Goal: Task Accomplishment & Management: Use online tool/utility

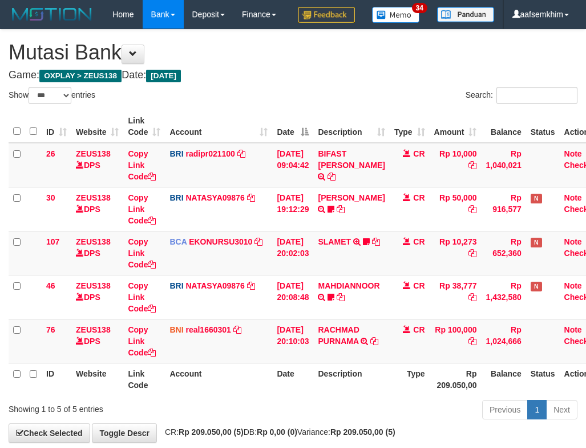
select select "***"
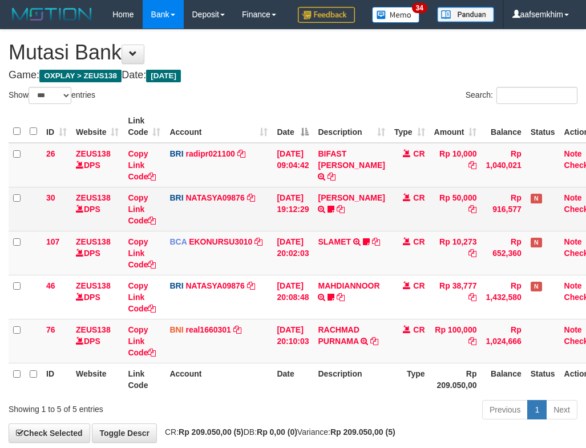
scroll to position [87, 0]
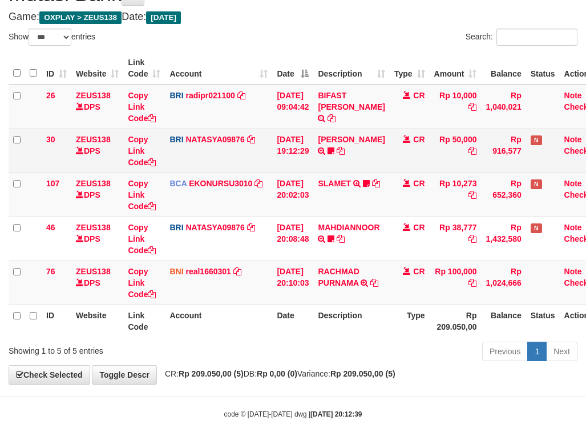
click at [268, 146] on td "BRI NATASYA09876 DPS SITI NURLITA SAPITRI mutasi_20250930_3126 | 30 mutasi_2025…" at bounding box center [218, 150] width 107 height 44
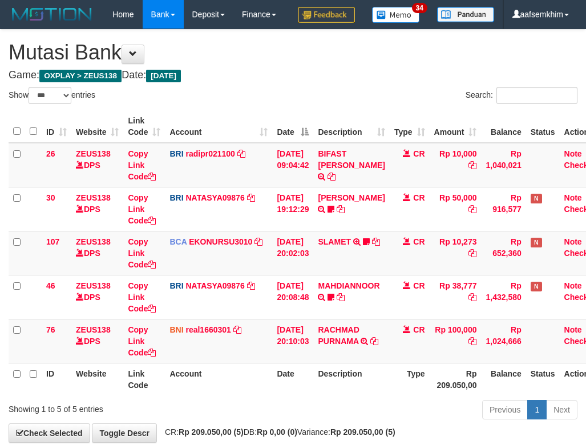
select select "***"
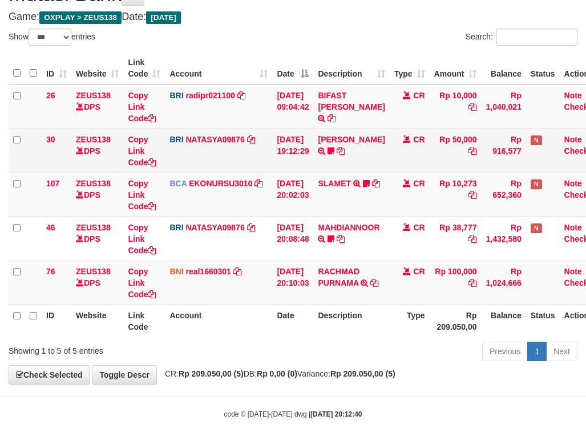
click at [267, 146] on td "BRI NATASYA09876 DPS SITI NURLITA SAPITRI mutasi_20250930_3126 | 30 mutasi_2025…" at bounding box center [218, 150] width 107 height 44
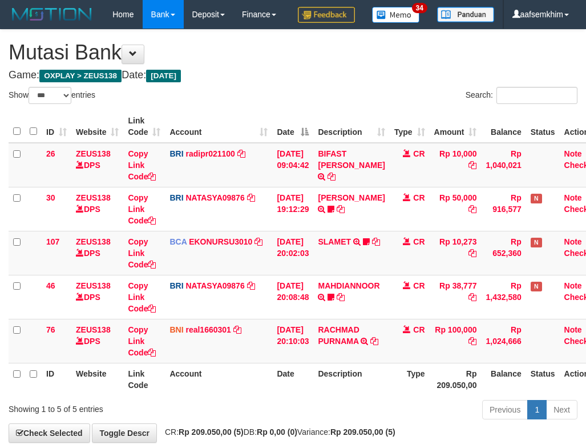
select select "***"
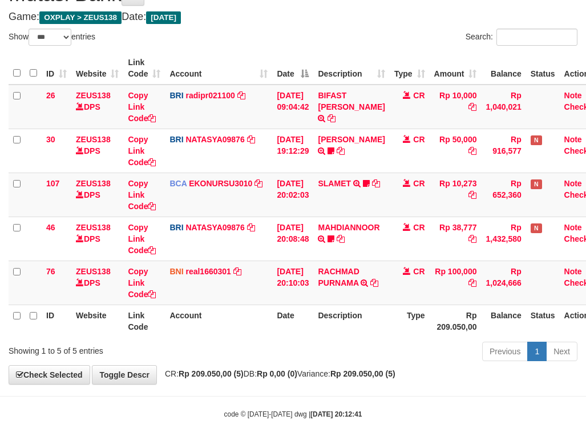
click at [267, 146] on td "BRI NATASYA09876 DPS SITI NURLITA SAPITRI mutasi_20250930_3126 | 30 mutasi_2025…" at bounding box center [218, 150] width 107 height 44
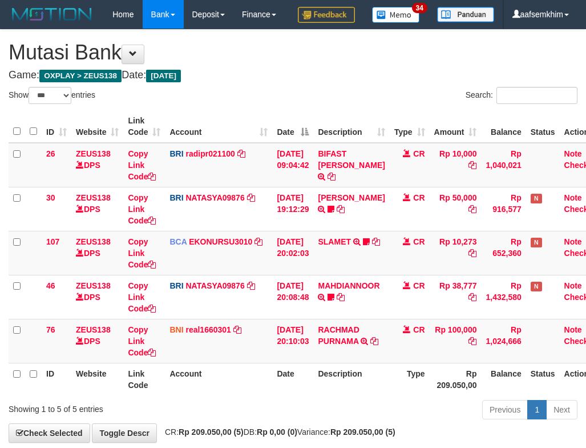
select select "***"
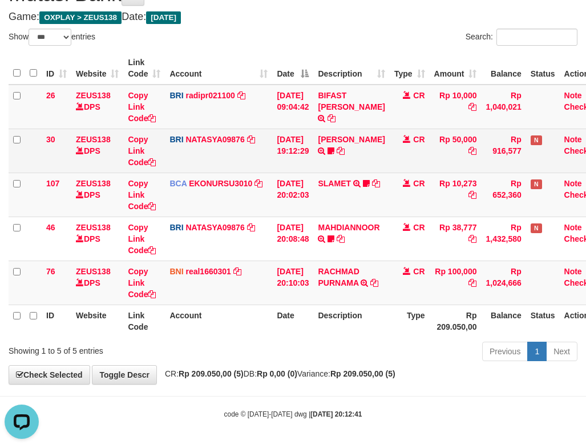
click at [269, 144] on td "BRI NATASYA09876 DPS SITI NURLITA SAPITRI mutasi_20250930_3126 | 30 mutasi_2025…" at bounding box center [218, 150] width 107 height 44
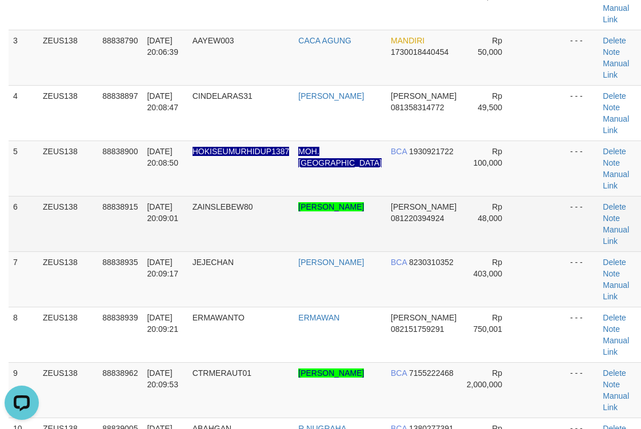
click at [416, 202] on td "DANA 081220394924" at bounding box center [424, 223] width 76 height 55
drag, startPoint x: 453, startPoint y: 203, endPoint x: 476, endPoint y: 196, distance: 24.0
click at [457, 202] on tr "6 ZEUS138 88838915 30/09/2025 20:09:01 ZAINSLEBEW80 YUDHA FAHRIZA ALHADID DANA …" at bounding box center [327, 223] width 636 height 55
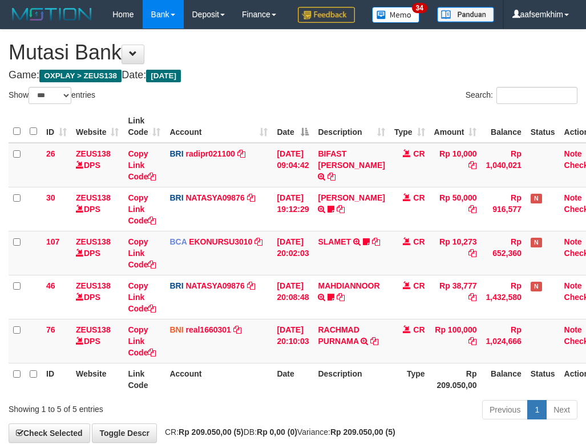
select select "***"
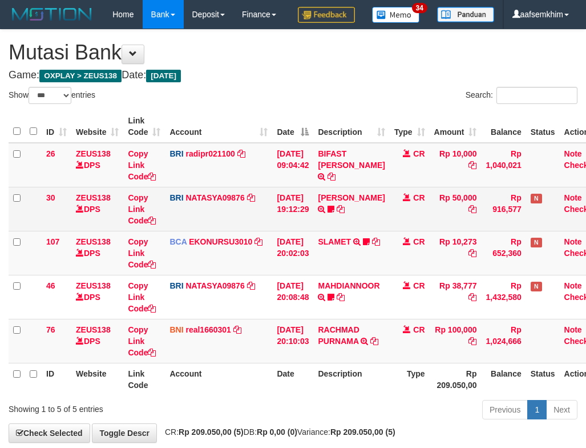
scroll to position [87, 0]
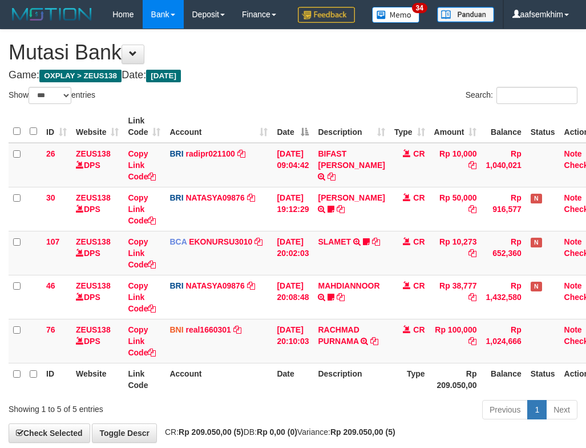
select select "***"
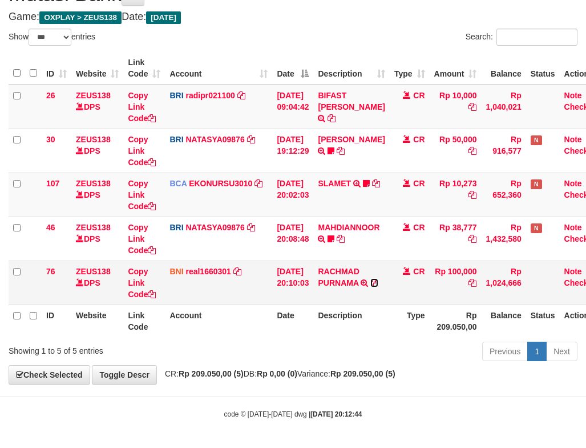
click at [379, 283] on icon at bounding box center [375, 283] width 8 height 8
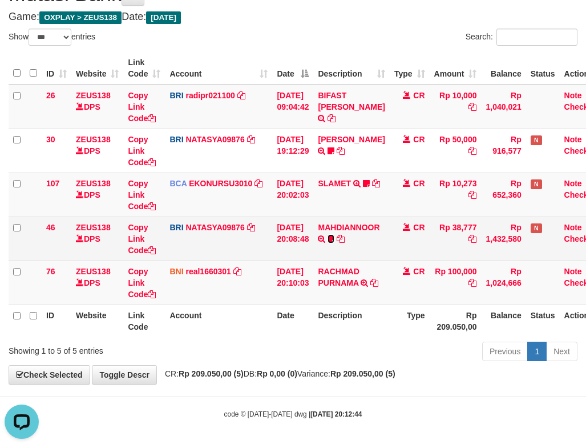
click at [335, 236] on icon at bounding box center [331, 239] width 7 height 8
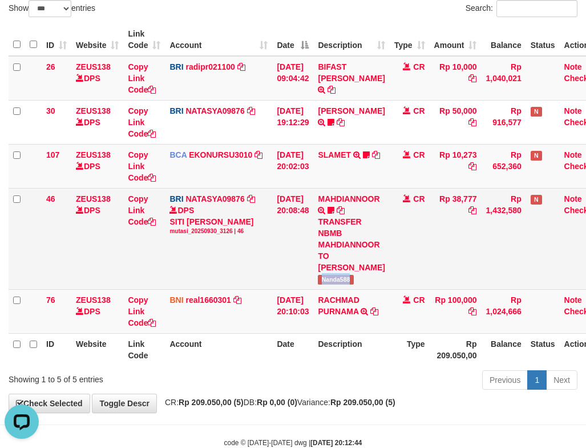
drag, startPoint x: 328, startPoint y: 313, endPoint x: 374, endPoint y: 319, distance: 46.5
click at [374, 289] on td "MAHDIANNOOR TRANSFER NBMB MAHDIANNOOR TO SITI NURLITA SAPITRI Nanda588" at bounding box center [351, 238] width 76 height 101
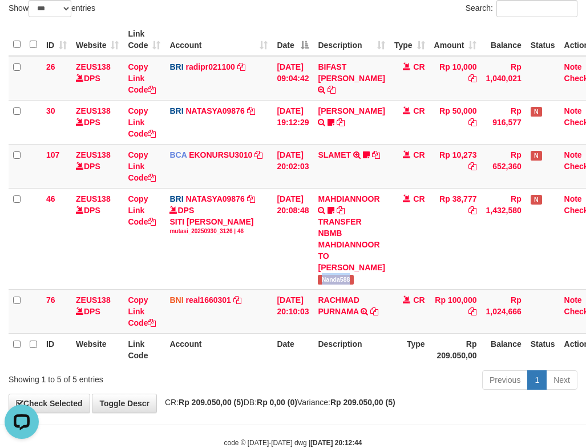
copy span "Nanda588"
click at [428, 100] on td "CR" at bounding box center [410, 78] width 40 height 45
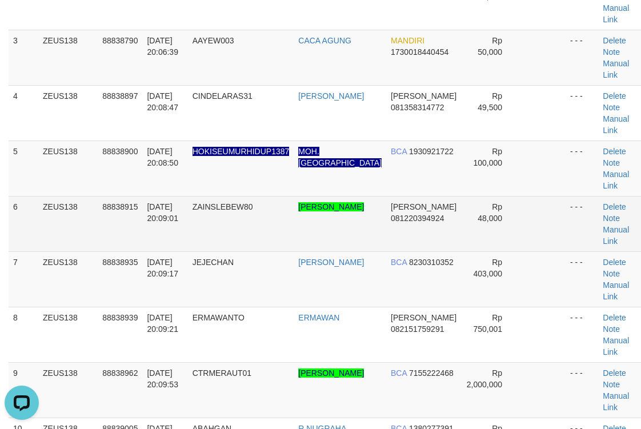
click at [490, 246] on td "Rp 48,000" at bounding box center [490, 223] width 57 height 55
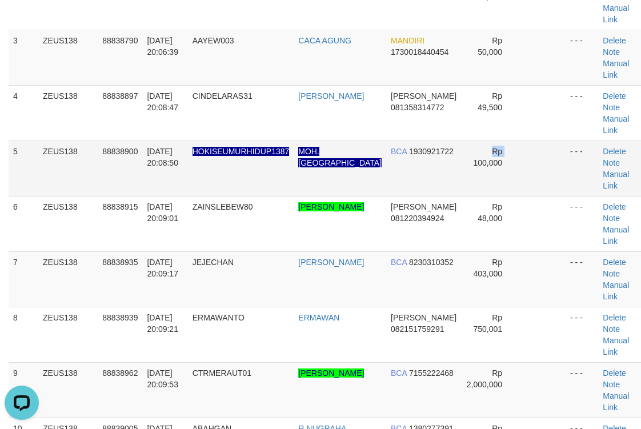
click at [448, 172] on tr "5 ZEUS138 88838900 30/09/2025 20:08:50 HOKISEUMURHIDUP1387 MOH. KHADAFI BCA 193…" at bounding box center [327, 167] width 636 height 55
click at [429, 143] on td "BCA 1930921722" at bounding box center [424, 167] width 76 height 55
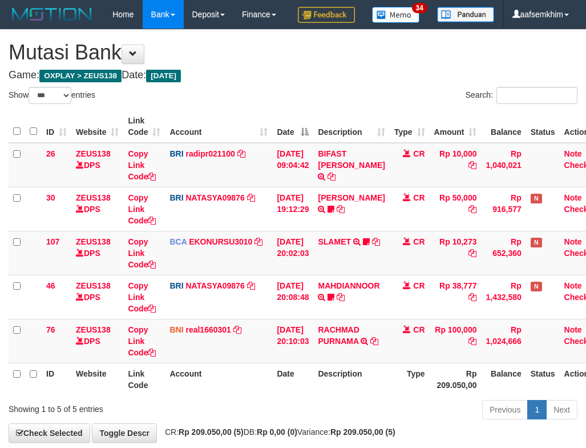
select select "***"
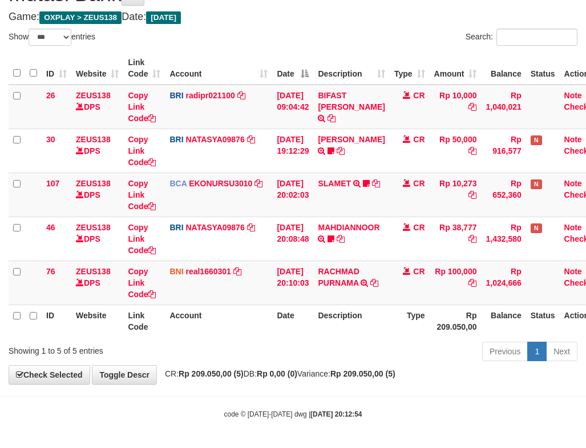
click at [326, 66] on tr "ID Website Link Code Account Date Description Type Amount Balance Status Action" at bounding box center [308, 68] width 598 height 33
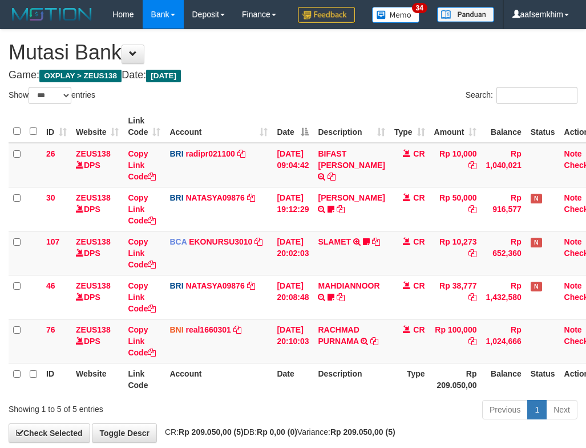
select select "***"
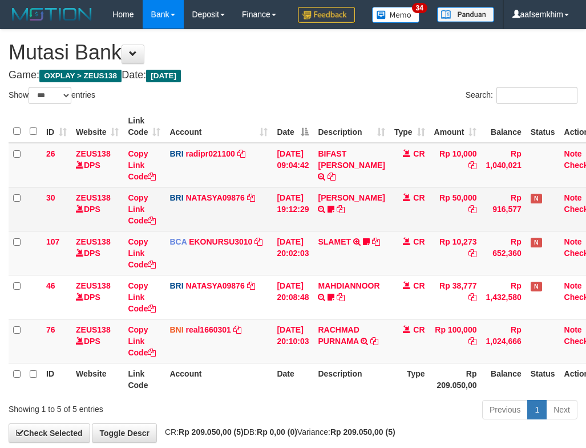
scroll to position [87, 0]
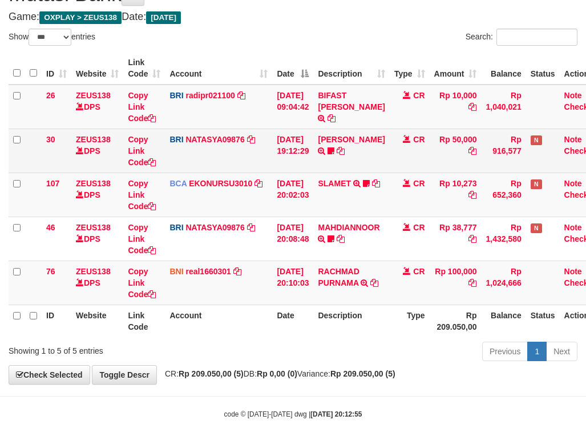
drag, startPoint x: 388, startPoint y: 137, endPoint x: 391, endPoint y: 143, distance: 6.7
click at [389, 140] on td "DANA ARIFRAHMATPR TRANSFER NBMB DANA ARIFRAHMATPR TO SITI NURLITA SAPITRI 08585…" at bounding box center [351, 150] width 76 height 44
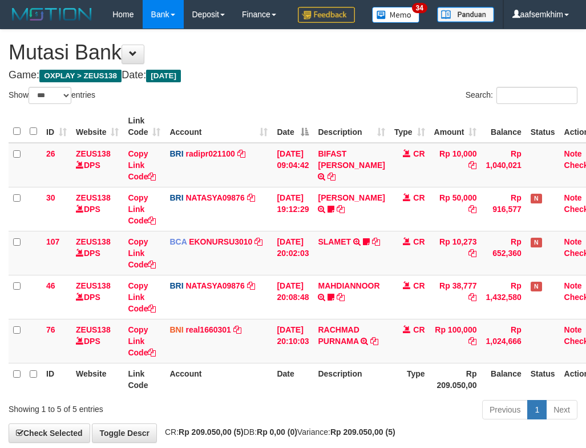
select select "***"
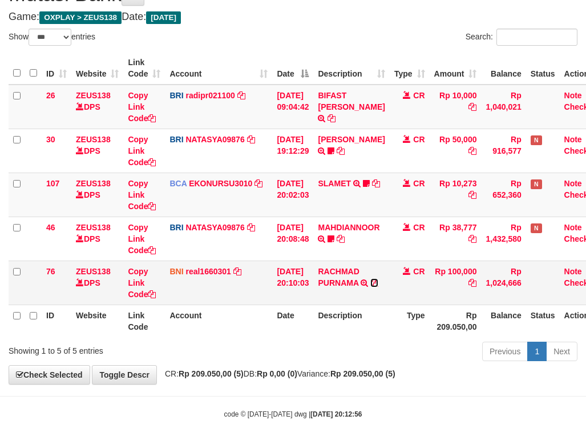
click at [379, 281] on icon at bounding box center [375, 283] width 8 height 8
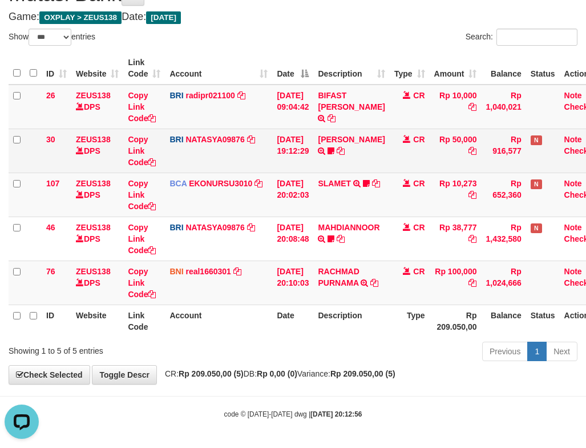
click at [307, 164] on td "[DATE] 19:12:29" at bounding box center [292, 150] width 41 height 44
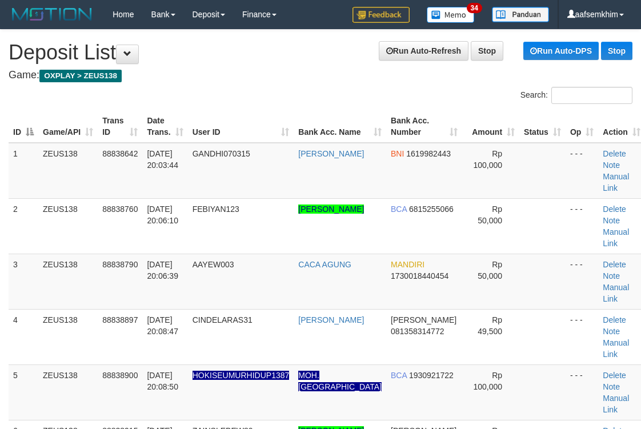
scroll to position [224, 0]
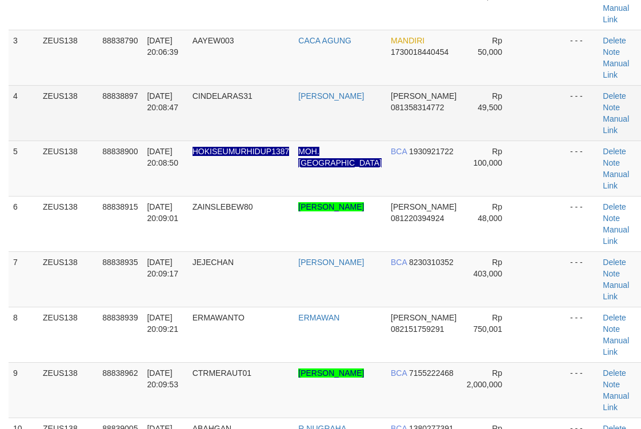
click at [366, 132] on td "[PERSON_NAME]" at bounding box center [339, 112] width 92 height 55
click at [362, 103] on td "[PERSON_NAME]" at bounding box center [339, 112] width 92 height 55
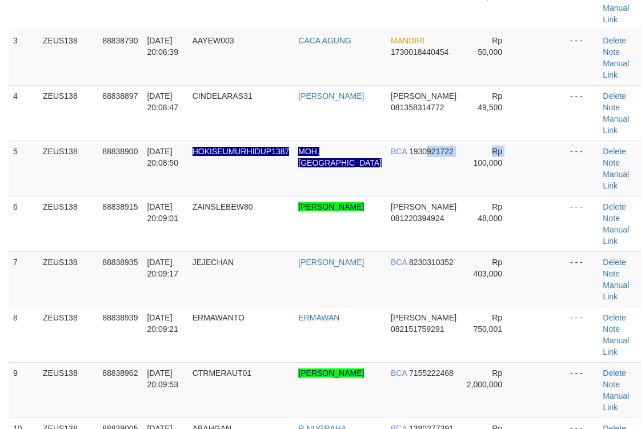
drag, startPoint x: 421, startPoint y: 158, endPoint x: 649, endPoint y: 164, distance: 227.9
click at [464, 162] on tr "5 ZEUS138 88838900 30/09/2025 20:08:50 HOKISEUMURHIDUP1387 MOH. KHADAFI BCA 193…" at bounding box center [327, 167] width 636 height 55
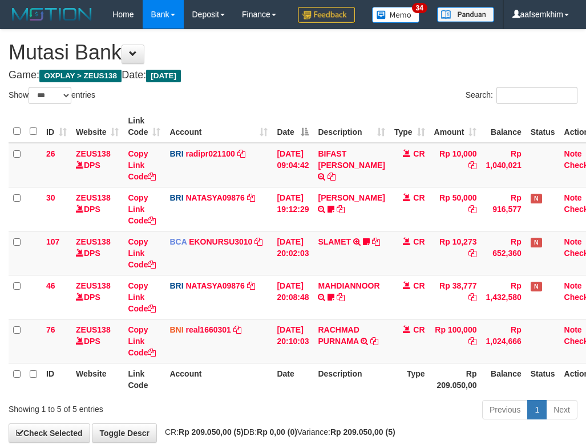
select select "***"
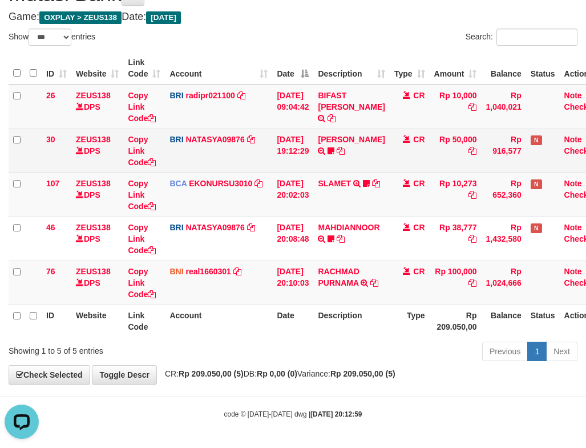
drag, startPoint x: 279, startPoint y: 151, endPoint x: 272, endPoint y: 151, distance: 6.9
click at [276, 151] on td "30/09/2025 19:12:29" at bounding box center [292, 150] width 41 height 44
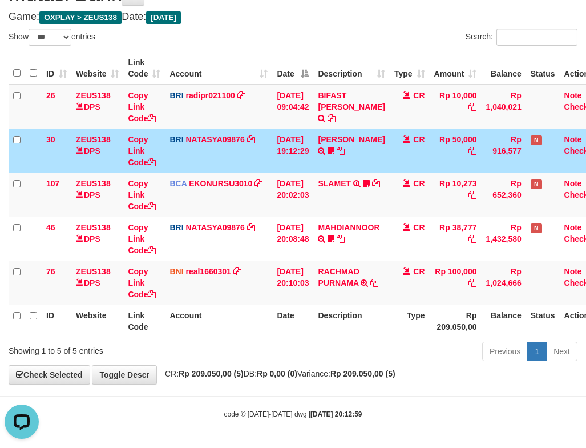
click at [271, 151] on td "BRI NATASYA09876 DPS SITI NURLITA SAPITRI mutasi_20250930_3126 | 30 mutasi_2025…" at bounding box center [218, 150] width 107 height 44
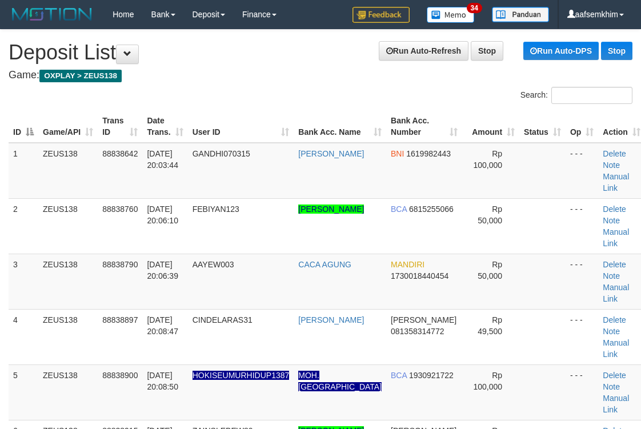
scroll to position [224, 0]
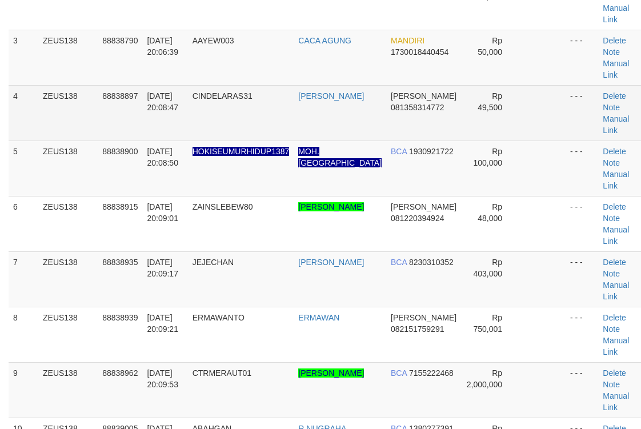
click at [533, 111] on td at bounding box center [542, 112] width 46 height 55
click at [534, 111] on td at bounding box center [542, 112] width 46 height 55
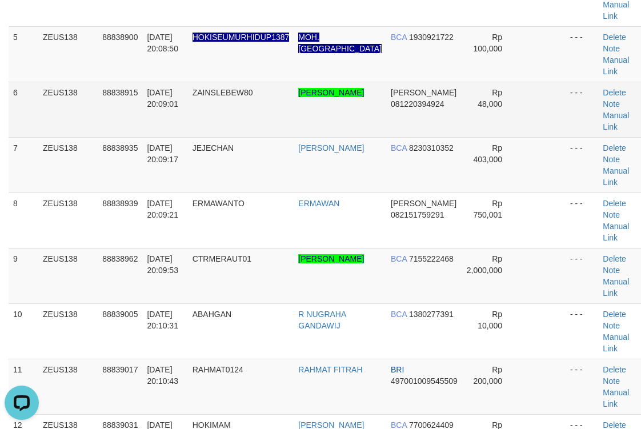
click at [535, 99] on td at bounding box center [542, 109] width 46 height 55
click at [530, 106] on td at bounding box center [542, 109] width 46 height 55
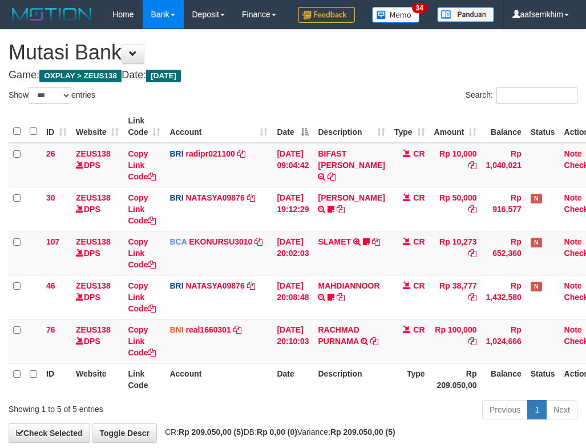
select select "***"
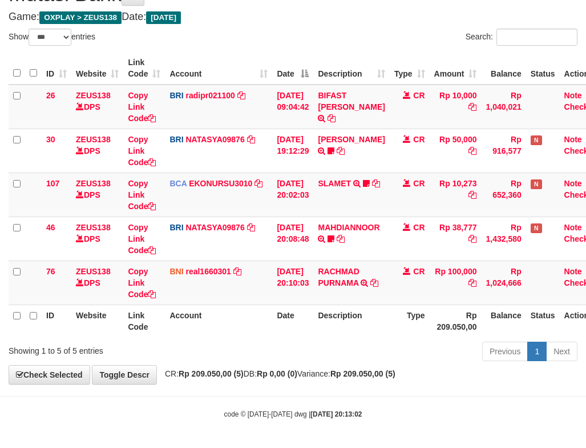
click at [271, 144] on td "BRI NATASYA09876 DPS SITI NURLITA SAPITRI mutasi_20250930_3126 | 30 mutasi_2025…" at bounding box center [218, 150] width 107 height 44
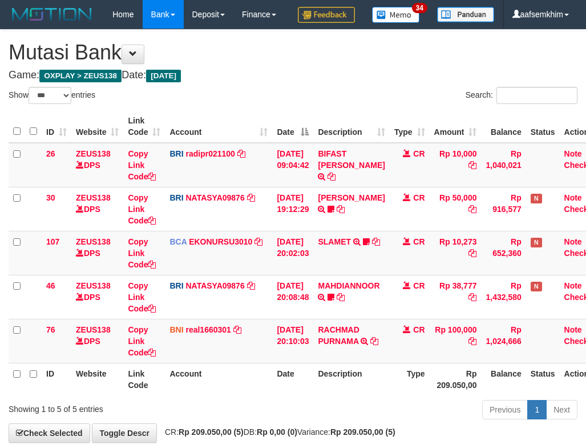
select select "***"
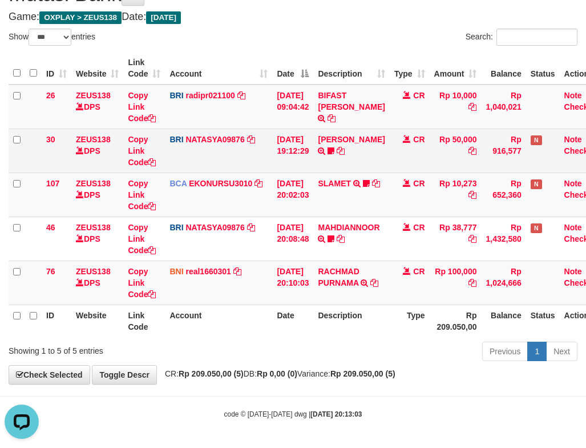
click at [262, 152] on td "BRI NATASYA09876 DPS SITI NURLITA SAPITRI mutasi_20250930_3126 | 30 mutasi_2025…" at bounding box center [218, 150] width 107 height 44
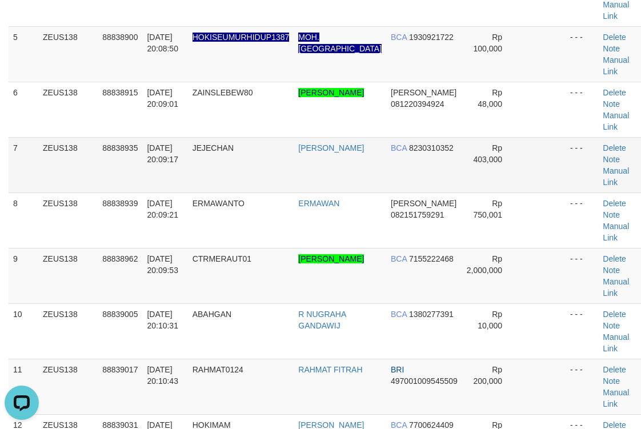
click at [542, 164] on td at bounding box center [542, 164] width 46 height 55
click at [541, 158] on td at bounding box center [542, 164] width 46 height 55
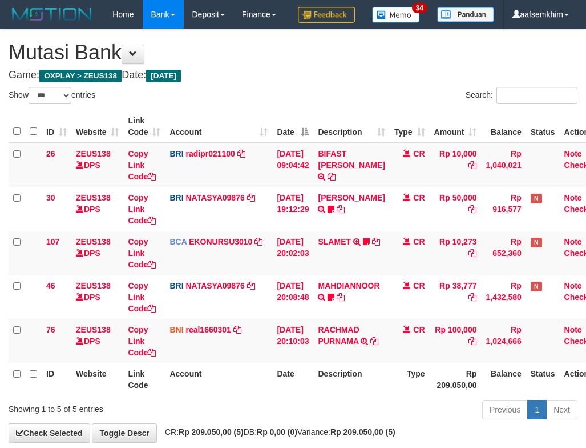
select select "***"
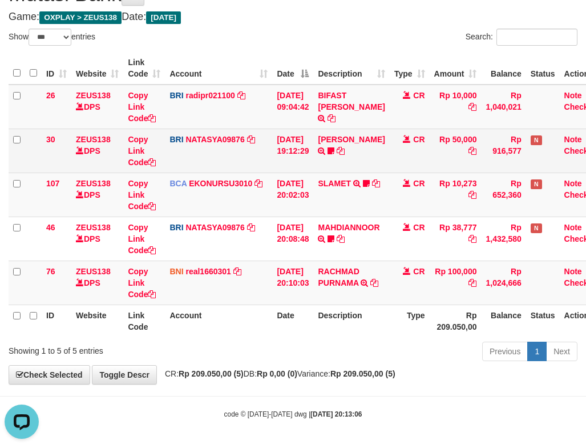
click at [260, 147] on td "BRI NATASYA09876 DPS SITI NURLITA SAPITRI mutasi_20250930_3126 | 30 mutasi_2025…" at bounding box center [218, 150] width 107 height 44
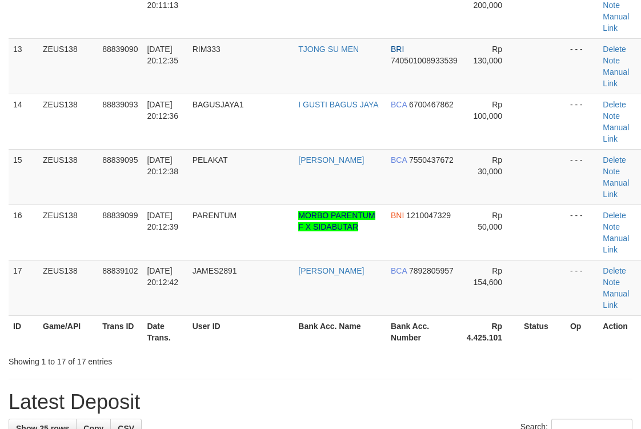
scroll to position [338, 0]
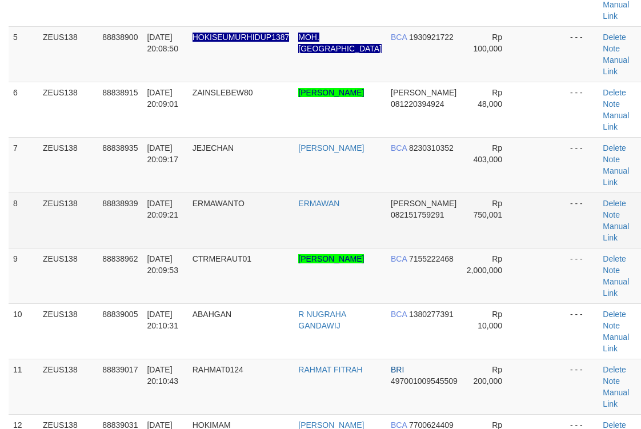
click at [536, 212] on td at bounding box center [542, 219] width 46 height 55
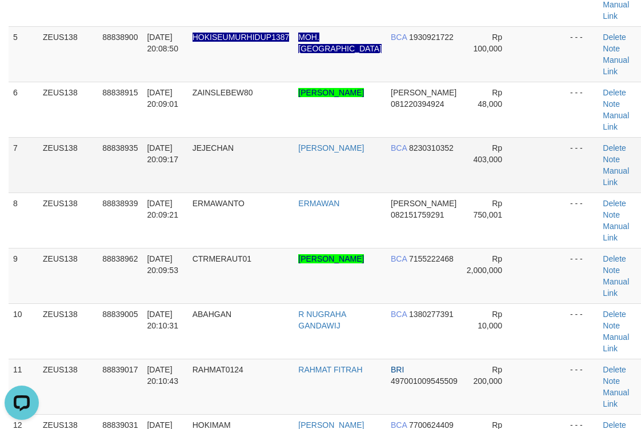
scroll to position [0, 0]
click at [539, 172] on td at bounding box center [542, 164] width 46 height 55
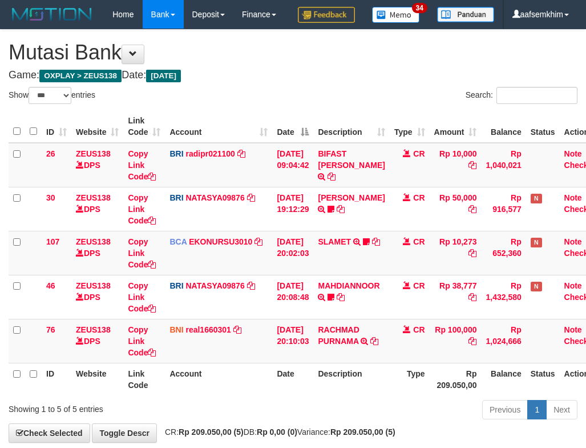
select select "***"
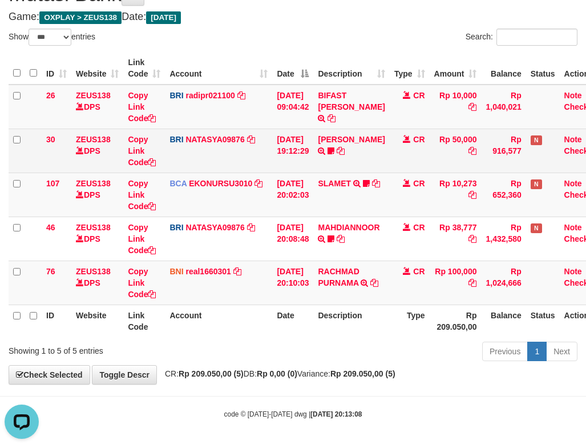
click at [266, 151] on td "BRI NATASYA09876 DPS SITI NURLITA SAPITRI mutasi_20250930_3126 | 30 mutasi_2025…" at bounding box center [218, 150] width 107 height 44
drag, startPoint x: 266, startPoint y: 146, endPoint x: 258, endPoint y: 147, distance: 7.4
click at [272, 149] on tr "30 ZEUS138 DPS Copy Link Code BRI NATASYA09876 DPS SITI NURLITA SAPITRI mutasi_…" at bounding box center [308, 150] width 598 height 44
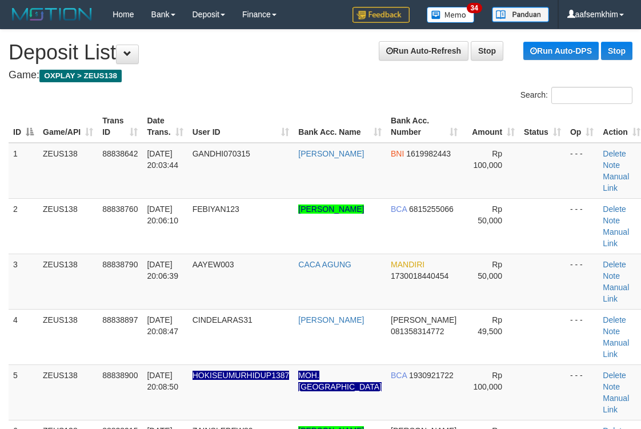
scroll to position [769, 0]
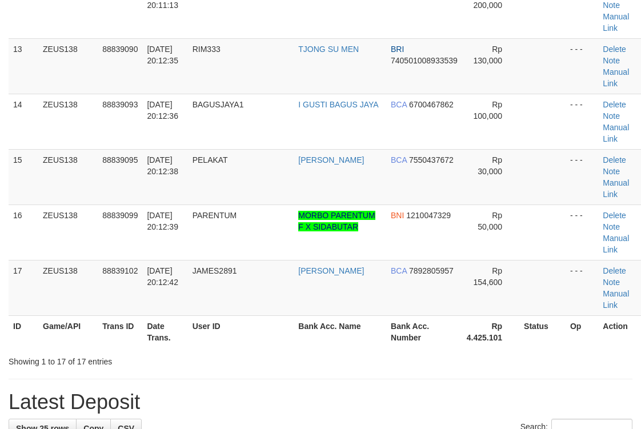
scroll to position [338, 0]
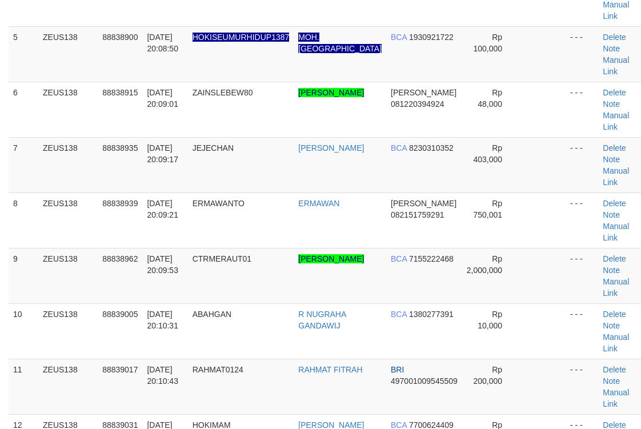
drag, startPoint x: 512, startPoint y: 169, endPoint x: 649, endPoint y: 159, distance: 137.4
click at [530, 163] on tr "7 ZEUS138 88838935 30/09/2025 20:09:17 JEJECHAN FANNY VARADINA BCA 8230310352 R…" at bounding box center [327, 164] width 636 height 55
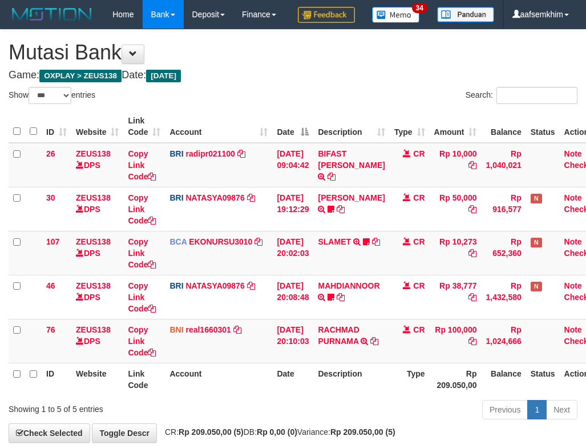
select select "***"
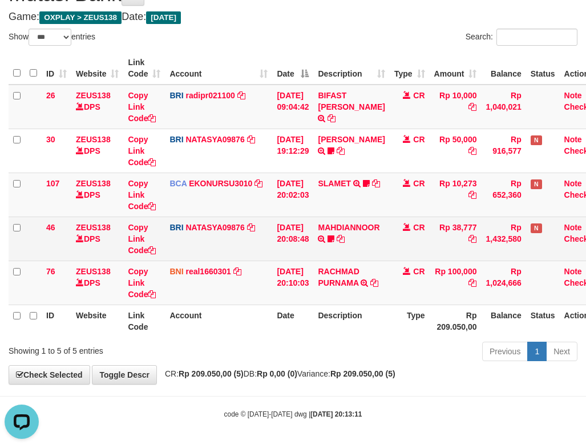
click at [351, 259] on td "MAHDIANNOOR TRANSFER NBMB MAHDIANNOOR TO SITI NURLITA SAPITRI Nanda588" at bounding box center [351, 238] width 76 height 44
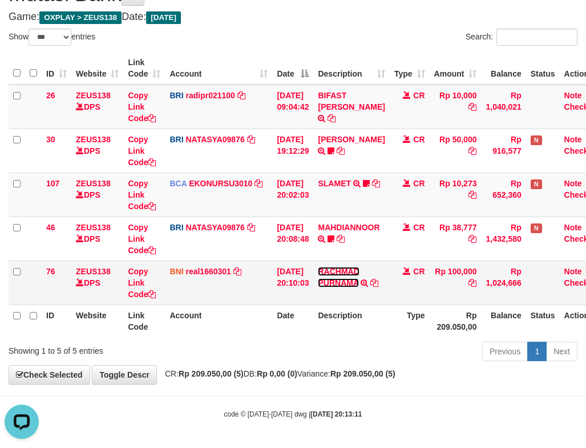
click at [351, 267] on link "RACHMAD PURNAMA" at bounding box center [338, 277] width 41 height 21
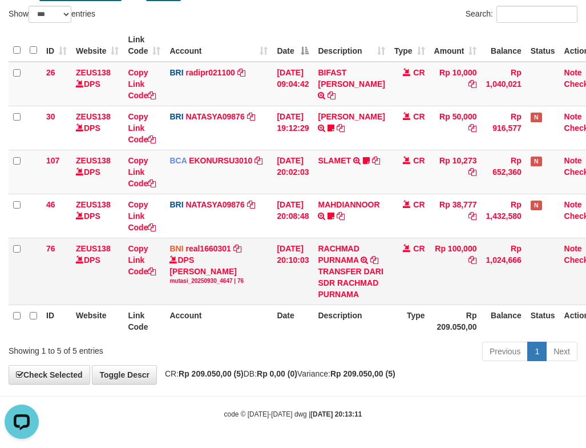
click at [349, 264] on td "RACHMAD PURNAMA TRANSFER DARI SDR RACHMAD PURNAMA" at bounding box center [351, 271] width 76 height 67
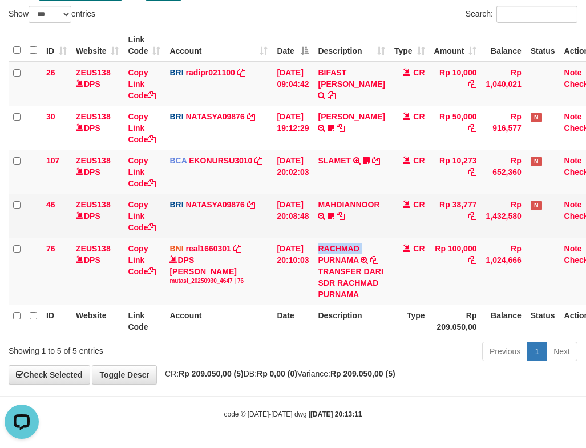
copy link "RACHMAD"
click at [244, 219] on td "BRI NATASYA09876 DPS SITI NURLITA SAPITRI mutasi_20250930_3126 | 46 mutasi_2025…" at bounding box center [218, 216] width 107 height 44
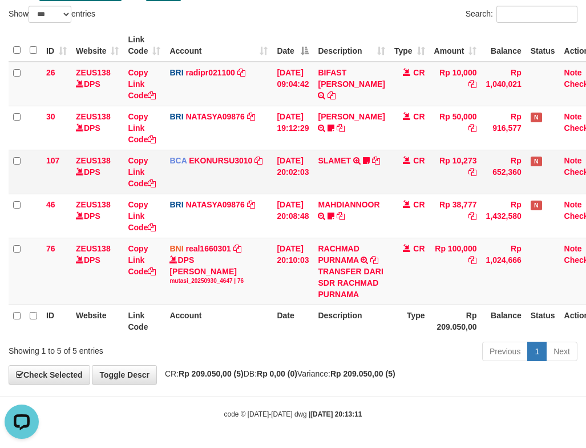
click at [260, 191] on td "BCA EKONURSU3010 DPS EKO NUR SUSILO mutasi_20250930_3353 | 107 mutasi_20250930_…" at bounding box center [218, 172] width 107 height 44
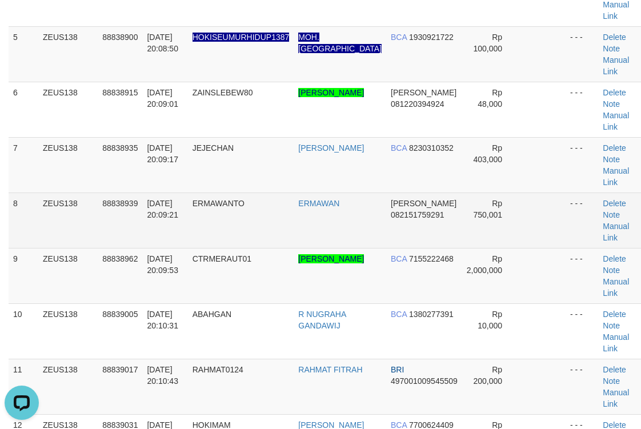
click at [409, 193] on td "DANA 082151759291" at bounding box center [424, 219] width 76 height 55
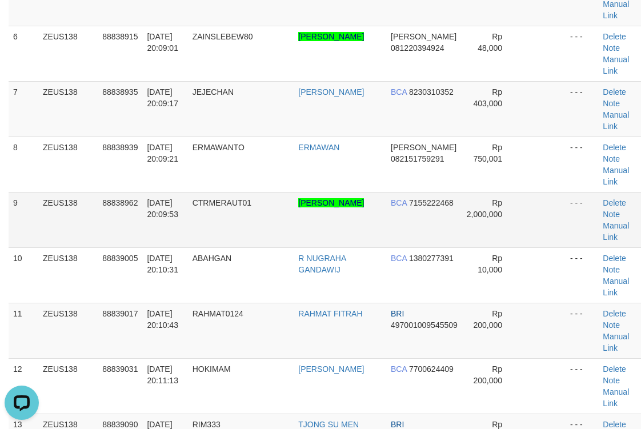
scroll to position [385, 0]
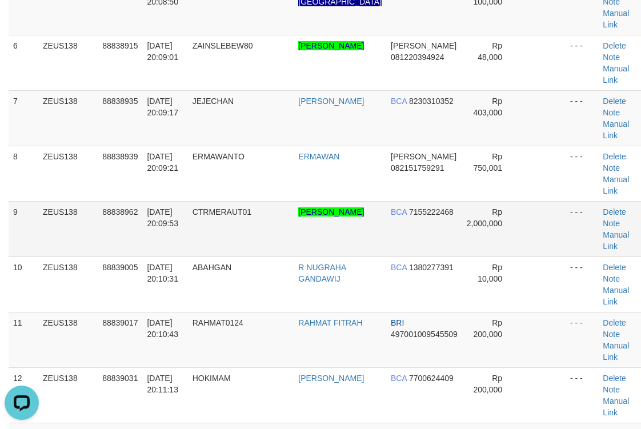
click at [462, 239] on td "Rp 2,000,000" at bounding box center [490, 228] width 57 height 55
click at [462, 226] on td "Rp 2,000,000" at bounding box center [490, 228] width 57 height 55
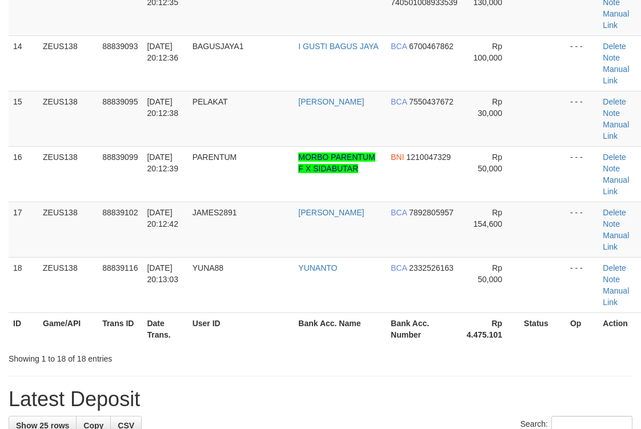
scroll to position [385, 0]
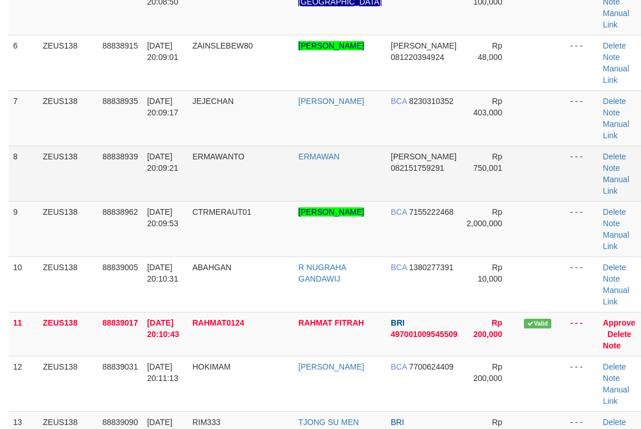
click at [457, 182] on tbody "1 ZEUS138 88838642 30/09/2025 20:03:44 GANDHI070315 GANDHI BNI 1619982443 Rp 10…" at bounding box center [327, 251] width 636 height 986
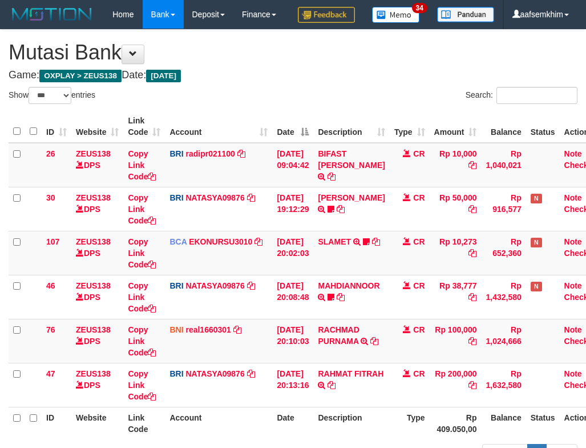
select select "***"
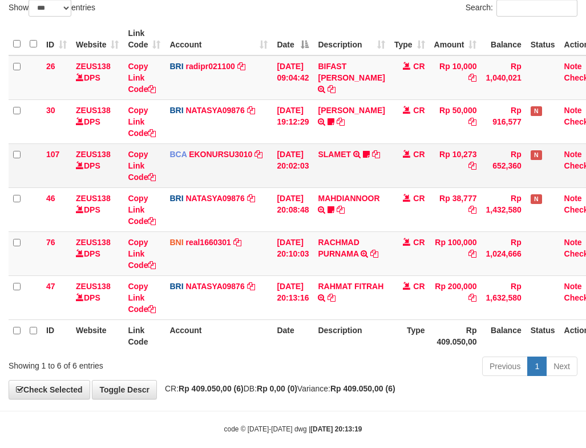
click at [274, 181] on td "[DATE] 20:02:03" at bounding box center [292, 165] width 41 height 44
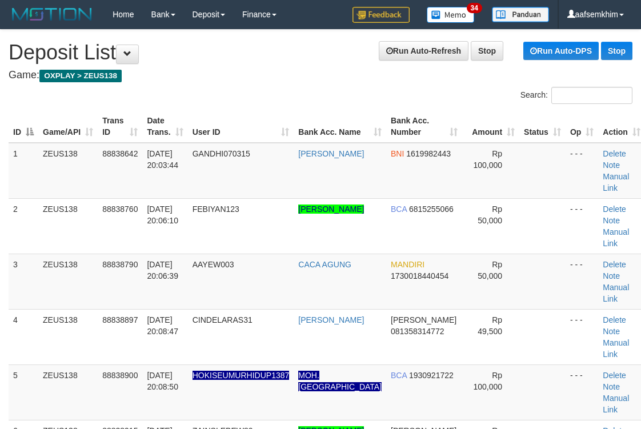
scroll to position [816, 0]
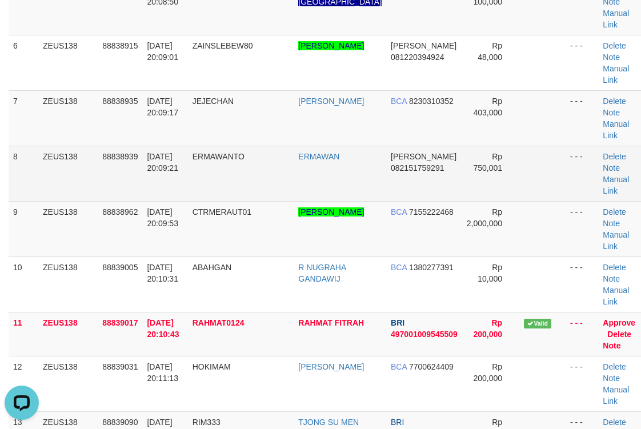
click at [565, 194] on td "- - -" at bounding box center [581, 173] width 33 height 55
click at [546, 200] on tbody "1 ZEUS138 88838642 30/09/2025 20:03:44 GANDHI070315 GANDHI BNI 1619982443 Rp 10…" at bounding box center [327, 251] width 636 height 986
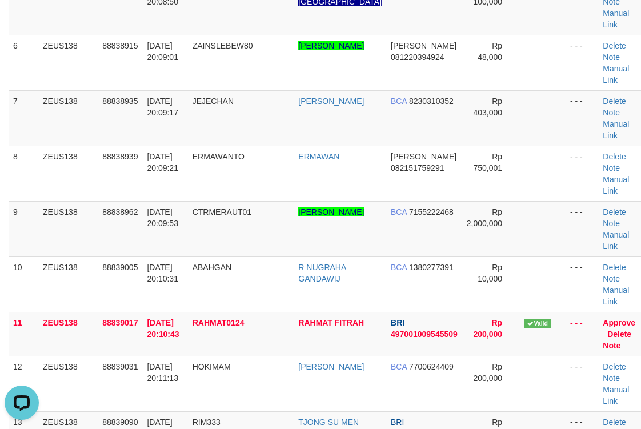
drag, startPoint x: 561, startPoint y: 175, endPoint x: 648, endPoint y: 171, distance: 86.9
click at [565, 175] on td "- - -" at bounding box center [581, 173] width 33 height 55
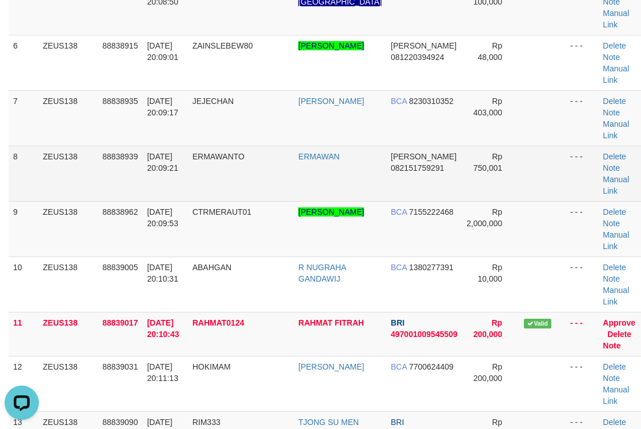
click at [519, 180] on td at bounding box center [542, 173] width 46 height 55
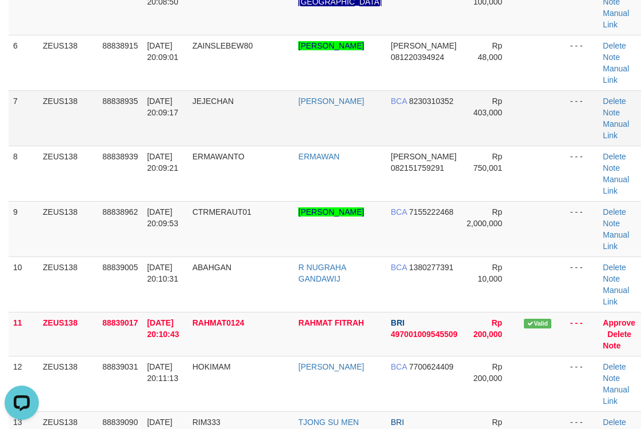
drag, startPoint x: 481, startPoint y: 135, endPoint x: 492, endPoint y: 128, distance: 13.1
click at [494, 140] on td "Rp 403,000" at bounding box center [490, 117] width 57 height 55
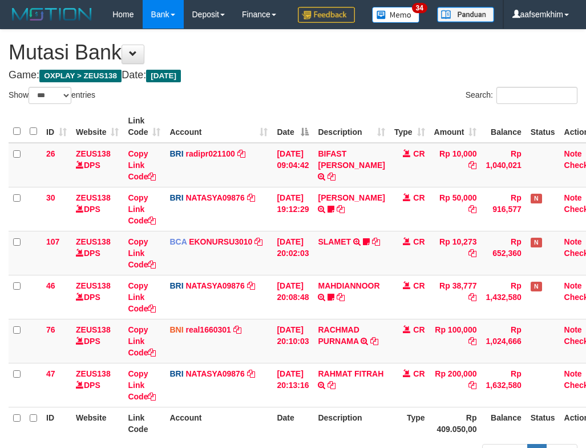
select select "***"
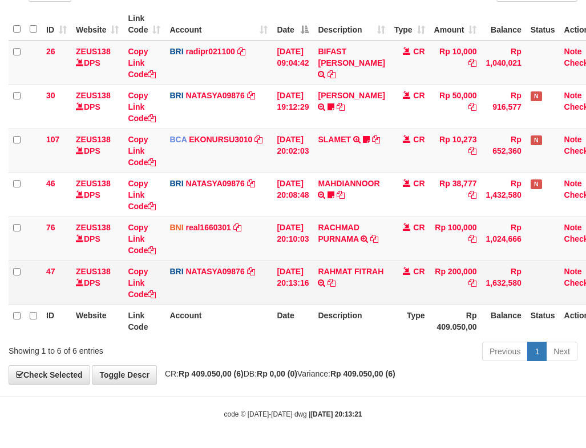
scroll to position [131, 0]
click at [336, 280] on icon at bounding box center [332, 283] width 8 height 8
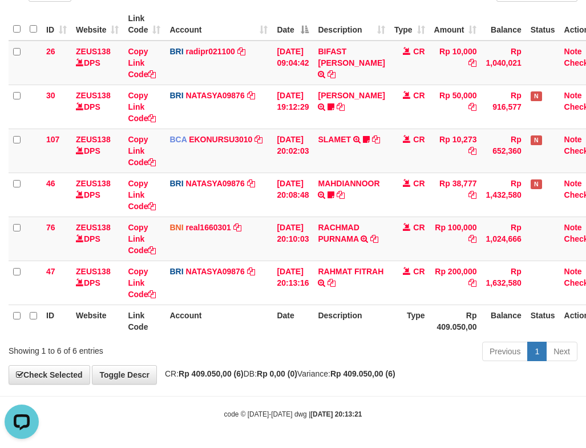
scroll to position [0, 0]
click at [379, 237] on icon at bounding box center [375, 239] width 8 height 8
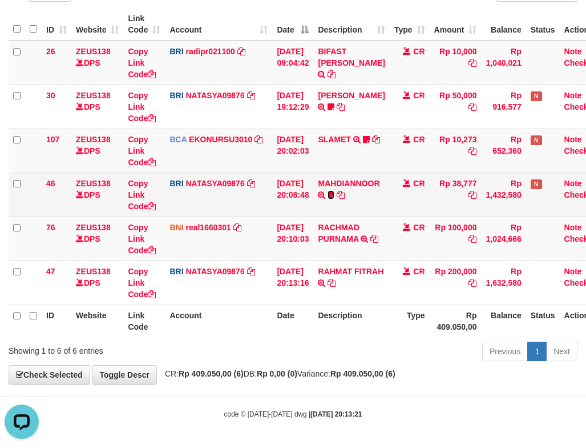
click at [335, 194] on icon at bounding box center [331, 195] width 7 height 8
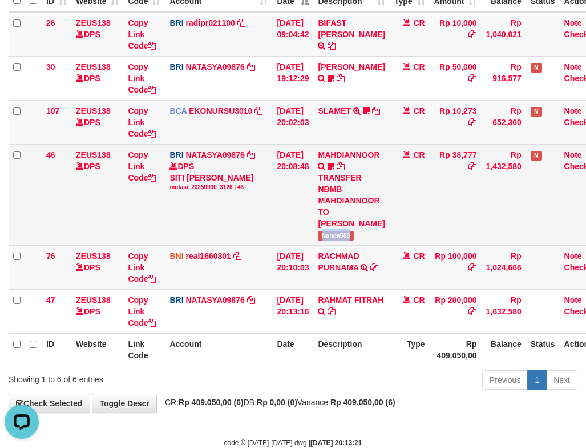
drag, startPoint x: 325, startPoint y: 272, endPoint x: 364, endPoint y: 276, distance: 39.5
click at [364, 245] on td "MAHDIANNOOR TRANSFER NBMB MAHDIANNOOR TO SITI NURLITA SAPITRI Nanda588" at bounding box center [351, 194] width 76 height 101
copy span "Nanda588"
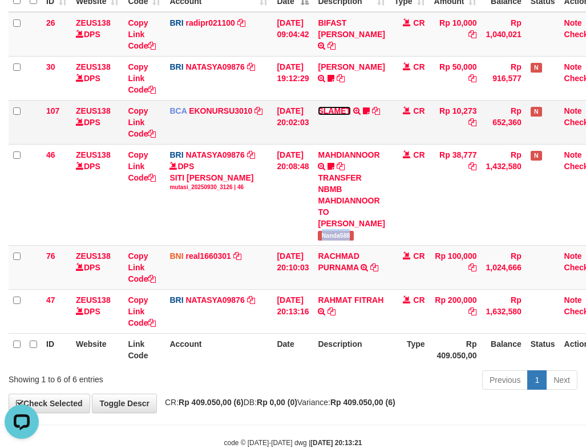
click at [332, 115] on link "SLAMET" at bounding box center [334, 110] width 33 height 9
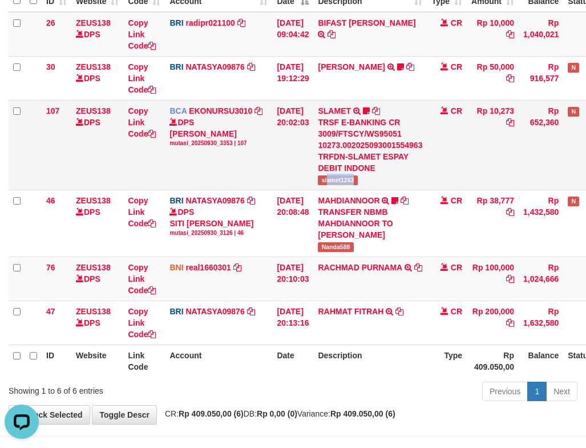
drag, startPoint x: 341, startPoint y: 211, endPoint x: 372, endPoint y: 210, distance: 30.8
click at [372, 190] on td "SLAMET TRSF E-BANKING CR 3009/FTSCY/WS95051 10273.002025093001554963 TRFDN-SLAM…" at bounding box center [370, 145] width 114 height 90
copy span "amet1263"
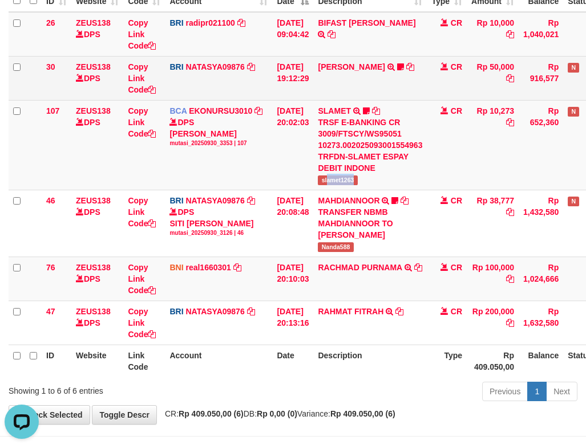
drag, startPoint x: 215, startPoint y: 148, endPoint x: 198, endPoint y: 128, distance: 26.8
click at [207, 130] on td "BCA EKONURSU3010 DPS EKO NUR SUSILO mutasi_20250930_3353 | 107 mutasi_20250930_…" at bounding box center [218, 145] width 107 height 90
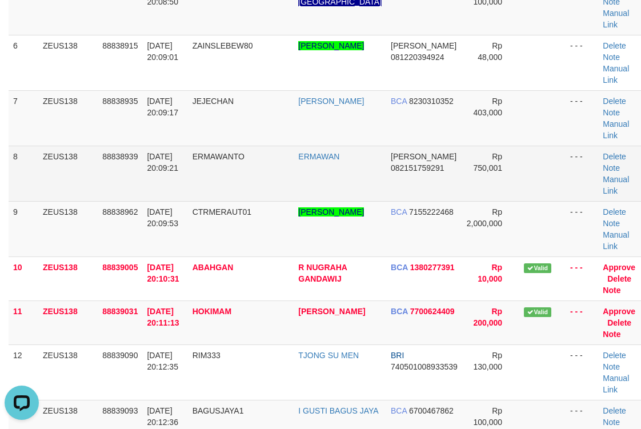
drag, startPoint x: 443, startPoint y: 216, endPoint x: 629, endPoint y: 163, distance: 193.6
click at [451, 215] on tr "9 ZEUS138 88838962 30/09/2025 20:09:53 CTRMERAUT01 FEBRIADI HERMANSYAH BCA 7155…" at bounding box center [327, 228] width 636 height 55
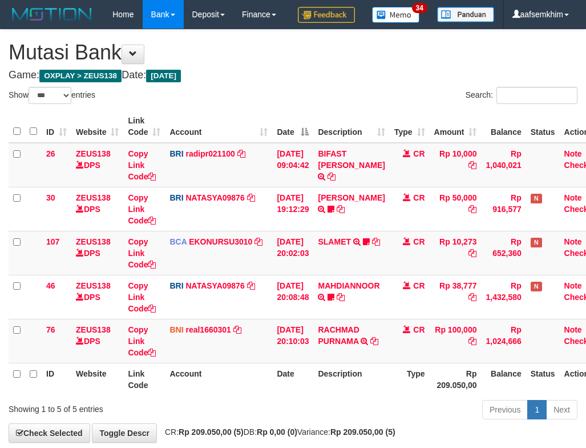
select select "***"
drag, startPoint x: 252, startPoint y: 202, endPoint x: 264, endPoint y: 184, distance: 20.9
click at [269, 186] on td "BRI radipr021100 DPS REYNALDI ADI PRATAMA mutasi_20250930_3774 | 26 mutasi_2025…" at bounding box center [218, 165] width 107 height 45
select select "***"
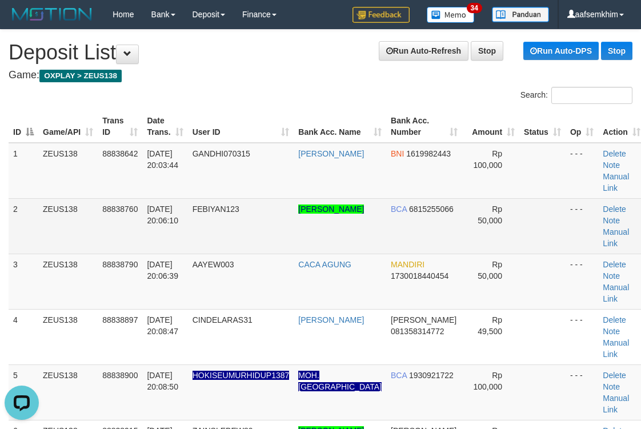
click at [410, 234] on td "BCA 6815255066" at bounding box center [424, 225] width 76 height 55
drag, startPoint x: 406, startPoint y: 235, endPoint x: 405, endPoint y: 227, distance: 8.1
click at [403, 234] on td "BCA 6815255066" at bounding box center [424, 225] width 76 height 55
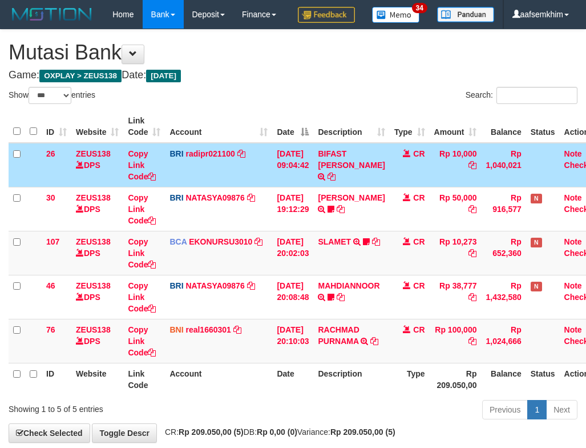
select select "***"
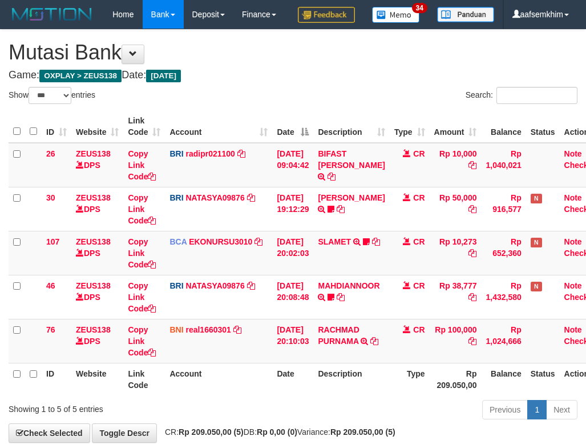
select select "***"
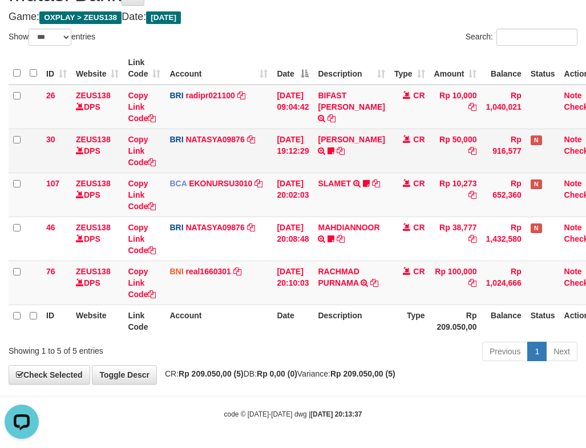
drag, startPoint x: 274, startPoint y: 154, endPoint x: 268, endPoint y: 163, distance: 11.3
click at [272, 163] on tr "30 ZEUS138 DPS Copy Link Code BRI NATASYA09876 DPS SITI NURLITA SAPITRI mutasi_…" at bounding box center [308, 150] width 598 height 44
click at [220, 139] on td "BRI NATASYA09876 DPS SITI NURLITA SAPITRI mutasi_20250930_3126 | 30 mutasi_2025…" at bounding box center [218, 150] width 107 height 44
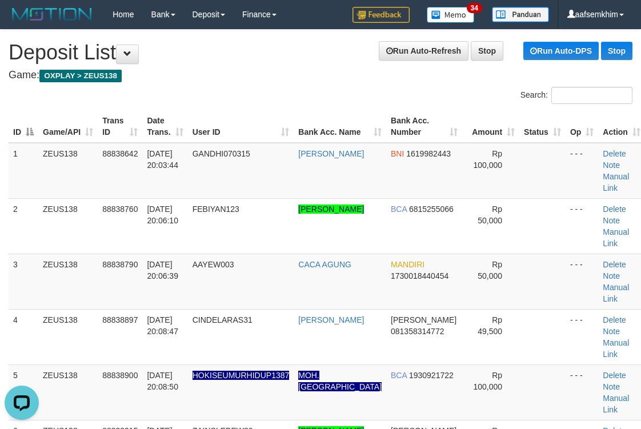
click at [324, 114] on th "Bank Acc. Name" at bounding box center [339, 126] width 92 height 33
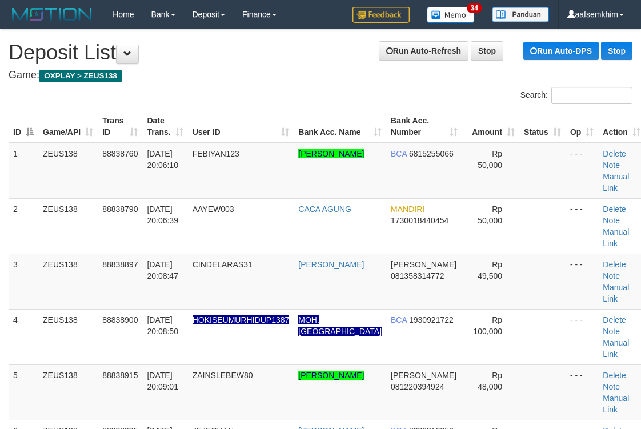
drag, startPoint x: 149, startPoint y: 116, endPoint x: 172, endPoint y: 116, distance: 23.4
click at [167, 118] on th "Date Trans." at bounding box center [164, 126] width 45 height 33
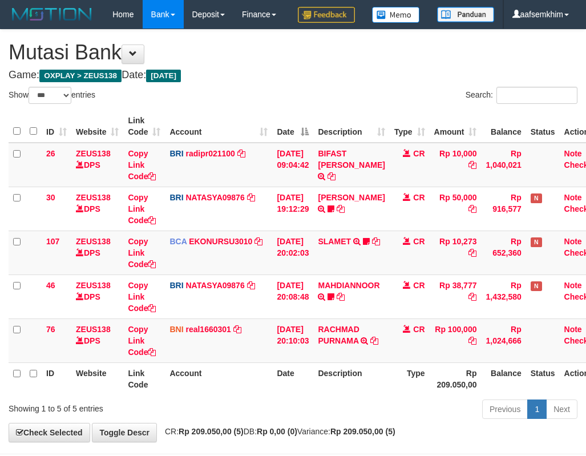
select select "***"
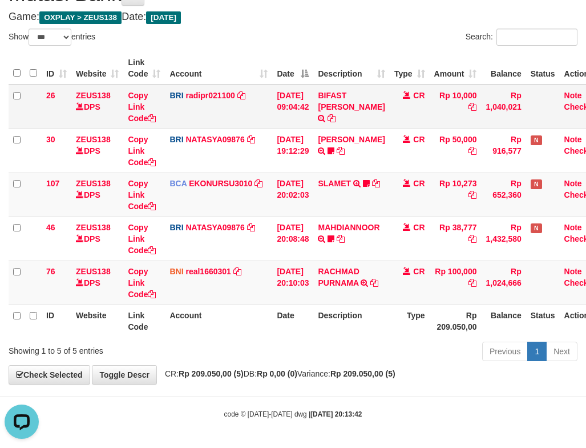
drag, startPoint x: 308, startPoint y: 123, endPoint x: 321, endPoint y: 127, distance: 13.6
click at [313, 126] on td "30/09/2025 09:04:42" at bounding box center [292, 107] width 41 height 45
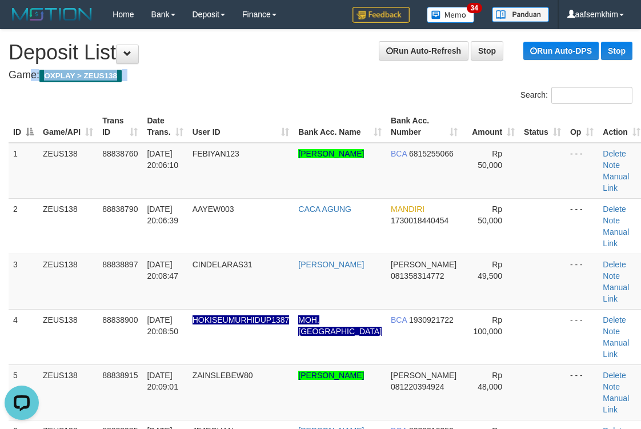
drag, startPoint x: 308, startPoint y: 68, endPoint x: 404, endPoint y: 69, distance: 96.5
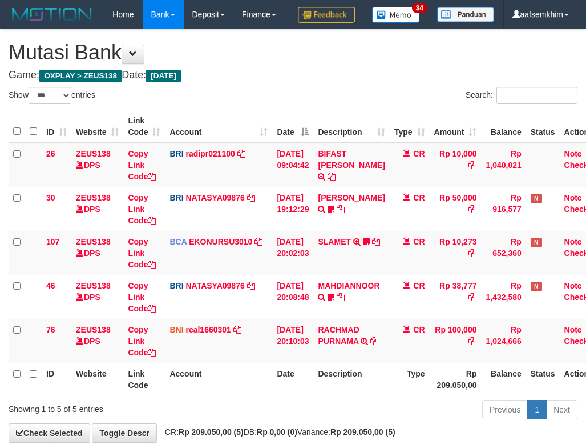
select select "***"
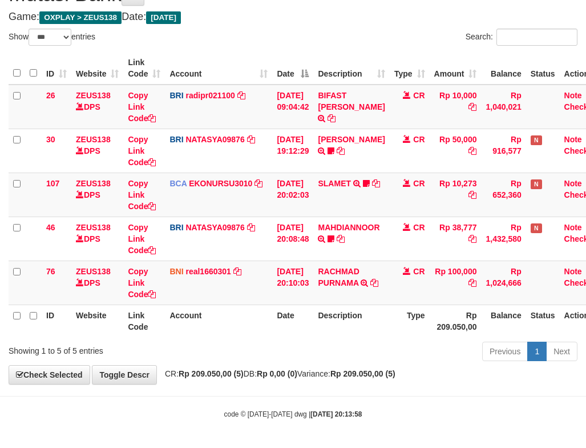
click at [347, 55] on th "Description" at bounding box center [351, 68] width 76 height 33
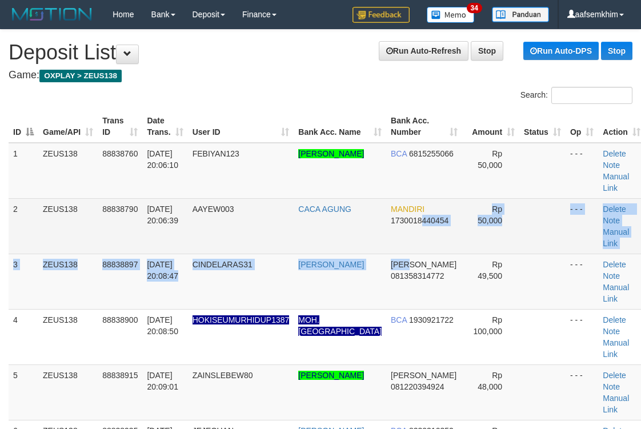
drag, startPoint x: 409, startPoint y: 253, endPoint x: 418, endPoint y: 251, distance: 8.9
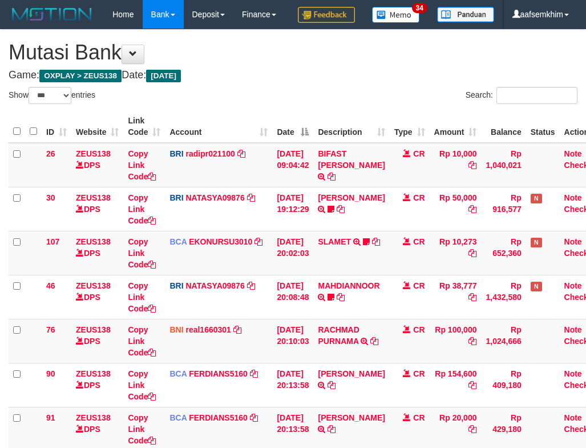
select select "***"
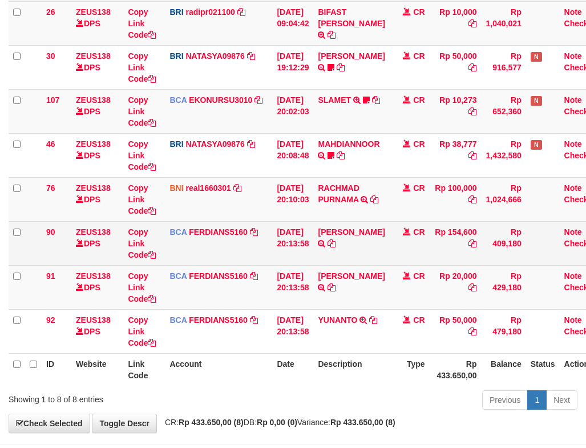
scroll to position [219, 0]
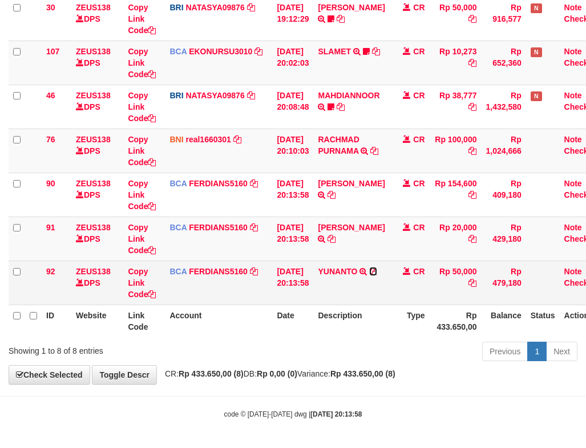
click at [377, 267] on icon at bounding box center [373, 271] width 8 height 8
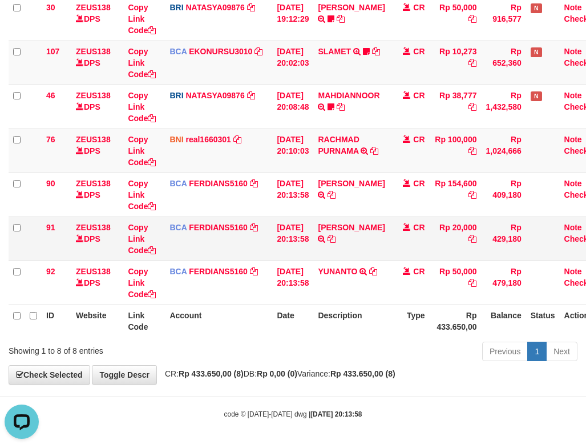
click at [344, 234] on td "RIDA YANWAR TRSF E-BANKING CR 3009/FTSCY/WS95051 20000.002025093001700530 TRFDN…" at bounding box center [351, 238] width 76 height 44
click at [336, 237] on icon at bounding box center [332, 239] width 8 height 8
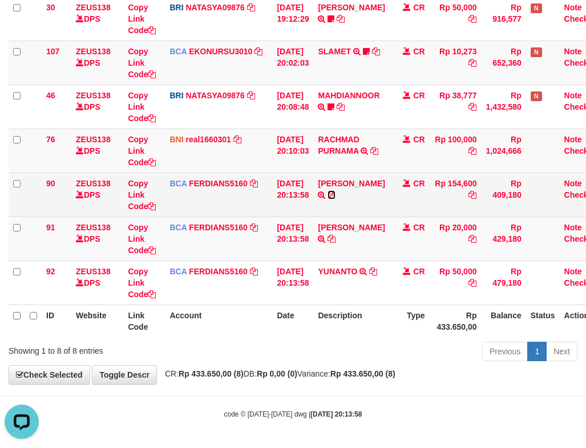
click at [328, 194] on icon at bounding box center [332, 195] width 8 height 8
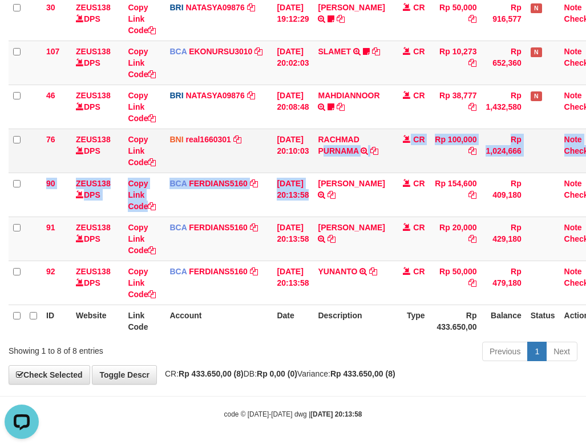
click at [336, 169] on tbody "26 ZEUS138 DPS Copy Link Code BRI radipr021100 DPS REYNALDI ADI PRATAMA mutasi_…" at bounding box center [308, 129] width 598 height 352
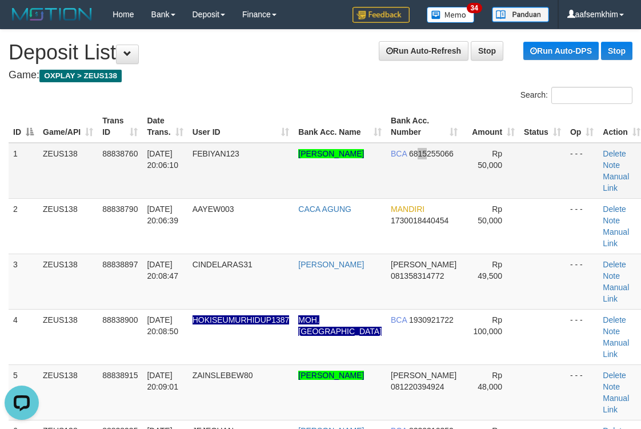
click at [401, 181] on td "BCA 6815255066" at bounding box center [424, 171] width 76 height 56
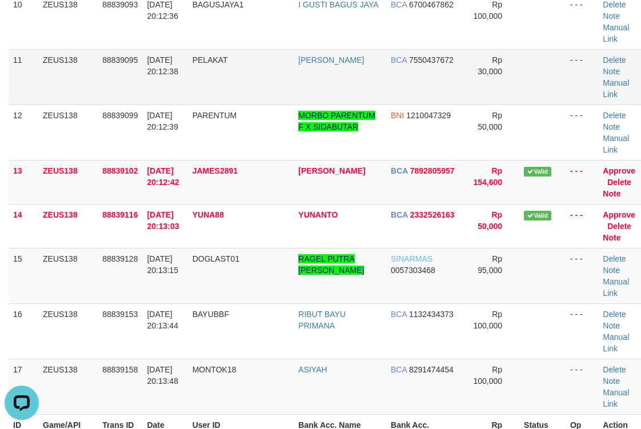
click at [396, 85] on td "BCA 7550437672" at bounding box center [424, 76] width 76 height 55
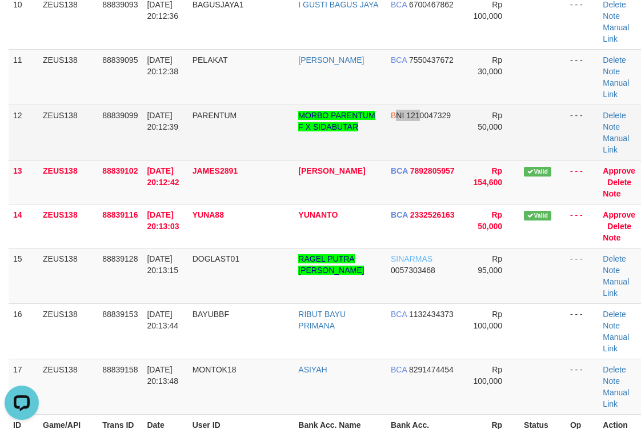
drag, startPoint x: 402, startPoint y: 114, endPoint x: 381, endPoint y: 112, distance: 21.2
click at [386, 112] on td "BNI 1210047329" at bounding box center [424, 131] width 76 height 55
click at [413, 130] on td "BNI 1210047329" at bounding box center [424, 131] width 76 height 55
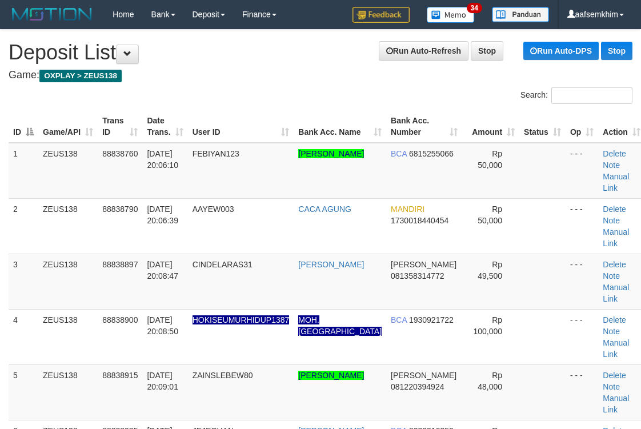
scroll to position [1057, 0]
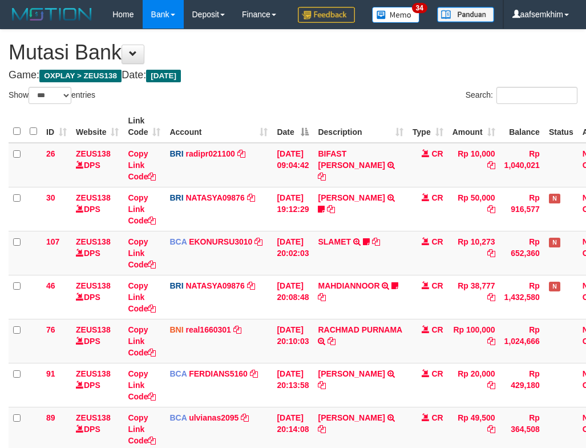
select select "***"
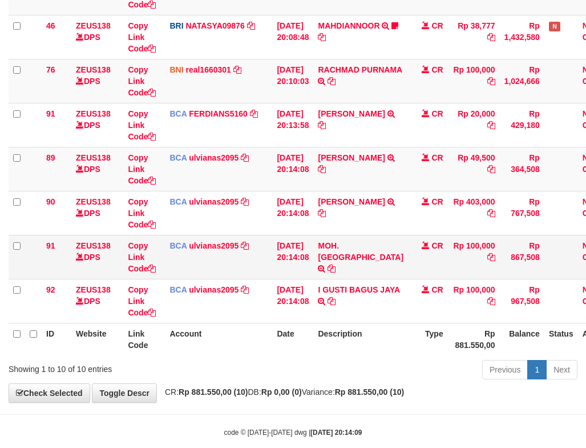
scroll to position [307, 0]
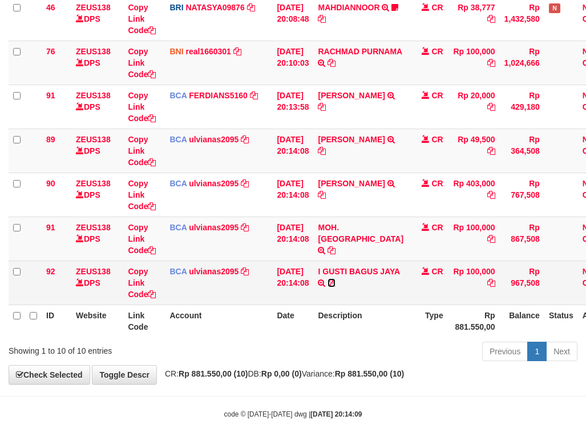
click at [336, 285] on icon at bounding box center [332, 283] width 8 height 8
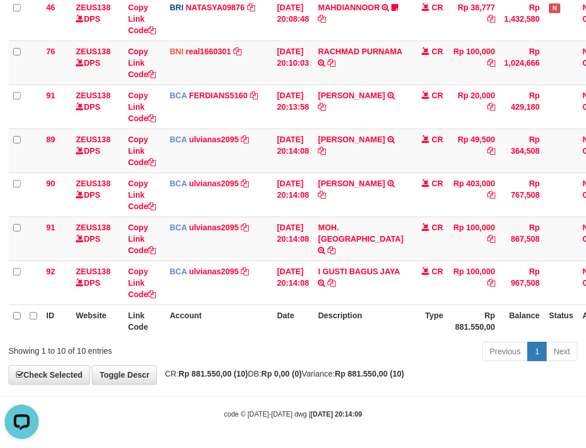
scroll to position [0, 0]
drag, startPoint x: 350, startPoint y: 220, endPoint x: 389, endPoint y: 226, distance: 39.2
click at [389, 226] on td "MOH. KHADAFI TRSF E-BANKING CR 3009/FTSCY/WS95271 100000.00MOH. KHADAFI" at bounding box center [360, 238] width 95 height 44
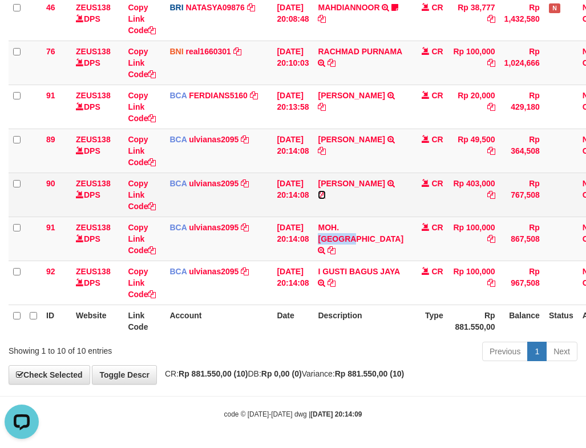
drag, startPoint x: 387, startPoint y: 195, endPoint x: 368, endPoint y: 199, distance: 18.6
click at [326, 195] on icon at bounding box center [322, 195] width 8 height 8
click at [326, 196] on icon at bounding box center [322, 195] width 8 height 8
drag, startPoint x: 316, startPoint y: 226, endPoint x: 242, endPoint y: 199, distance: 78.7
click at [305, 222] on td "30/09/2025 20:14:08" at bounding box center [292, 238] width 41 height 44
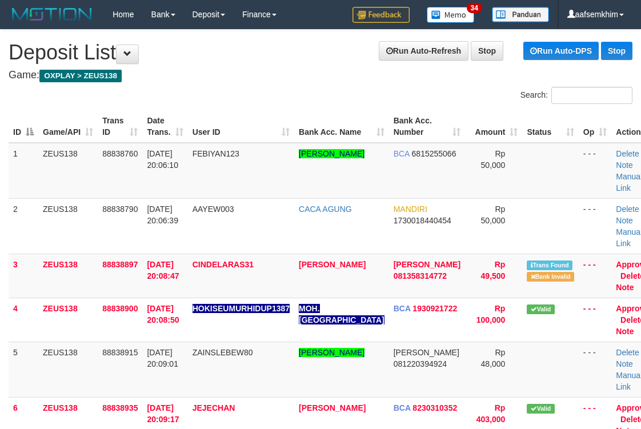
scroll to position [827, 0]
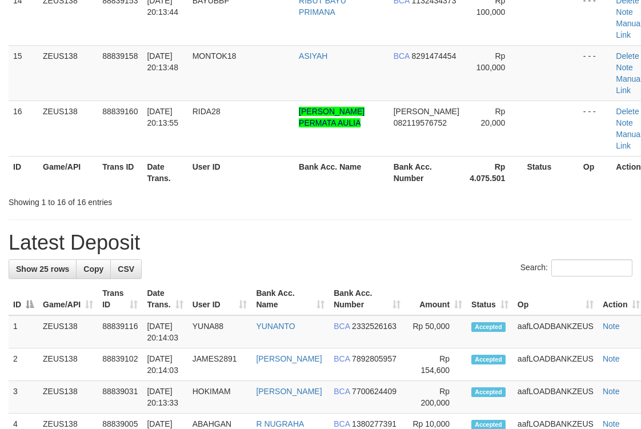
scroll to position [647, 0]
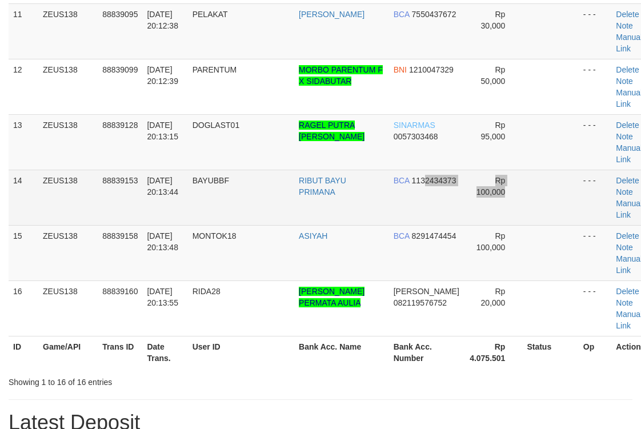
click at [403, 180] on tr "14 ZEUS138 88839153 [DATE] 20:13:44 BAYUBBF RIBUT BAYU PRIMANA BCA 1132434373 R…" at bounding box center [333, 197] width 649 height 55
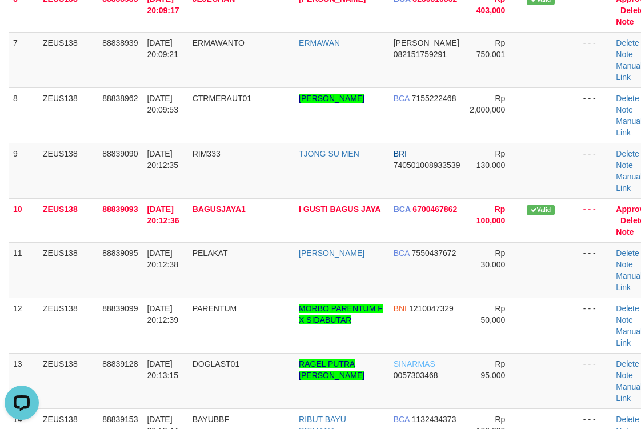
scroll to position [1205, 0]
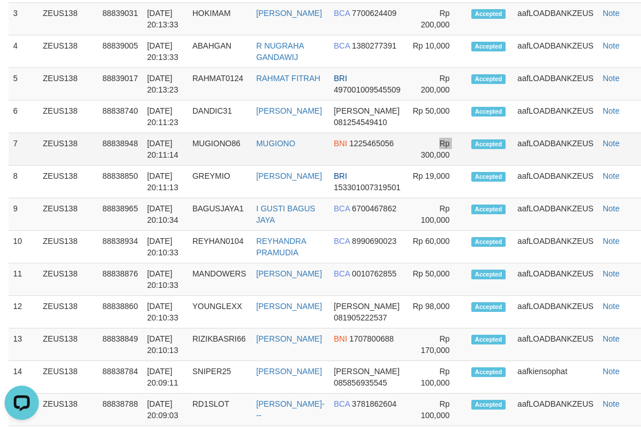
click at [394, 151] on tr "7 ZEUS138 88838948 30/09/2025 20:11:14 MUGIONO86 MUGIONO BNI 1225465056 Rp 300,…" at bounding box center [327, 149] width 636 height 33
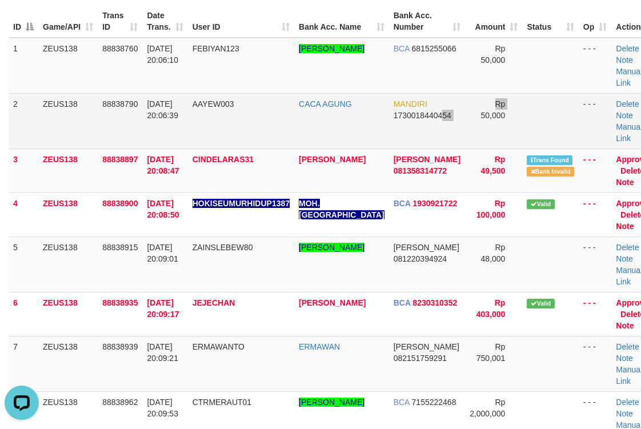
click at [417, 114] on tr "2 ZEUS138 88838790 30/09/2025 20:06:39 AAYEW003 CACA AGUNG MANDIRI 173001844045…" at bounding box center [333, 120] width 649 height 55
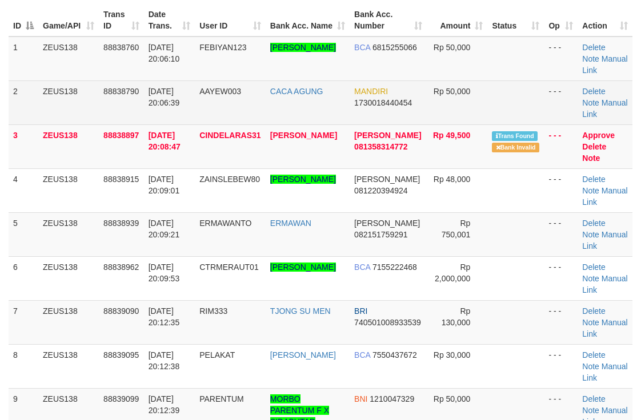
click at [400, 110] on td "MANDIRI 1730018440454" at bounding box center [387, 103] width 77 height 44
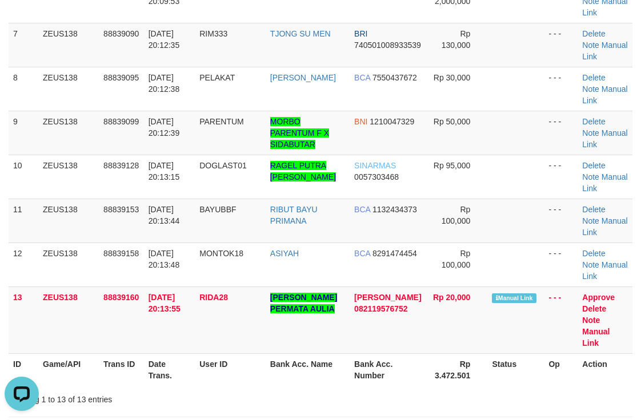
scroll to position [553, 0]
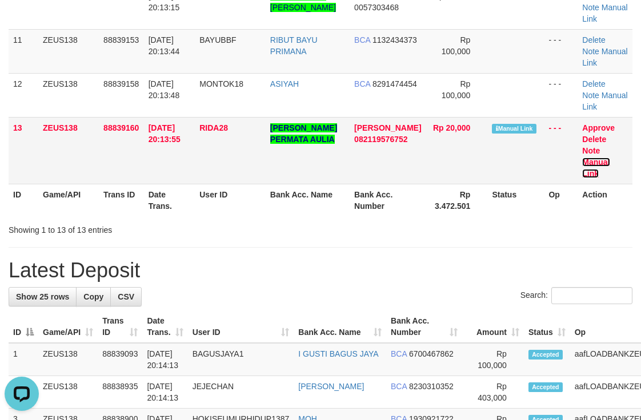
click at [592, 162] on link "Manual Link" at bounding box center [595, 168] width 27 height 21
click at [582, 158] on link "Manual Link" at bounding box center [595, 168] width 27 height 21
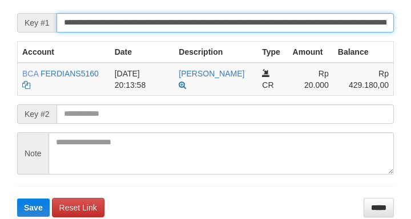
click at [309, 30] on input "**********" at bounding box center [225, 22] width 337 height 19
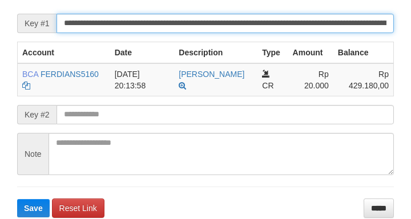
click at [17, 199] on button "Save" at bounding box center [33, 208] width 33 height 18
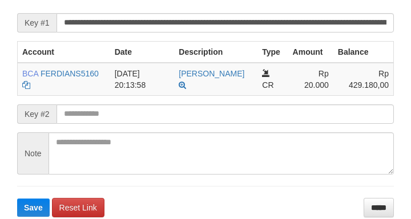
click at [17, 199] on button "Save" at bounding box center [33, 208] width 33 height 18
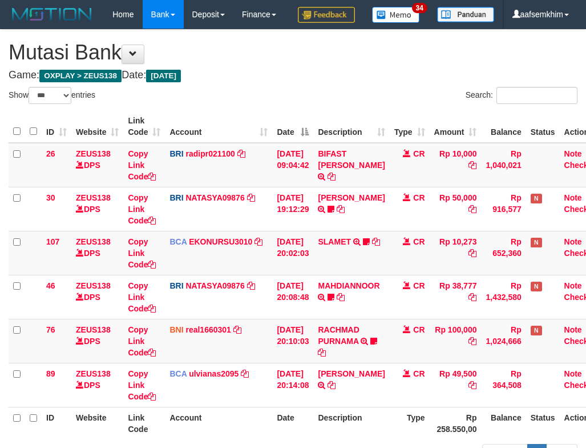
select select "***"
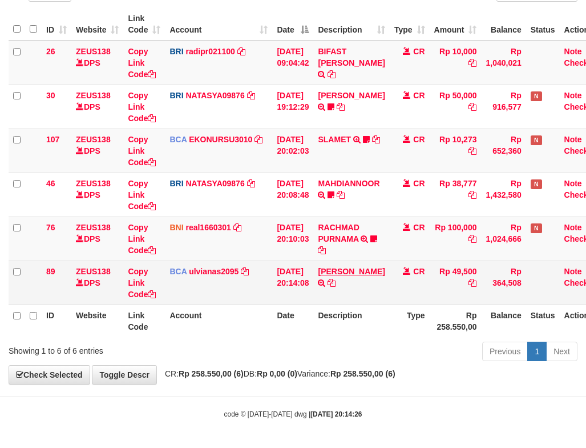
scroll to position [131, 0]
click at [336, 283] on icon at bounding box center [332, 283] width 8 height 8
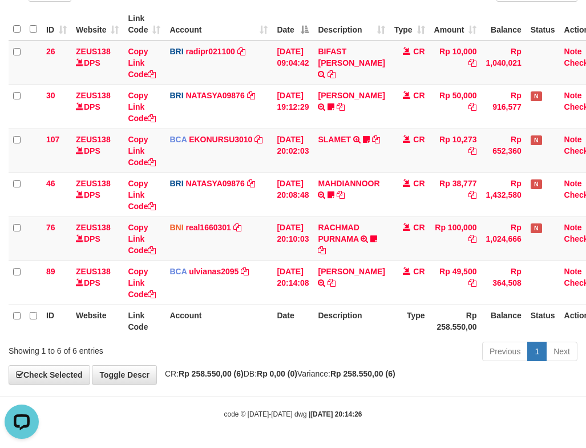
scroll to position [0, 0]
drag, startPoint x: 191, startPoint y: 154, endPoint x: 243, endPoint y: 179, distance: 57.5
click at [192, 154] on td "BCA EKONURSU3010 DPS EKO NUR SUSILO mutasi_20250930_3353 | 107 mutasi_20250930_…" at bounding box center [218, 150] width 107 height 44
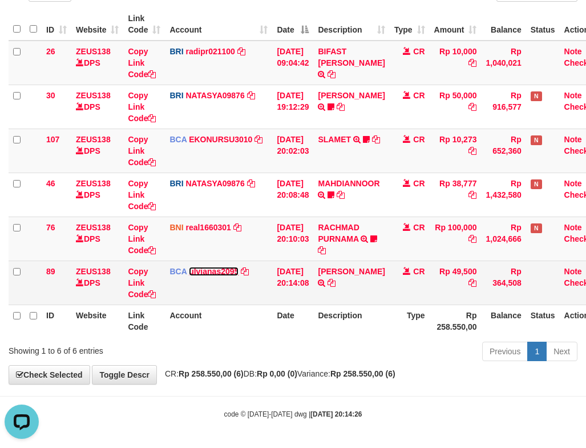
click at [225, 274] on link "ulvianas2095" at bounding box center [214, 271] width 50 height 9
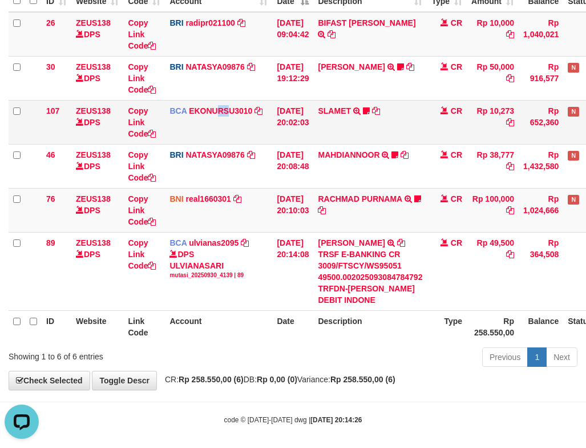
click at [228, 144] on td "BCA EKONURSU3010 DPS EKO NUR SUSILO mutasi_20250930_3353 | 107 mutasi_20250930_…" at bounding box center [218, 122] width 107 height 44
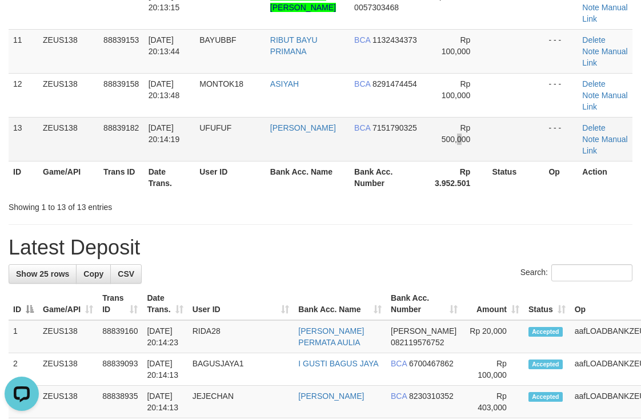
click at [453, 153] on td "Rp 500,000" at bounding box center [457, 139] width 61 height 44
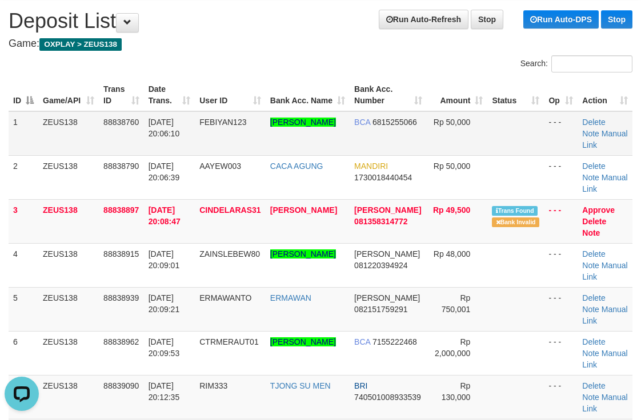
click at [497, 136] on td at bounding box center [515, 133] width 57 height 45
click at [604, 211] on link "Approve" at bounding box center [598, 210] width 33 height 9
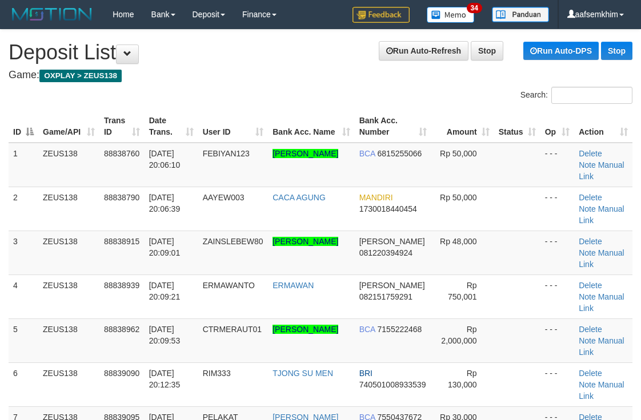
scroll to position [31, 0]
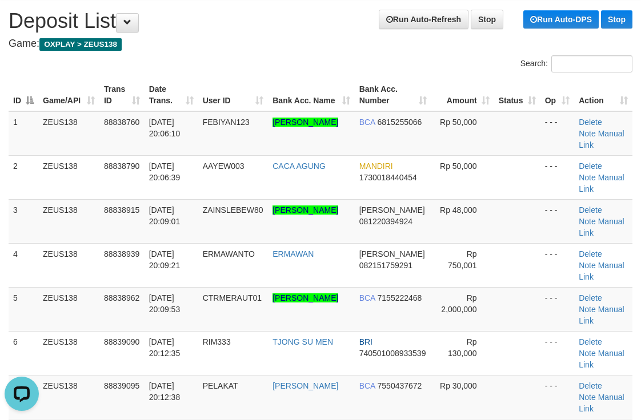
click at [297, 95] on th "Bank Acc. Name" at bounding box center [311, 95] width 86 height 33
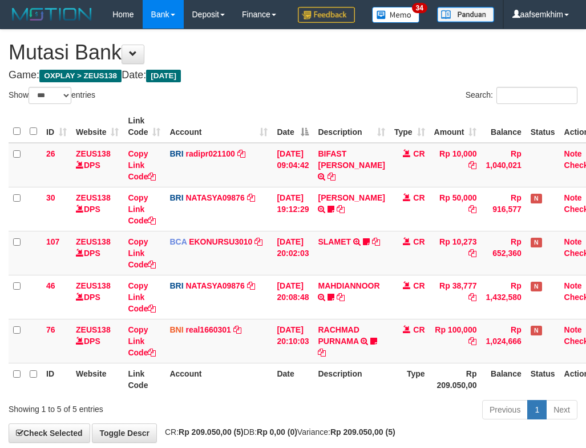
select select "***"
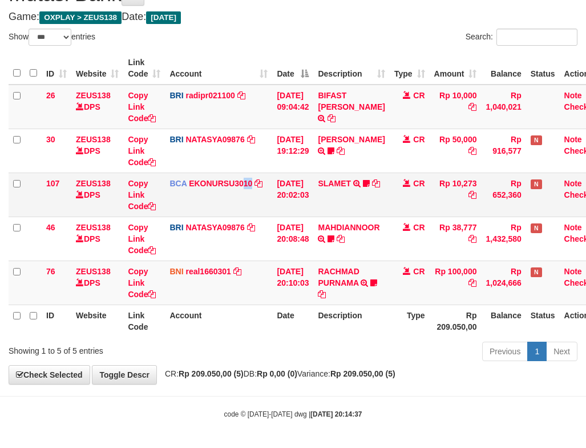
click at [252, 175] on td "BCA EKONURSU3010 DPS EKO NUR SUSILO mutasi_20250930_3353 | 107 mutasi_20250930_…" at bounding box center [218, 194] width 107 height 44
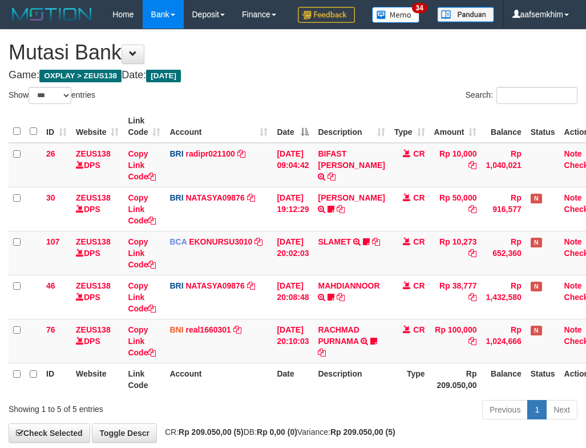
select select "***"
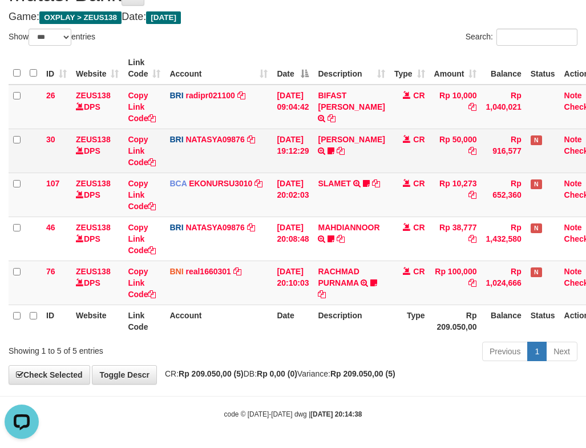
click at [282, 148] on td "30/09/2025 19:12:29" at bounding box center [292, 150] width 41 height 44
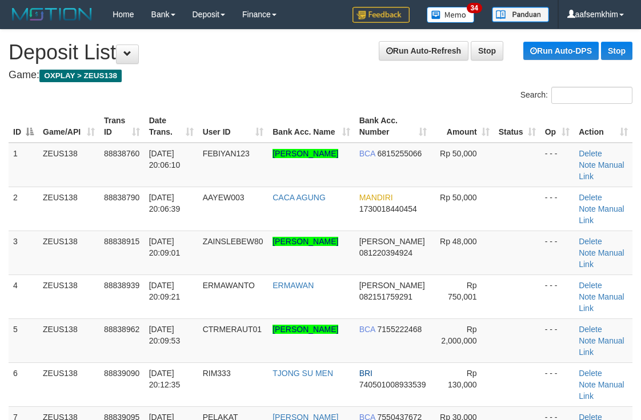
scroll to position [31, 0]
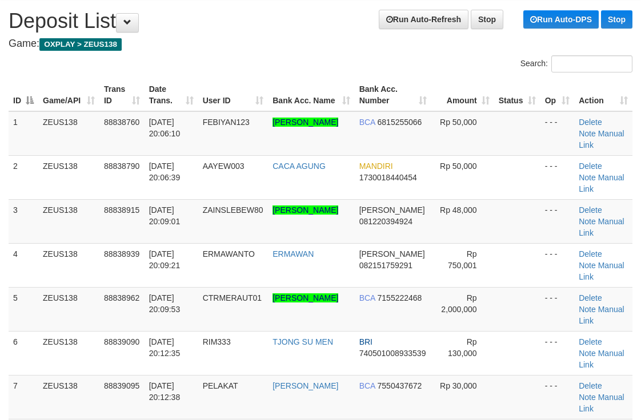
drag, startPoint x: 368, startPoint y: 95, endPoint x: 432, endPoint y: 74, distance: 67.5
click at [373, 92] on th "Bank Acc. Number" at bounding box center [393, 95] width 77 height 33
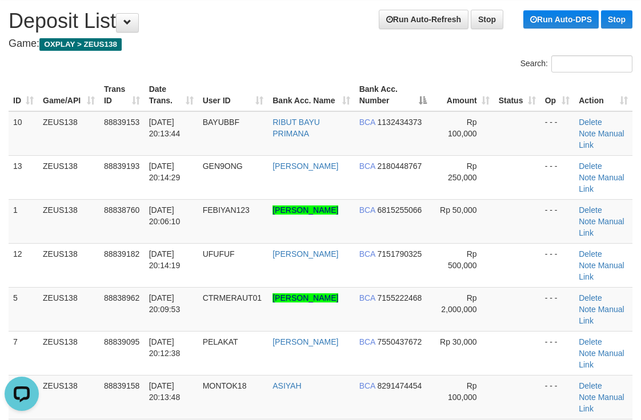
scroll to position [0, 0]
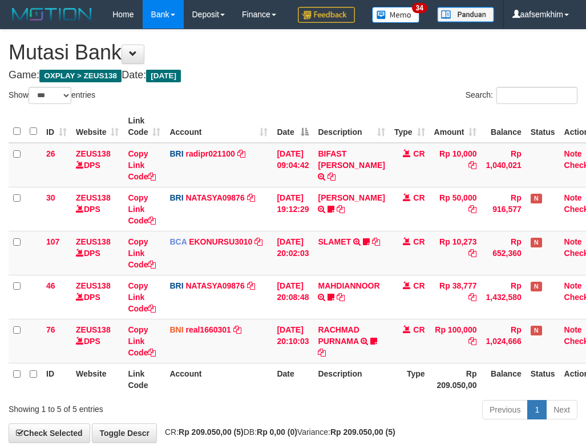
select select "***"
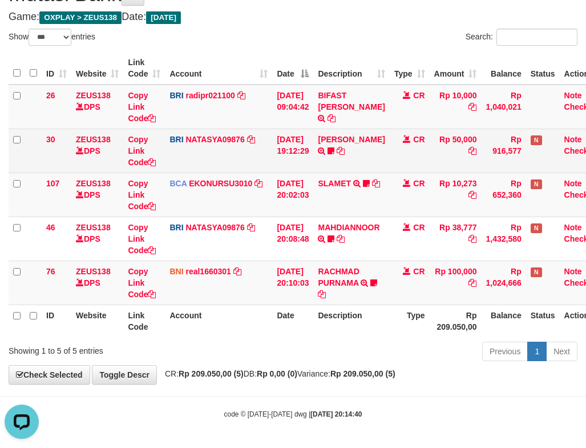
click at [326, 134] on td "DANA ARIFRAHMATPR TRANSFER NBMB DANA ARIFRAHMATPR TO SITI NURLITA SAPITRI 08585…" at bounding box center [351, 150] width 76 height 44
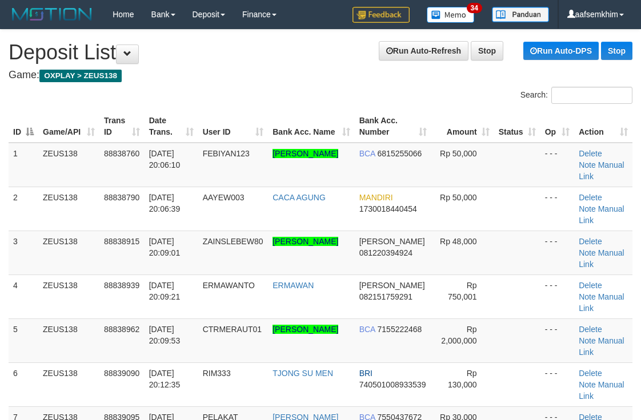
scroll to position [31, 0]
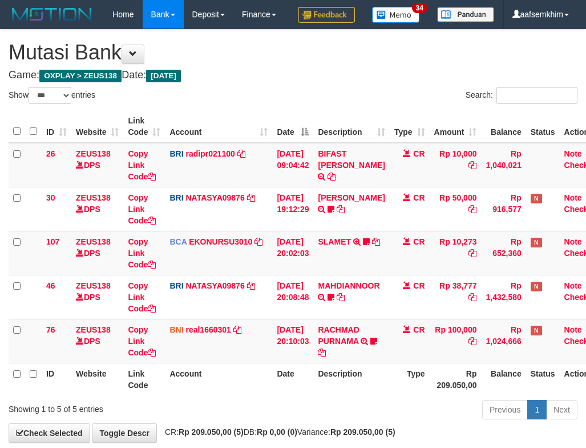
select select "***"
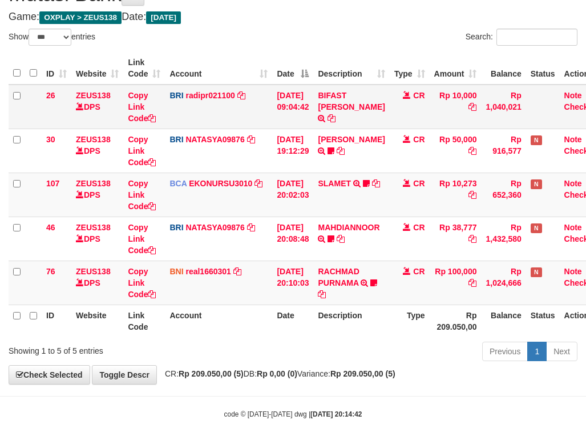
drag, startPoint x: 359, startPoint y: 88, endPoint x: 358, endPoint y: 63, distance: 25.1
click at [364, 87] on td "BIFAST ERIKA S PAUN TRANSFER NBMB BIFAST ERIKA S PAUN TO REYNALDI ADI PRATAMA" at bounding box center [351, 107] width 76 height 45
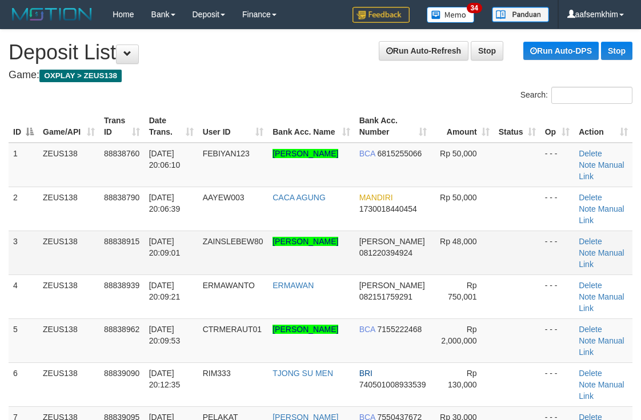
scroll to position [31, 0]
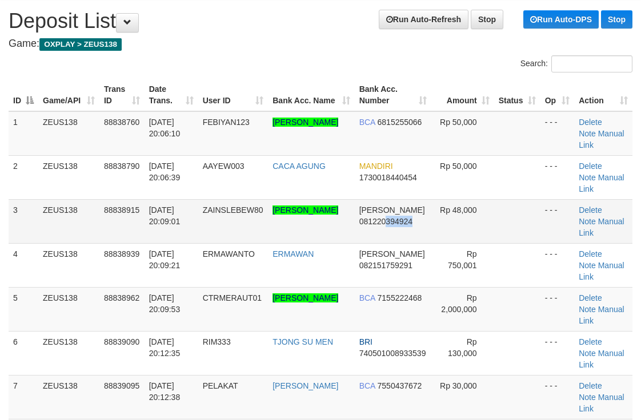
click at [419, 217] on td "DANA 081220394924" at bounding box center [393, 221] width 77 height 44
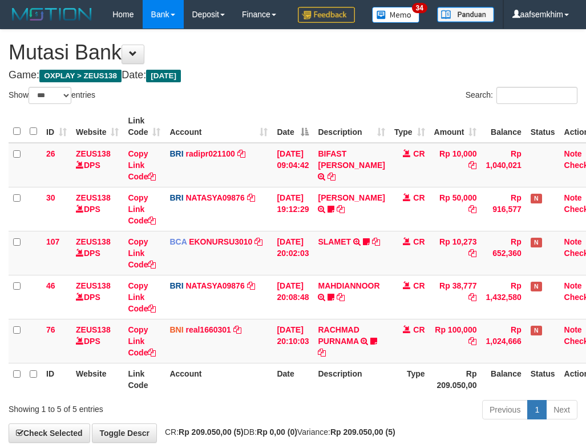
select select "***"
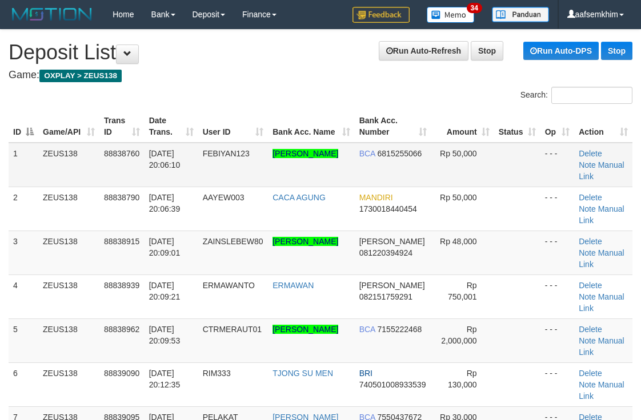
scroll to position [31, 0]
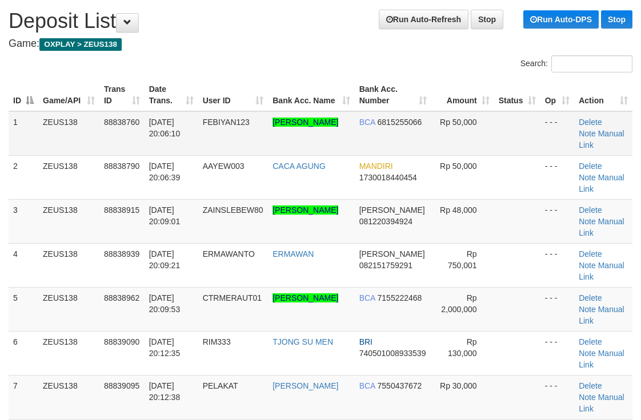
drag, startPoint x: 456, startPoint y: 151, endPoint x: 444, endPoint y: 151, distance: 12.6
click at [454, 151] on td "Rp 50,000" at bounding box center [462, 133] width 62 height 45
click at [357, 108] on table "ID Game/API Trans ID Date Trans. User ID Bank Acc. Name Bank Acc. Number Amount…" at bounding box center [321, 397] width 624 height 637
click at [326, 63] on div "Search:" at bounding box center [480, 65] width 320 height 20
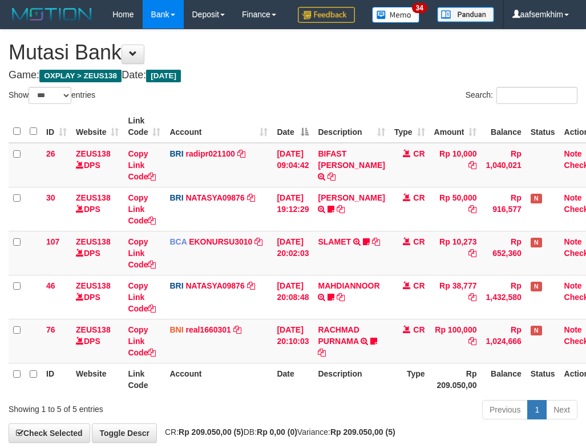
select select "***"
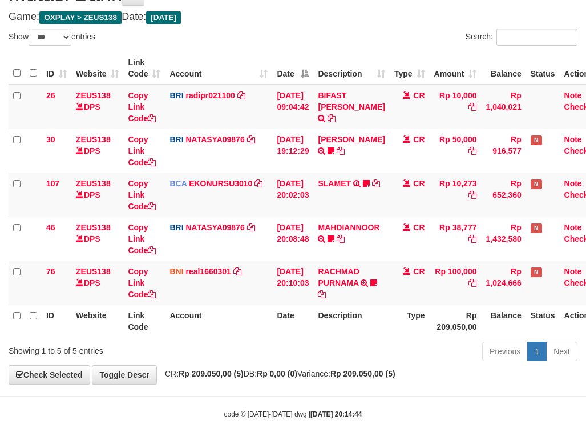
click at [373, 63] on th "Description" at bounding box center [351, 68] width 76 height 33
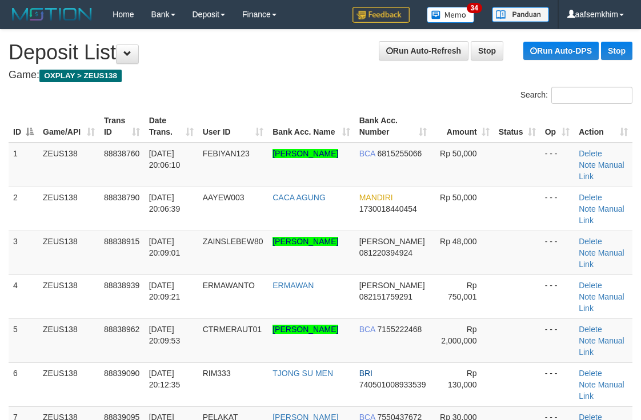
scroll to position [31, 0]
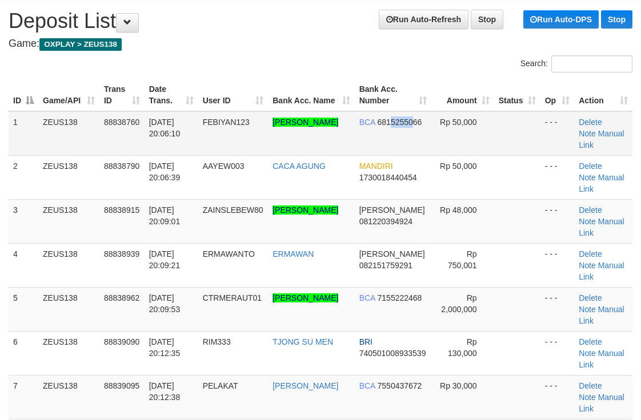
drag, startPoint x: 387, startPoint y: 141, endPoint x: 512, endPoint y: 113, distance: 127.6
click at [435, 128] on tr "1 ZEUS138 88838760 30/09/2025 20:06:10 FEBIYAN123 AKBAR SANDA FEBIYAN BCA 68152…" at bounding box center [321, 133] width 624 height 45
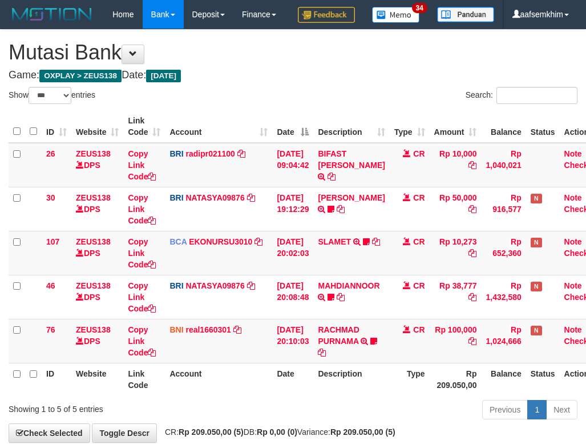
select select "***"
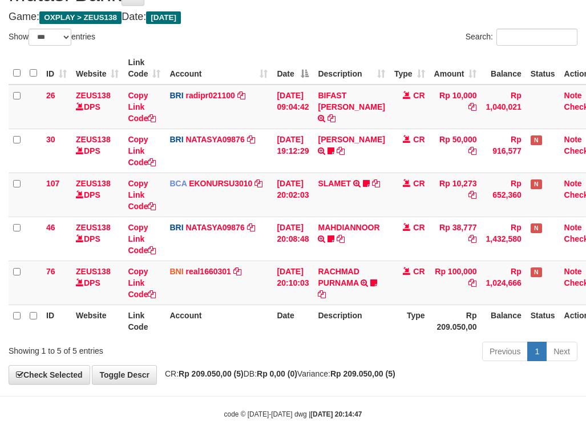
click at [344, 61] on th "Description" at bounding box center [351, 68] width 76 height 33
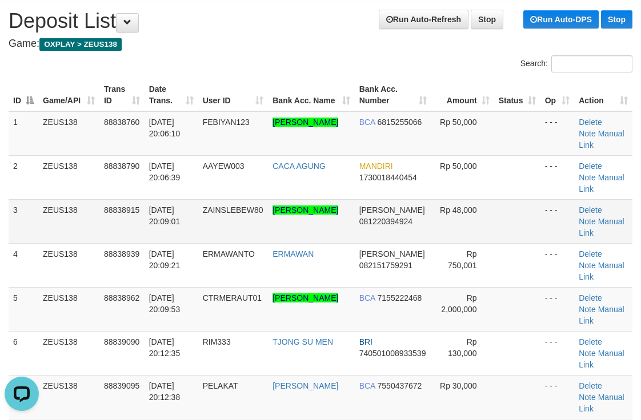
click at [417, 203] on td "DANA 081220394924" at bounding box center [393, 221] width 77 height 44
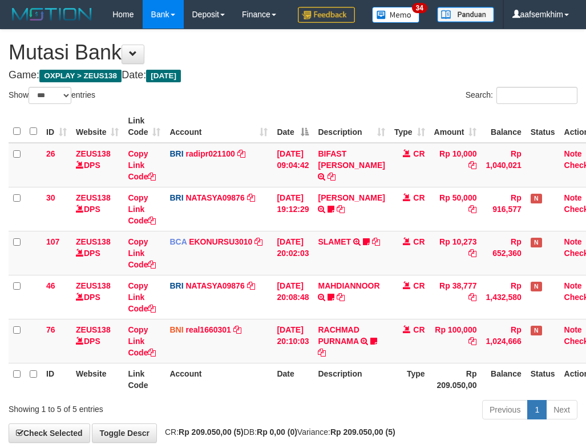
select select "***"
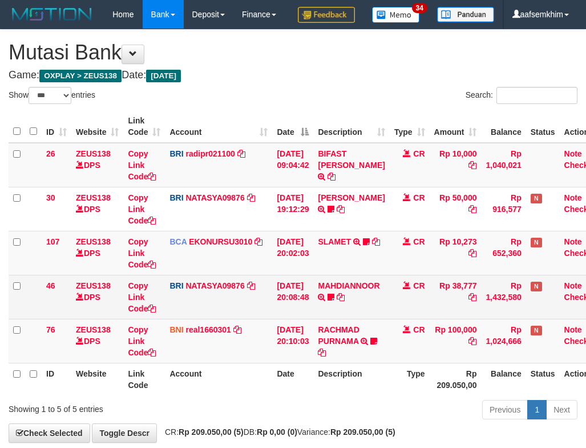
scroll to position [87, 0]
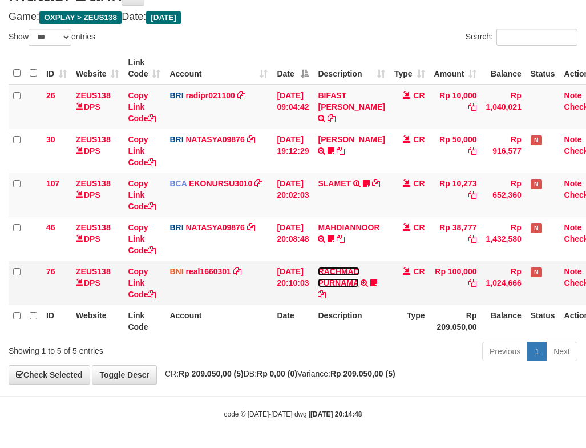
click at [344, 281] on link "RACHMAD PURNAMA" at bounding box center [338, 277] width 41 height 21
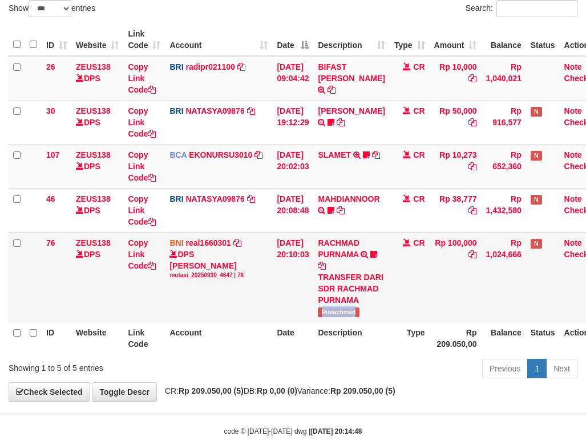
drag, startPoint x: 328, startPoint y: 359, endPoint x: 370, endPoint y: 358, distance: 42.3
click at [370, 321] on td "RACHMAD PURNAMA TRANSFER DARI SDR RACHMAD PURNAMA Riniachmad" at bounding box center [351, 277] width 76 height 90
copy span "Riniachmad"
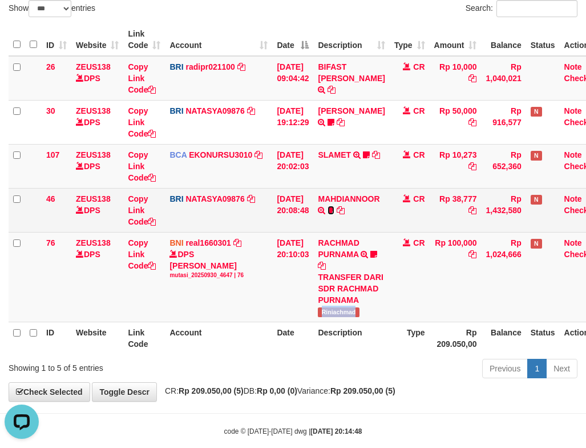
click at [335, 214] on icon at bounding box center [331, 210] width 7 height 8
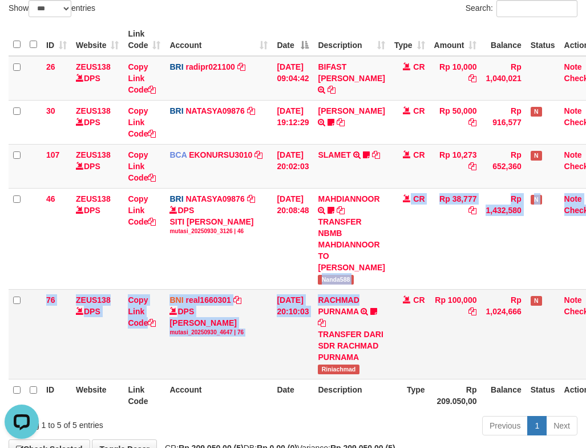
drag, startPoint x: 363, startPoint y: 330, endPoint x: 384, endPoint y: 329, distance: 20.6
click at [384, 329] on tbody "26 ZEUS138 DPS Copy Link Code BRI radipr021100 DPS REYNALDI ADI PRATAMA mutasi_…" at bounding box center [308, 217] width 598 height 323
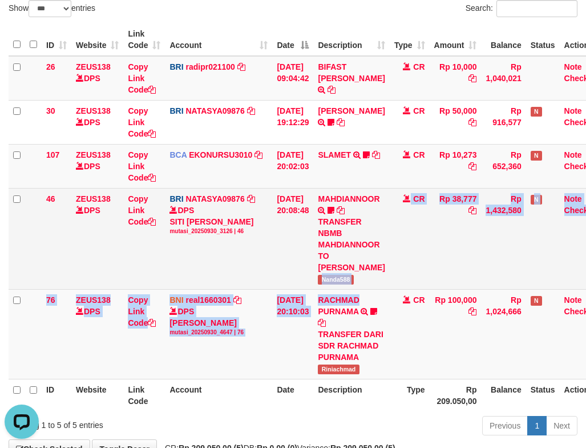
copy tbody "Nanda588 CR Rp 38,777 Rp 1,432,580 N Note Check 76 ZEUS138 DPS Copy Link Code B…"
click at [353, 284] on span "Nanda588" at bounding box center [335, 280] width 35 height 10
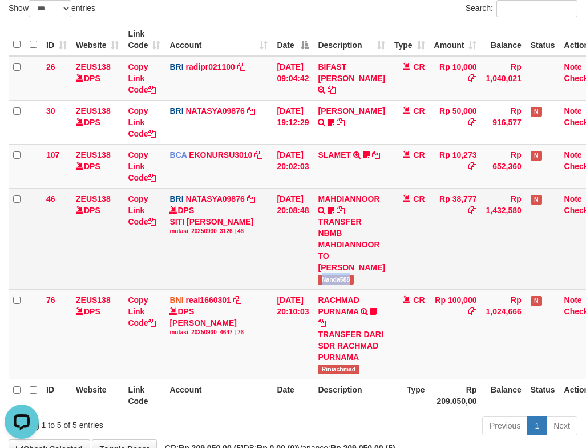
click at [353, 284] on span "Nanda588" at bounding box center [335, 280] width 35 height 10
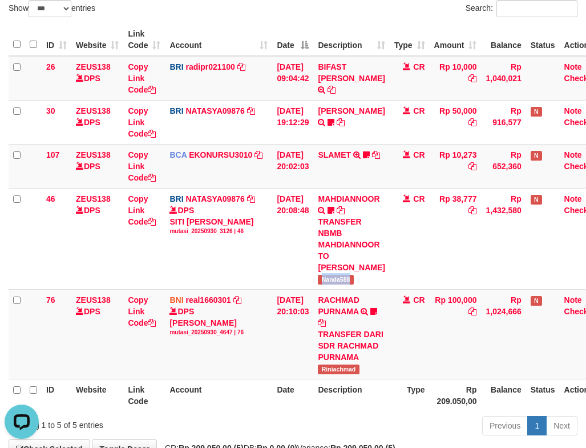
drag, startPoint x: 303, startPoint y: 70, endPoint x: 320, endPoint y: 63, distance: 19.0
click at [313, 56] on th "Date" at bounding box center [292, 39] width 41 height 33
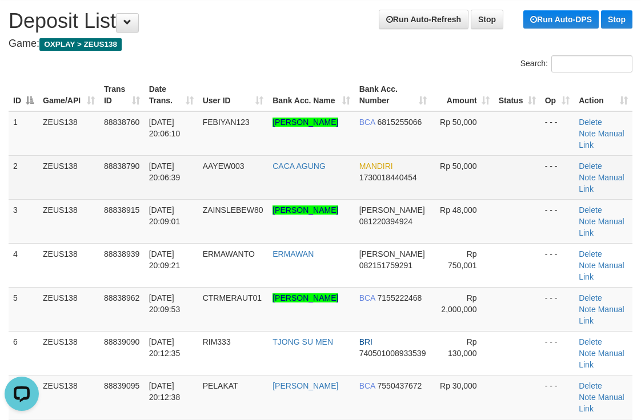
click at [431, 168] on td "Rp 50,000" at bounding box center [462, 177] width 62 height 44
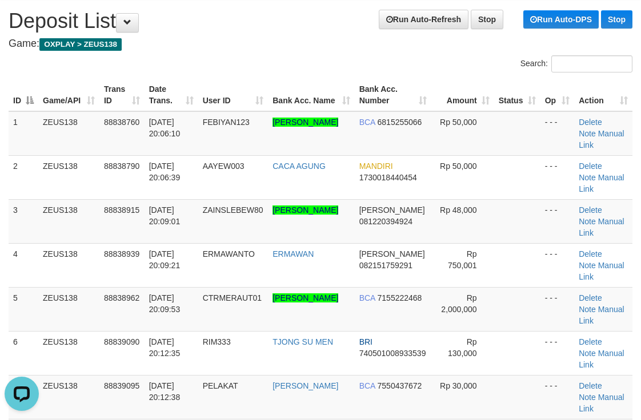
click at [357, 76] on div "ID Game/API Trans ID Date Trans. User ID Bank Acc. Name Bank Acc. Number Amount…" at bounding box center [320, 418] width 641 height 687
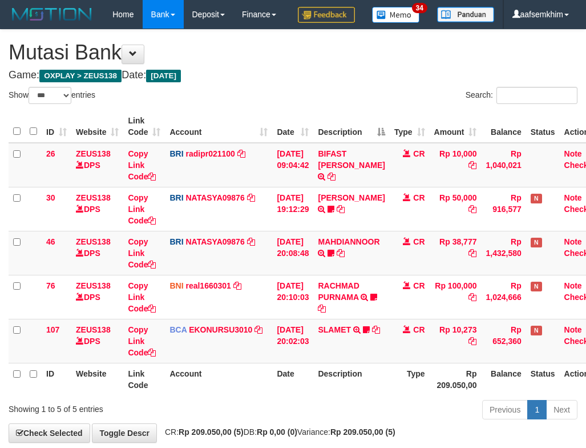
select select "***"
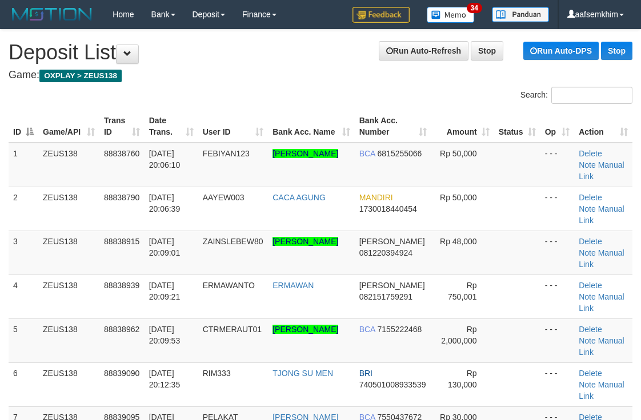
scroll to position [31, 0]
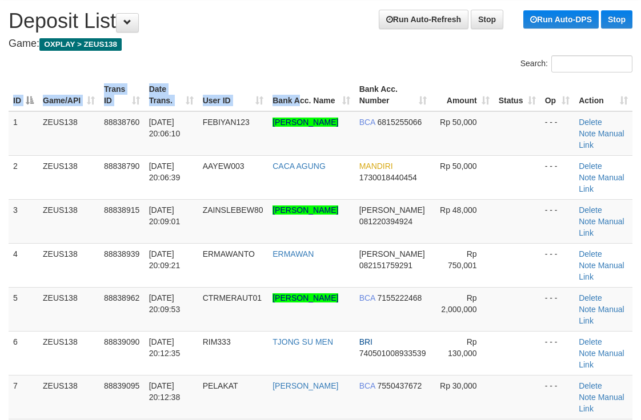
drag, startPoint x: 295, startPoint y: 82, endPoint x: 341, endPoint y: 71, distance: 47.6
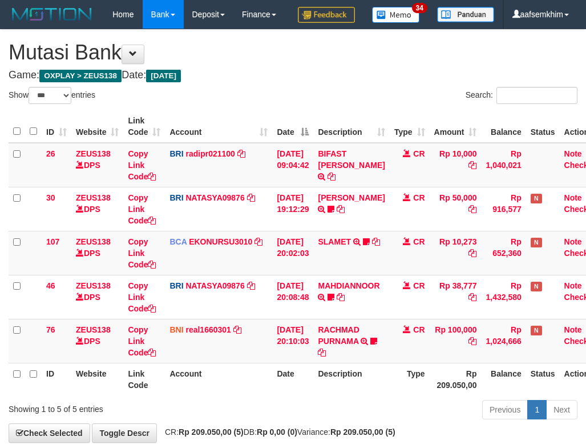
select select "***"
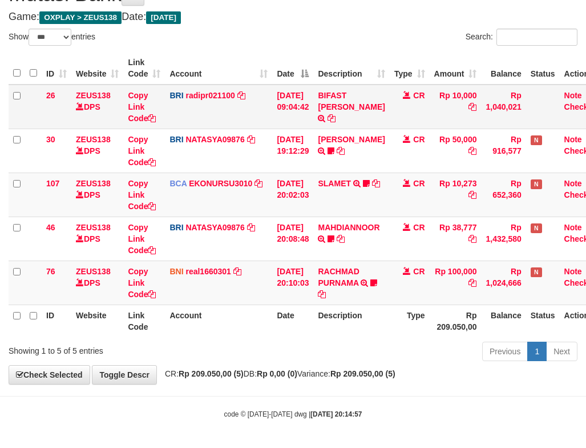
drag, startPoint x: 148, startPoint y: 105, endPoint x: 93, endPoint y: 85, distance: 58.5
click at [147, 102] on td "Copy Link Code" at bounding box center [144, 107] width 42 height 45
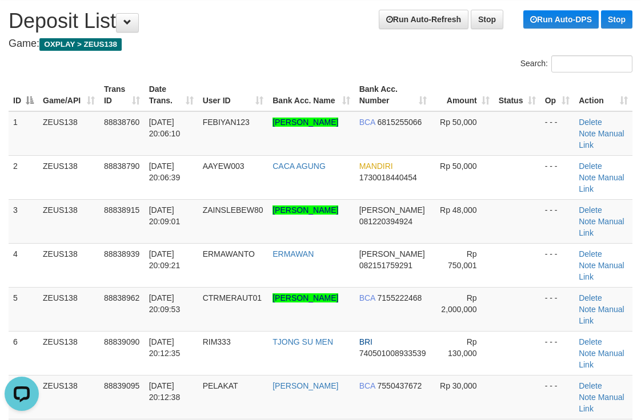
click at [335, 66] on div "Search:" at bounding box center [480, 65] width 303 height 20
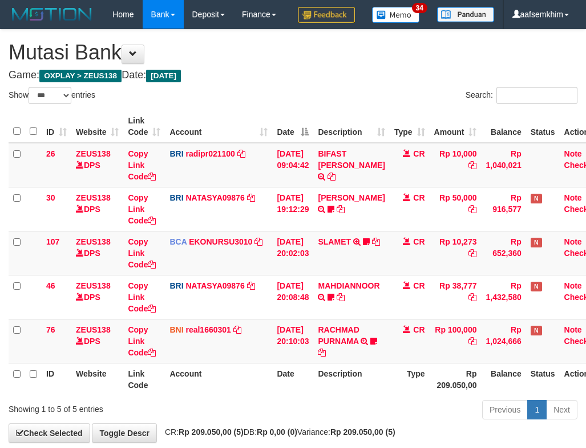
select select "***"
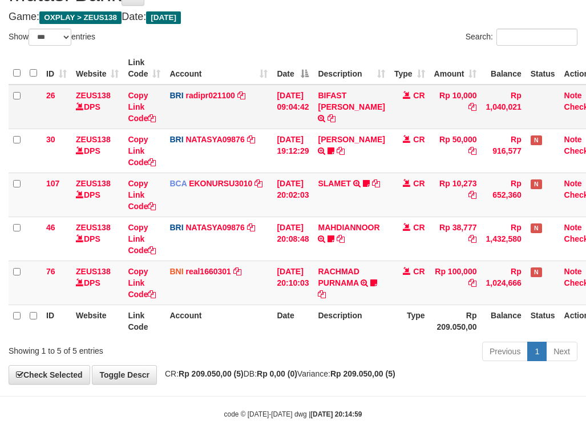
click at [281, 113] on td "[DATE] 09:04:42" at bounding box center [292, 107] width 41 height 45
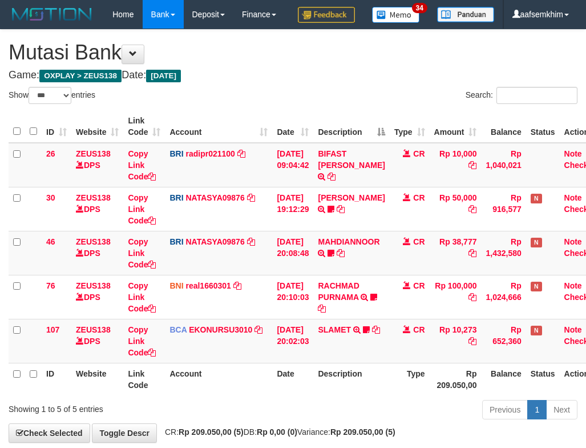
select select "***"
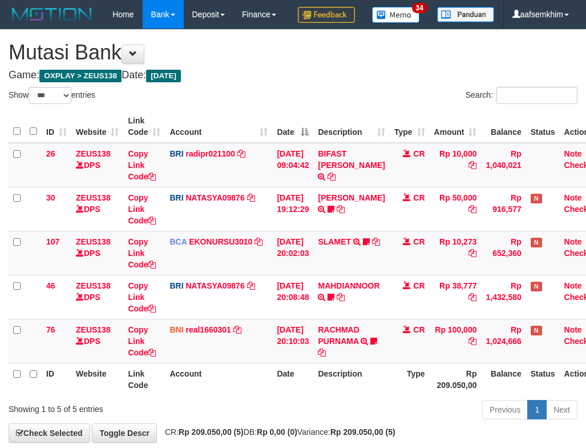
select select "***"
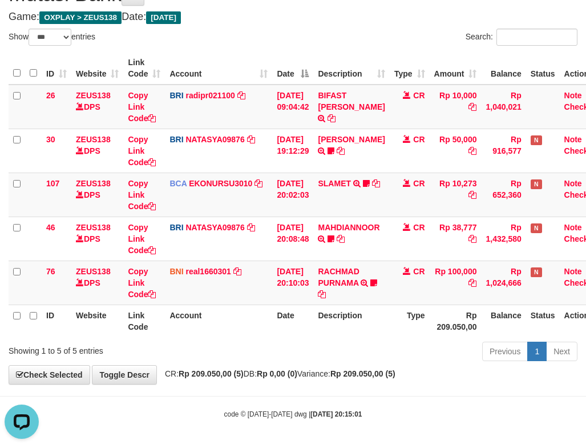
click at [413, 26] on div "**********" at bounding box center [293, 177] width 586 height 412
click at [367, 53] on th "Description" at bounding box center [351, 68] width 76 height 33
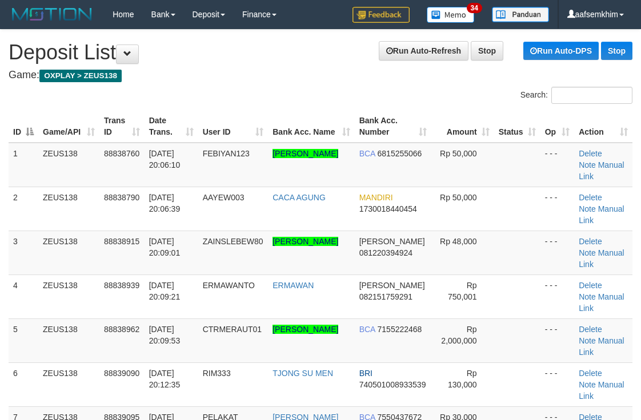
scroll to position [31, 0]
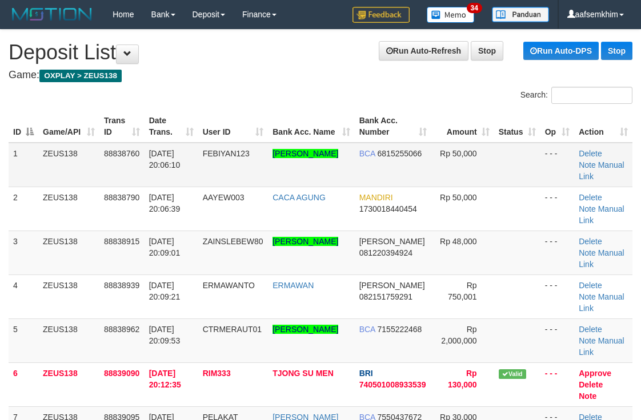
scroll to position [31, 0]
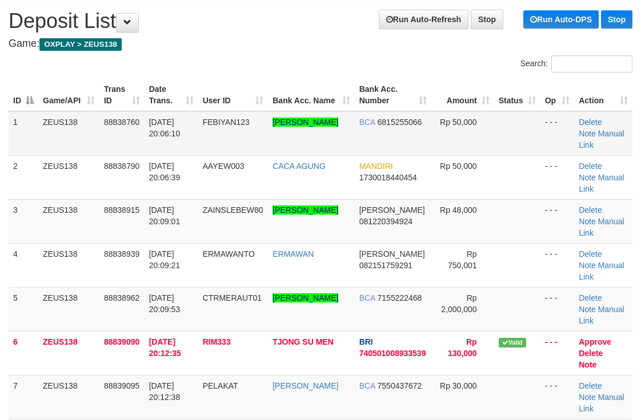
click at [340, 135] on td "[PERSON_NAME]" at bounding box center [311, 133] width 86 height 45
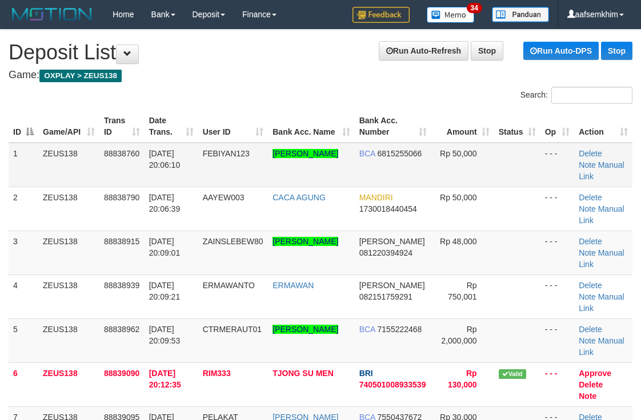
scroll to position [31, 0]
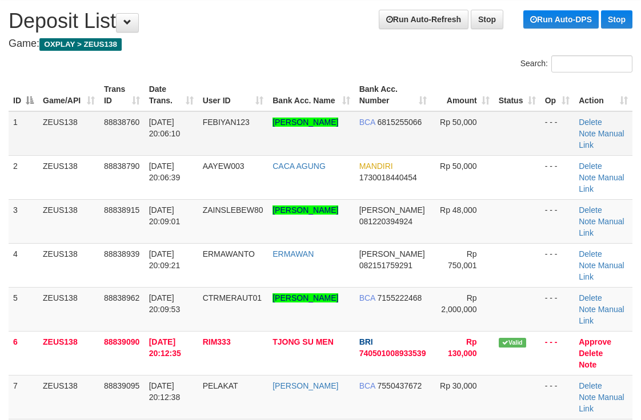
drag, startPoint x: 0, startPoint y: 0, endPoint x: 343, endPoint y: 135, distance: 368.1
click at [343, 135] on td "AKBAR SANDA FEBIYAN" at bounding box center [311, 133] width 86 height 45
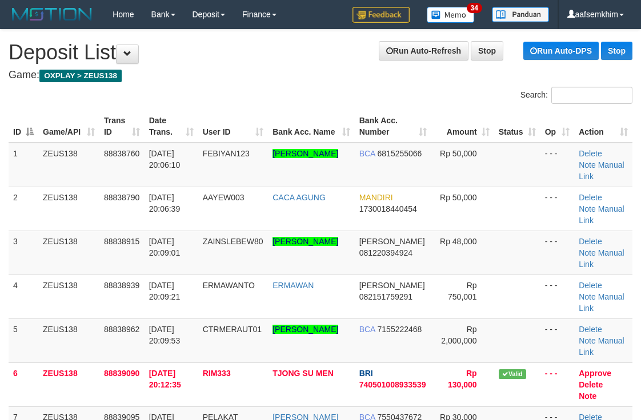
scroll to position [31, 0]
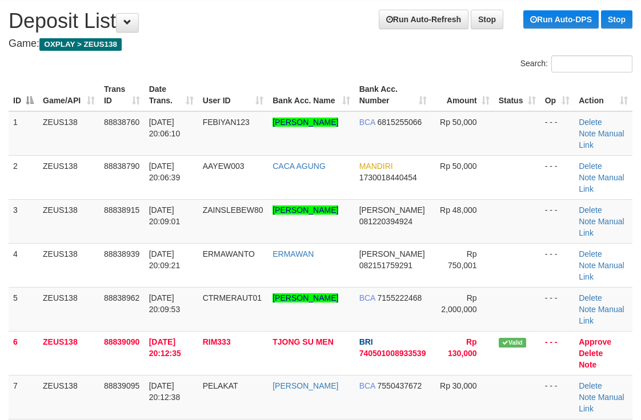
click at [363, 96] on th "Bank Acc. Number" at bounding box center [393, 95] width 77 height 33
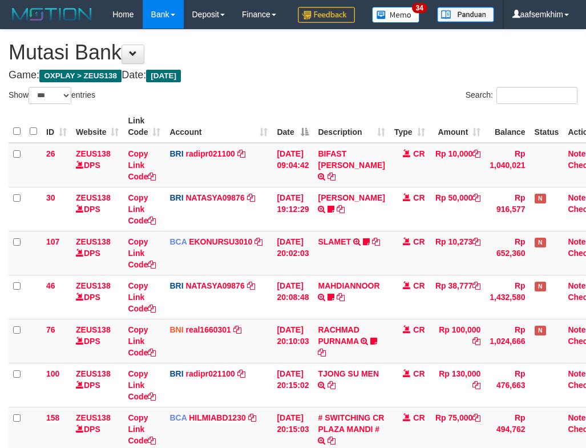
select select "***"
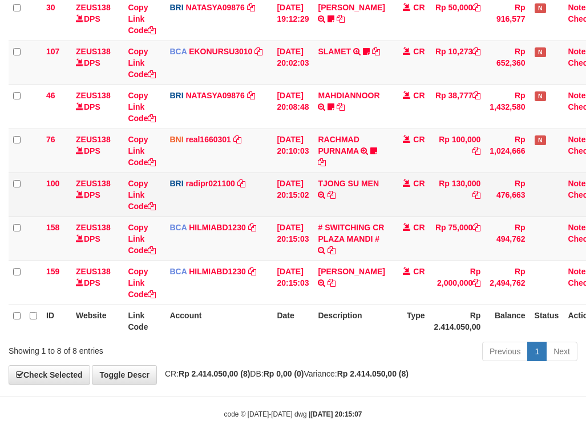
scroll to position [219, 0]
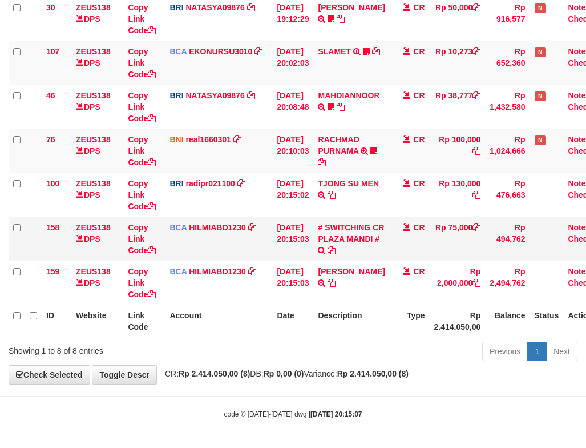
click at [335, 232] on td "# SWITCHING CR PLAZA MANDI # SWITCHING CR TRF TUPARDI 008 PLAZA MANDI" at bounding box center [351, 238] width 76 height 44
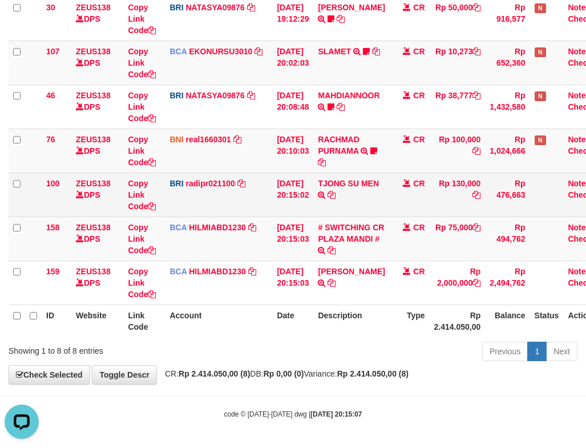
scroll to position [0, 0]
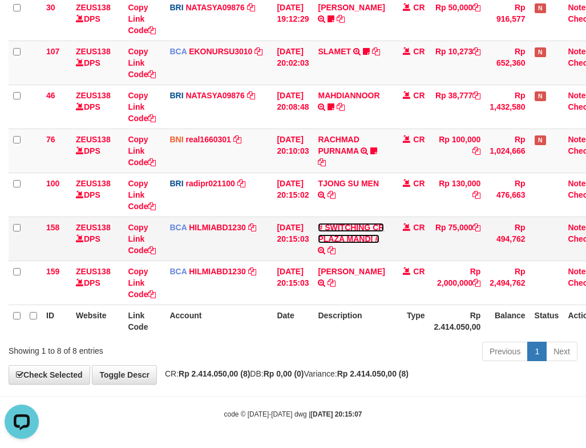
click at [346, 230] on link "# SWITCHING CR PLAZA MANDI #" at bounding box center [351, 233] width 66 height 21
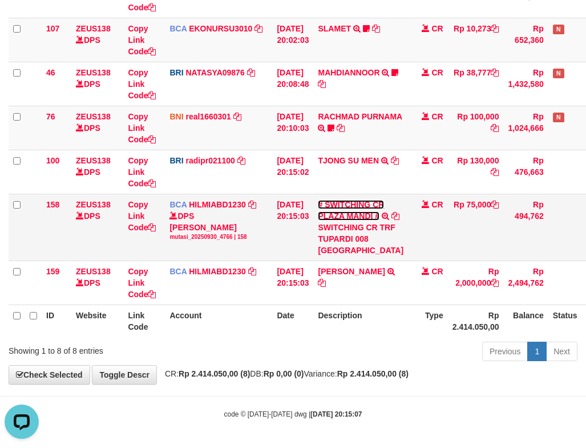
scroll to position [264, 0]
drag, startPoint x: 342, startPoint y: 225, endPoint x: 386, endPoint y: 226, distance: 44.0
click at [386, 226] on div "SWITCHING CR TRF TUPARDI 008 [GEOGRAPHIC_DATA]" at bounding box center [361, 239] width 86 height 34
copy div "TUPARDI"
drag, startPoint x: 466, startPoint y: 183, endPoint x: 478, endPoint y: 182, distance: 12.0
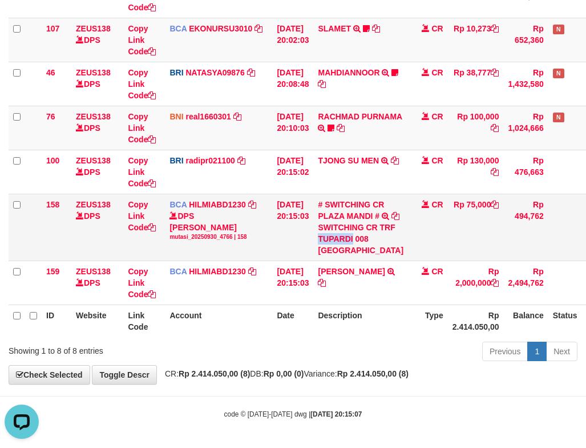
click at [478, 194] on td "Rp 75,000" at bounding box center [476, 227] width 56 height 67
copy td "75,0"
click at [504, 194] on td "Rp 494,762" at bounding box center [526, 227] width 45 height 67
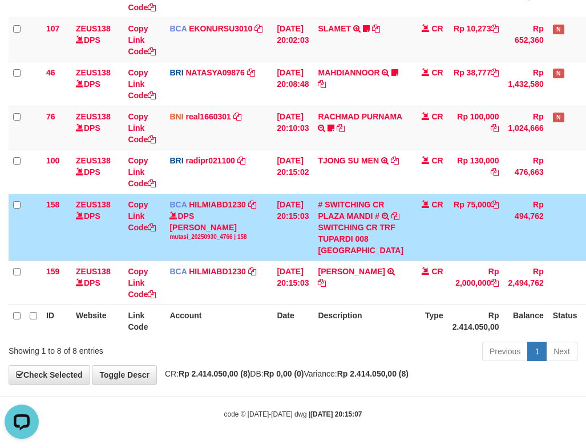
click at [477, 194] on td "Rp 75,000" at bounding box center [476, 227] width 56 height 67
copy td "75,000"
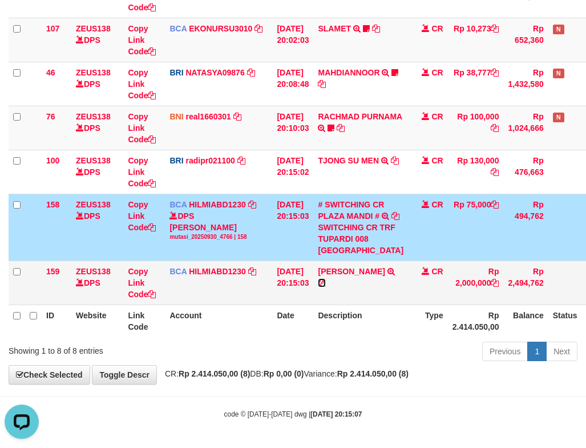
click at [326, 287] on icon at bounding box center [322, 283] width 8 height 8
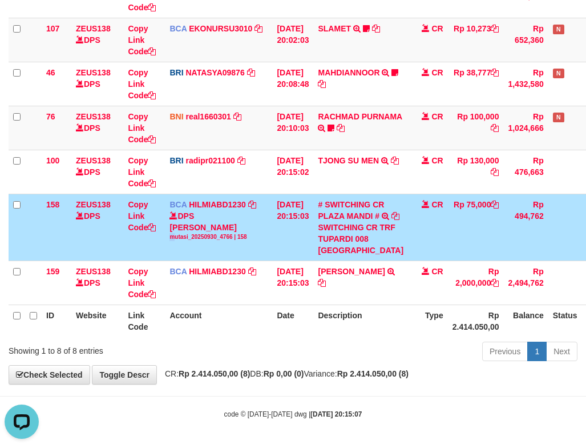
click at [175, 256] on td "BCA HILMIABD1230 DPS HILMI ABDILLAH mutasi_20250930_4766 | 158 mutasi_20250930_…" at bounding box center [218, 227] width 107 height 67
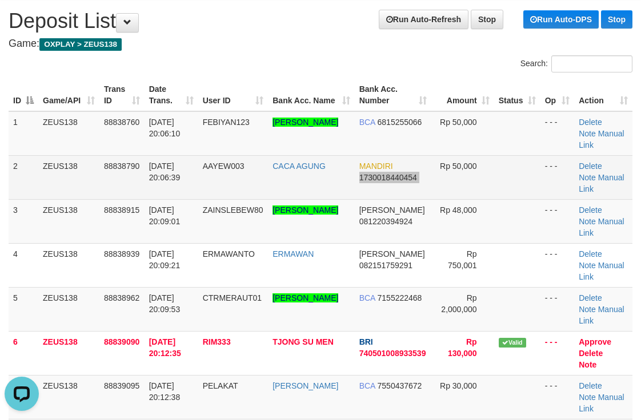
click at [422, 159] on tr "2 ZEUS138 88838790 30/09/2025 20:06:39 AAYEW003 CACA AGUNG MANDIRI 173001844045…" at bounding box center [321, 177] width 624 height 44
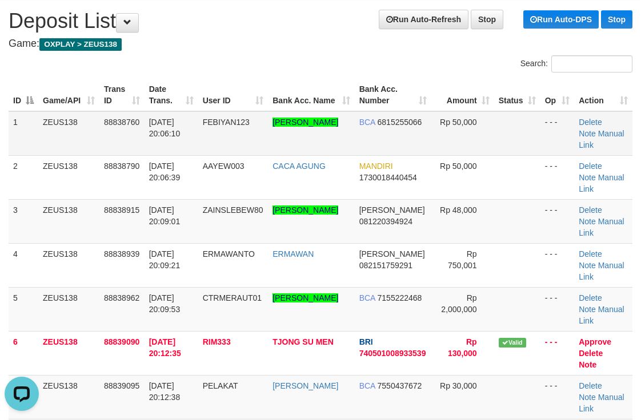
drag, startPoint x: 501, startPoint y: 121, endPoint x: 531, endPoint y: 118, distance: 30.4
click at [519, 119] on td at bounding box center [517, 133] width 46 height 45
click at [478, 148] on tr "1 ZEUS138 88838760 30/09/2025 20:06:10 FEBIYAN123 AKBAR SANDA FEBIYAN BCA 68152…" at bounding box center [321, 133] width 624 height 45
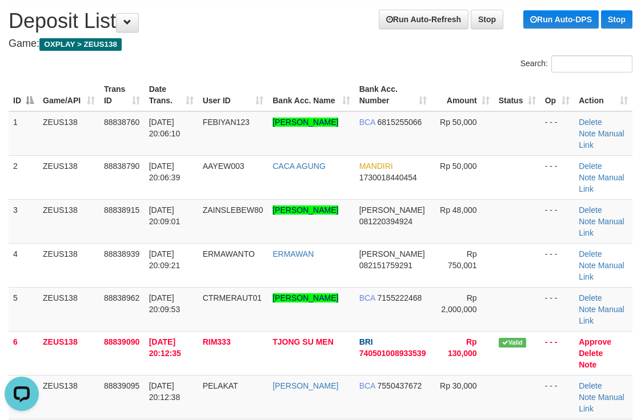
drag, startPoint x: 328, startPoint y: 95, endPoint x: 314, endPoint y: 103, distance: 16.4
click at [308, 99] on th "Bank Acc. Name" at bounding box center [311, 95] width 86 height 33
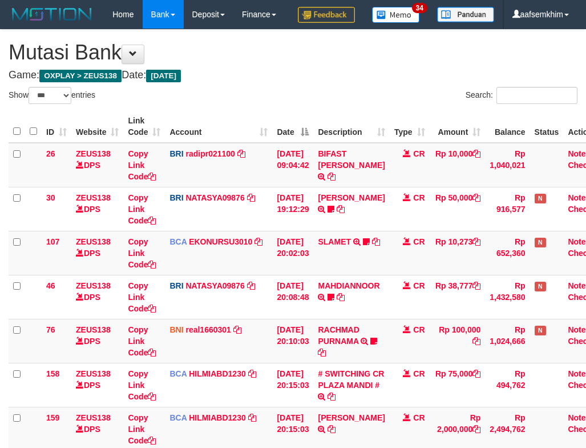
select select "***"
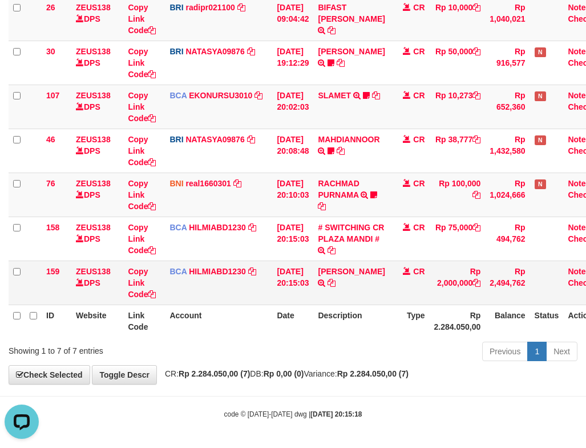
drag, startPoint x: 349, startPoint y: 291, endPoint x: 344, endPoint y: 293, distance: 6.1
click at [348, 292] on td "FEBRIADI HERMANSYA TRSF E-BANKING CR 3009/FTSCY/WS95031 2000000.00FEBRIADI HERM…" at bounding box center [351, 282] width 76 height 44
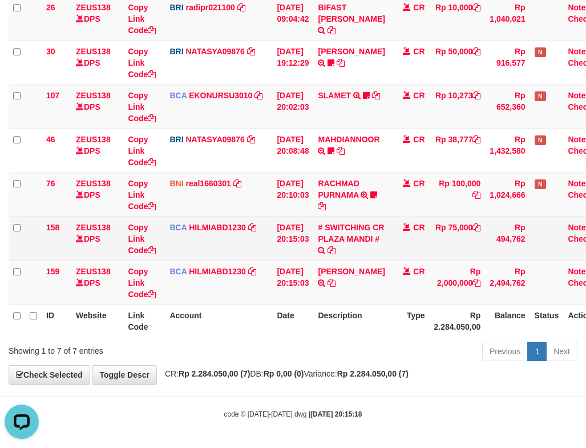
click at [323, 248] on tr "158 ZEUS138 DPS Copy Link Code BCA HILMIABD1230 DPS HILMI ABDILLAH mutasi_20250…" at bounding box center [310, 238] width 602 height 44
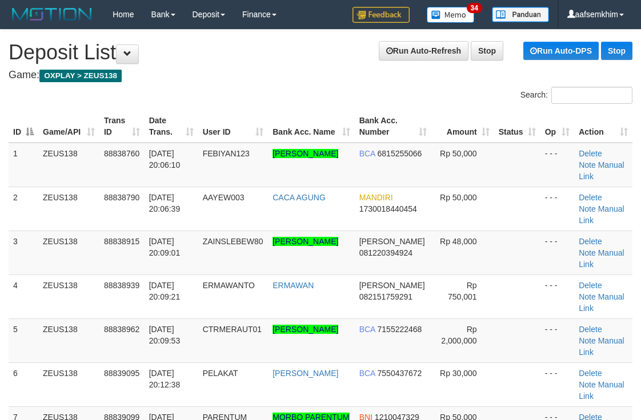
scroll to position [31, 0]
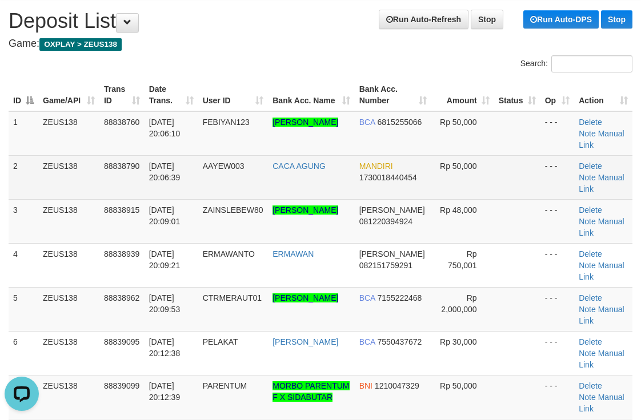
click at [259, 198] on td "AAYEW003" at bounding box center [233, 177] width 70 height 44
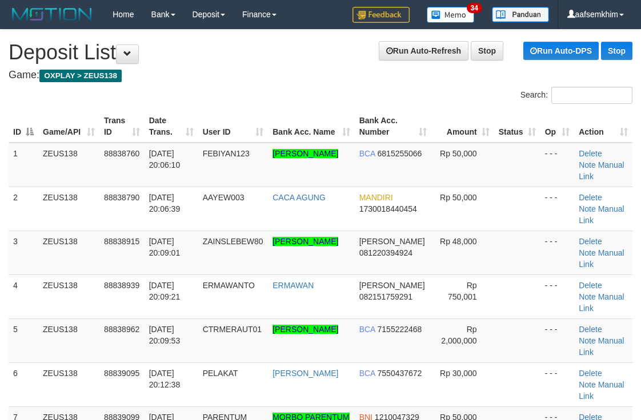
scroll to position [31, 0]
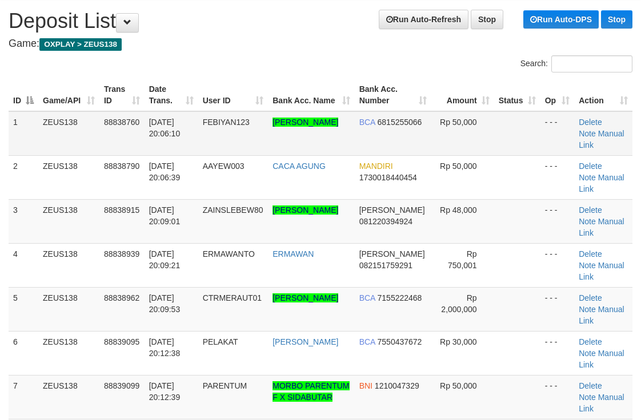
drag, startPoint x: 235, startPoint y: 89, endPoint x: 494, endPoint y: 114, distance: 259.9
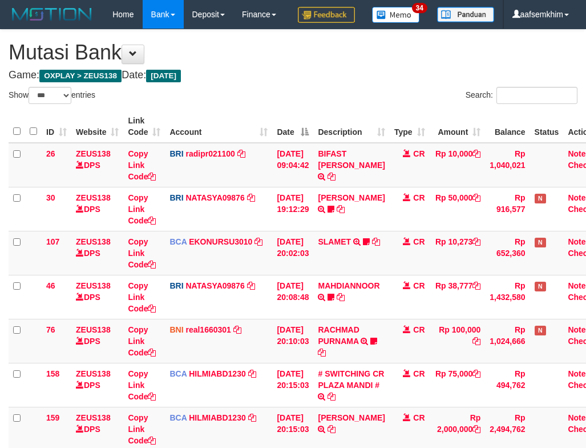
select select "***"
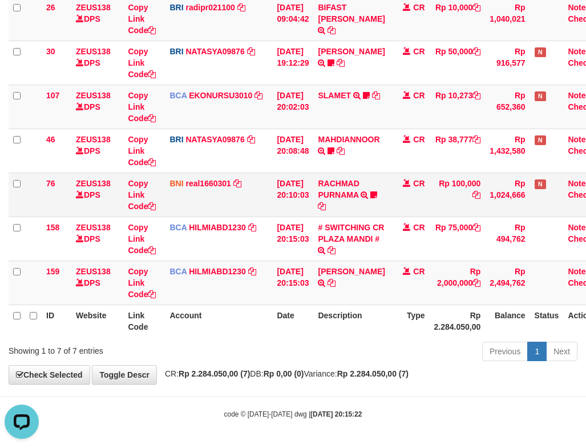
drag, startPoint x: 347, startPoint y: 213, endPoint x: 334, endPoint y: 216, distance: 13.4
click at [347, 213] on td "RACHMAD PURNAMA TRANSFER DARI SDR RACHMAD PURNAMA Riniachmad" at bounding box center [351, 194] width 76 height 44
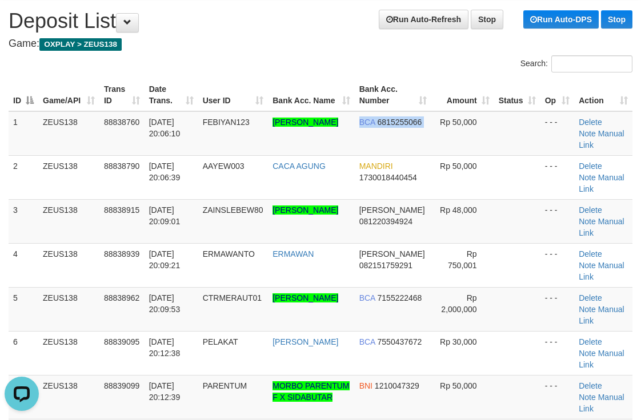
drag, startPoint x: 352, startPoint y: 135, endPoint x: 646, endPoint y: 178, distance: 297.7
click at [373, 127] on tr "1 ZEUS138 88838760 30/09/2025 20:06:10 FEBIYAN123 AKBAR SANDA FEBIYAN BCA 68152…" at bounding box center [321, 133] width 624 height 45
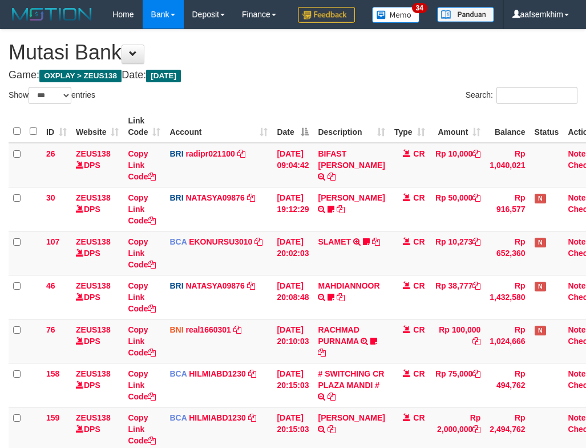
select select "***"
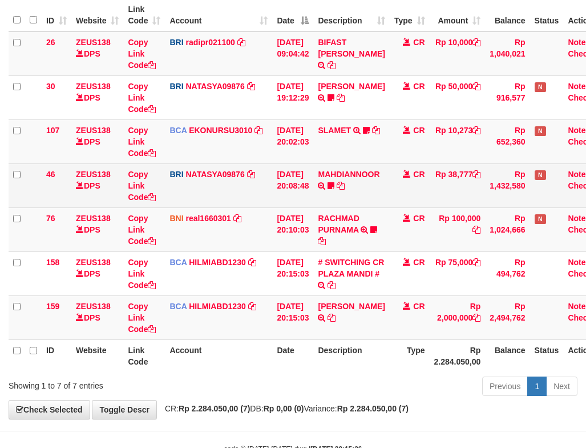
click at [300, 207] on td "[DATE] 20:08:48" at bounding box center [292, 185] width 41 height 44
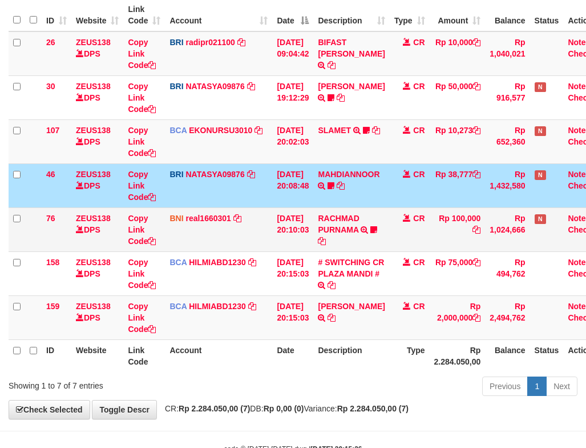
scroll to position [175, 0]
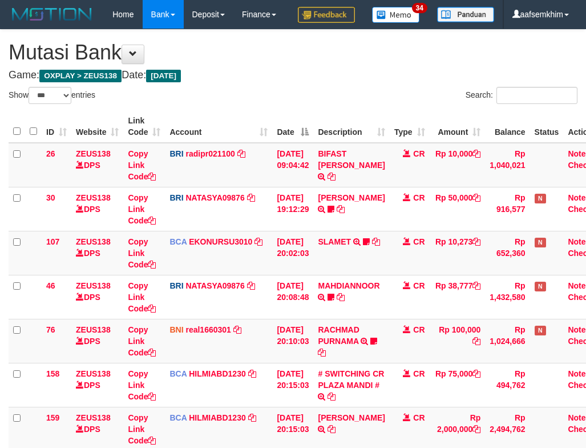
select select "***"
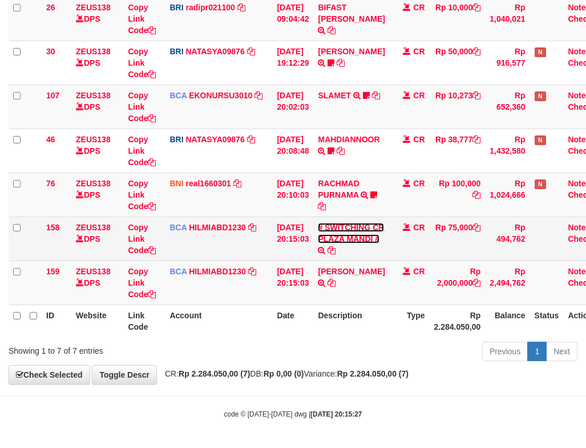
click at [345, 243] on link "# SWITCHING CR PLAZA MANDI #" at bounding box center [351, 233] width 66 height 21
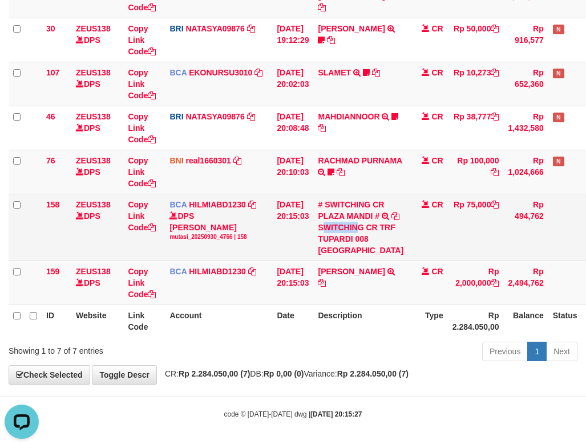
drag, startPoint x: 332, startPoint y: 216, endPoint x: 368, endPoint y: 216, distance: 36.5
click at [368, 222] on div "SWITCHING CR TRF TUPARDI 008 [GEOGRAPHIC_DATA]" at bounding box center [361, 239] width 86 height 34
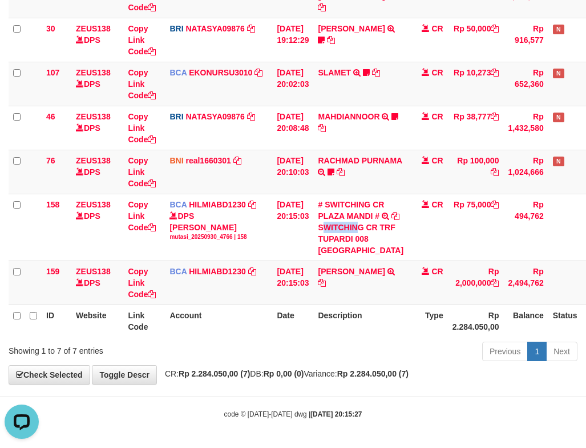
copy div "WITCHIN"
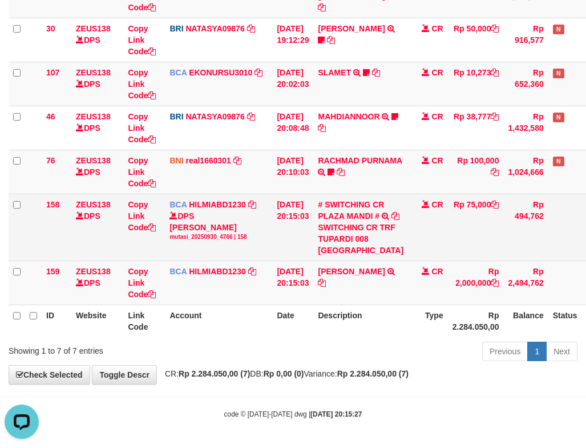
click at [284, 219] on td "[DATE] 20:15:03" at bounding box center [292, 227] width 41 height 67
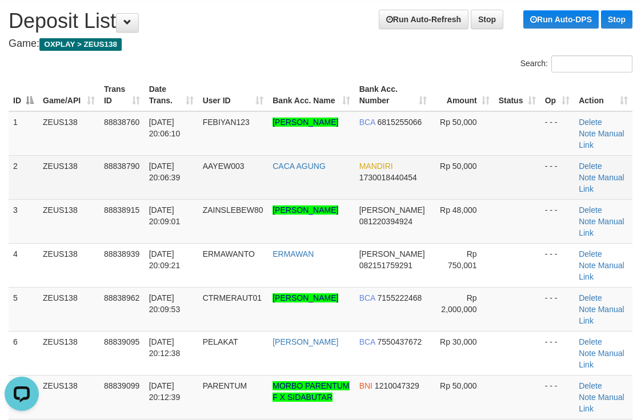
click at [517, 195] on td at bounding box center [517, 177] width 46 height 44
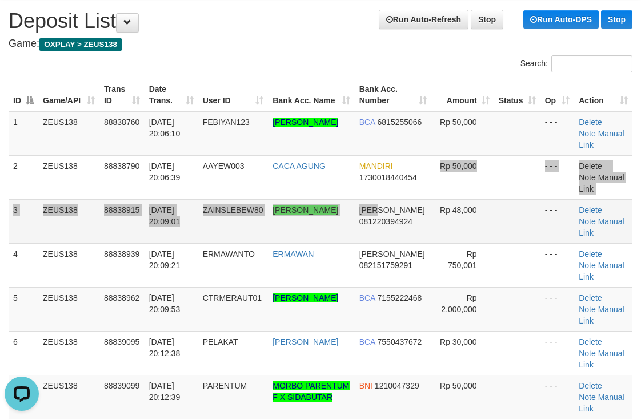
drag, startPoint x: 381, startPoint y: 194, endPoint x: 396, endPoint y: 200, distance: 15.9
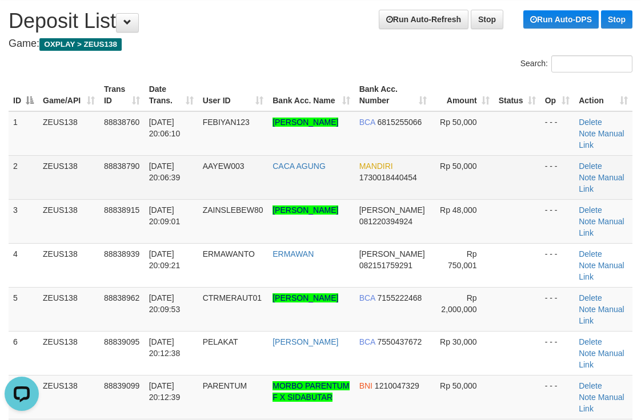
click at [383, 169] on td "MANDIRI 1730018440454" at bounding box center [393, 177] width 77 height 44
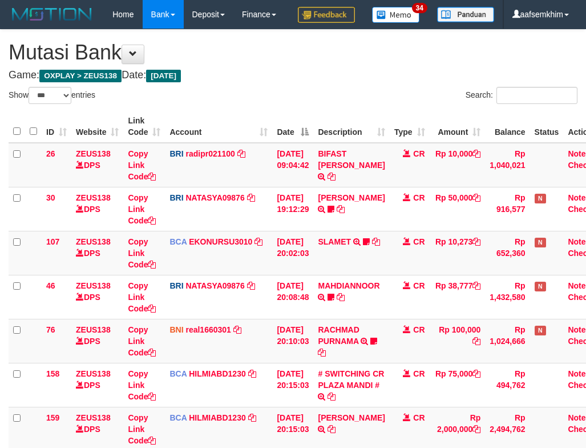
select select "***"
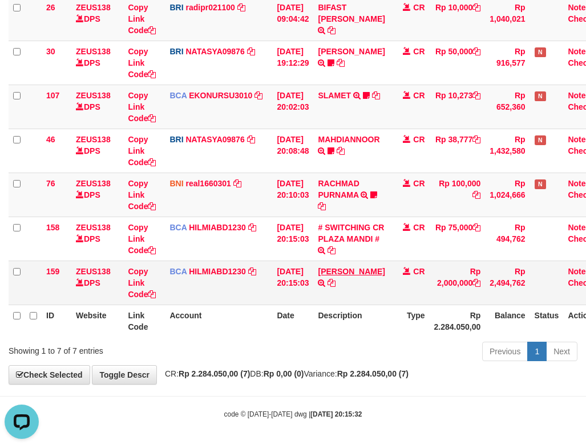
drag, startPoint x: 320, startPoint y: 267, endPoint x: 360, endPoint y: 268, distance: 40.0
click at [360, 268] on tr "159 ZEUS138 DPS Copy Link Code BCA HILMIABD1230 DPS HILMI ABDILLAH mutasi_20250…" at bounding box center [310, 282] width 602 height 44
click at [347, 267] on link "[PERSON_NAME]" at bounding box center [351, 271] width 67 height 9
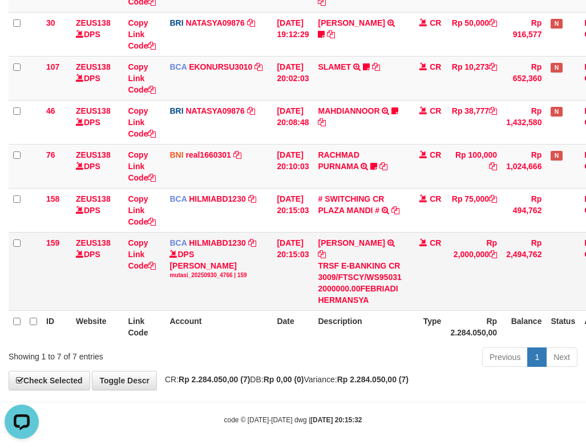
click at [346, 262] on td "FEBRIADI HERMANSYA TRSF E-BANKING CR 3009/FTSCY/WS95031 2000000.00FEBRIADI HERM…" at bounding box center [359, 271] width 92 height 78
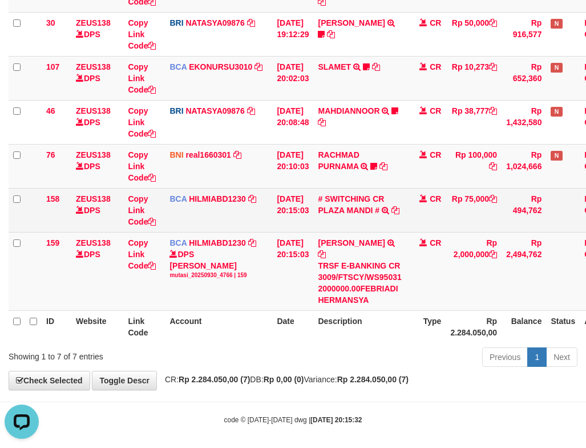
click at [248, 232] on td "BCA HILMIABD1230 DPS HILMI ABDILLAH mutasi_20250930_4766 | 158 mutasi_20250930_…" at bounding box center [218, 210] width 107 height 44
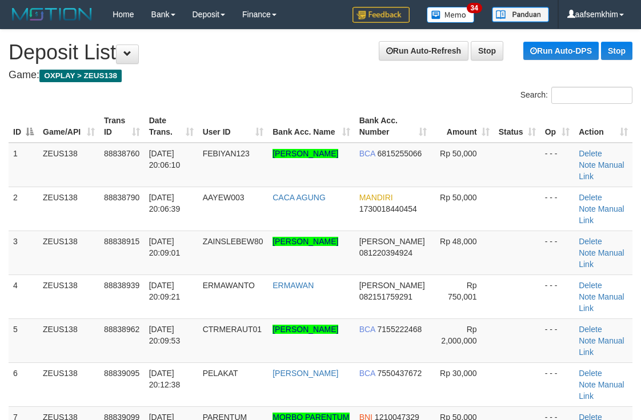
scroll to position [31, 0]
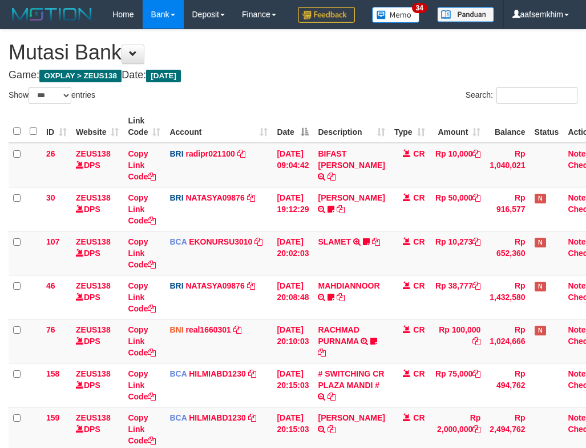
select select "***"
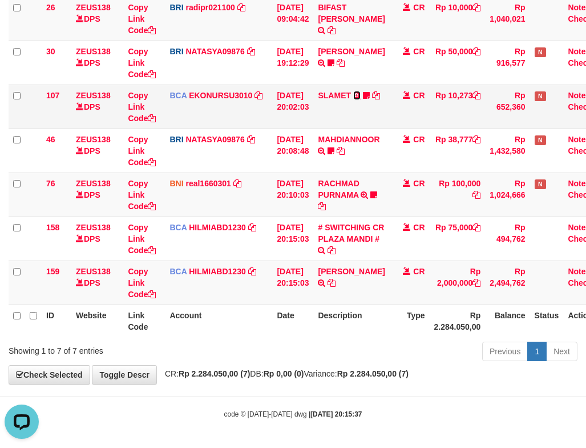
click at [361, 96] on icon at bounding box center [356, 95] width 7 height 8
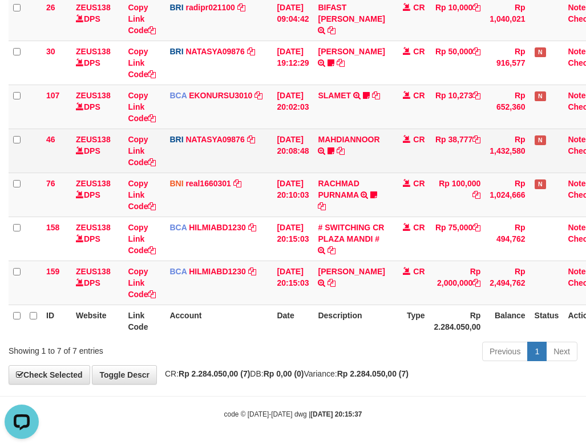
click at [285, 147] on td "[DATE] 20:08:48" at bounding box center [292, 150] width 41 height 44
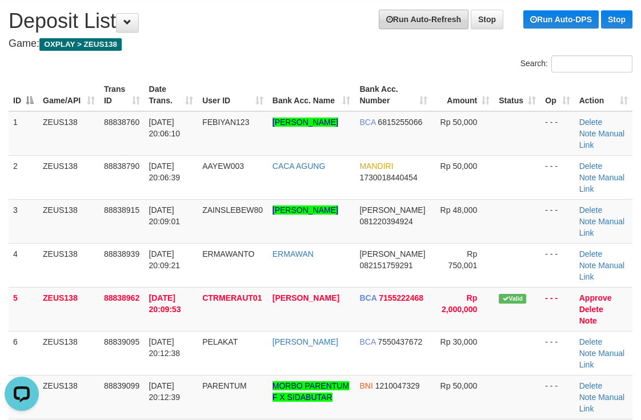
click at [415, 29] on h1 "Run Auto-Refresh Stop Run Auto-DPS Stop Deposit List" at bounding box center [321, 21] width 624 height 23
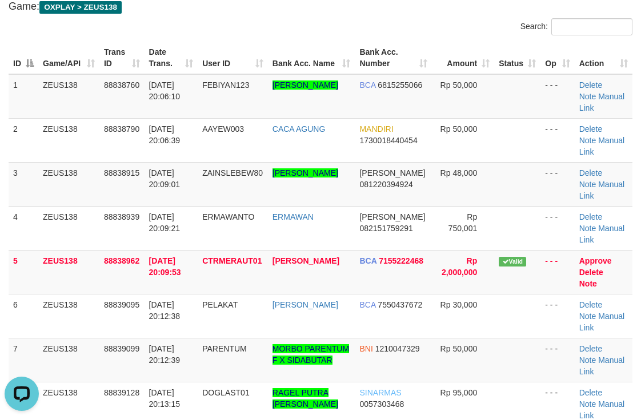
scroll to position [89, 0]
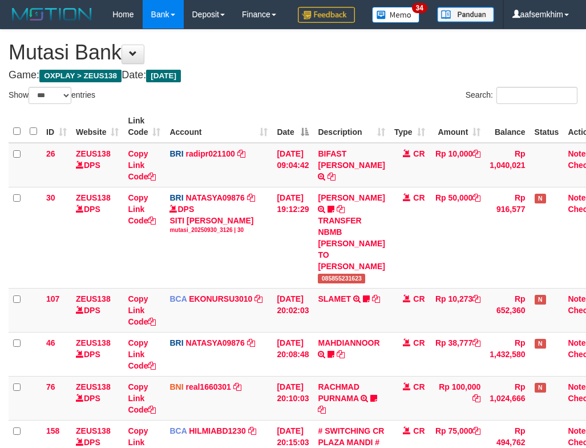
select select "***"
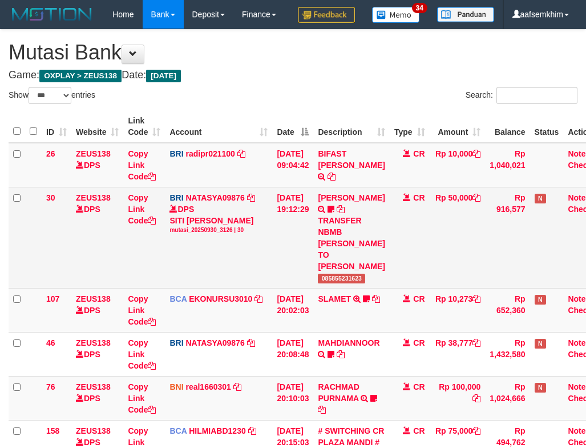
scroll to position [111, 0]
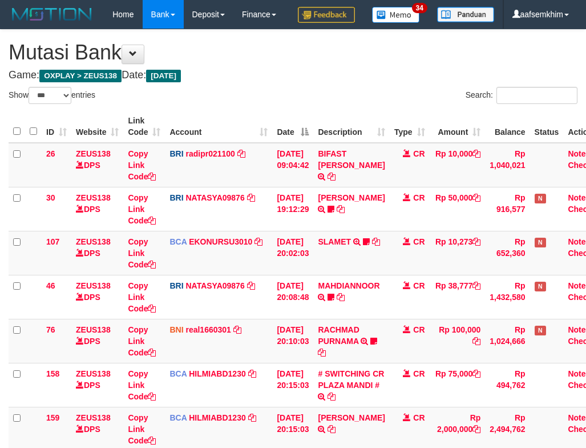
select select "***"
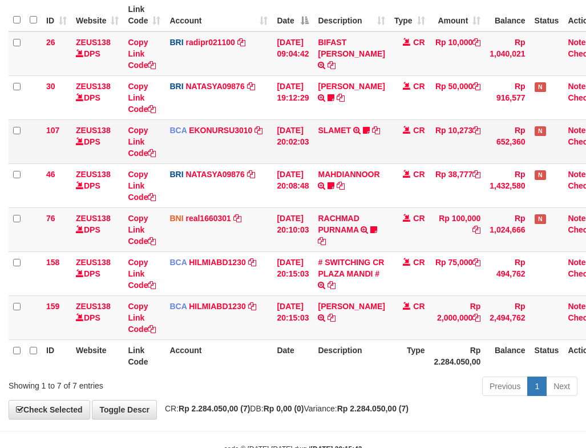
scroll to position [175, 0]
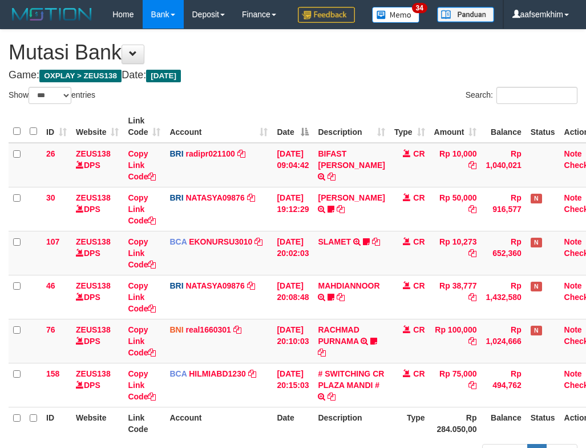
select select "***"
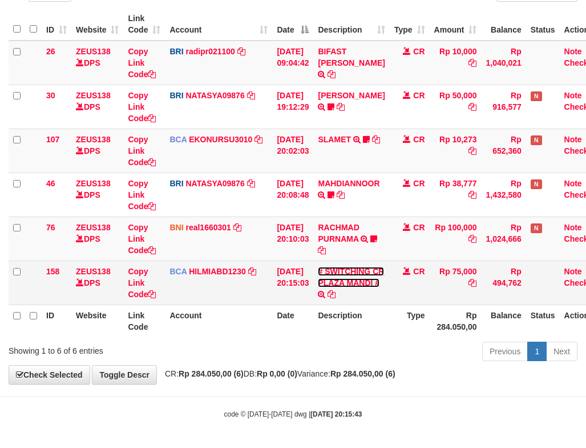
drag, startPoint x: 348, startPoint y: 280, endPoint x: 358, endPoint y: 281, distance: 10.3
click at [348, 280] on link "# SWITCHING CR PLAZA MANDI #" at bounding box center [351, 277] width 66 height 21
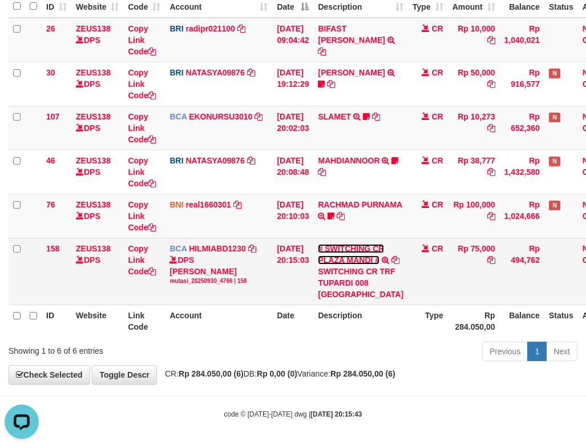
scroll to position [176, 0]
drag, startPoint x: 331, startPoint y: 259, endPoint x: 371, endPoint y: 264, distance: 39.7
click at [371, 266] on div "SWITCHING CR TRF TUPARDI 008 PLAZA MANDI" at bounding box center [361, 283] width 86 height 34
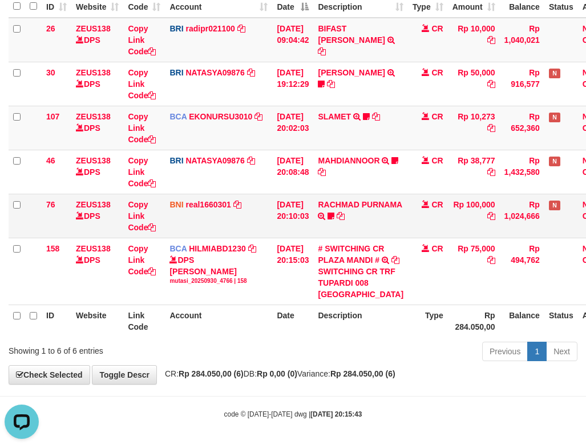
click at [265, 194] on td "BNI real1660301 DPS REYHAN ALMANSYAH mutasi_20250930_4647 | 76 mutasi_20250930_…" at bounding box center [218, 216] width 107 height 44
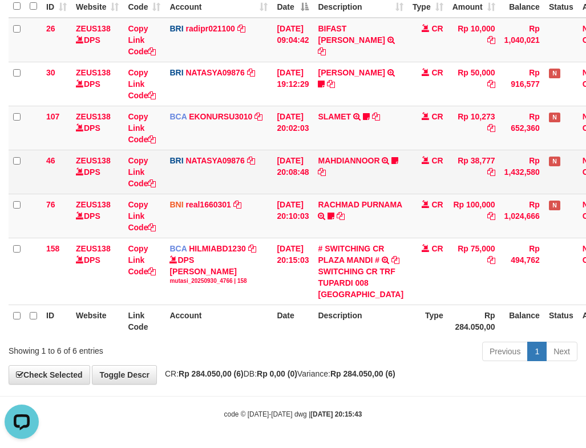
click at [321, 163] on td "MAHDIANNOOR TRANSFER NBMB MAHDIANNOOR TO SITI NURLITA SAPITRI Nanda588" at bounding box center [360, 172] width 95 height 44
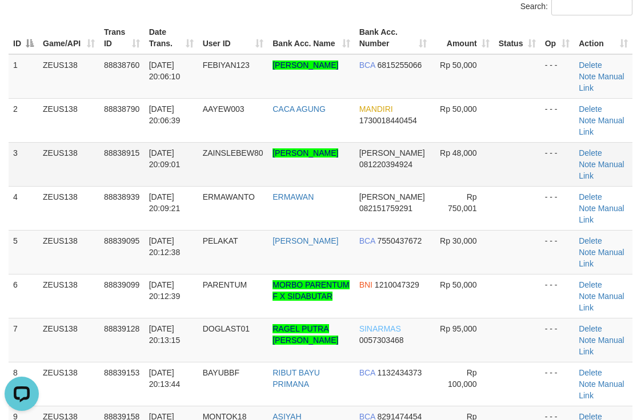
click at [425, 159] on tr "3 ZEUS138 88838915 30/09/2025 20:09:01 ZAINSLEBEW80 YUDHA FAHRIZA ALHADID DANA …" at bounding box center [321, 164] width 624 height 44
click at [392, 148] on td "DANA 081220394924" at bounding box center [393, 164] width 77 height 44
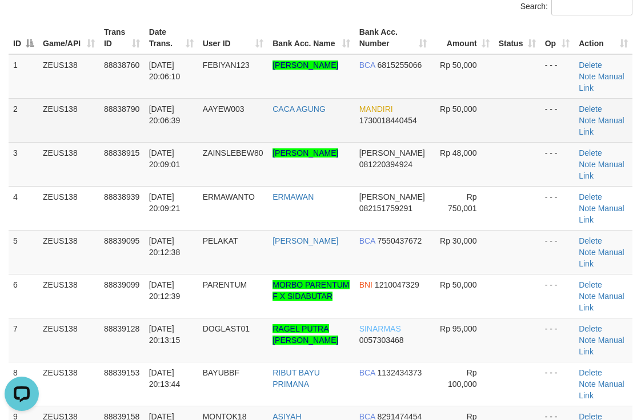
click at [339, 121] on td "CACA AGUNG" at bounding box center [311, 120] width 86 height 44
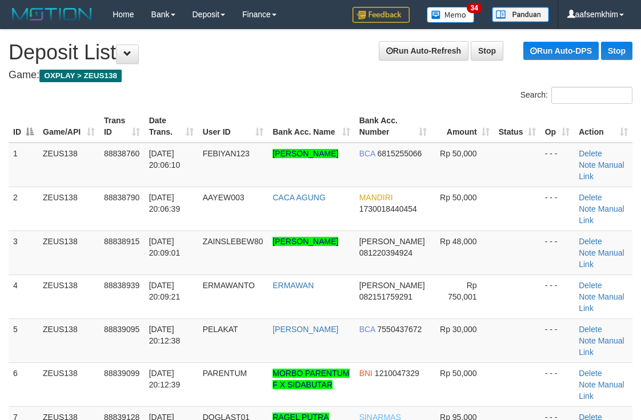
scroll to position [89, 0]
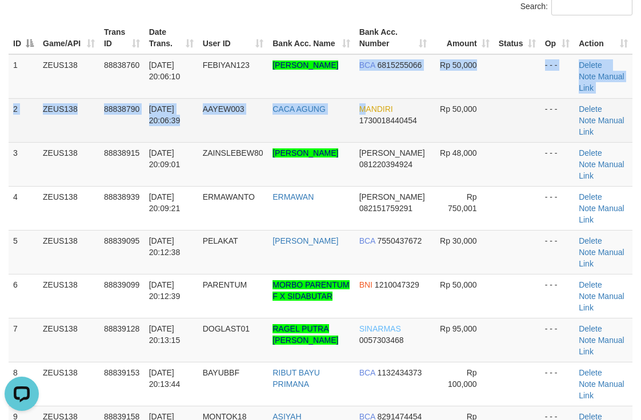
drag, startPoint x: 355, startPoint y: 98, endPoint x: 365, endPoint y: 99, distance: 10.9
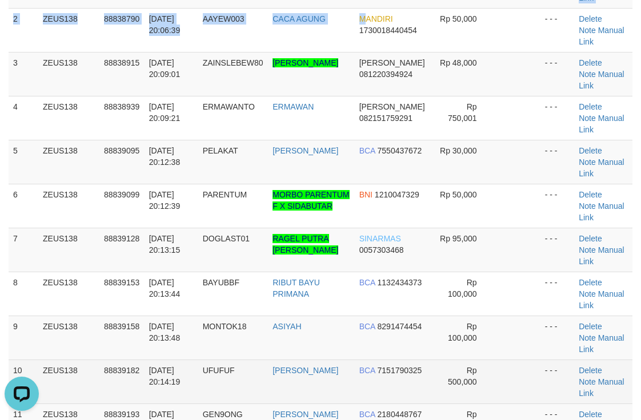
scroll to position [451, 0]
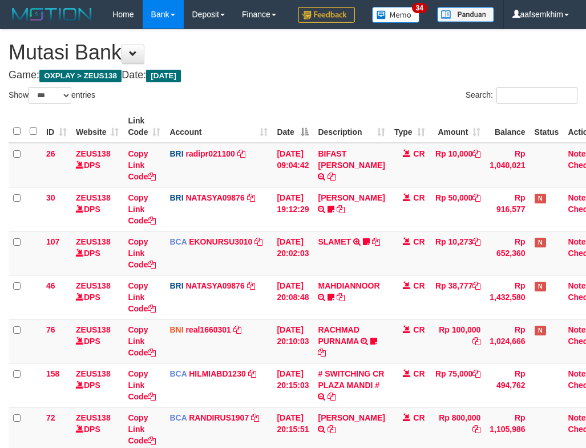
select select "***"
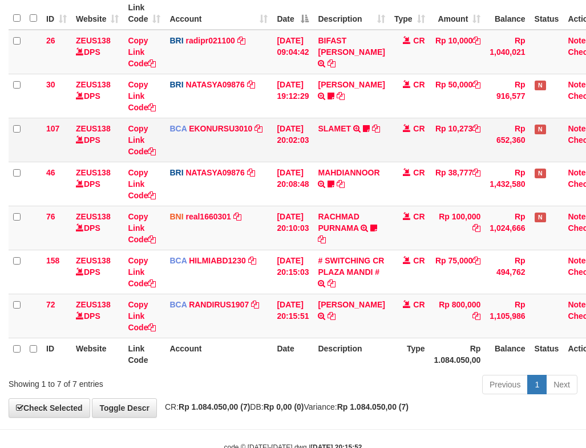
click at [313, 162] on td "[DATE] 20:02:03" at bounding box center [292, 140] width 41 height 44
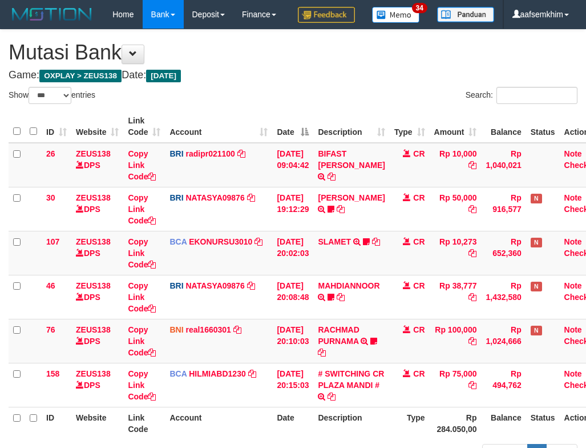
select select "***"
click at [310, 143] on th "Date" at bounding box center [292, 126] width 41 height 33
select select "***"
click at [310, 143] on th "Date" at bounding box center [292, 126] width 41 height 33
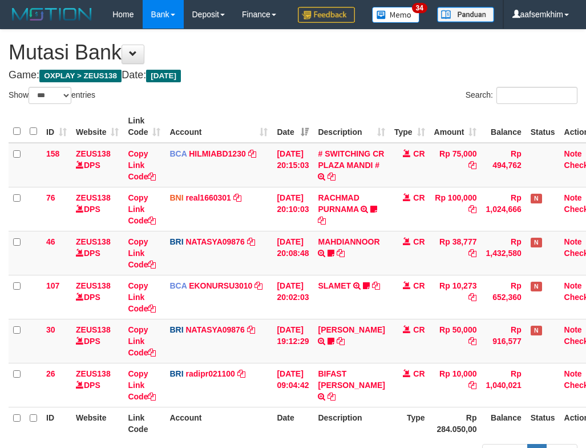
scroll to position [131, 0]
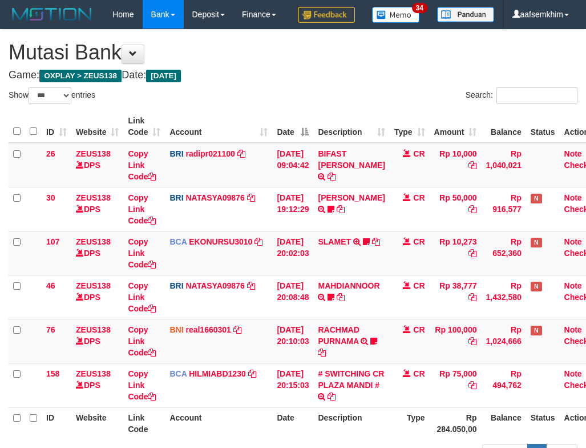
select select "***"
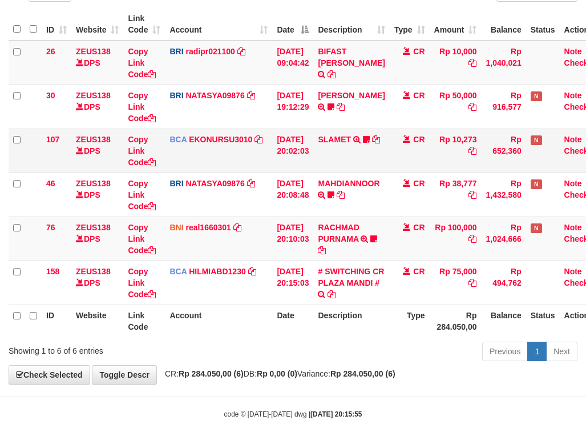
scroll to position [131, 0]
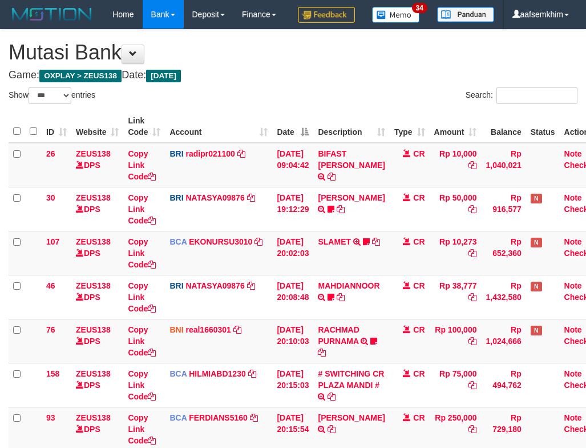
select select "***"
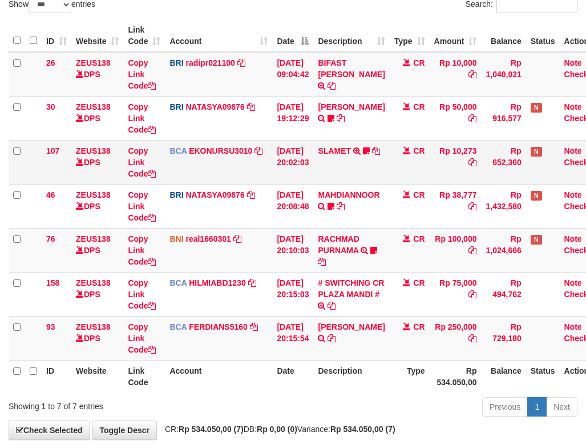
scroll to position [131, 0]
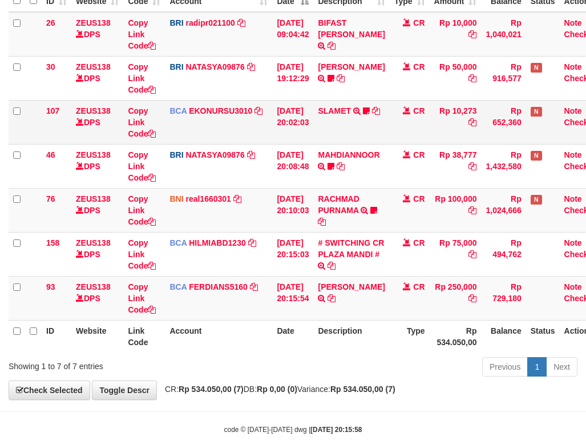
click at [276, 144] on td "[DATE] 20:02:03" at bounding box center [292, 122] width 41 height 44
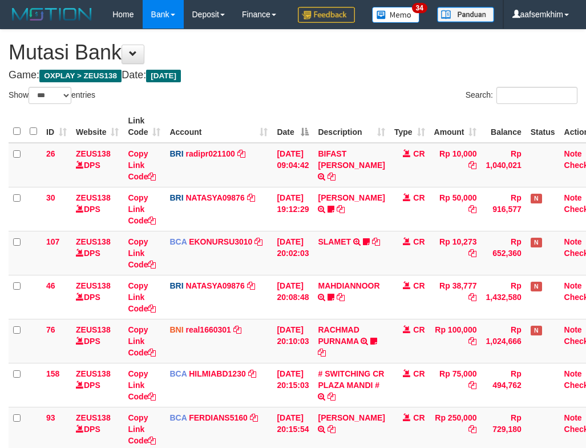
select select "***"
click at [275, 187] on td "[DATE] 19:12:29" at bounding box center [292, 209] width 41 height 44
select select "***"
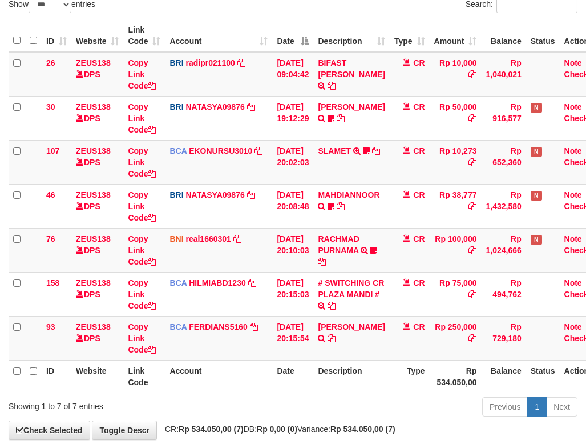
click at [275, 140] on td "[DATE] 19:12:29" at bounding box center [292, 118] width 41 height 44
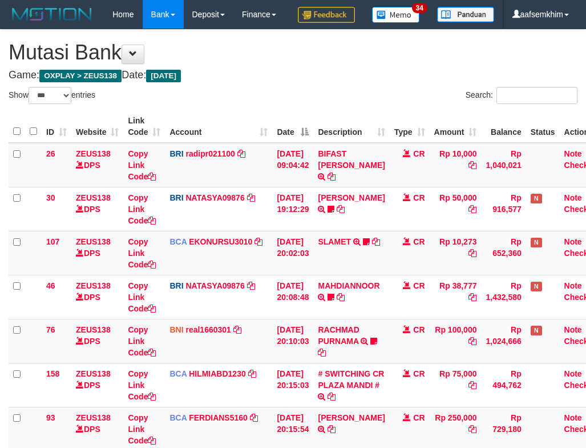
select select "***"
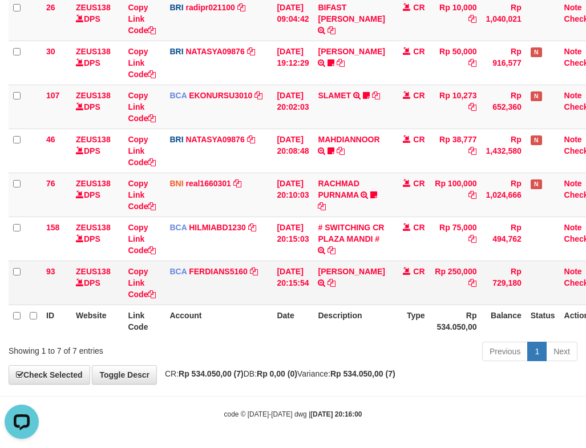
scroll to position [175, 0]
drag, startPoint x: 381, startPoint y: 279, endPoint x: 364, endPoint y: 276, distance: 17.9
click at [336, 279] on icon at bounding box center [332, 283] width 8 height 8
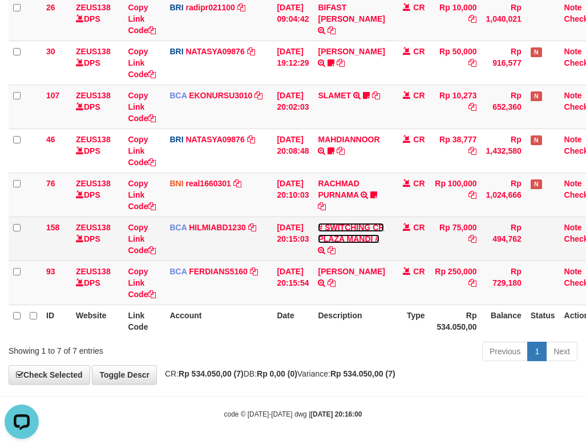
click at [360, 230] on link "# SWITCHING CR PLAZA MANDI #" at bounding box center [351, 233] width 66 height 21
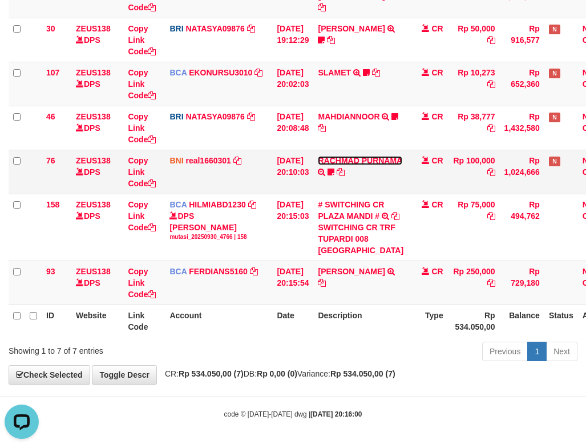
click at [364, 165] on link "RACHMAD PURNAMA" at bounding box center [360, 160] width 84 height 9
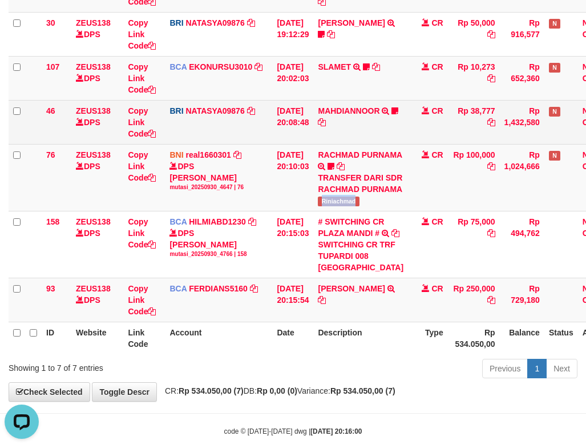
drag, startPoint x: 332, startPoint y: 260, endPoint x: 30, endPoint y: 171, distance: 315.1
click at [392, 211] on td "RACHMAD PURNAMA TRANSFER DARI SDR RACHMAD PURNAMA Riniachmad" at bounding box center [360, 177] width 95 height 67
click at [408, 138] on td "CR" at bounding box center [428, 122] width 40 height 44
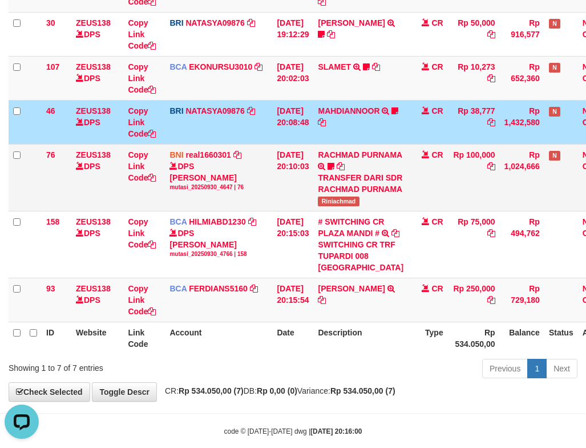
click at [339, 195] on div "TRANSFER DARI SDR RACHMAD PURNAMA" at bounding box center [361, 183] width 86 height 23
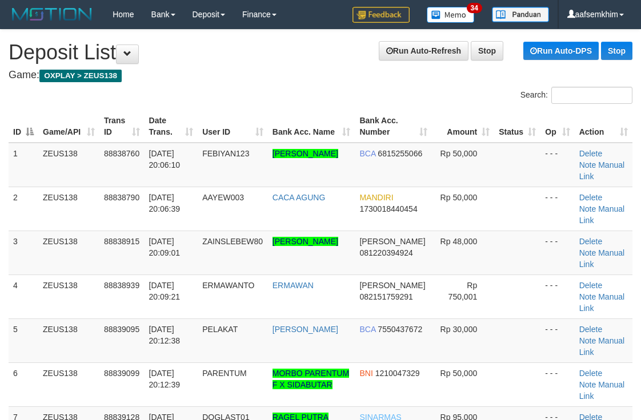
scroll to position [488, 0]
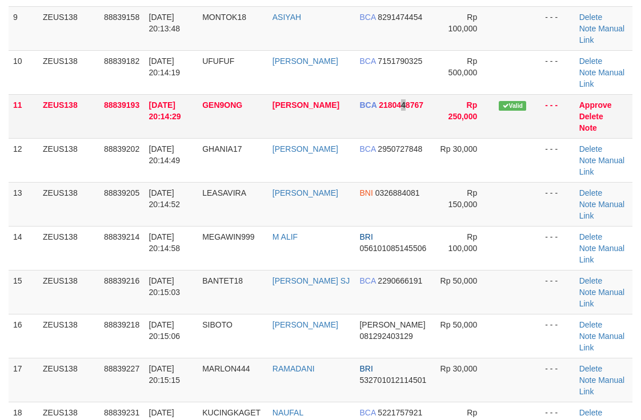
click at [399, 130] on td "BCA 2180448767" at bounding box center [393, 116] width 77 height 44
click at [466, 104] on td "Rp 250,000" at bounding box center [463, 116] width 62 height 44
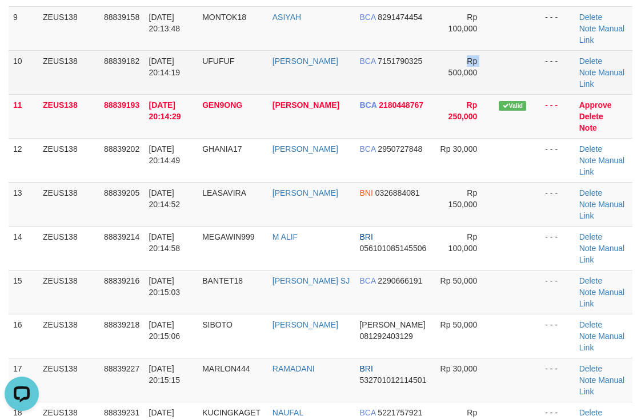
drag, startPoint x: 445, startPoint y: 79, endPoint x: 436, endPoint y: 78, distance: 9.2
click at [436, 78] on td "Rp 500,000" at bounding box center [463, 72] width 62 height 44
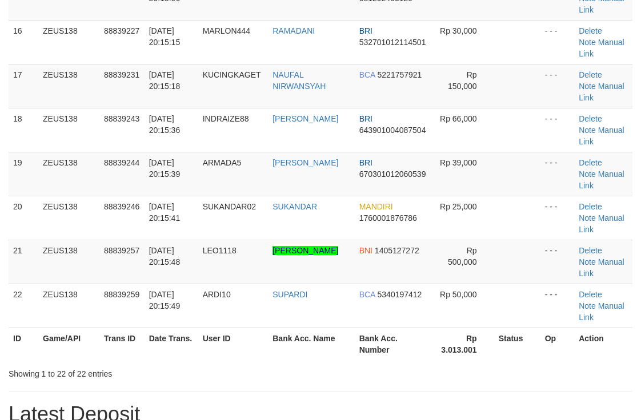
scroll to position [488, 0]
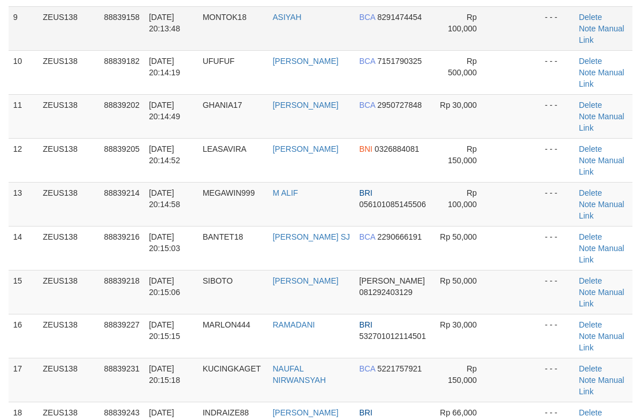
drag, startPoint x: 366, startPoint y: 38, endPoint x: 549, endPoint y: 46, distance: 183.5
click at [383, 38] on td "BCA 8291474454" at bounding box center [393, 28] width 77 height 44
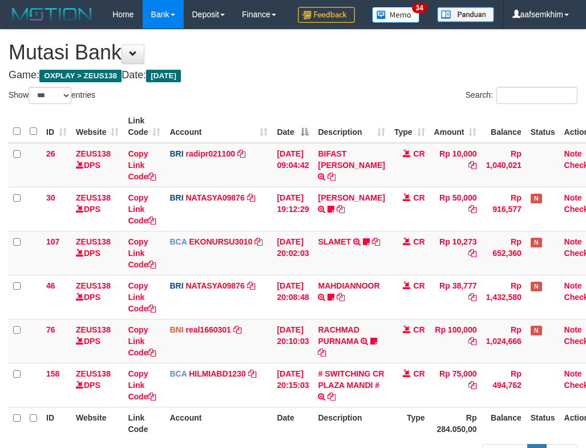
select select "***"
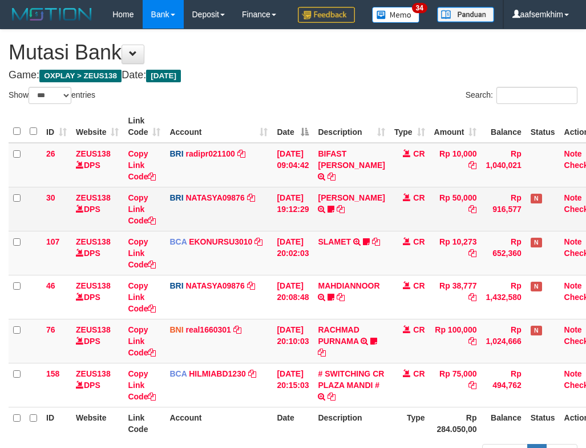
scroll to position [131, 0]
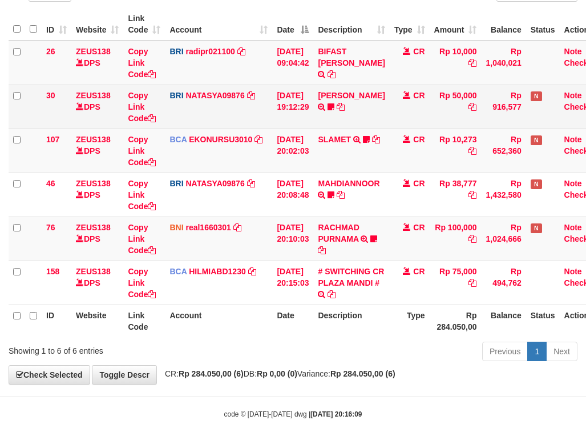
click at [423, 123] on td "CR" at bounding box center [410, 107] width 40 height 44
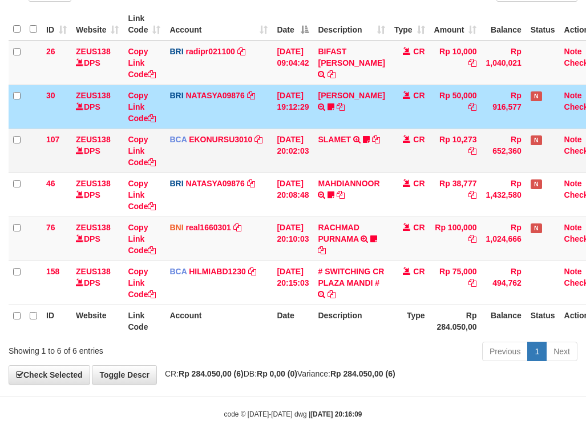
click at [389, 144] on td "SLAMET TRSF E-BANKING CR 3009/FTSCY/WS95051 10273.002025093001554963 TRFDN-SLAM…" at bounding box center [351, 150] width 76 height 44
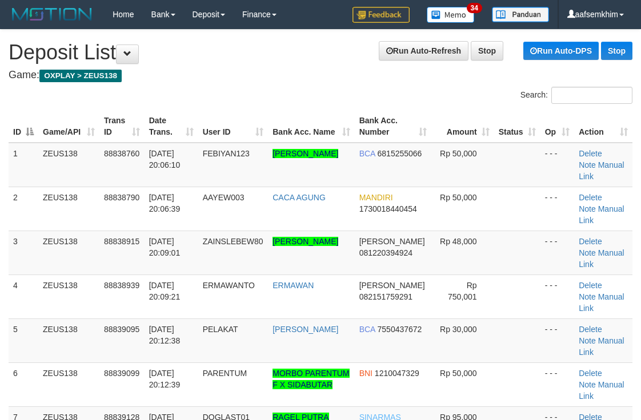
scroll to position [488, 0]
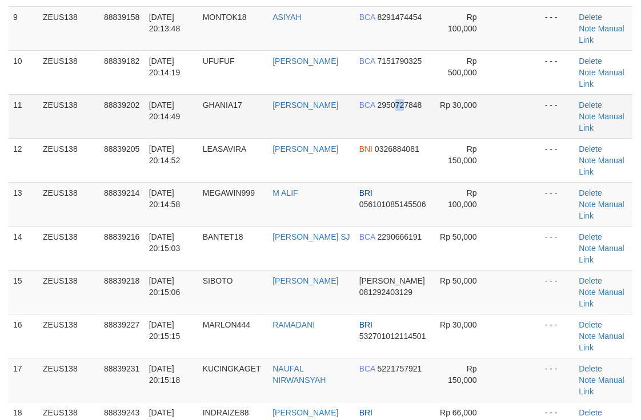
click at [427, 113] on td "BCA 2950727848" at bounding box center [393, 116] width 77 height 44
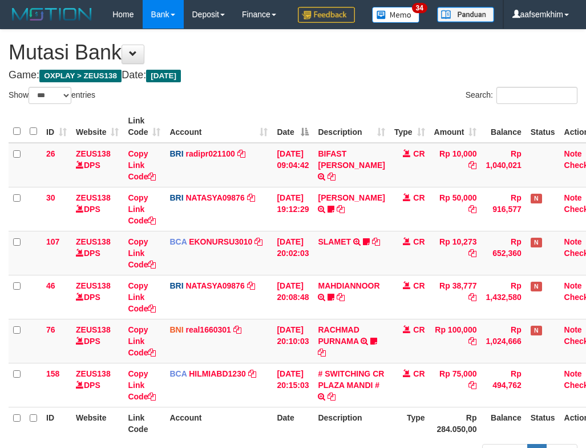
select select "***"
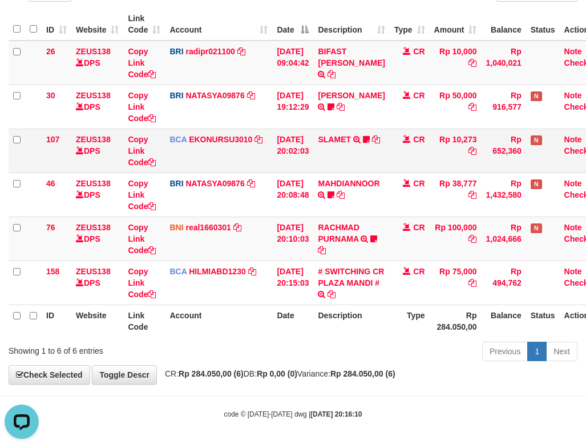
click at [396, 146] on td "CR" at bounding box center [410, 150] width 40 height 44
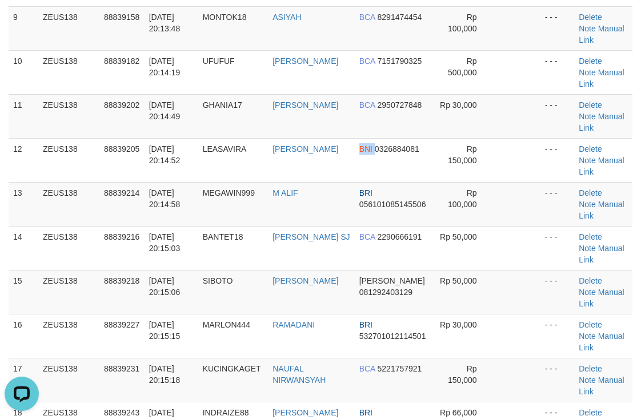
drag, startPoint x: 349, startPoint y: 155, endPoint x: 647, endPoint y: 179, distance: 299.6
click at [391, 152] on td "BNI 0326884081" at bounding box center [393, 160] width 77 height 44
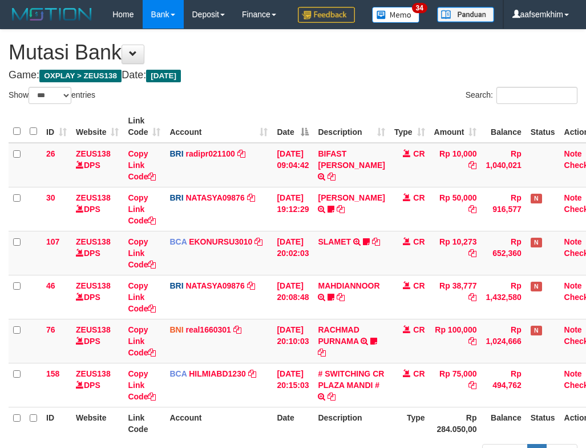
select select "***"
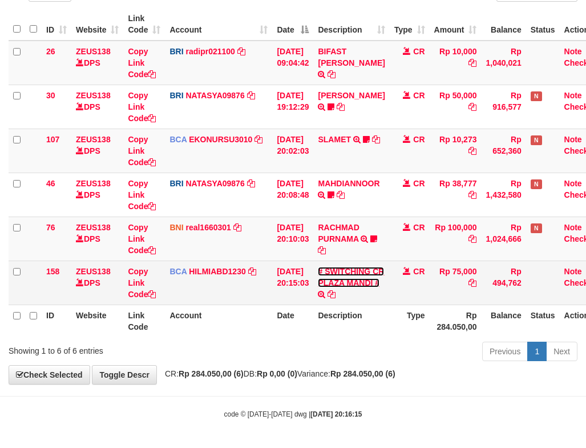
click at [351, 278] on link "# SWITCHING CR PLAZA MANDI #" at bounding box center [351, 277] width 66 height 21
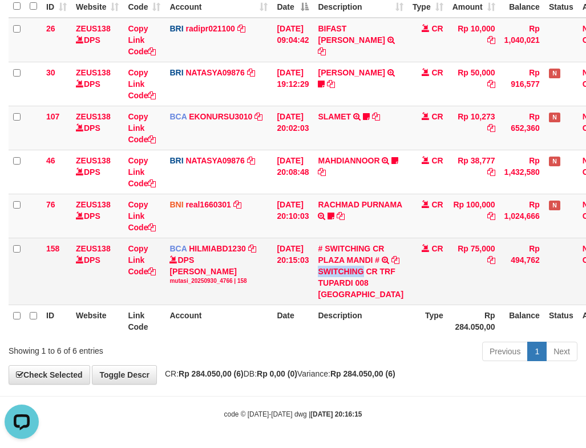
drag, startPoint x: 327, startPoint y: 258, endPoint x: 371, endPoint y: 258, distance: 43.4
click at [371, 266] on div "SWITCHING CR TRF TUPARDI 008 PLAZA MANDI" at bounding box center [361, 283] width 86 height 34
copy div "SWITCHING"
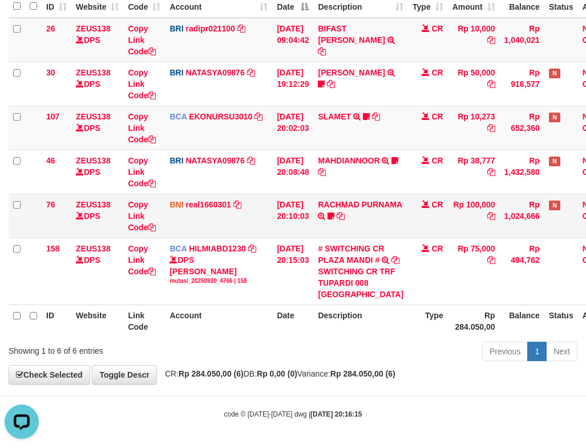
click at [212, 194] on td "BNI real1660301 DPS REYHAN ALMANSYAH mutasi_20250930_4647 | 76 mutasi_20250930_…" at bounding box center [218, 216] width 107 height 44
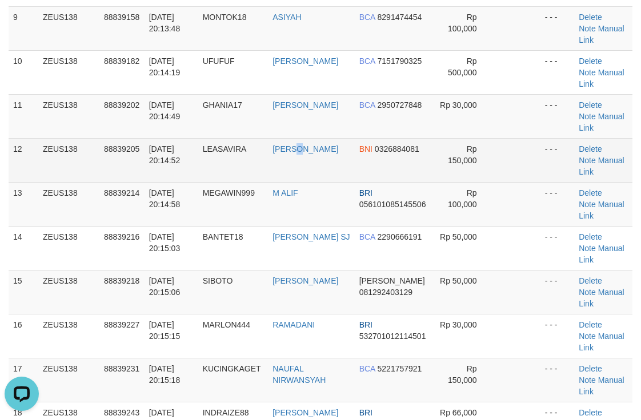
click at [274, 175] on td "[PERSON_NAME]" at bounding box center [311, 160] width 86 height 44
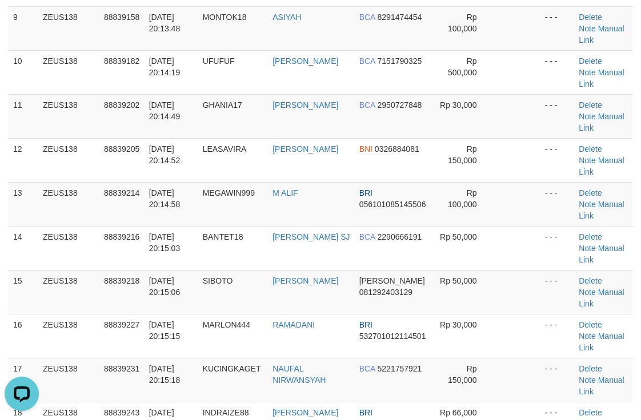
drag, startPoint x: 339, startPoint y: 192, endPoint x: 646, endPoint y: 184, distance: 307.3
click at [345, 188] on td "M ALIF" at bounding box center [311, 204] width 86 height 44
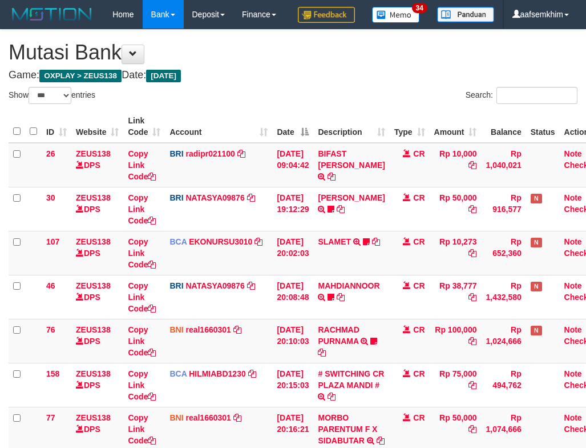
select select "***"
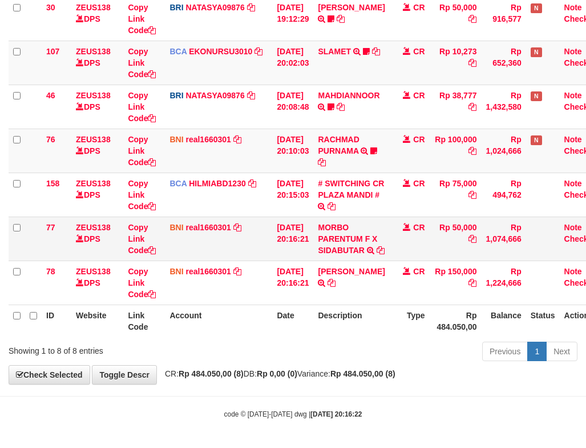
scroll to position [230, 0]
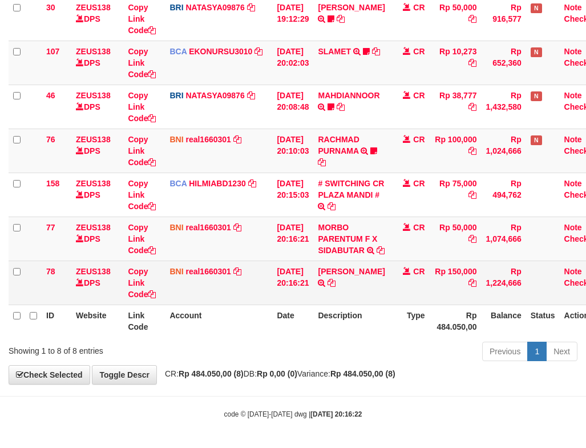
click at [328, 289] on td "ANDI HARDIANSHA TRANSFER DARI BPK ANDI HARDIANSHA" at bounding box center [351, 282] width 76 height 44
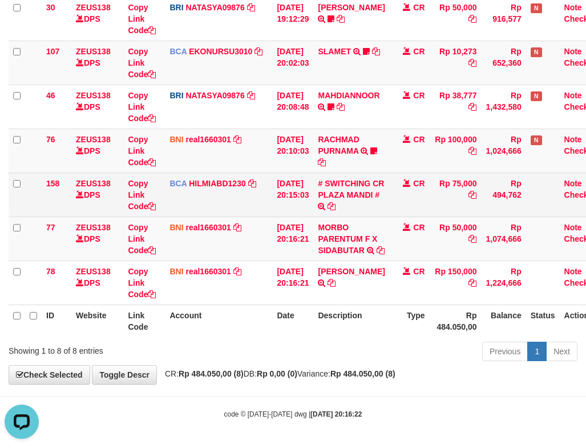
scroll to position [0, 0]
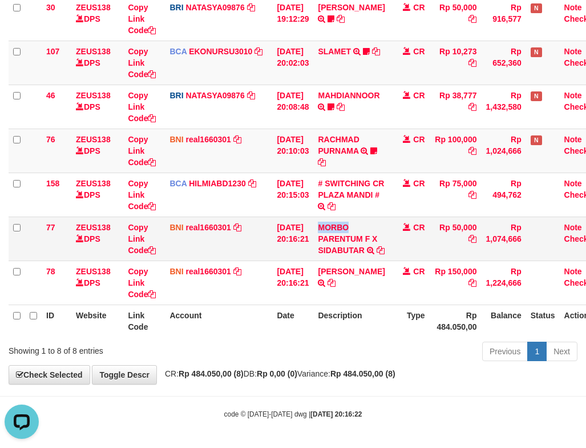
drag, startPoint x: 343, startPoint y: 214, endPoint x: 365, endPoint y: 216, distance: 21.8
click at [365, 216] on td "MORBO PARENTUM F X SIDABUTAR TRANSFER DARI SDR MORBO PARENTUM F X SIDABUTAR" at bounding box center [351, 238] width 76 height 44
copy link "MORBO"
click at [311, 219] on td "30/09/2025 20:16:21" at bounding box center [292, 238] width 41 height 44
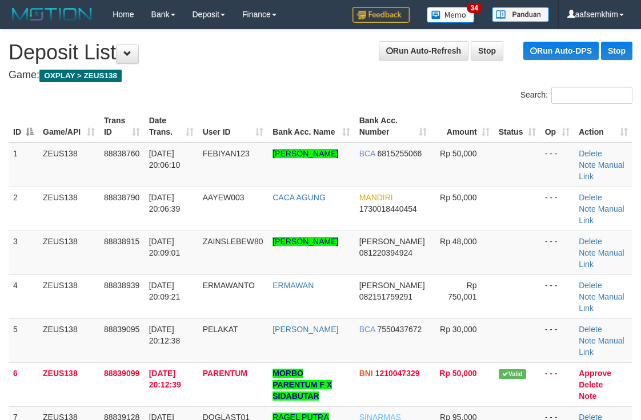
scroll to position [488, 0]
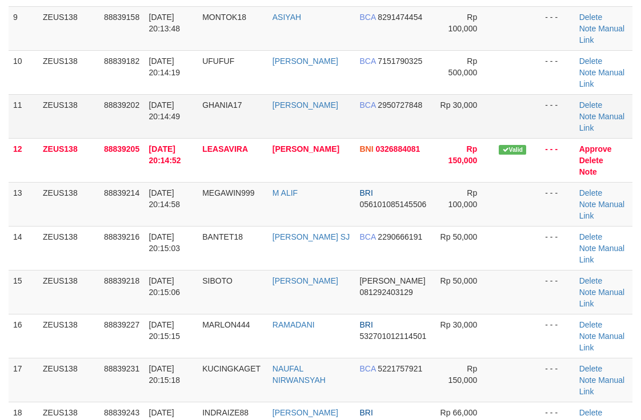
click at [395, 122] on td "BCA 2950727848" at bounding box center [393, 116] width 77 height 44
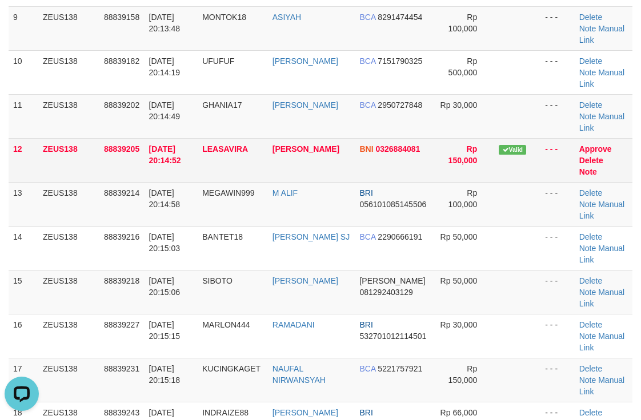
click at [506, 176] on td "Valid" at bounding box center [517, 160] width 46 height 44
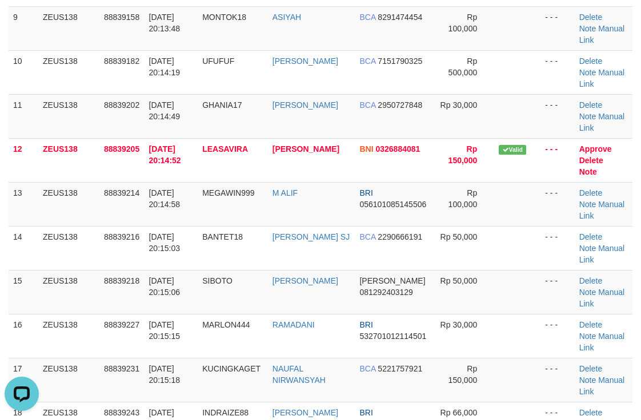
scroll to position [163, 0]
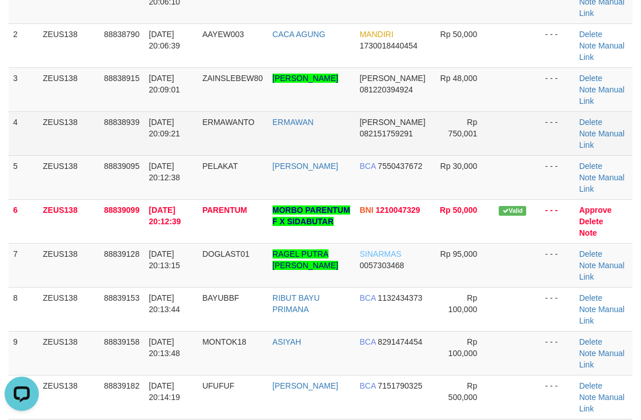
click at [449, 120] on span "Rp 750,001" at bounding box center [462, 128] width 29 height 21
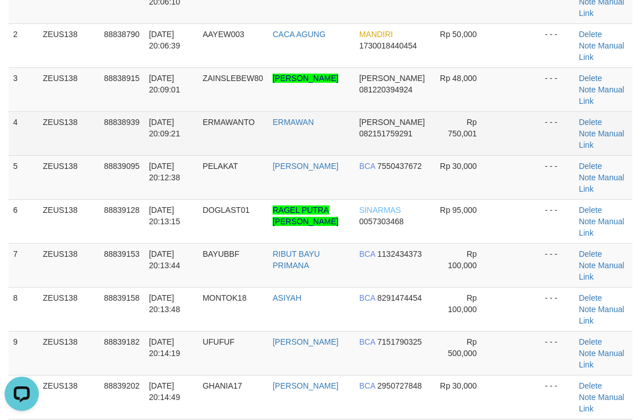
click at [431, 133] on td "Rp 750,001" at bounding box center [462, 133] width 62 height 44
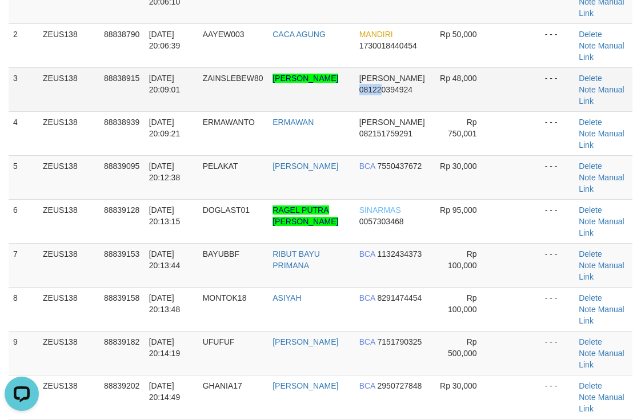
drag, startPoint x: 381, startPoint y: 85, endPoint x: 412, endPoint y: 82, distance: 31.5
click at [382, 83] on td "DANA 081220394924" at bounding box center [393, 89] width 77 height 44
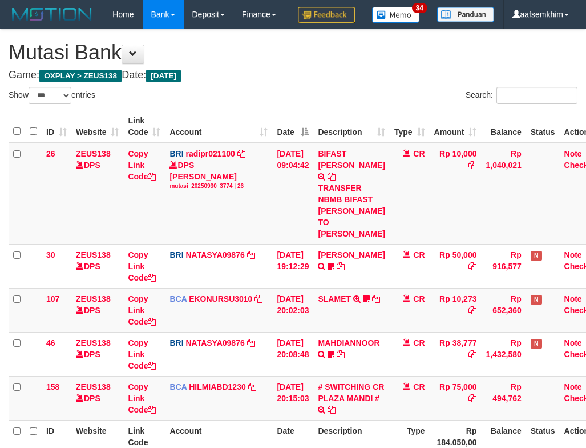
select select "***"
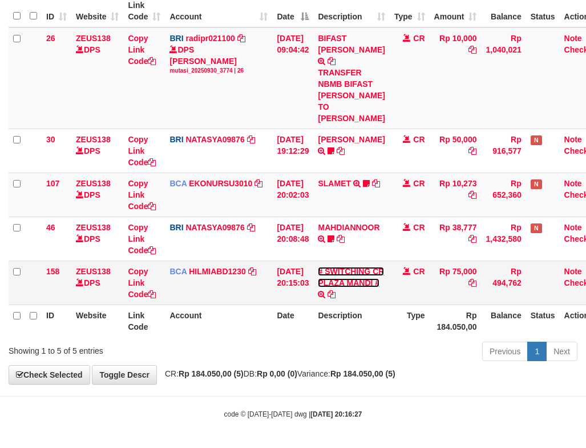
click at [360, 279] on link "# SWITCHING CR PLAZA MANDI #" at bounding box center [351, 277] width 66 height 21
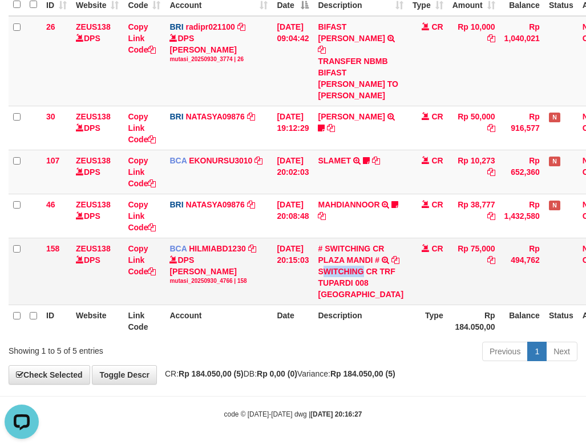
click at [370, 266] on div "SWITCHING CR TRF TUPARDI 008 [GEOGRAPHIC_DATA]" at bounding box center [361, 283] width 86 height 34
copy div "WITCHING"
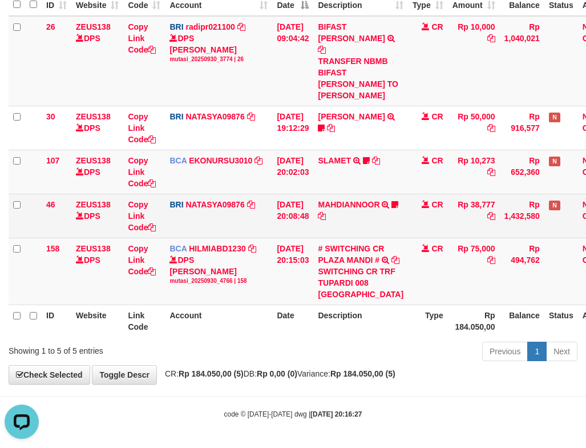
click at [275, 205] on td "[DATE] 20:08:48" at bounding box center [292, 216] width 41 height 44
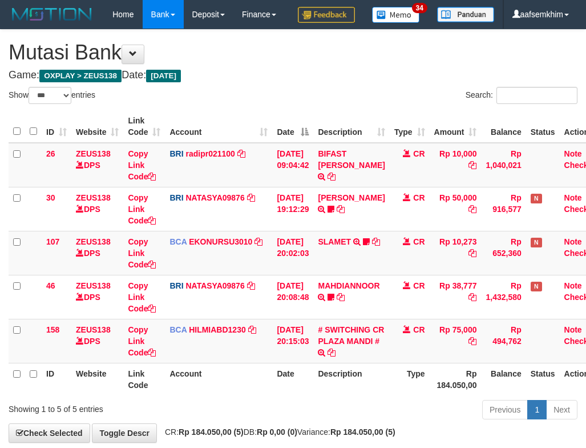
select select "***"
click at [220, 196] on tbody "26 ZEUS138 DPS Copy Link Code BRI radipr021100 DPS [PERSON_NAME] mutasi_2025093…" at bounding box center [308, 253] width 598 height 220
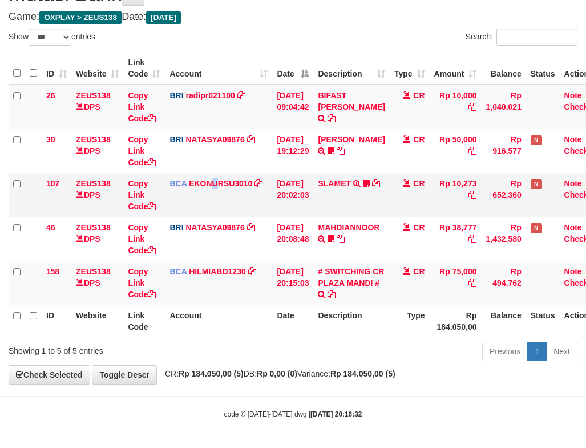
click at [215, 184] on td "BCA EKONURSU3010 DPS EKO NUR SUSILO mutasi_20250930_3353 | 107 mutasi_20250930_…" at bounding box center [218, 194] width 107 height 44
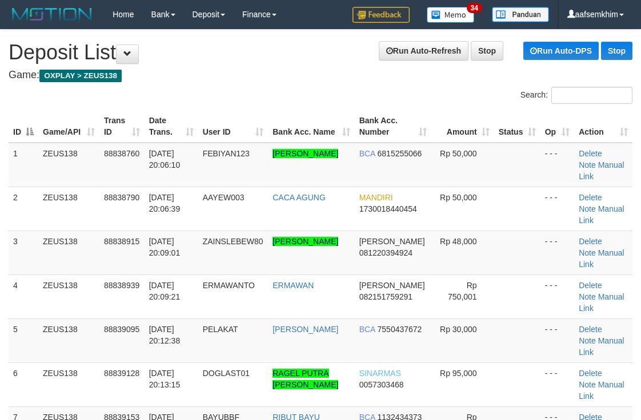
scroll to position [163, 0]
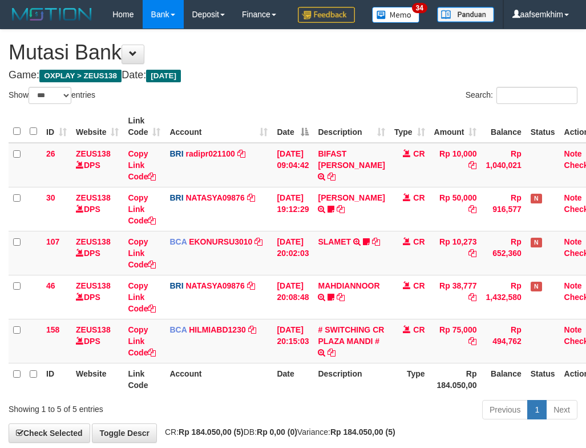
select select "***"
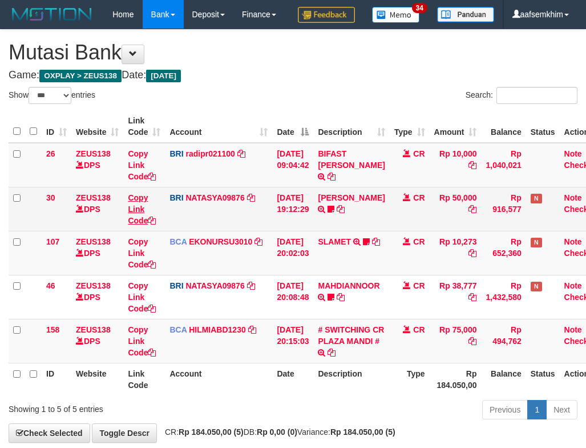
scroll to position [87, 0]
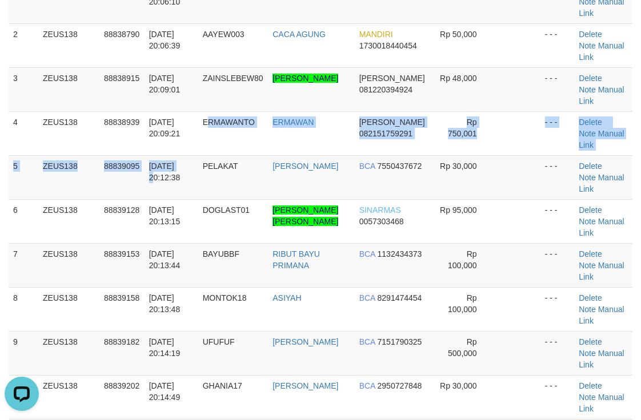
drag, startPoint x: 192, startPoint y: 165, endPoint x: 648, endPoint y: 180, distance: 455.9
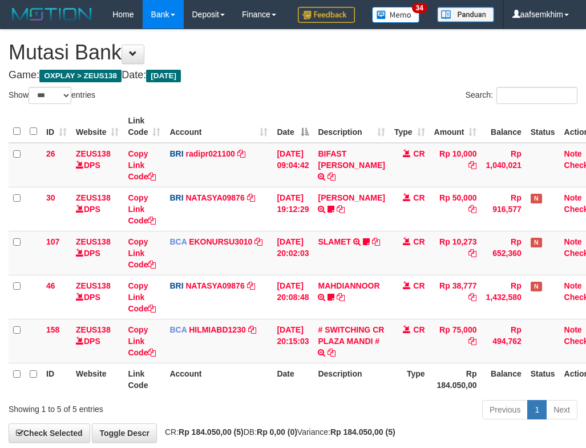
select select "***"
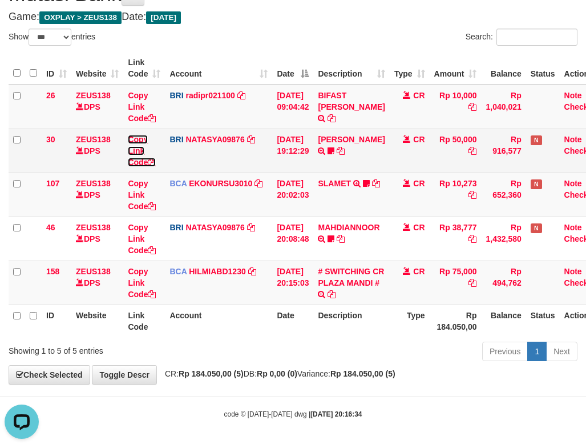
drag, startPoint x: 0, startPoint y: 0, endPoint x: 147, endPoint y: 159, distance: 216.6
click at [147, 159] on link "Copy Link Code" at bounding box center [142, 151] width 28 height 32
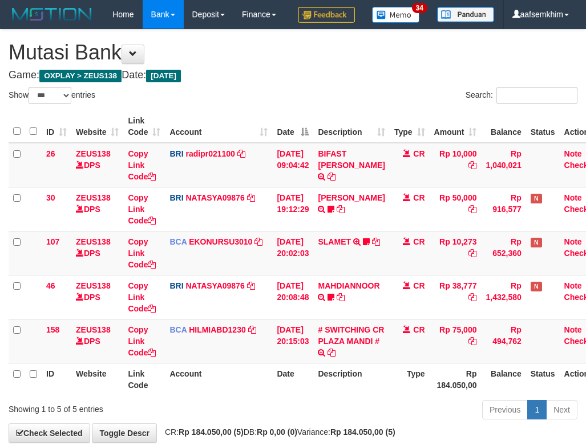
select select "***"
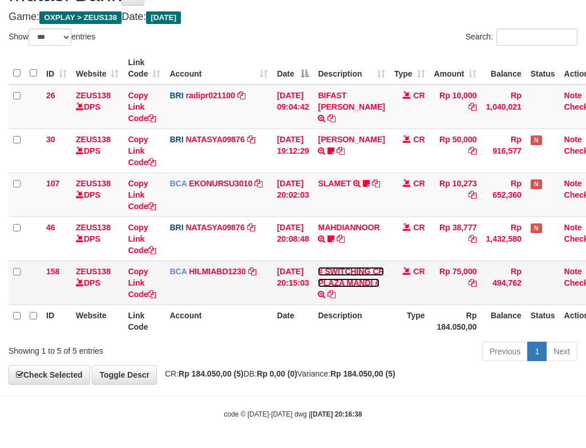
click at [337, 280] on link "# SWITCHING CR PLAZA MANDI #" at bounding box center [351, 277] width 66 height 21
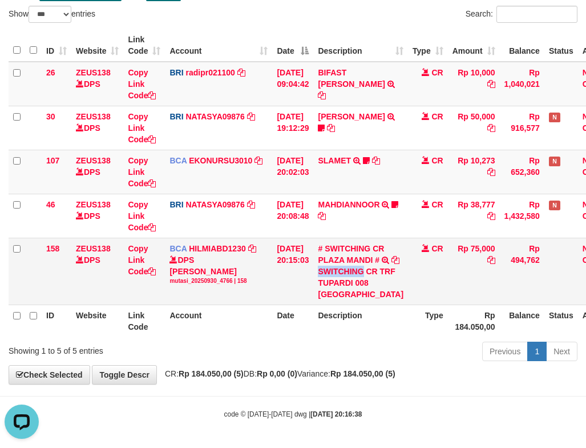
drag, startPoint x: 327, startPoint y: 262, endPoint x: 372, endPoint y: 260, distance: 44.6
click at [372, 266] on div "SWITCHING CR TRF TUPARDI 008 [GEOGRAPHIC_DATA]" at bounding box center [361, 283] width 86 height 34
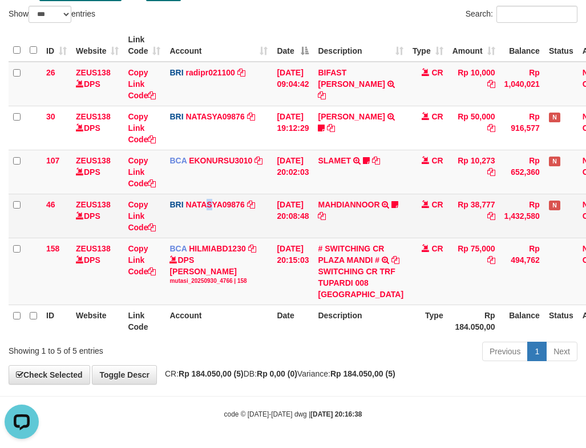
drag, startPoint x: 206, startPoint y: 199, endPoint x: 212, endPoint y: 198, distance: 6.9
click at [212, 198] on td "BRI NATASYA09876 DPS SITI NURLITA SAPITRI mutasi_20250930_3126 | 46 mutasi_2025…" at bounding box center [218, 216] width 107 height 44
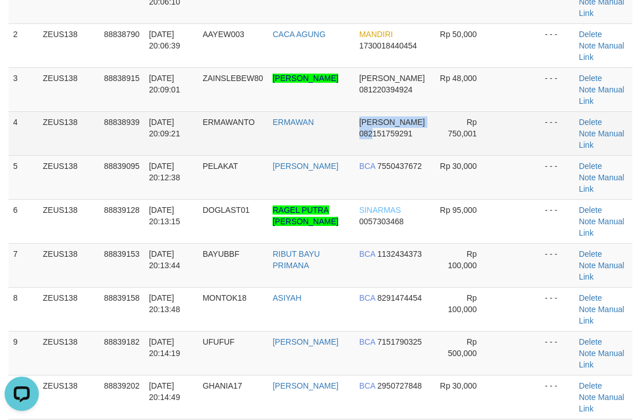
drag, startPoint x: 347, startPoint y: 131, endPoint x: 433, endPoint y: 126, distance: 86.9
click at [347, 130] on tr "4 ZEUS138 88838939 30/09/2025 20:09:21 ERMAWANTO ERMAWAN DANA 082151759291 Rp 7…" at bounding box center [321, 133] width 624 height 44
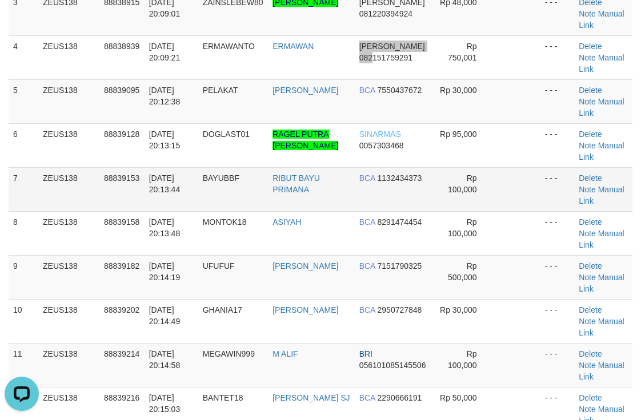
scroll to position [392, 0]
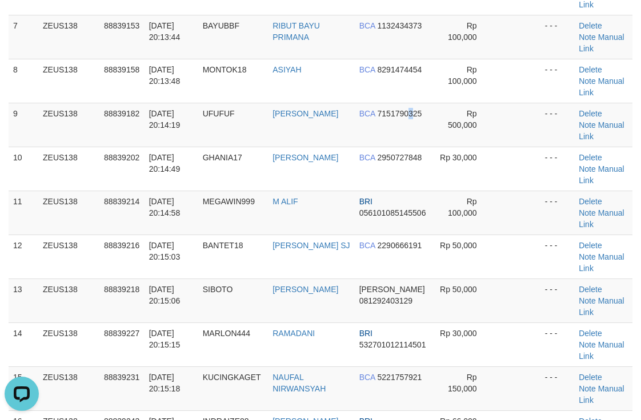
drag, startPoint x: 406, startPoint y: 145, endPoint x: 646, endPoint y: 110, distance: 242.4
click at [403, 143] on td "BCA 7151790325" at bounding box center [393, 125] width 77 height 44
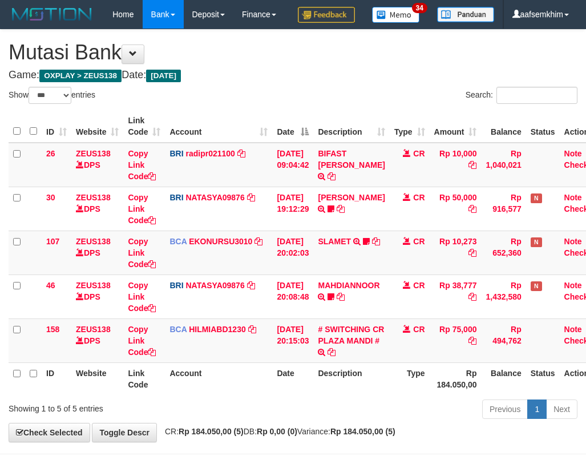
select select "***"
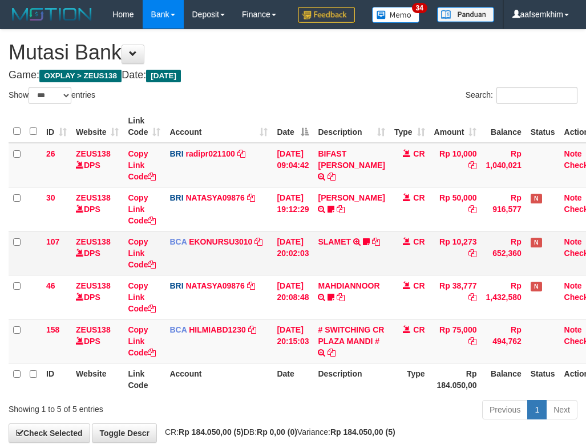
scroll to position [45, 0]
select select "***"
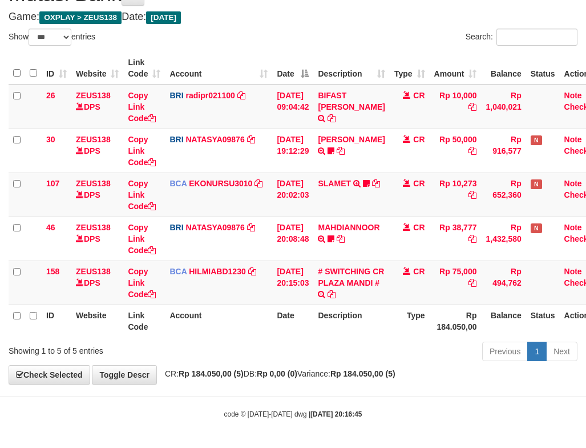
scroll to position [87, 0]
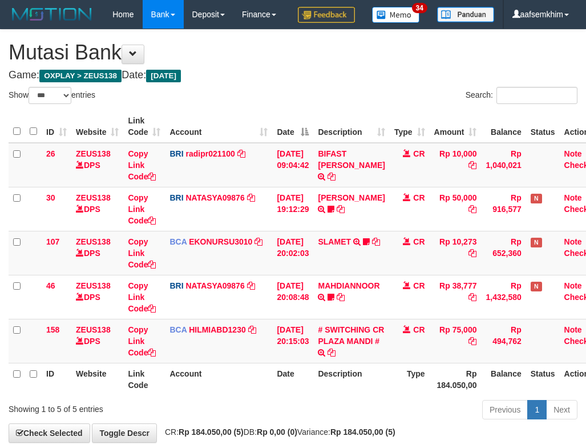
select select "***"
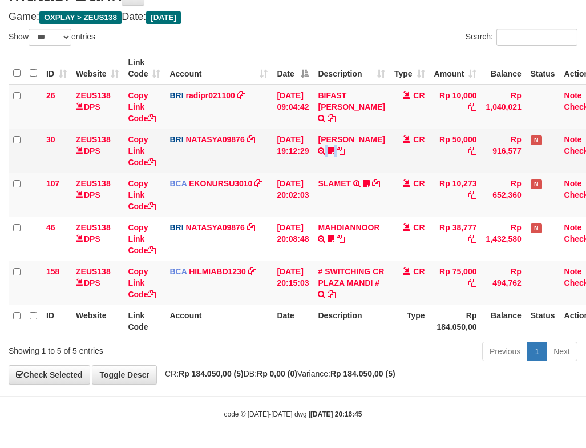
click at [395, 164] on tr "30 ZEUS138 DPS Copy Link Code BRI NATASYA09876 DPS SITI NURLITA SAPITRI mutasi_…" at bounding box center [308, 150] width 598 height 44
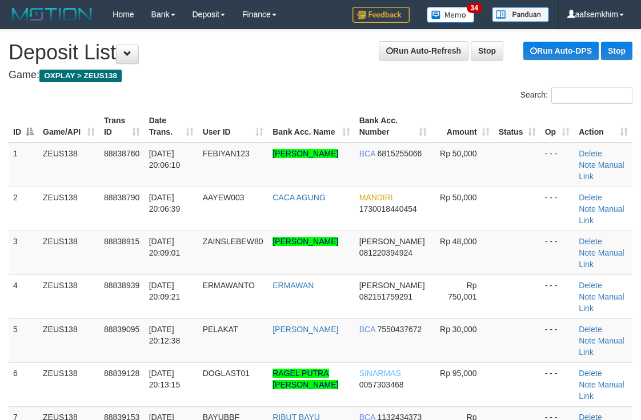
scroll to position [392, 0]
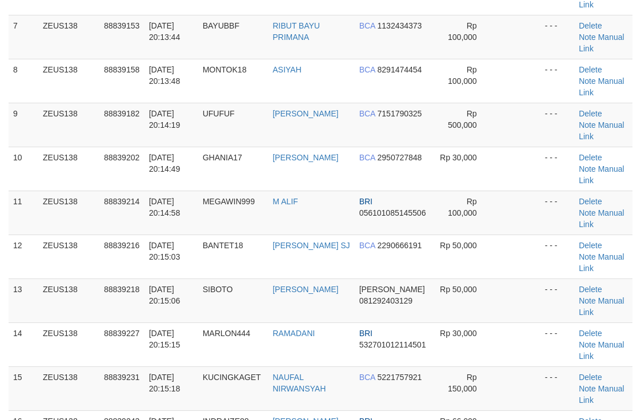
drag, startPoint x: 504, startPoint y: 163, endPoint x: 648, endPoint y: 142, distance: 146.0
click at [538, 154] on tbody "1 ZEUS138 88838760 30/09/2025 20:06:10 FEBIYAN123 AKBAR SANDA FEBIYAN BCA 68152…" at bounding box center [321, 213] width 624 height 924
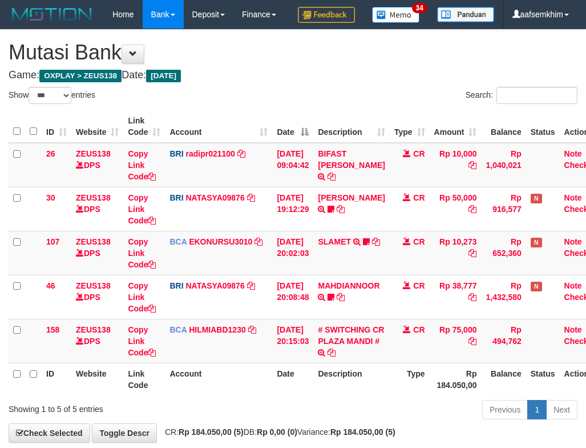
select select "***"
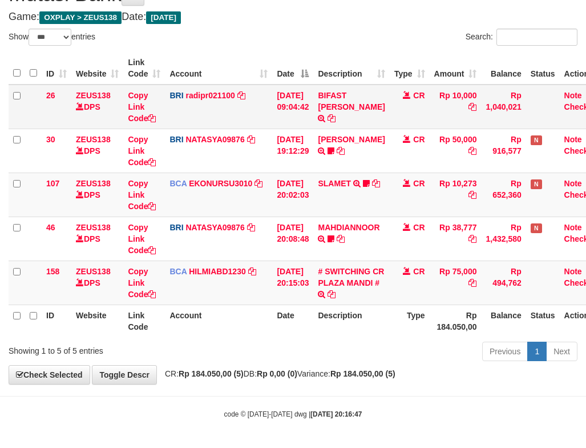
click at [311, 114] on td "[DATE] 09:04:42" at bounding box center [292, 107] width 41 height 45
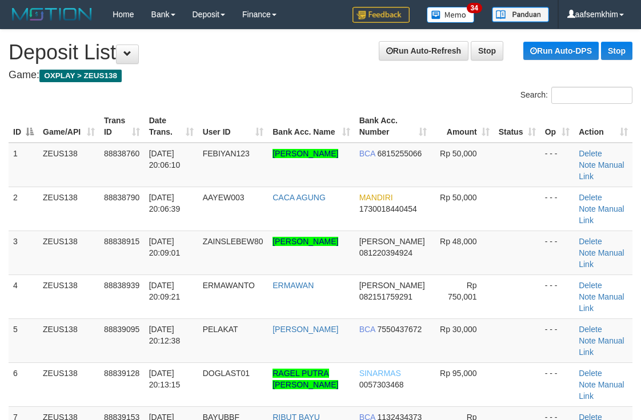
scroll to position [392, 0]
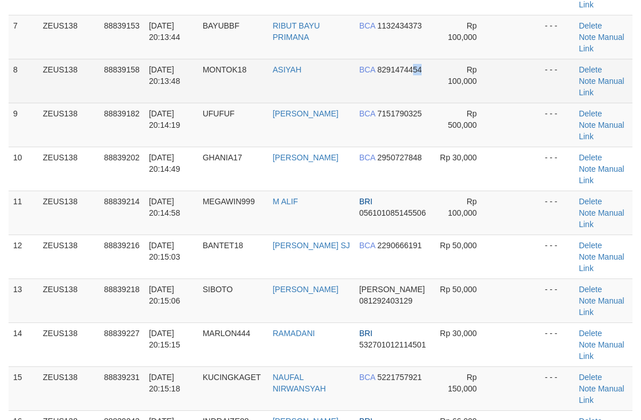
drag, startPoint x: 386, startPoint y: 87, endPoint x: 462, endPoint y: 85, distance: 76.6
click at [425, 90] on td "BCA 8291474454" at bounding box center [393, 81] width 77 height 44
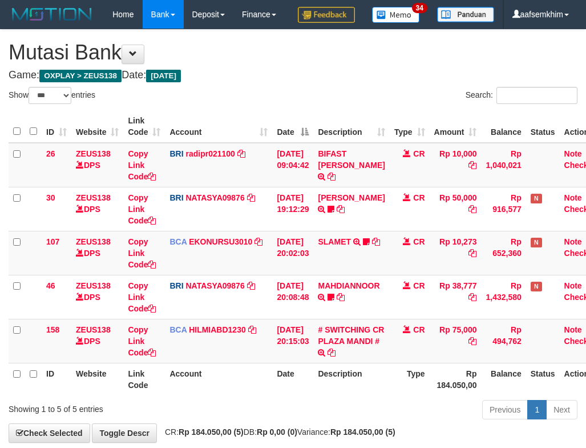
select select "***"
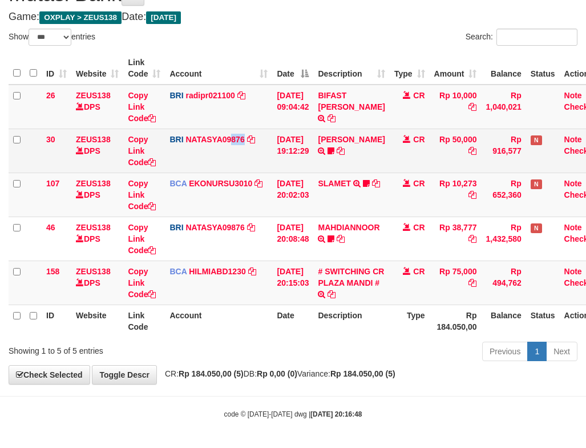
drag, startPoint x: 232, startPoint y: 154, endPoint x: 244, endPoint y: 152, distance: 12.2
click at [244, 152] on td "BRI NATASYA09876 DPS SITI NURLITA SAPITRI mutasi_20250930_3126 | 30 mutasi_2025…" at bounding box center [218, 150] width 107 height 44
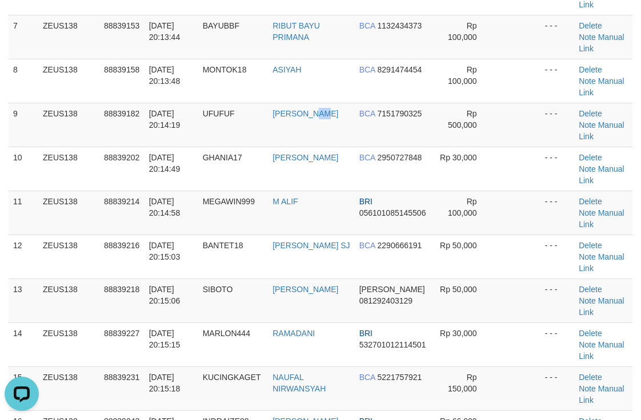
drag, startPoint x: 333, startPoint y: 135, endPoint x: 648, endPoint y: 146, distance: 314.8
click at [372, 130] on tr "9 ZEUS138 88839182 [DATE] 20:14:19 UFUFUF [PERSON_NAME] BCA 7151790325 Rp 500,0…" at bounding box center [321, 125] width 624 height 44
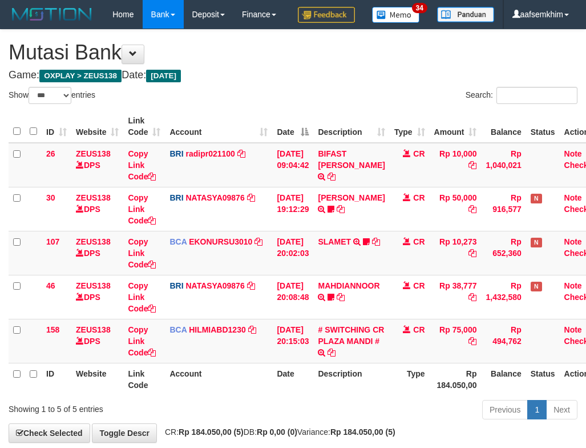
select select "***"
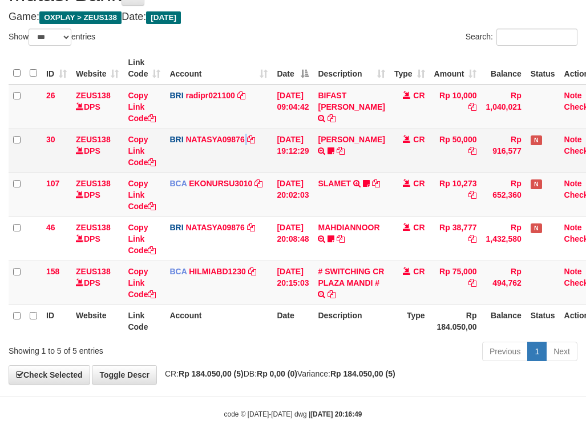
drag, startPoint x: 0, startPoint y: 0, endPoint x: 247, endPoint y: 151, distance: 289.9
click at [247, 151] on td "BRI NATASYA09876 DPS SITI NURLITA SAPITRI mutasi_20250930_3126 | 30 mutasi_2025…" at bounding box center [218, 150] width 107 height 44
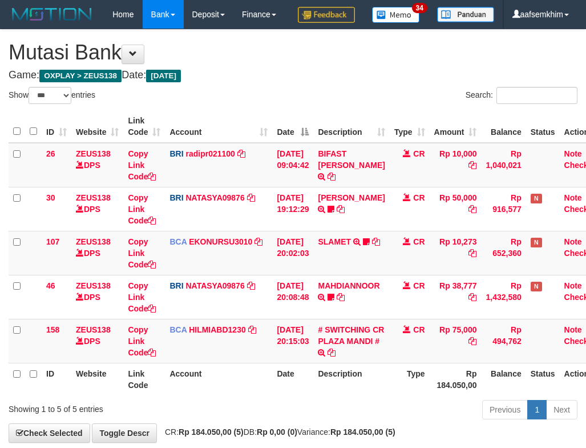
select select "***"
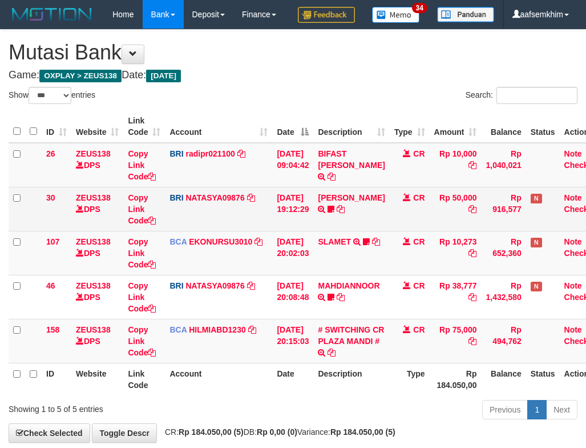
scroll to position [87, 0]
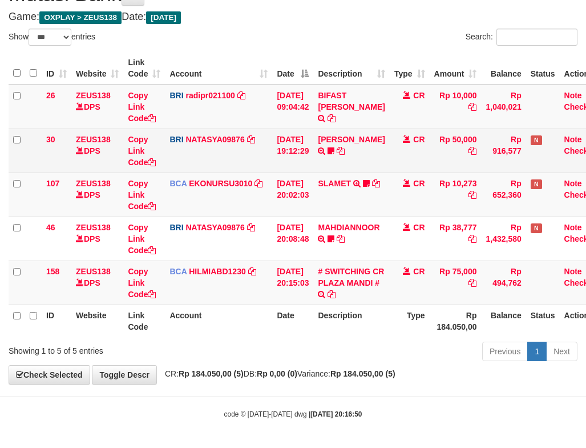
click at [253, 148] on td "BRI NATASYA09876 DPS SITI NURLITA SAPITRI mutasi_20250930_3126 | 30 mutasi_2025…" at bounding box center [218, 150] width 107 height 44
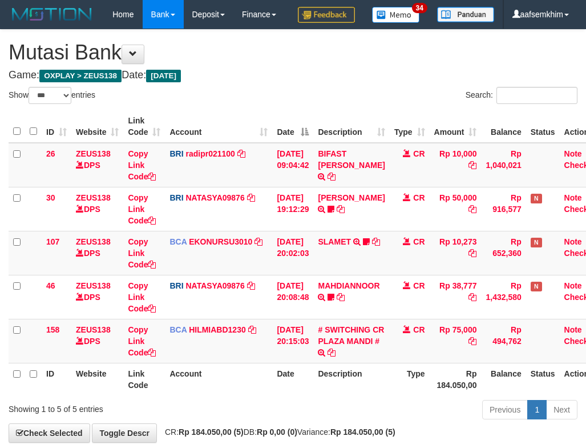
select select "***"
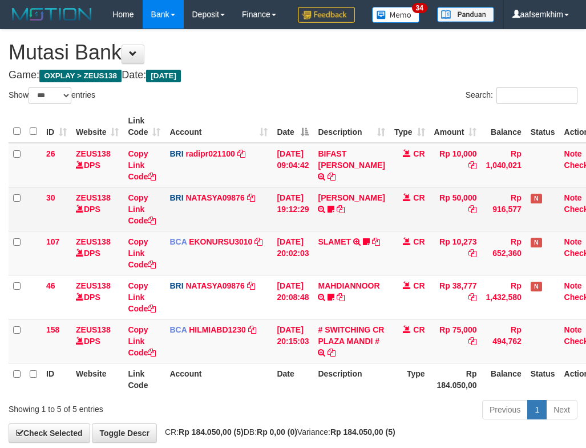
scroll to position [87, 0]
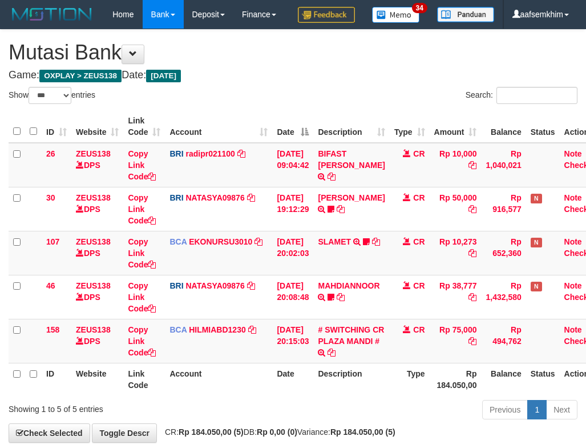
select select "***"
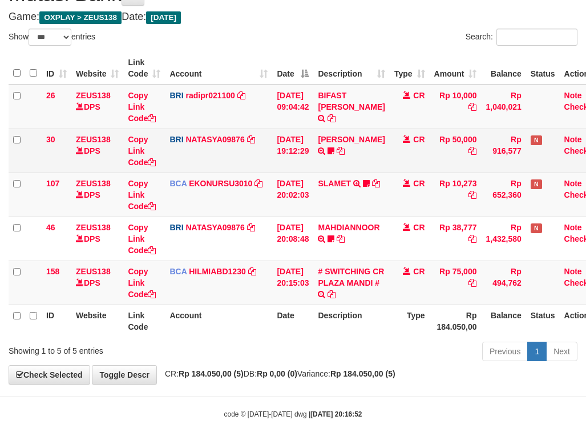
scroll to position [87, 0]
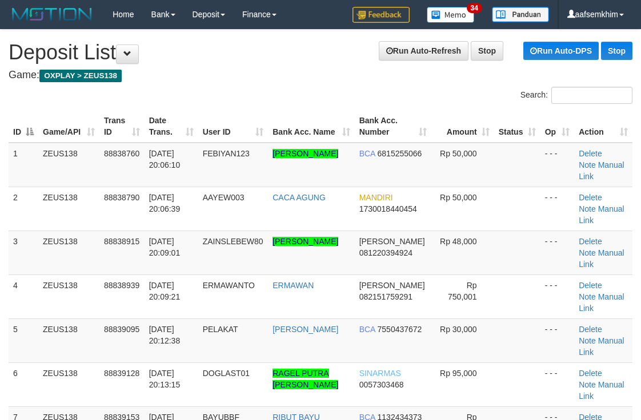
scroll to position [392, 0]
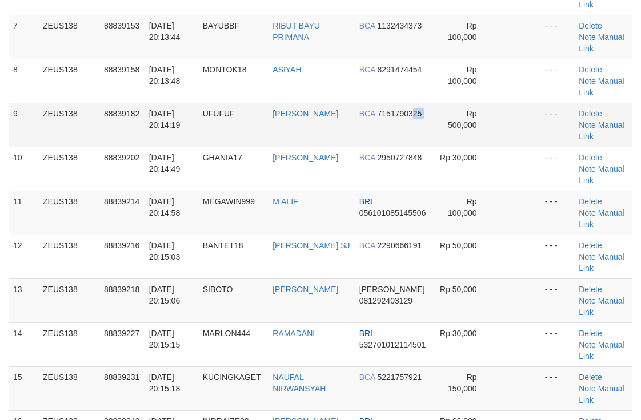
click at [416, 128] on tr "9 ZEUS138 88839182 30/09/2025 20:14:19 UFUFUF FUAD DARUSMAN BCA 7151790325 Rp 5…" at bounding box center [321, 125] width 624 height 44
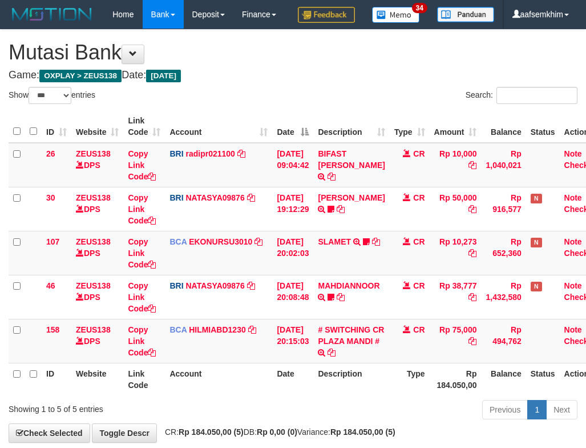
select select "***"
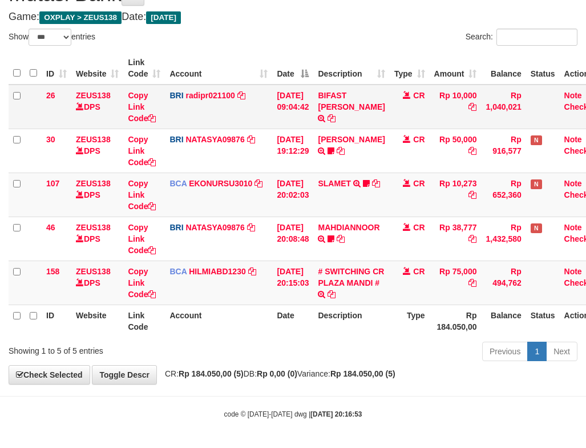
click at [274, 112] on td "30/09/2025 09:04:42" at bounding box center [292, 107] width 41 height 45
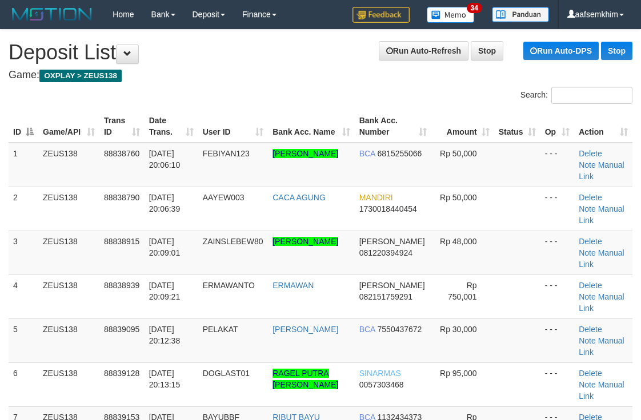
scroll to position [392, 0]
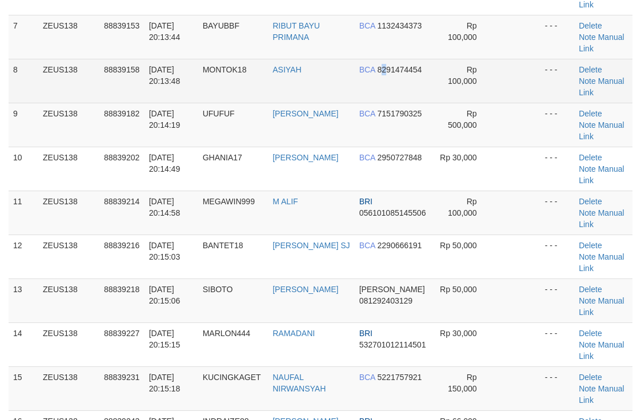
click at [400, 73] on td "BCA 8291474454" at bounding box center [393, 81] width 77 height 44
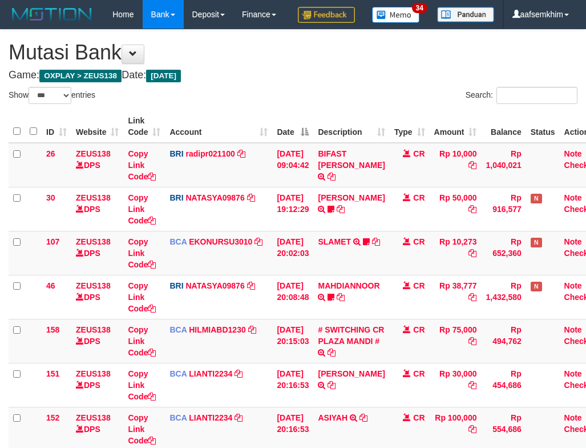
select select "***"
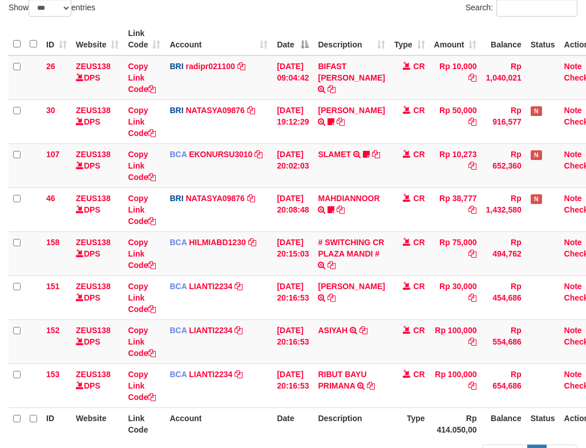
click at [322, 54] on th "Description" at bounding box center [351, 39] width 76 height 33
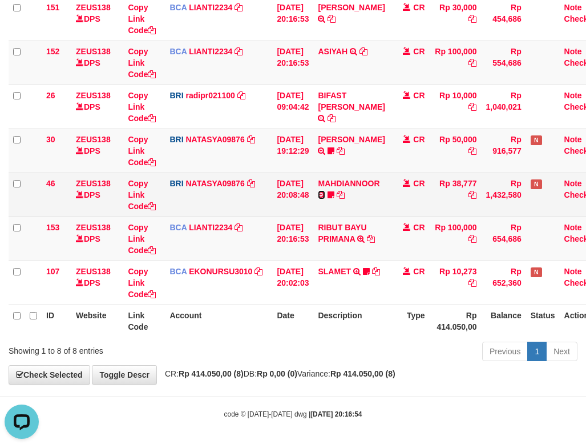
click at [325, 195] on icon at bounding box center [321, 195] width 7 height 8
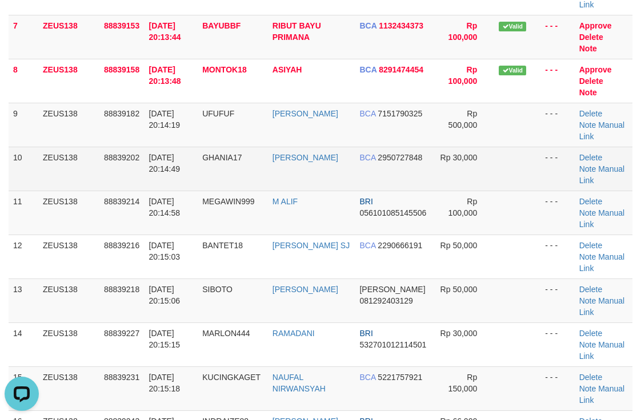
drag, startPoint x: 488, startPoint y: 215, endPoint x: 621, endPoint y: 189, distance: 134.9
click at [501, 209] on td at bounding box center [517, 213] width 46 height 44
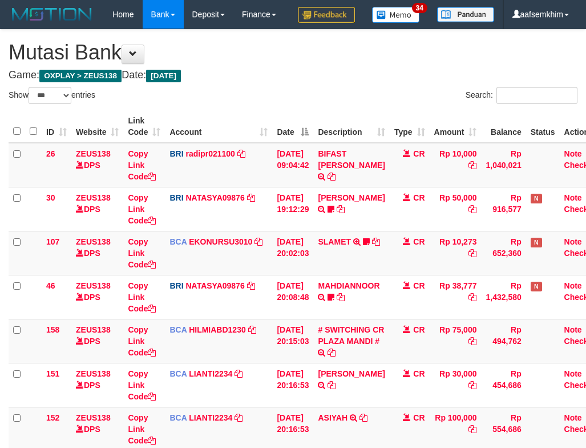
select select "***"
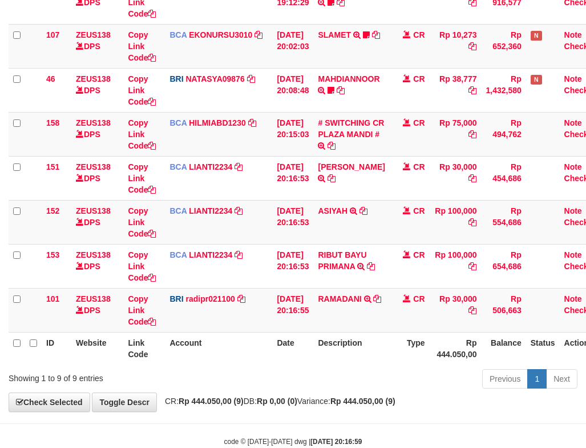
scroll to position [219, 0]
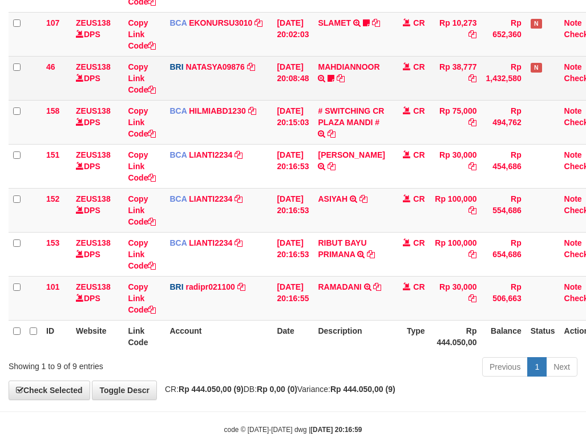
click at [340, 100] on td "MAHDIANNOOR TRANSFER NBMB MAHDIANNOOR TO SITI NURLITA SAPITRI Nanda588" at bounding box center [351, 78] width 76 height 44
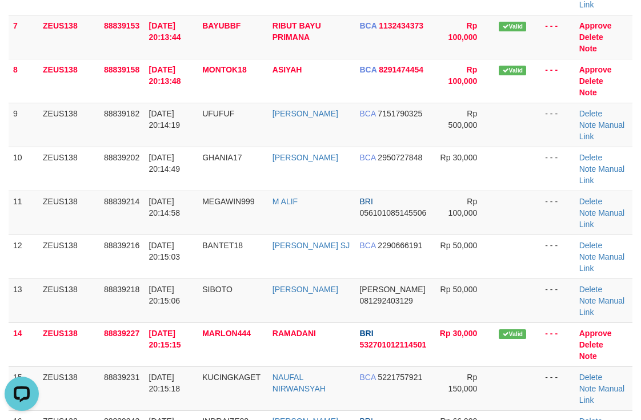
drag, startPoint x: 433, startPoint y: 75, endPoint x: 647, endPoint y: 52, distance: 215.9
click at [520, 57] on tbody "1 ZEUS138 88838760 30/09/2025 20:06:10 FEBIYAN123 AKBAR SANDA FEBIYAN BCA 68152…" at bounding box center [321, 213] width 624 height 924
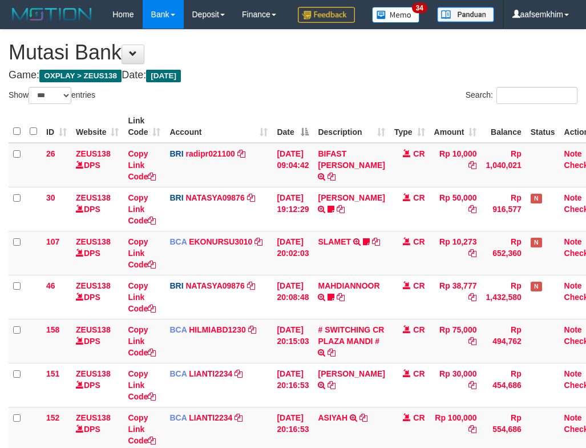
select select "***"
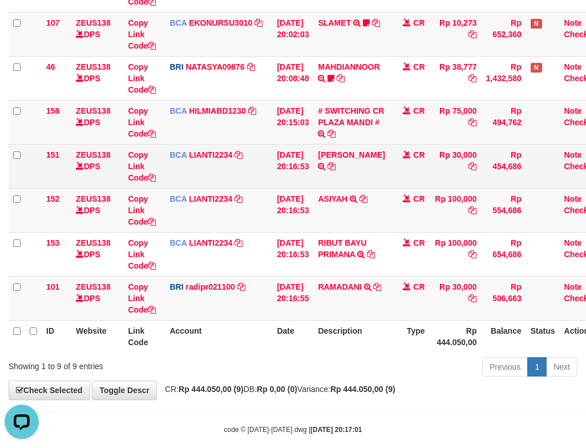
click at [425, 159] on span "CR" at bounding box center [418, 154] width 11 height 9
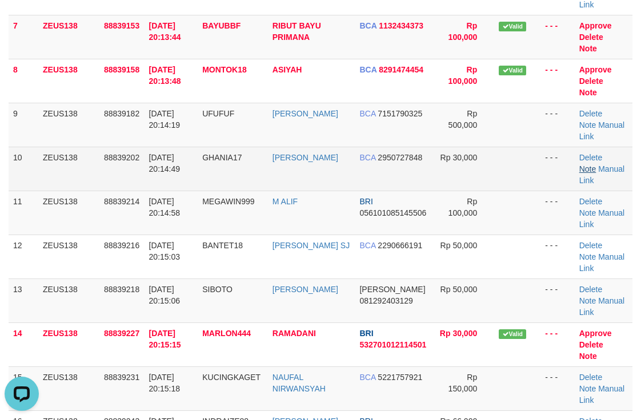
drag, startPoint x: 520, startPoint y: 171, endPoint x: 586, endPoint y: 171, distance: 66.8
click at [538, 172] on tr "10 ZEUS138 88839202 30/09/2025 20:14:49 GHANIA17 ANDRIAN FARHAN SAA BCA 2950727…" at bounding box center [321, 169] width 624 height 44
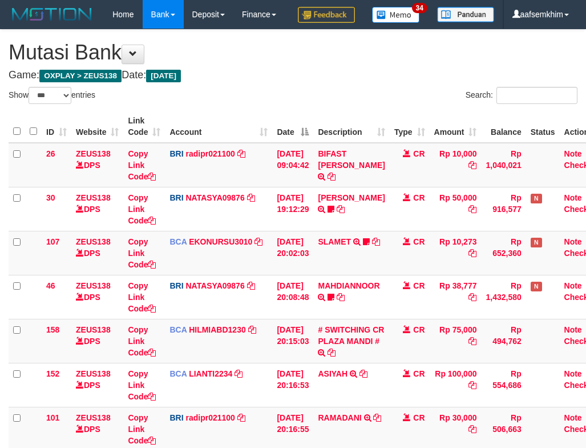
select select "***"
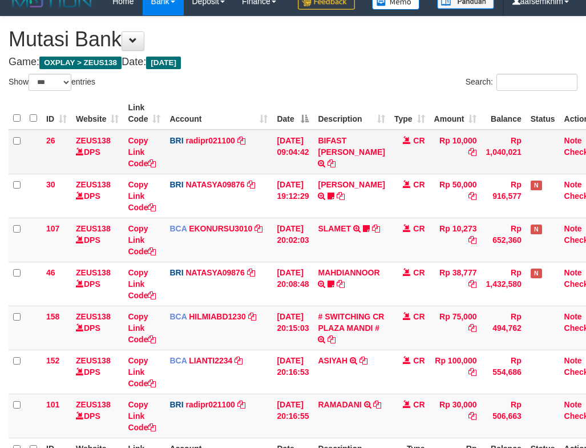
scroll to position [175, 0]
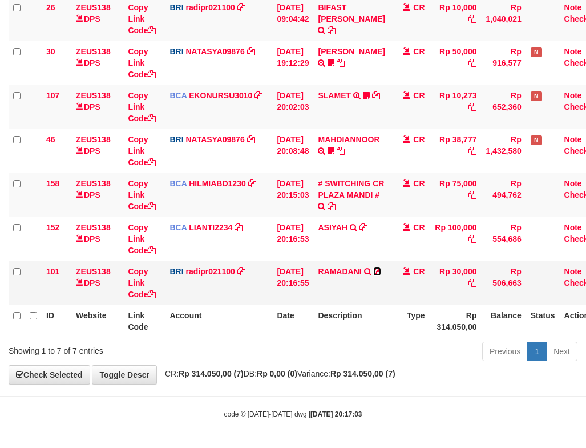
drag, startPoint x: 383, startPoint y: 269, endPoint x: 377, endPoint y: 267, distance: 6.5
click at [381, 269] on icon at bounding box center [377, 271] width 8 height 8
drag, startPoint x: 373, startPoint y: 226, endPoint x: 276, endPoint y: 209, distance: 98.6
click at [368, 226] on icon at bounding box center [364, 227] width 8 height 8
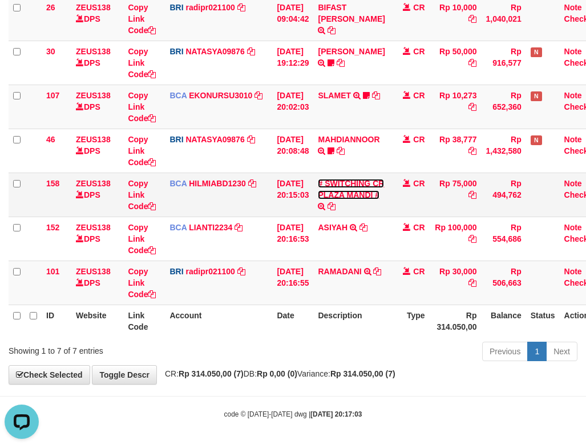
click at [338, 196] on link "# SWITCHING CR PLAZA MANDI #" at bounding box center [351, 189] width 66 height 21
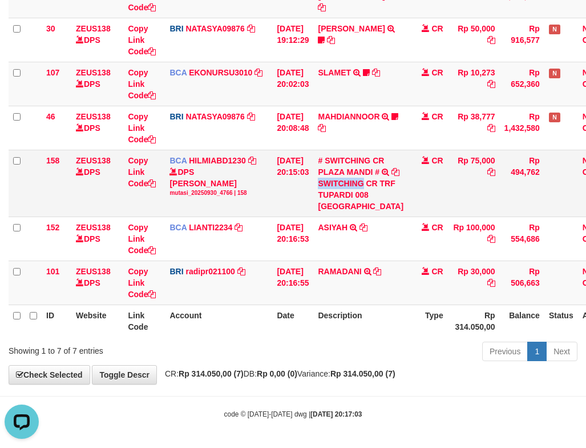
drag, startPoint x: 328, startPoint y: 212, endPoint x: 371, endPoint y: 216, distance: 42.4
click at [371, 212] on div "SWITCHING CR TRF TUPARDI 008 PLAZA MANDI" at bounding box center [361, 195] width 86 height 34
copy div "SWITCHING"
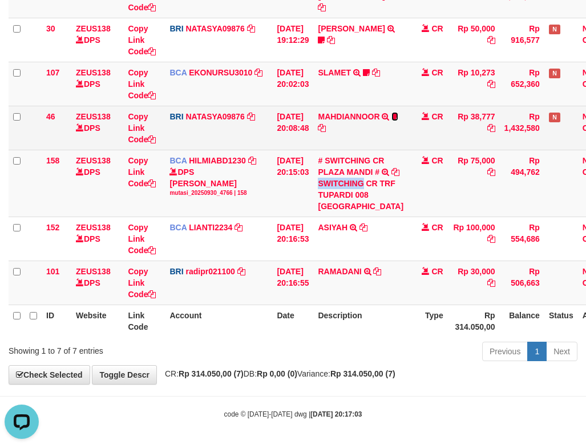
drag, startPoint x: 339, startPoint y: 149, endPoint x: 337, endPoint y: 172, distance: 23.5
click at [392, 120] on icon at bounding box center [395, 116] width 7 height 8
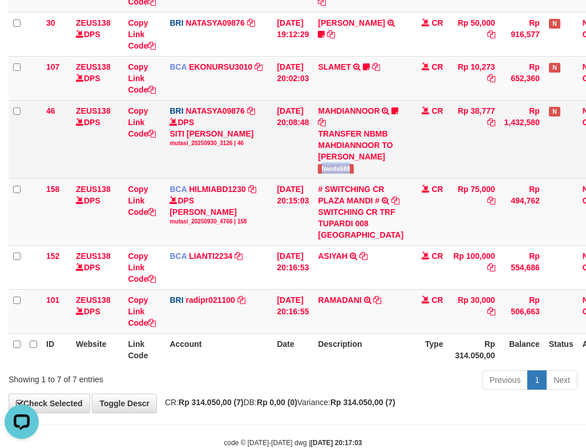
drag, startPoint x: 328, startPoint y: 235, endPoint x: 358, endPoint y: 232, distance: 29.9
click at [353, 174] on span "Nanda588" at bounding box center [335, 169] width 35 height 10
copy span "Nanda588"
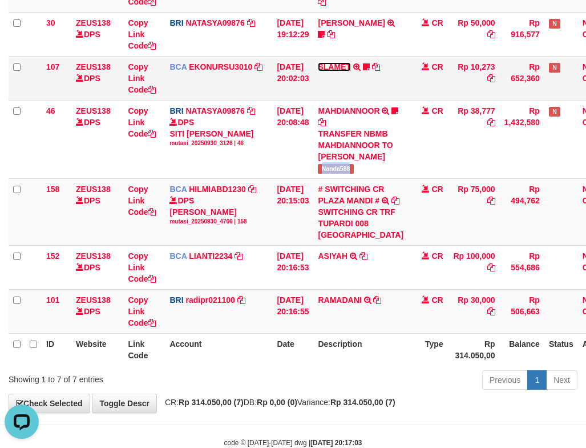
click at [351, 71] on link "SLAMET" at bounding box center [334, 66] width 33 height 9
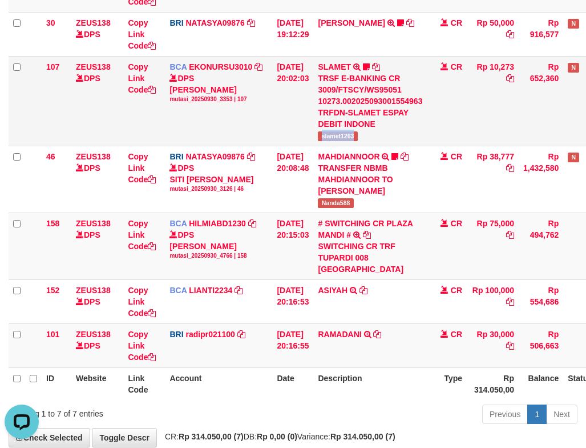
drag, startPoint x: 329, startPoint y: 162, endPoint x: 373, endPoint y: 164, distance: 44.0
click at [373, 146] on td "SLAMET TRSF E-BANKING CR 3009/FTSCY/WS95051 10273.002025093001554963 TRFDN-SLAM…" at bounding box center [370, 101] width 114 height 90
copy span "slamet1263"
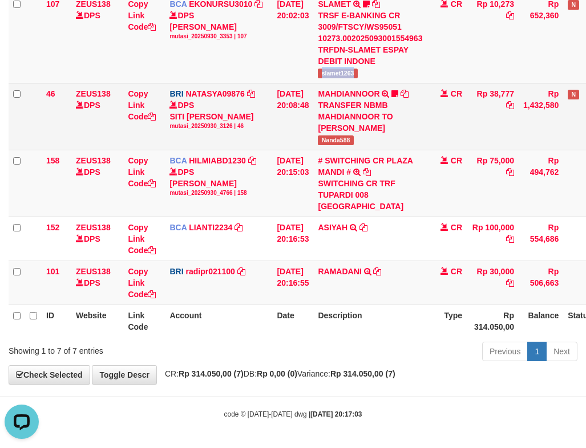
scroll to position [266, 0]
click at [311, 124] on td "[DATE] 20:08:48" at bounding box center [292, 116] width 41 height 67
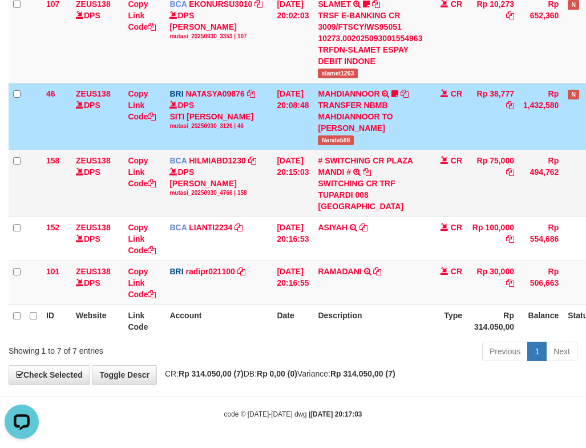
click at [243, 212] on td "BCA HILMIABD1230 DPS HILMI ABDILLAH mutasi_20250930_4766 | 158 mutasi_20250930_…" at bounding box center [218, 183] width 107 height 67
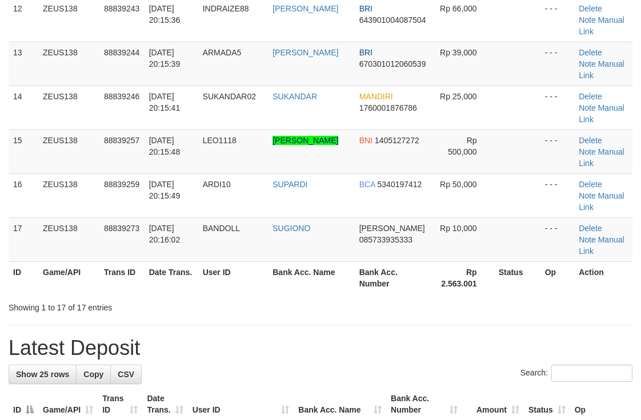
scroll to position [392, 0]
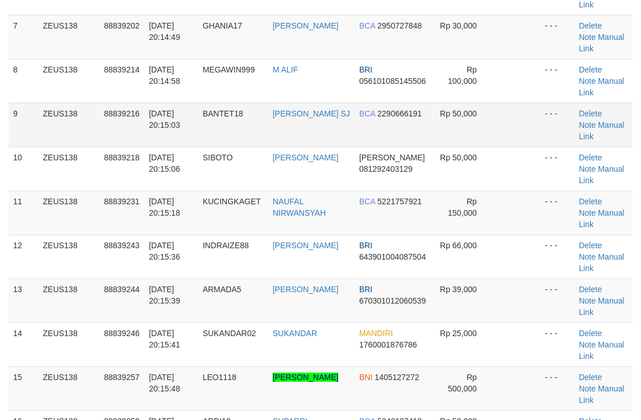
click at [355, 130] on td "BCA 2290666191" at bounding box center [393, 125] width 77 height 44
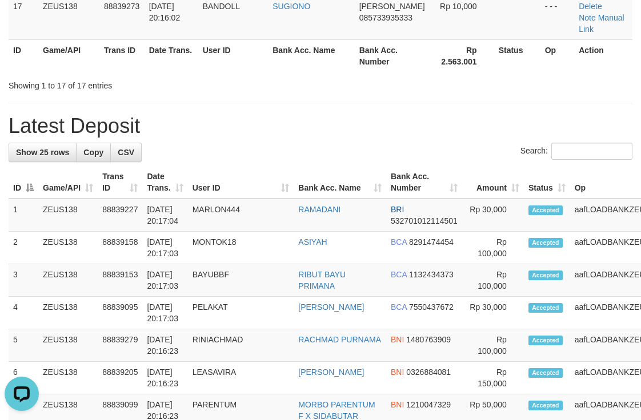
drag, startPoint x: 476, startPoint y: 128, endPoint x: 646, endPoint y: 147, distance: 170.6
click at [486, 127] on h1 "Latest Deposit" at bounding box center [321, 126] width 624 height 23
click at [437, 135] on h1 "Latest Deposit" at bounding box center [321, 126] width 624 height 23
click at [387, 127] on h1 "Latest Deposit" at bounding box center [321, 126] width 624 height 23
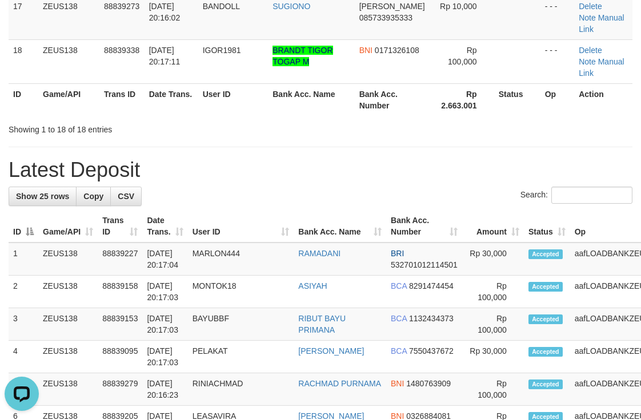
drag, startPoint x: 449, startPoint y: 135, endPoint x: 439, endPoint y: 134, distance: 10.3
click at [439, 134] on div "**********" at bounding box center [320, 156] width 641 height 1954
drag, startPoint x: 361, startPoint y: 126, endPoint x: 368, endPoint y: 122, distance: 7.9
click at [365, 125] on div "Showing 1 to 18 of 18 entries" at bounding box center [320, 127] width 641 height 16
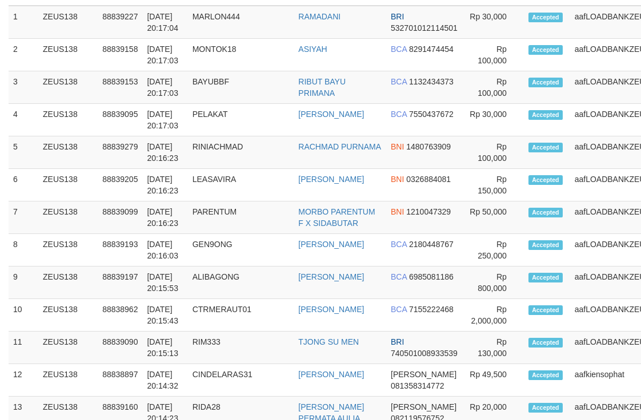
scroll to position [851, 0]
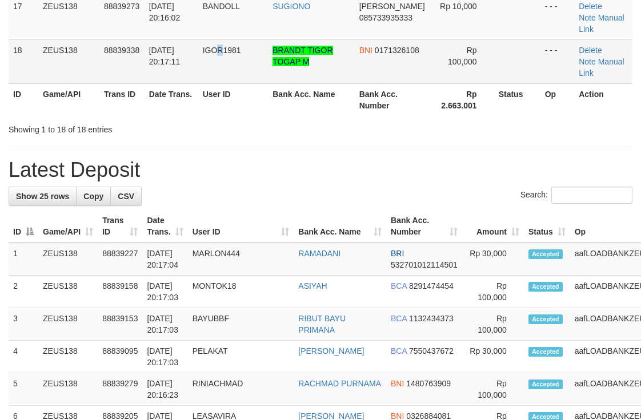
click at [222, 78] on td "IGOR1981" at bounding box center [233, 61] width 70 height 44
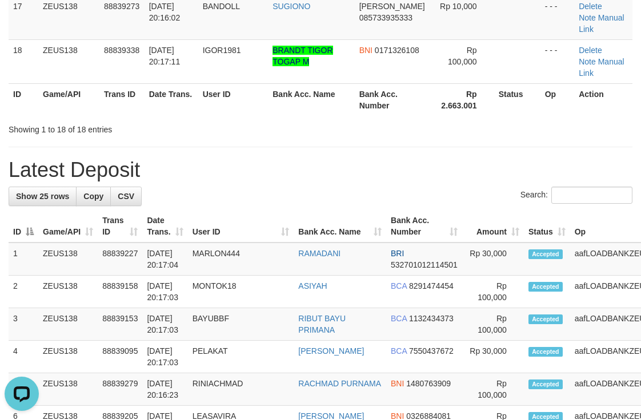
drag, startPoint x: 241, startPoint y: 89, endPoint x: 646, endPoint y: 78, distance: 405.5
drag, startPoint x: 404, startPoint y: 122, endPoint x: 648, endPoint y: 93, distance: 245.5
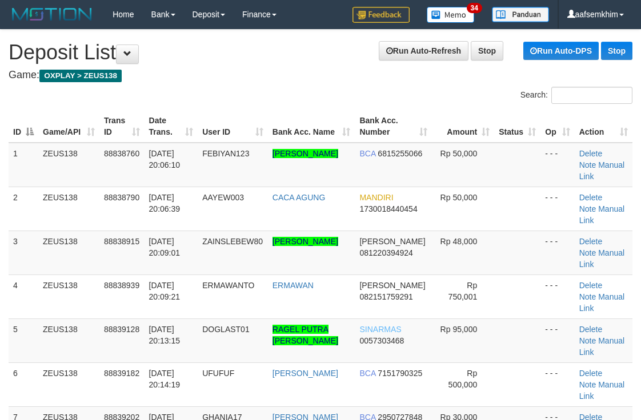
scroll to position [1088, 0]
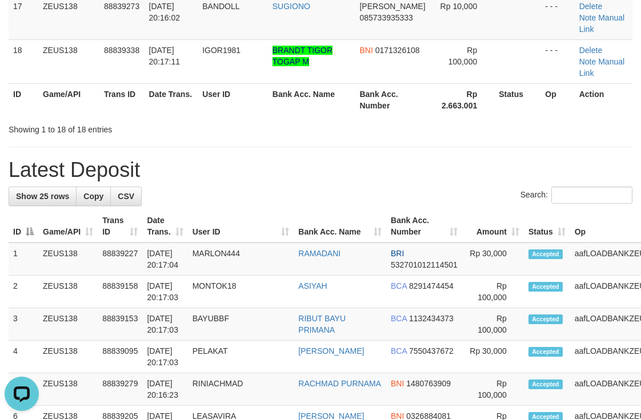
drag, startPoint x: 434, startPoint y: 130, endPoint x: 644, endPoint y: 140, distance: 210.3
click at [442, 124] on div "Showing 1 to 18 of 18 entries" at bounding box center [320, 127] width 641 height 16
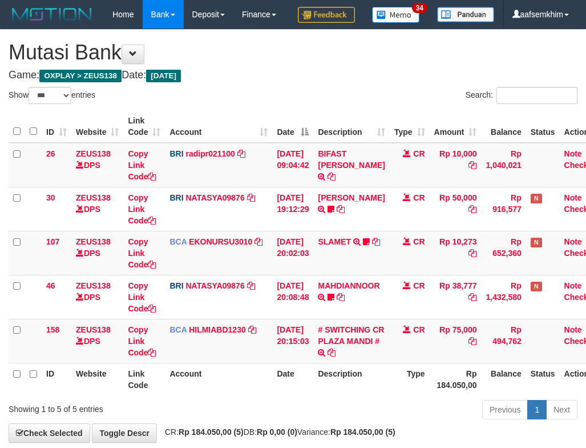
select select "***"
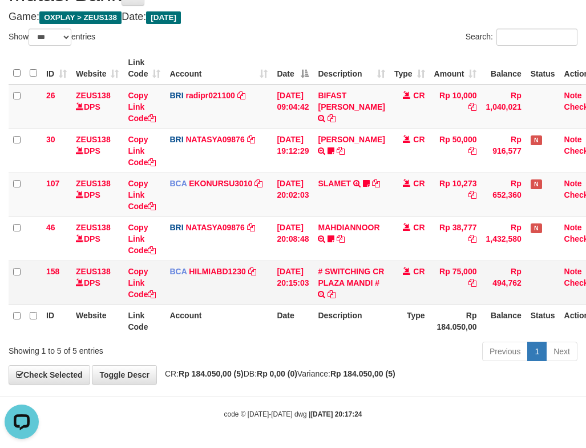
drag, startPoint x: 460, startPoint y: 272, endPoint x: 481, endPoint y: 272, distance: 20.6
click at [481, 272] on td "Rp 75,000" at bounding box center [456, 282] width 52 height 44
click at [173, 215] on td "BCA EKONURSU3010 DPS EKO NUR SUSILO mutasi_20250930_3353 | 107 mutasi_20250930_…" at bounding box center [218, 194] width 107 height 44
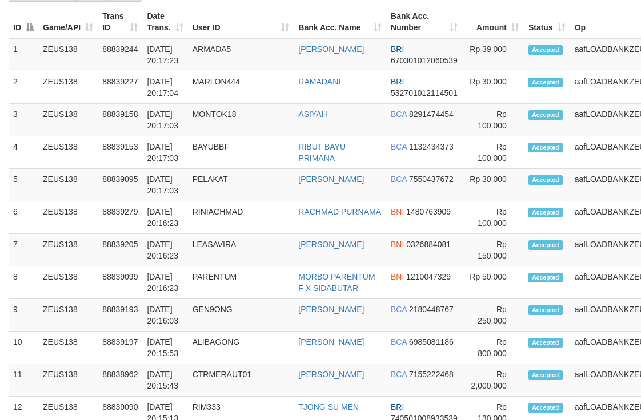
scroll to position [851, 0]
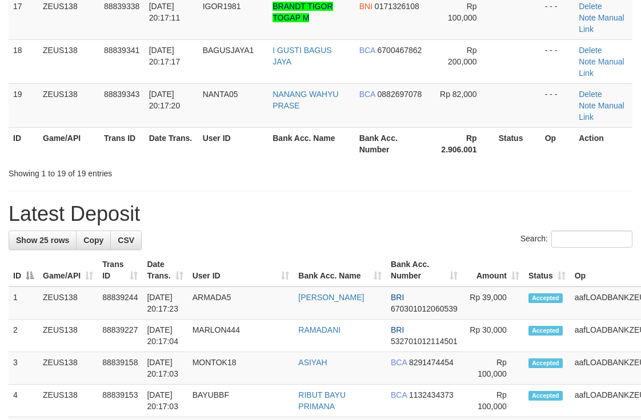
click at [235, 176] on div "Showing 1 to 19 of 19 entries" at bounding box center [134, 171] width 250 height 16
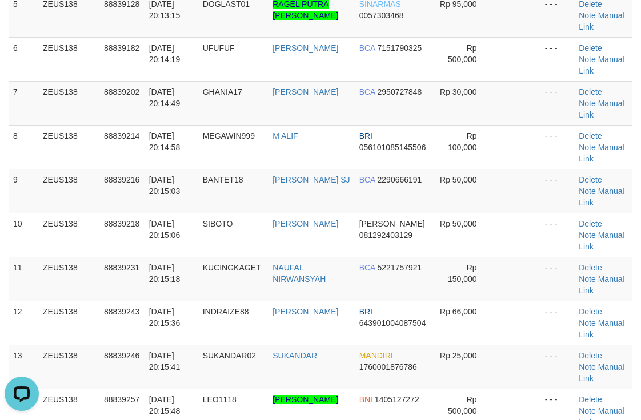
scroll to position [166, 0]
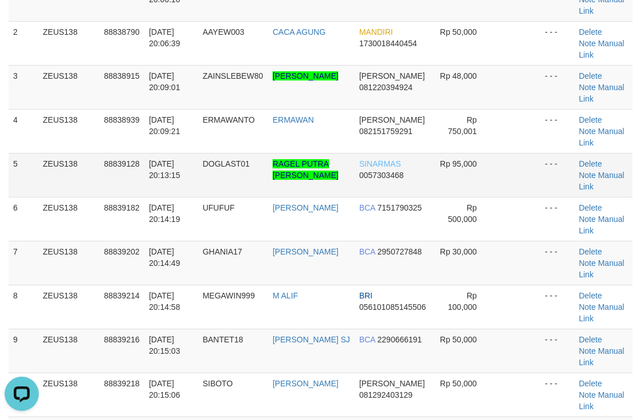
drag, startPoint x: 332, startPoint y: 172, endPoint x: 448, endPoint y: 166, distance: 115.5
click at [395, 168] on tr "5 ZEUS138 88839128 30/09/2025 20:13:15 DOGLAST01 RAGEL PUTRA PAMUNGKAS SINARMAS…" at bounding box center [321, 175] width 624 height 44
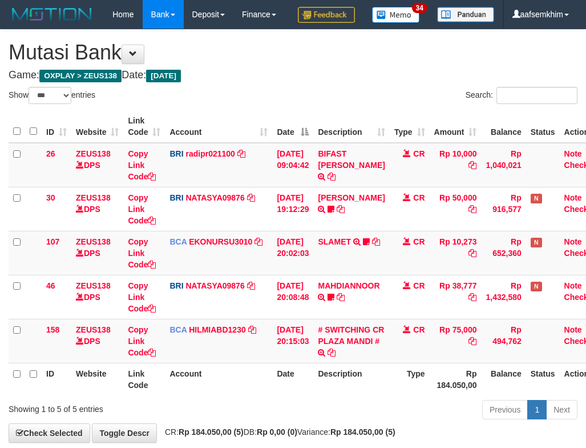
select select "***"
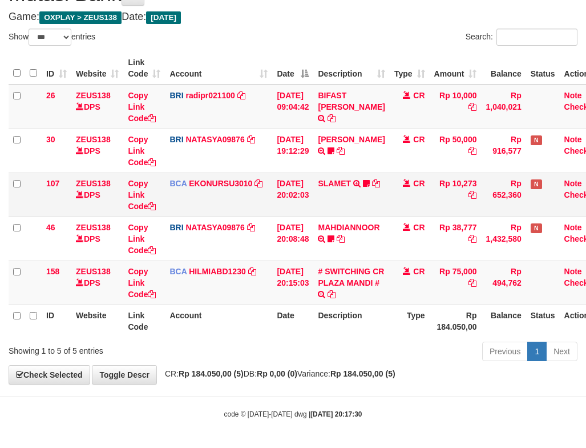
click at [177, 201] on td "BCA EKONURSU3010 DPS EKO NUR SUSILO mutasi_20250930_3353 | 107 mutasi_20250930_…" at bounding box center [218, 194] width 107 height 44
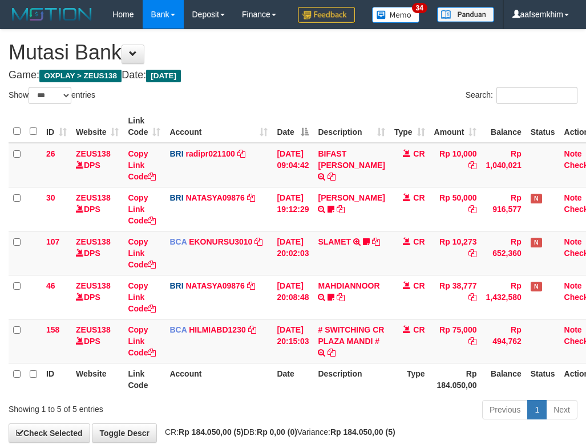
select select "***"
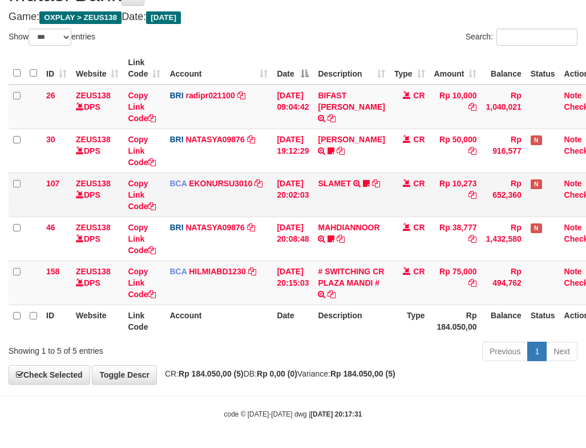
click at [200, 191] on td "BCA EKONURSU3010 DPS EKO NUR SUSILO mutasi_20250930_3353 | 107 mutasi_20250930_…" at bounding box center [218, 194] width 107 height 44
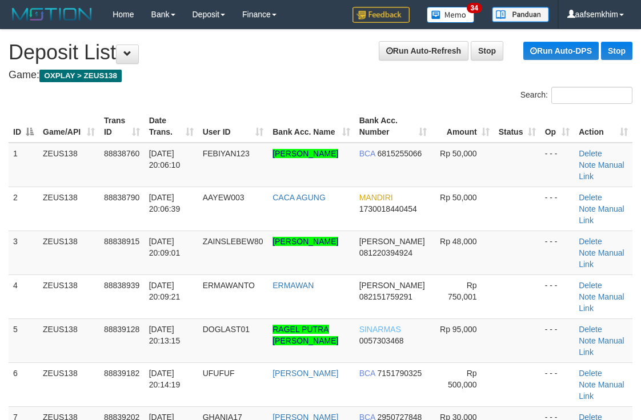
scroll to position [166, 0]
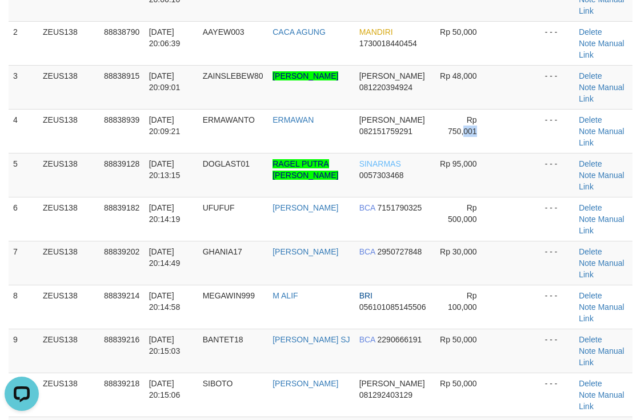
drag, startPoint x: 462, startPoint y: 110, endPoint x: 646, endPoint y: 104, distance: 183.9
click at [470, 106] on tbody "1 ZEUS138 88838760 30/09/2025 20:06:10 FEBIYAN123 AKBAR SANDA FEBIYAN BCA 68152…" at bounding box center [321, 395] width 624 height 836
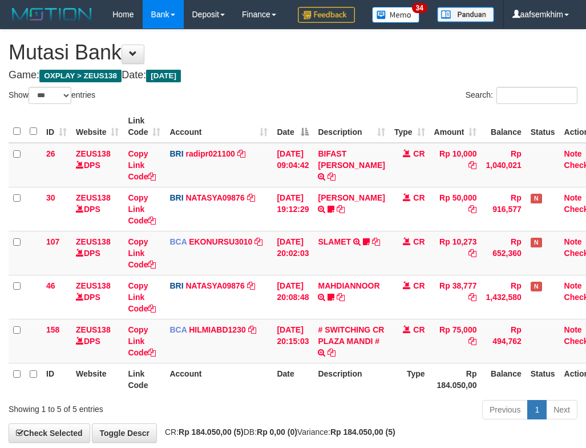
select select "***"
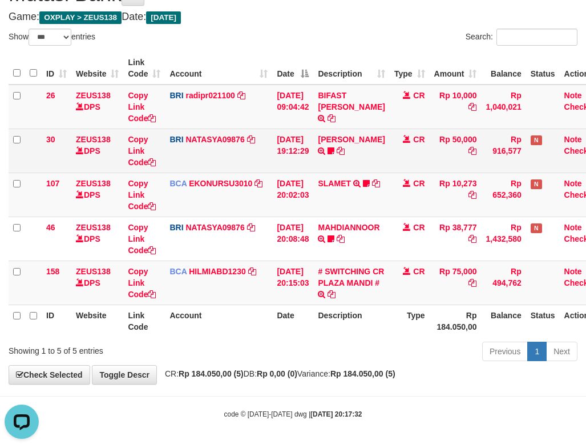
drag, startPoint x: 414, startPoint y: 164, endPoint x: 275, endPoint y: 159, distance: 139.4
click at [408, 164] on td "CR" at bounding box center [410, 150] width 40 height 44
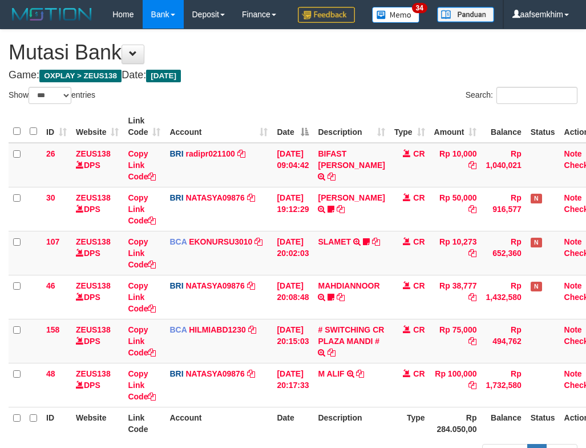
select select "***"
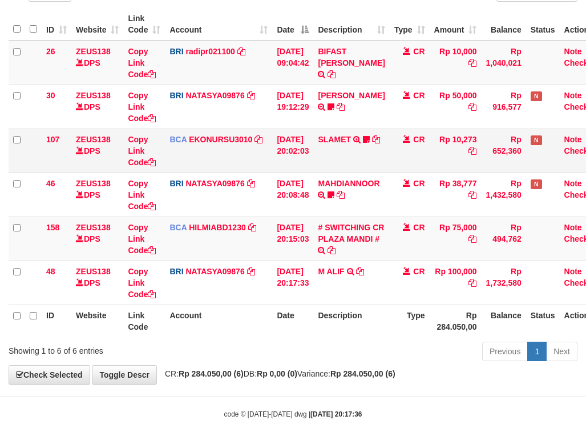
click at [305, 166] on td "[DATE] 20:02:03" at bounding box center [292, 150] width 41 height 44
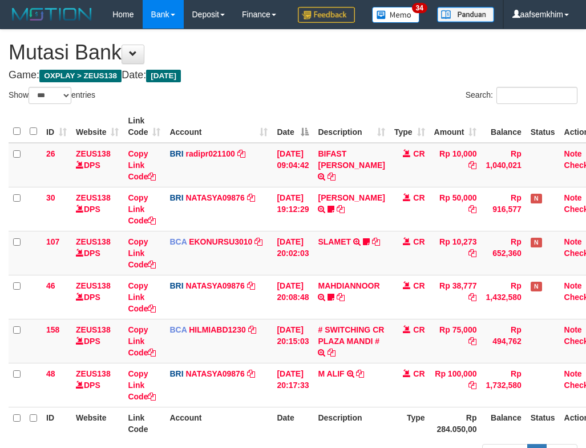
select select "***"
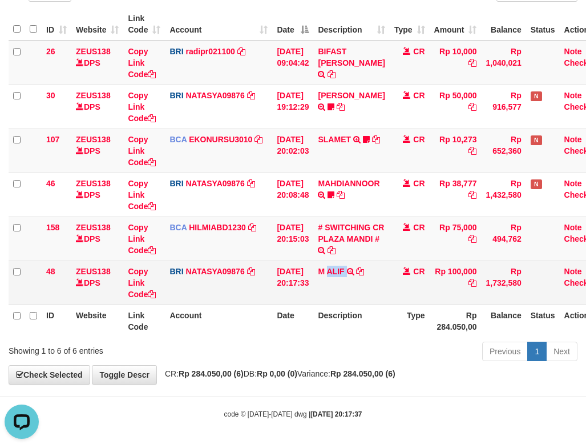
drag, startPoint x: 334, startPoint y: 263, endPoint x: 359, endPoint y: 268, distance: 25.0
click at [359, 268] on td "M ALIF TRANSFER NBMB M ALIF TO SITI NURLITA SAPITRI" at bounding box center [351, 282] width 76 height 44
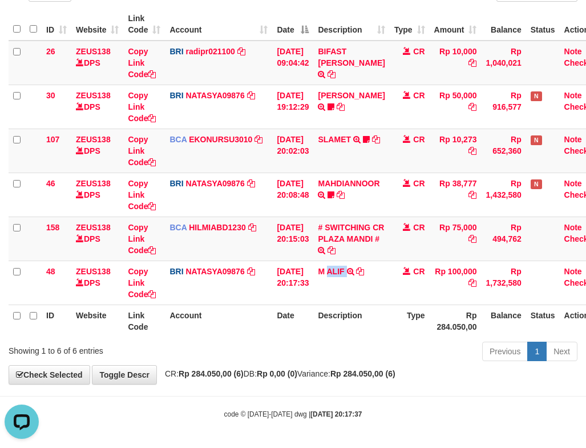
copy td "ALIF"
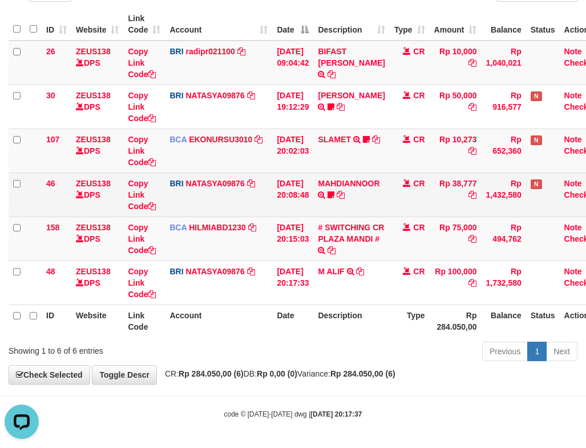
click at [336, 190] on td "MAHDIANNOOR TRANSFER NBMB MAHDIANNOOR TO SITI NURLITA SAPITRI Nanda588" at bounding box center [351, 194] width 76 height 44
click at [335, 194] on icon at bounding box center [331, 195] width 7 height 8
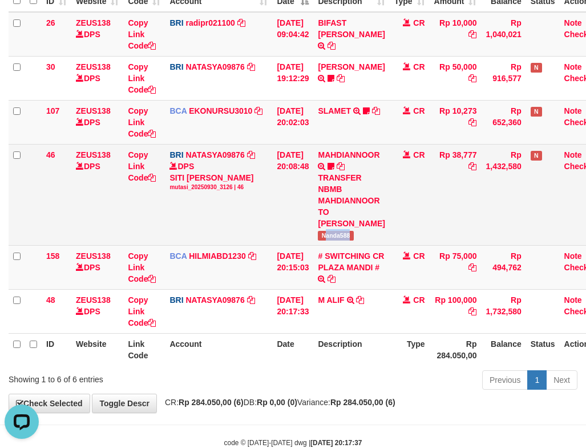
drag, startPoint x: 335, startPoint y: 276, endPoint x: 384, endPoint y: 281, distance: 49.3
click at [384, 245] on td "MAHDIANNOOR TRANSFER NBMB MAHDIANNOOR TO SITI NURLITA SAPITRI Nanda588" at bounding box center [351, 194] width 76 height 101
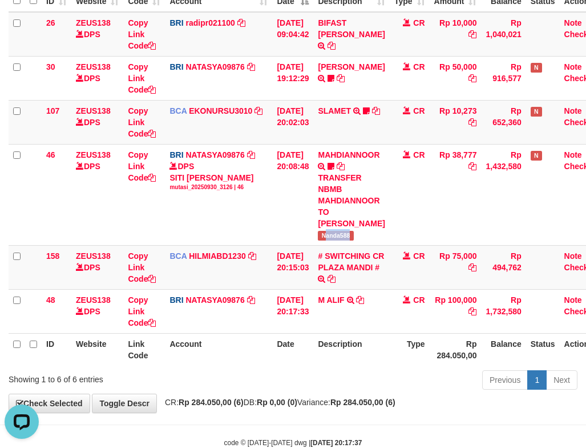
copy span "anda588"
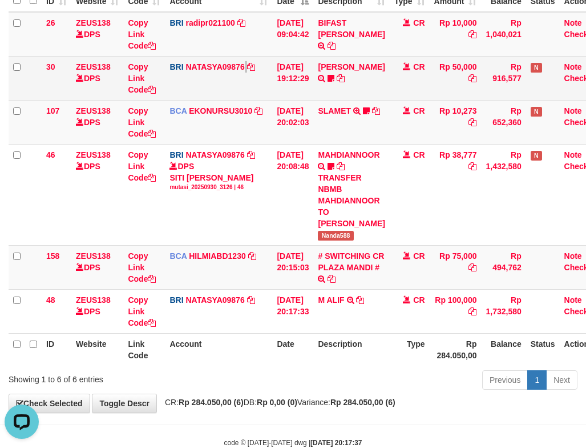
click at [260, 100] on td "BRI NATASYA09876 DPS SITI NURLITA SAPITRI mutasi_20250930_3126 | 30 mutasi_2025…" at bounding box center [218, 78] width 107 height 44
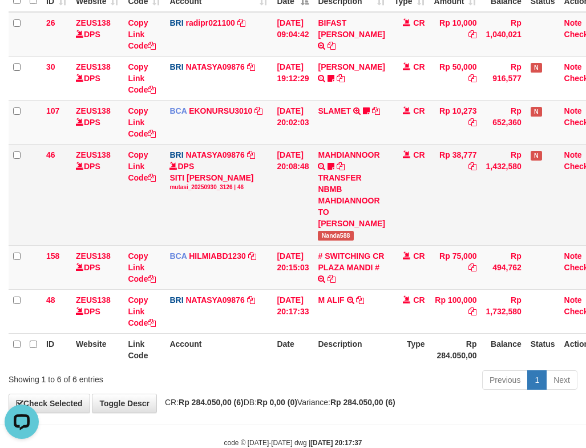
click at [260, 191] on div "DPS SITI NURLITA SAPITRI mutasi_20250930_3126 | 46" at bounding box center [219, 175] width 98 height 31
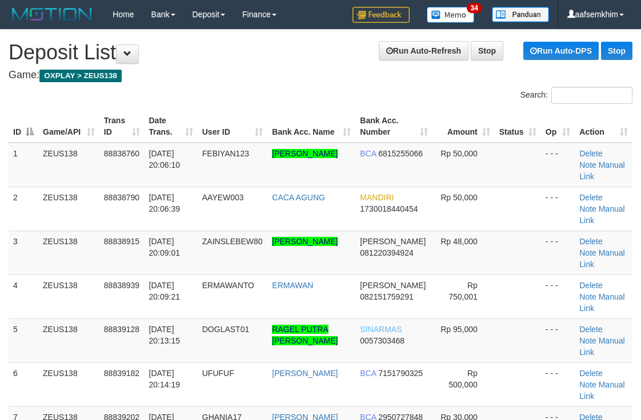
scroll to position [166, 0]
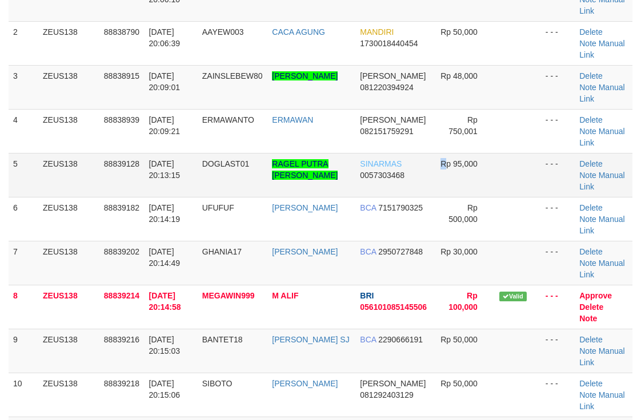
click at [441, 184] on td "Rp 95,000" at bounding box center [463, 175] width 62 height 44
drag, startPoint x: 441, startPoint y: 214, endPoint x: 649, endPoint y: 198, distance: 207.9
click at [453, 214] on td "Rp 500,000" at bounding box center [463, 219] width 62 height 44
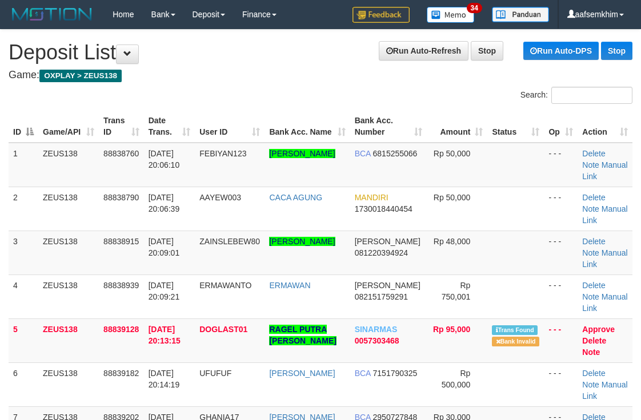
scroll to position [166, 0]
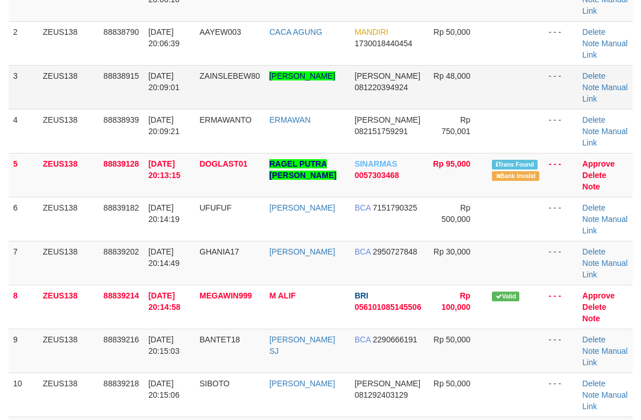
click at [466, 93] on td "Rp 48,000" at bounding box center [457, 87] width 61 height 44
drag, startPoint x: 278, startPoint y: 156, endPoint x: 342, endPoint y: 175, distance: 66.8
click at [342, 175] on td "RAGEL PUTRA [PERSON_NAME]" at bounding box center [306, 175] width 85 height 44
drag, startPoint x: 324, startPoint y: 176, endPoint x: 644, endPoint y: 141, distance: 321.7
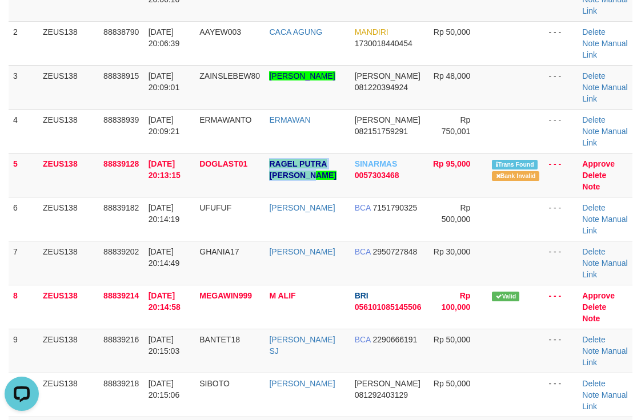
click at [342, 179] on td "RAGEL PUTRA [PERSON_NAME]" at bounding box center [306, 175] width 85 height 44
click at [509, 95] on td at bounding box center [515, 87] width 57 height 44
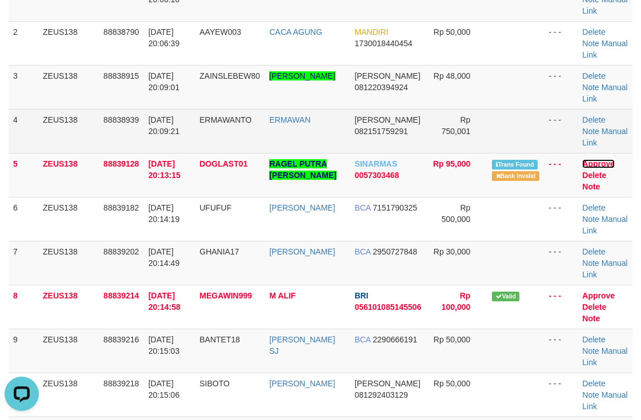
click at [596, 164] on link "Approve" at bounding box center [598, 163] width 33 height 9
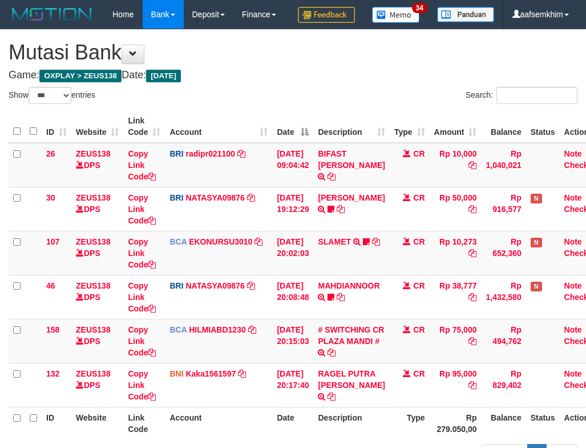
select select "***"
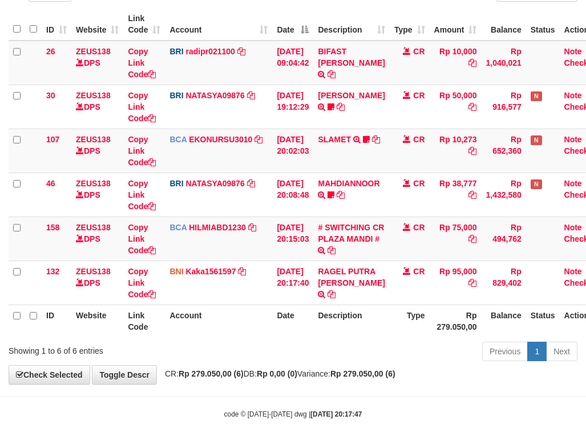
click at [258, 172] on td "BCA EKONURSU3010 DPS EKO NUR SUSILO mutasi_20250930_3353 | 107 mutasi_20250930_…" at bounding box center [218, 150] width 107 height 44
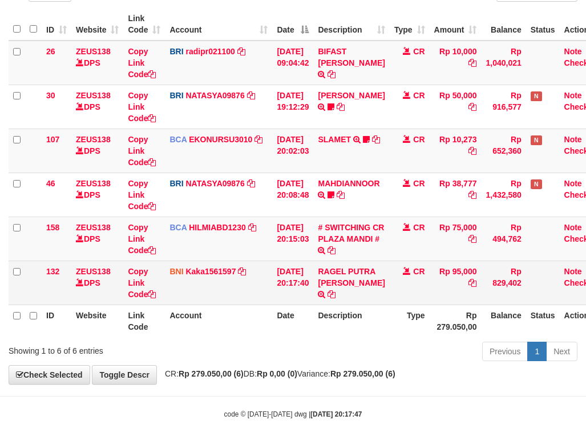
scroll to position [131, 0]
click at [223, 270] on link "Kaka1561597" at bounding box center [211, 271] width 50 height 9
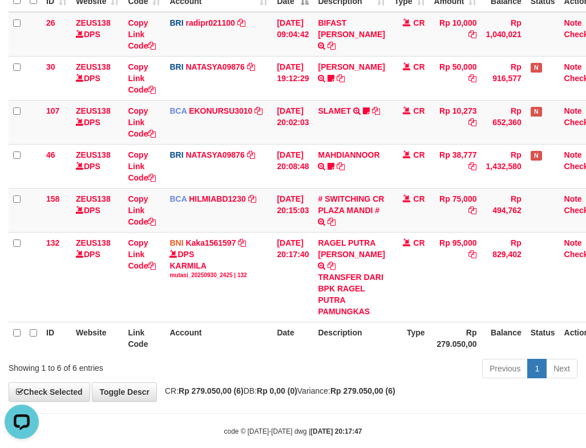
scroll to position [0, 0]
click at [353, 144] on td "SLAMET TRSF E-BANKING CR 3009/FTSCY/WS95051 10273.002025093001554963 TRFDN-SLAM…" at bounding box center [351, 122] width 76 height 44
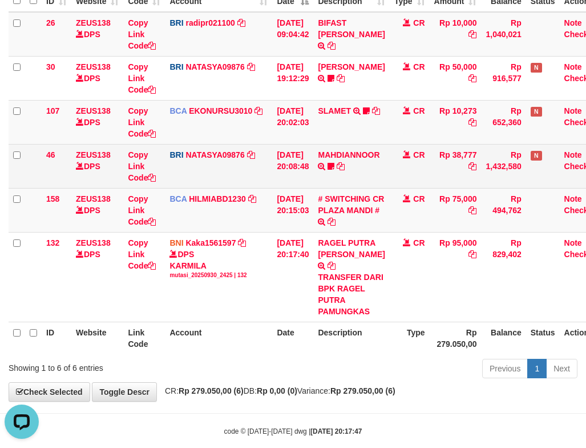
click at [164, 182] on tr "46 ZEUS138 DPS Copy Link Code BRI NATASYA09876 DPS SITI NURLITA SAPITRI mutasi_…" at bounding box center [308, 166] width 598 height 44
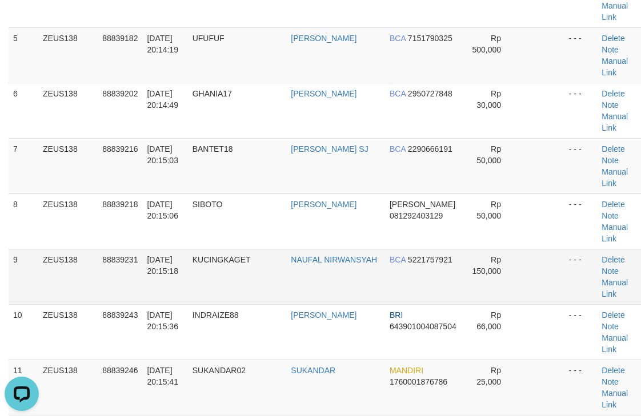
drag, startPoint x: 310, startPoint y: 189, endPoint x: 300, endPoint y: 193, distance: 11.0
click at [310, 249] on td "NAUFAL NIRWANSYAH" at bounding box center [335, 276] width 99 height 55
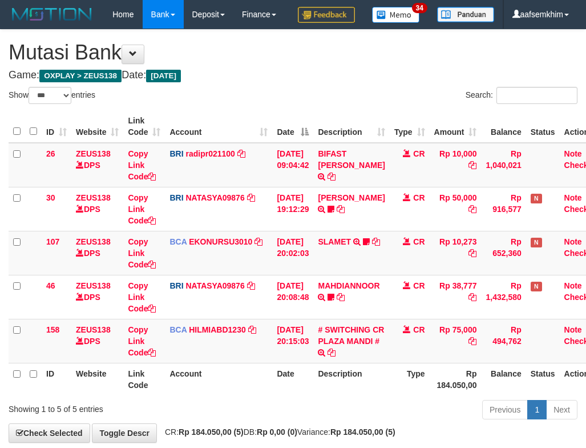
select select "***"
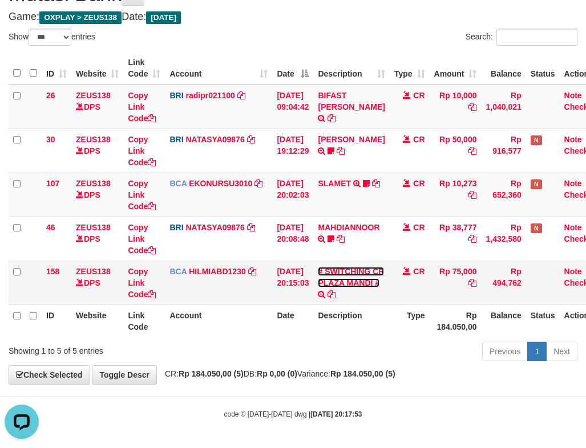
click at [348, 272] on link "# SWITCHING CR PLAZA MANDI #" at bounding box center [351, 277] width 66 height 21
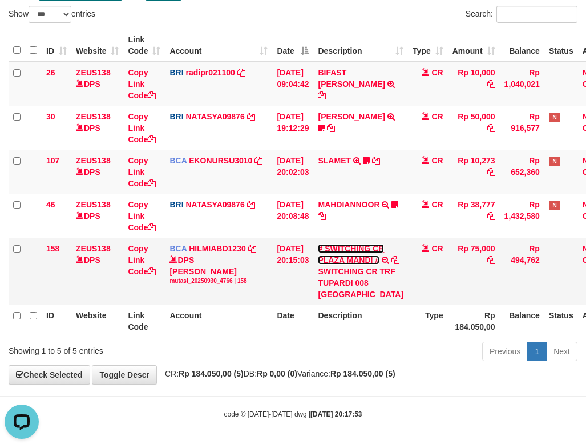
scroll to position [132, 0]
drag, startPoint x: 332, startPoint y: 265, endPoint x: 372, endPoint y: 262, distance: 40.1
click at [378, 266] on div "SWITCHING CR TRF TUPARDI 008 PLAZA MANDI" at bounding box center [361, 283] width 86 height 34
click at [367, 266] on div "SWITCHING CR TRF TUPARDI 008 PLAZA MANDI" at bounding box center [361, 283] width 86 height 34
drag, startPoint x: 367, startPoint y: 260, endPoint x: 302, endPoint y: 240, distance: 68.1
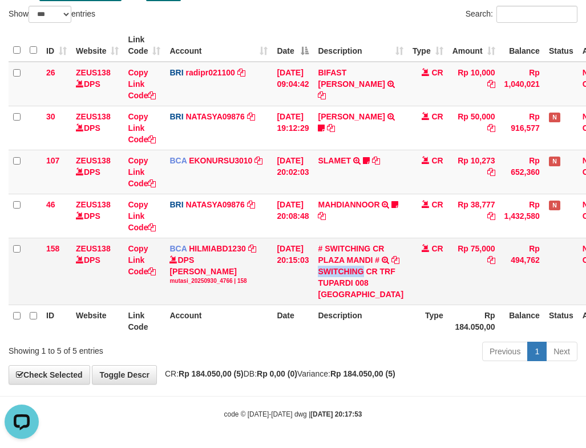
click at [367, 266] on div "SWITCHING CR TRF TUPARDI 008 [GEOGRAPHIC_DATA]" at bounding box center [361, 283] width 86 height 34
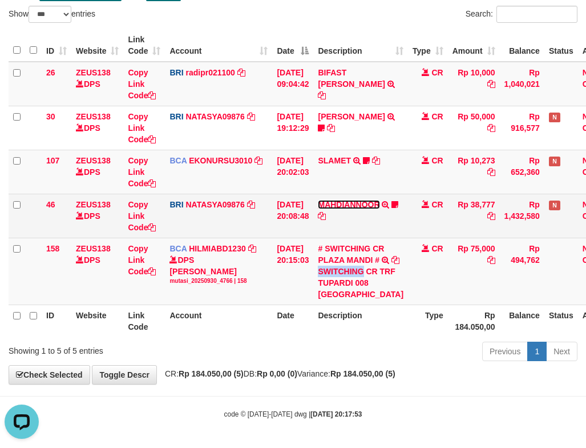
click at [346, 200] on link "MAHDIANNOOR" at bounding box center [349, 204] width 62 height 9
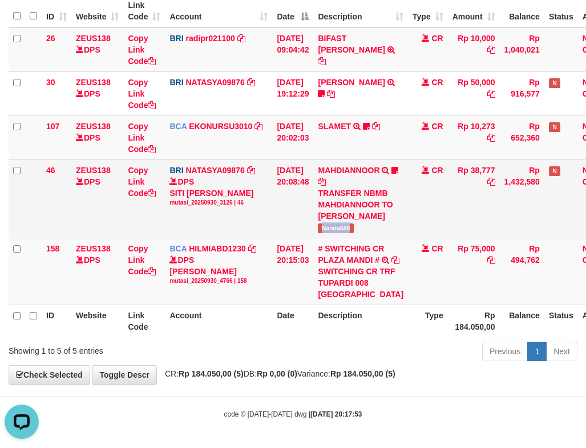
drag, startPoint x: 361, startPoint y: 270, endPoint x: 377, endPoint y: 270, distance: 16.0
click at [377, 238] on td "MAHDIANNOOR TRANSFER NBMB MAHDIANNOOR TO SITI NURLITA SAPITRI Nanda588" at bounding box center [360, 198] width 95 height 78
copy span "Nanda588"
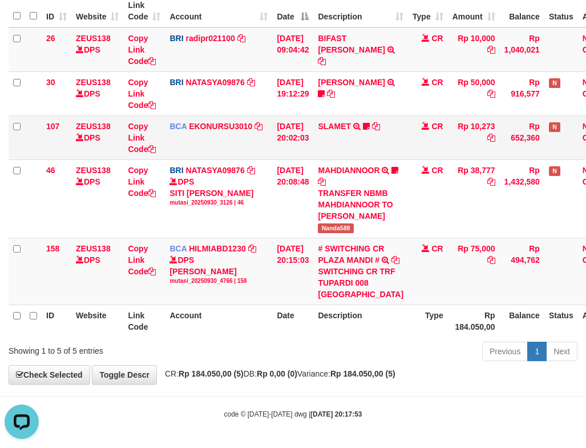
drag, startPoint x: 224, startPoint y: 144, endPoint x: 248, endPoint y: 150, distance: 25.2
click at [227, 144] on td "BCA EKONURSU3010 DPS EKO NUR SUSILO mutasi_20250930_3353 | 107 mutasi_20250930_…" at bounding box center [218, 137] width 107 height 44
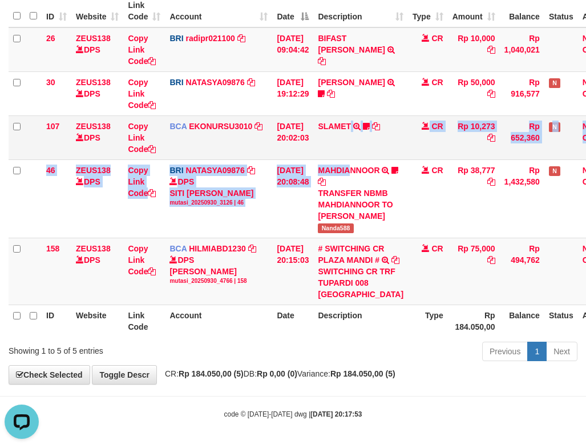
drag, startPoint x: 359, startPoint y: 172, endPoint x: 358, endPoint y: 156, distance: 16.0
click at [358, 164] on tbody "26 ZEUS138 DPS Copy Link Code BRI radipr021100 DPS REYNALDI ADI PRATAMA mutasi_…" at bounding box center [317, 165] width 616 height 277
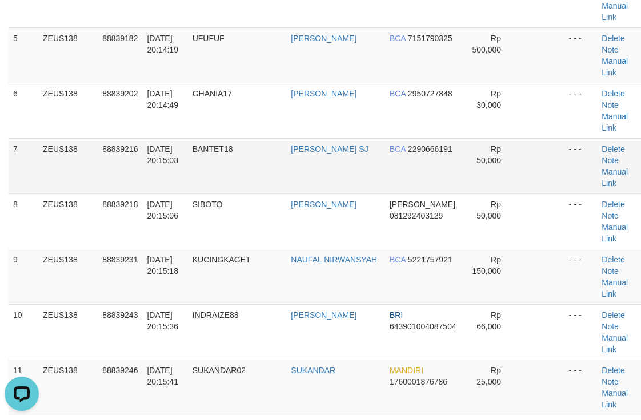
click at [388, 138] on td "BCA 2290666191" at bounding box center [423, 165] width 76 height 55
click at [395, 138] on td "BCA 2290666191" at bounding box center [423, 165] width 76 height 55
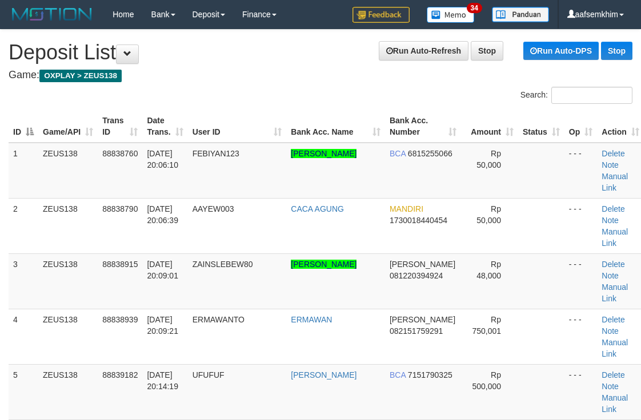
scroll to position [337, 0]
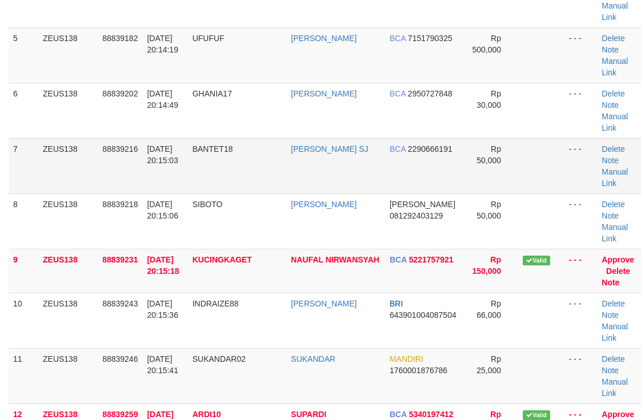
click at [461, 138] on td "Rp 50,000" at bounding box center [489, 165] width 57 height 55
drag, startPoint x: 395, startPoint y: 95, endPoint x: 393, endPoint y: 89, distance: 6.4
click at [392, 138] on td "BCA 2290666191" at bounding box center [423, 165] width 76 height 55
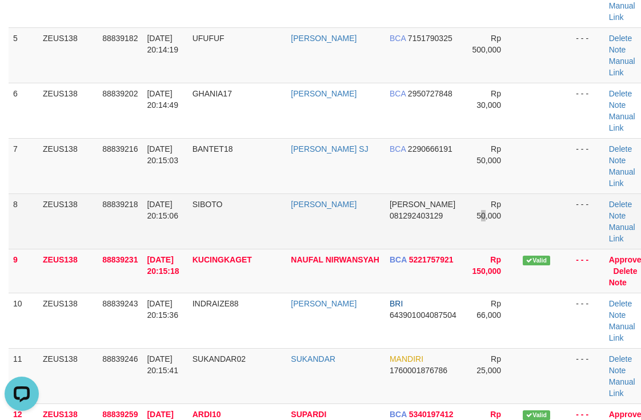
click at [461, 194] on td "Rp 50,000" at bounding box center [489, 221] width 57 height 55
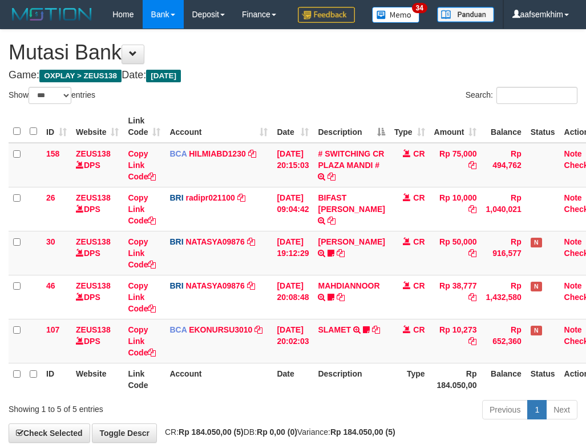
select select "***"
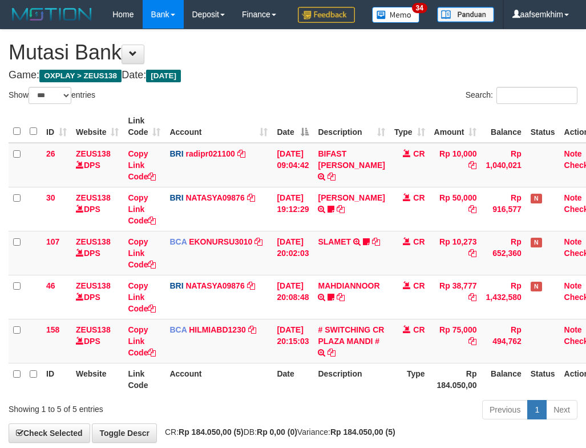
select select "***"
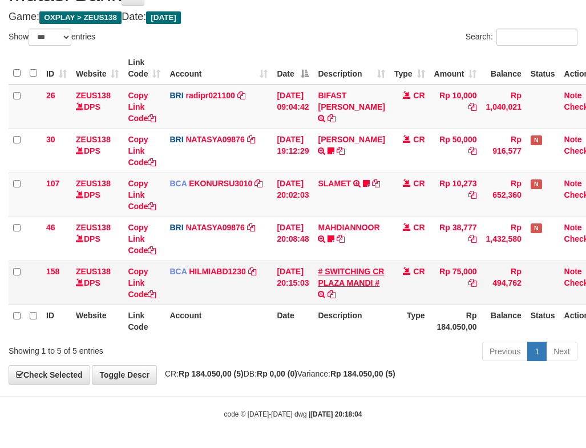
scroll to position [87, 0]
click at [342, 262] on td "# SWITCHING CR PLAZA MANDI # SWITCHING CR TRF TUPARDI 008 PLAZA MANDI" at bounding box center [351, 282] width 76 height 44
click at [352, 278] on link "# SWITCHING CR PLAZA MANDI #" at bounding box center [351, 277] width 66 height 21
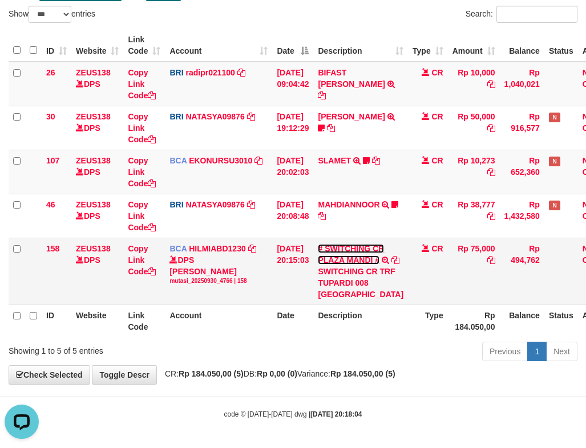
scroll to position [132, 0]
drag, startPoint x: 329, startPoint y: 264, endPoint x: 370, endPoint y: 262, distance: 40.6
click at [370, 266] on div "SWITCHING CR TRF TUPARDI 008 [GEOGRAPHIC_DATA]" at bounding box center [361, 283] width 86 height 34
copy div "WITCHING"
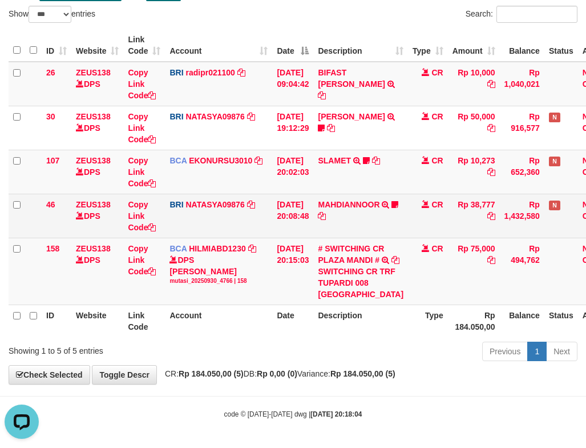
click at [309, 194] on td "[DATE] 20:08:48" at bounding box center [292, 216] width 41 height 44
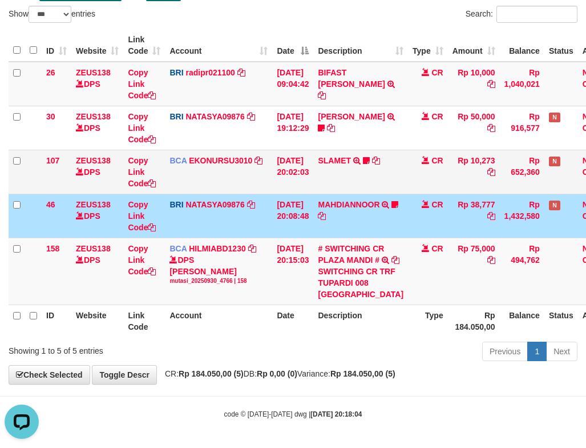
click at [305, 158] on td "[DATE] 20:02:03" at bounding box center [292, 172] width 41 height 44
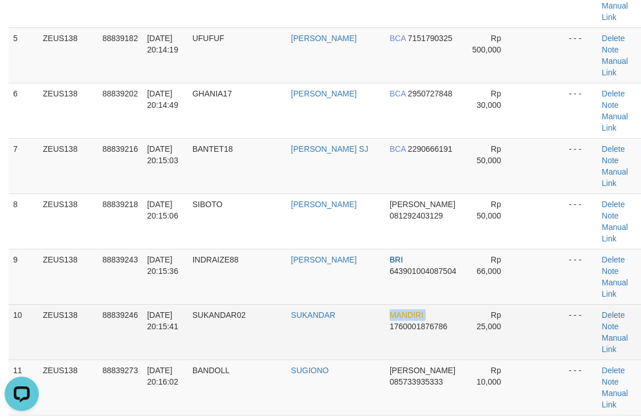
drag, startPoint x: 305, startPoint y: 132, endPoint x: 526, endPoint y: 115, distance: 222.2
click at [385, 304] on td "MANDIRI 1760001876786" at bounding box center [423, 331] width 76 height 55
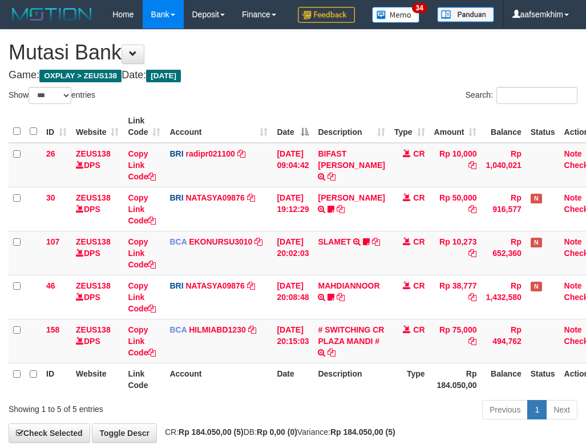
select select "***"
click at [305, 143] on th "Date" at bounding box center [292, 126] width 41 height 33
select select "***"
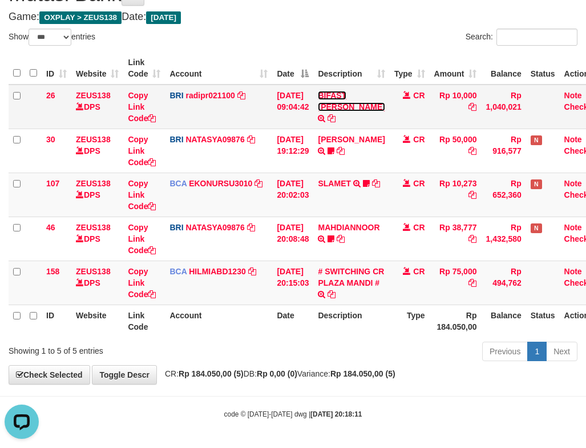
click at [331, 99] on link "BIFAST ERIKA S PAUN" at bounding box center [351, 101] width 67 height 21
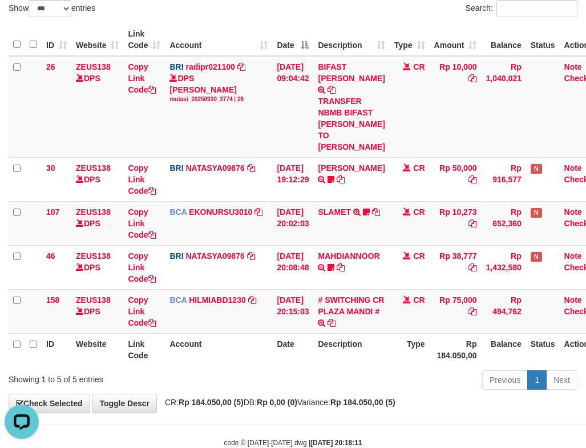
click at [332, 56] on th "Description" at bounding box center [351, 39] width 76 height 33
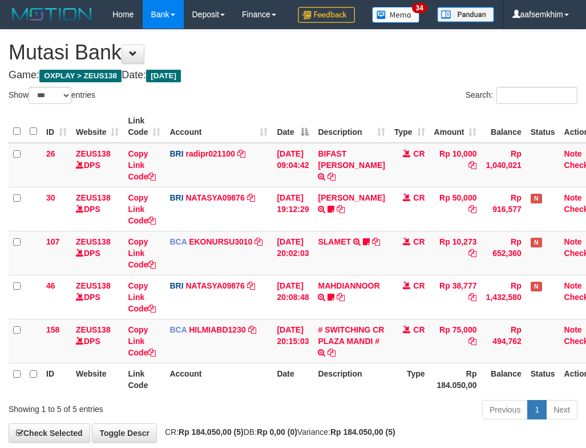
select select "***"
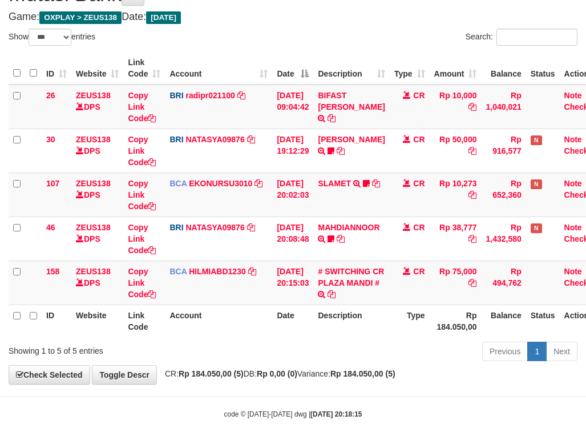
click at [346, 45] on div "Search:" at bounding box center [440, 39] width 276 height 20
drag, startPoint x: 343, startPoint y: 87, endPoint x: 312, endPoint y: 95, distance: 31.7
click at [344, 89] on td "BIFAST ERIKA S PAUN TRANSFER NBMB BIFAST ERIKA S PAUN TO REYNALDI ADI PRATAMA" at bounding box center [351, 107] width 76 height 45
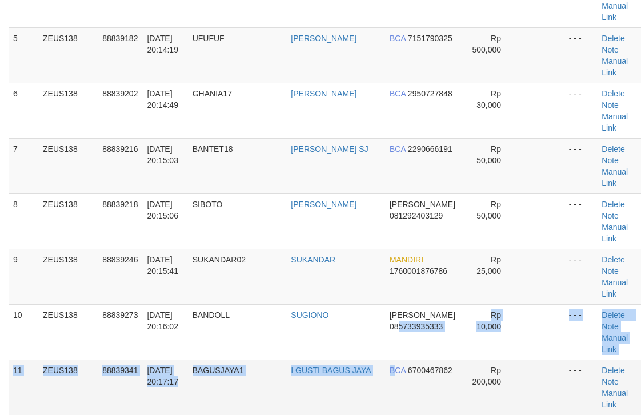
drag, startPoint x: 352, startPoint y: 136, endPoint x: 360, endPoint y: 136, distance: 8.0
click at [359, 137] on tbody "1 ZEUS138 88838760 30/09/2025 20:06:10 FEBIYAN123 AKBAR SANDA FEBIYAN BCA 68152…" at bounding box center [326, 305] width 635 height 998
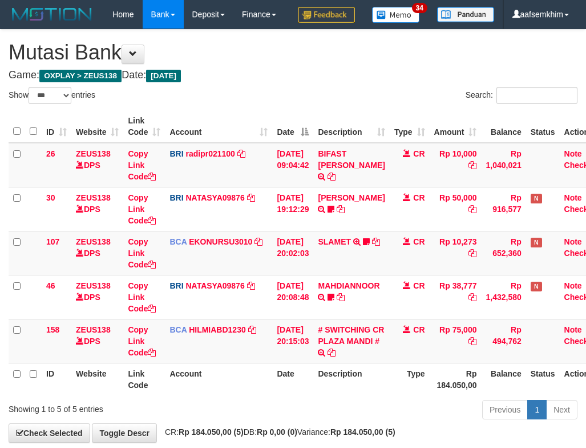
select select "***"
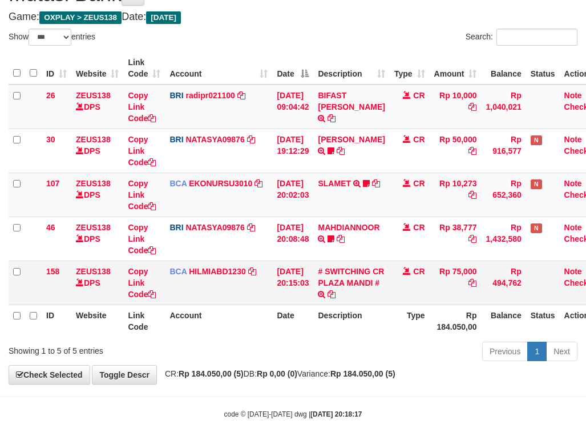
click at [342, 276] on td "# SWITCHING CR PLAZA MANDI # SWITCHING CR TRF TUPARDI 008 PLAZA MANDI" at bounding box center [351, 282] width 76 height 44
click at [361, 270] on link "# SWITCHING CR PLAZA MANDI #" at bounding box center [351, 277] width 66 height 21
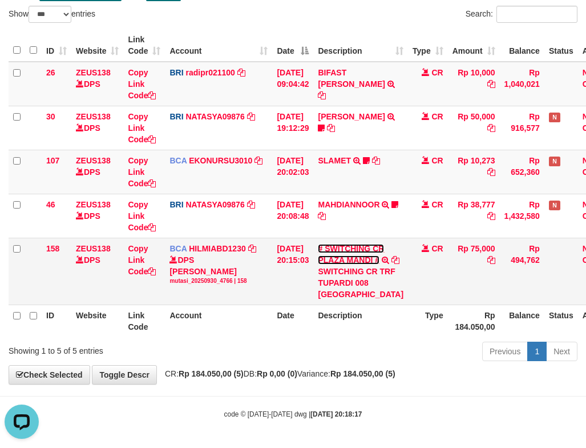
scroll to position [132, 0]
drag, startPoint x: 335, startPoint y: 264, endPoint x: 370, endPoint y: 264, distance: 35.4
click at [370, 266] on div "SWITCHING CR TRF TUPARDI 008 [GEOGRAPHIC_DATA]" at bounding box center [361, 283] width 86 height 34
copy div "SWITCHING"
click at [408, 266] on td "CR" at bounding box center [428, 271] width 40 height 67
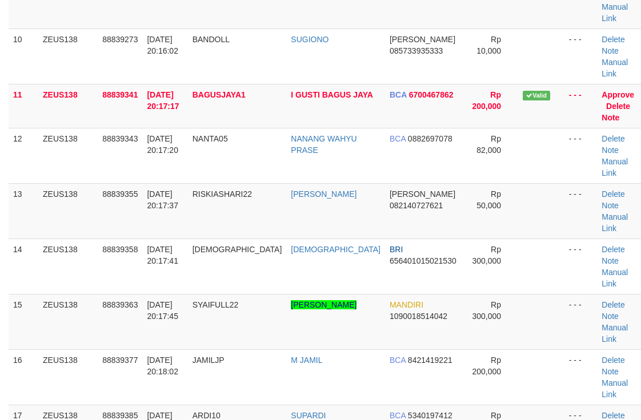
drag, startPoint x: 348, startPoint y: 168, endPoint x: 383, endPoint y: 154, distance: 37.3
click at [371, 156] on div "Search: ID Game/API Trans ID Date Trans. User ID Bank Acc. Name Bank Acc. Numbe…" at bounding box center [321, 20] width 624 height 1093
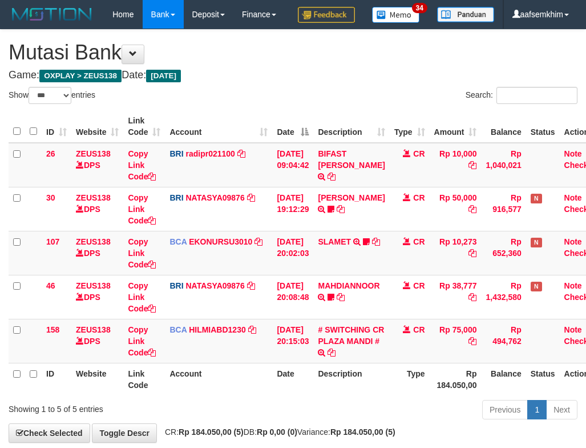
select select "***"
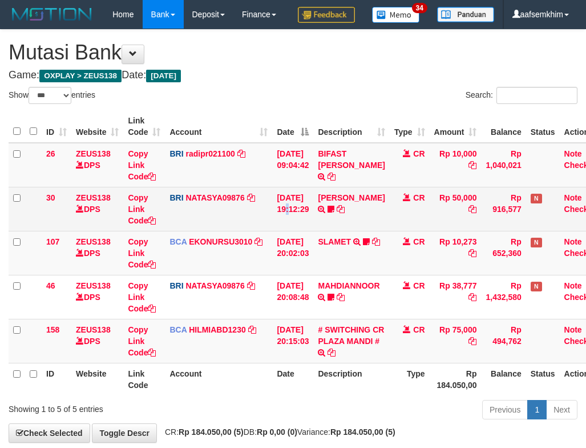
click at [291, 227] on td "[DATE] 19:12:29" at bounding box center [292, 209] width 41 height 44
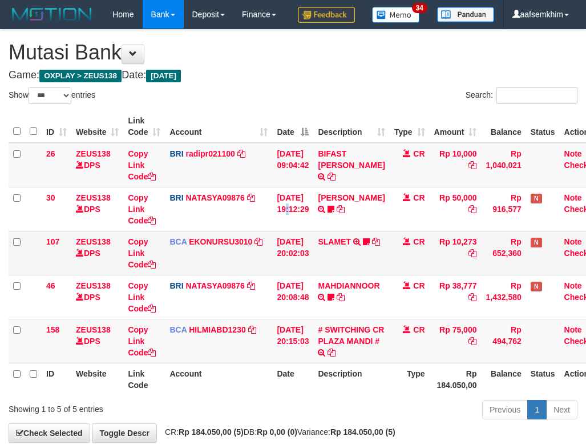
scroll to position [87, 0]
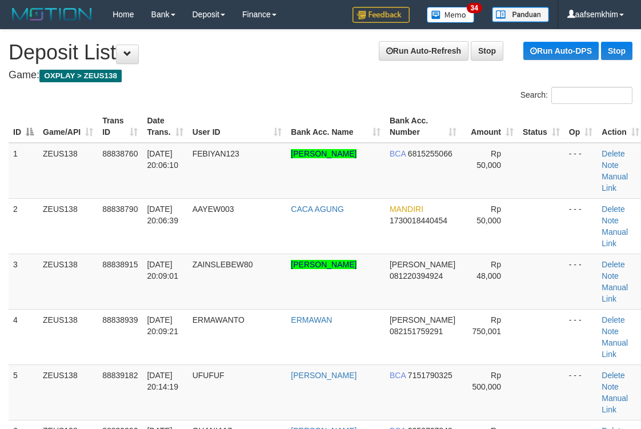
scroll to position [601, 0]
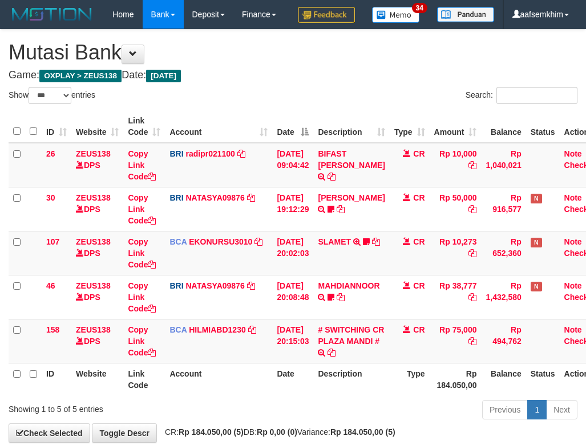
select select "***"
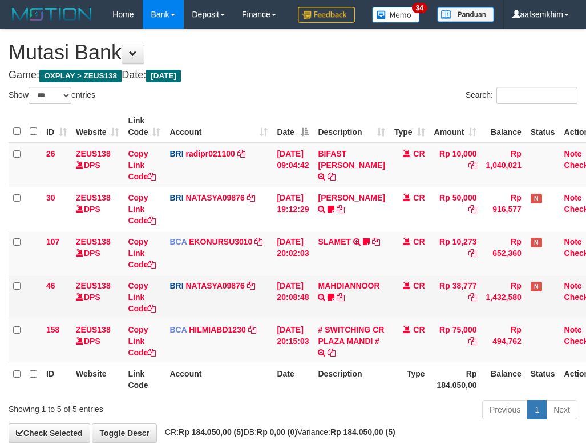
scroll to position [87, 0]
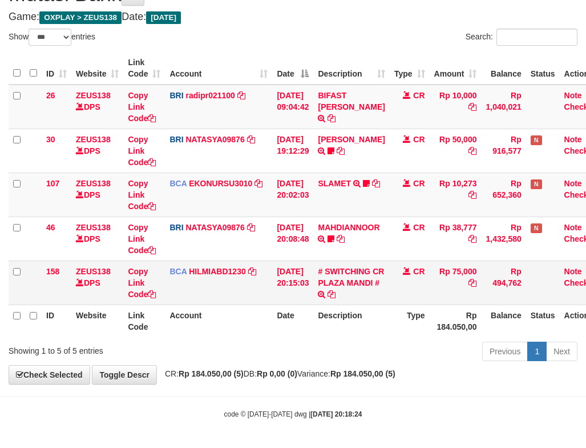
click at [354, 276] on td "# SWITCHING CR PLAZA MANDI # SWITCHING CR TRF TUPARDI 008 [GEOGRAPHIC_DATA]" at bounding box center [351, 282] width 76 height 44
click at [347, 284] on link "# SWITCHING CR PLAZA MANDI #" at bounding box center [351, 277] width 66 height 21
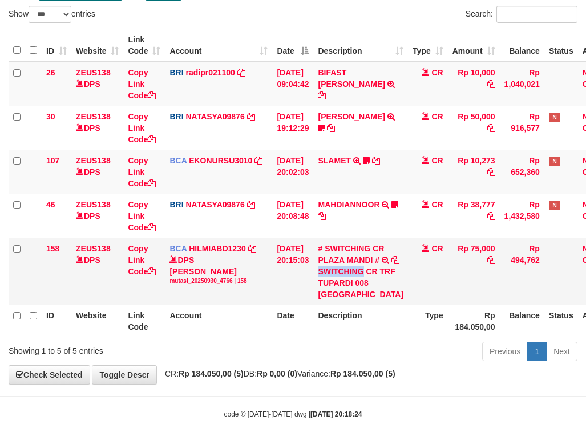
drag, startPoint x: 325, startPoint y: 304, endPoint x: 373, endPoint y: 309, distance: 48.2
click at [373, 304] on td "# SWITCHING CR PLAZA MANDI # SWITCHING CR TRF TUPARDI 008 PLAZA MANDI" at bounding box center [360, 271] width 95 height 67
copy div "SWITCHING"
click at [301, 194] on td "[DATE] 20:02:03" at bounding box center [292, 172] width 41 height 44
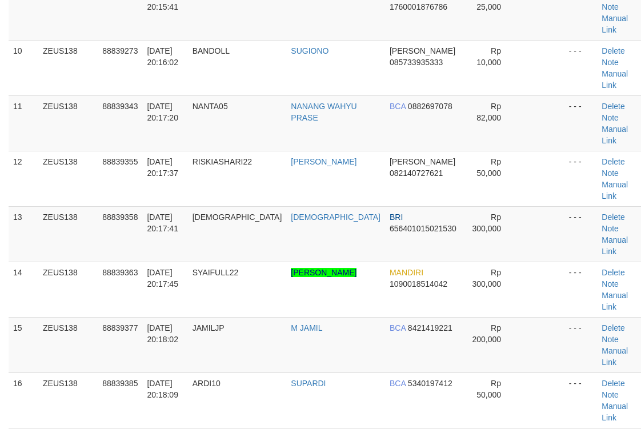
scroll to position [558, 0]
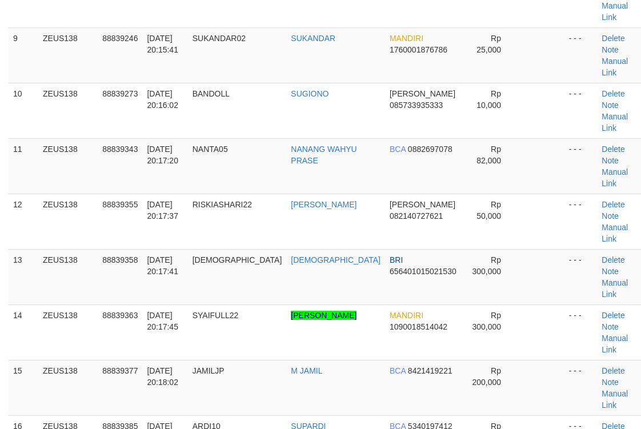
click at [421, 130] on div "ID Game/API Trans ID Date Trans. User ID Bank Acc. Name Bank Acc. Number Amount…" at bounding box center [320, 54] width 641 height 1013
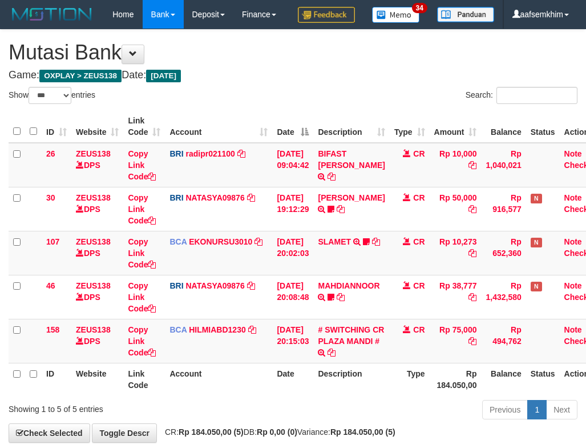
select select "***"
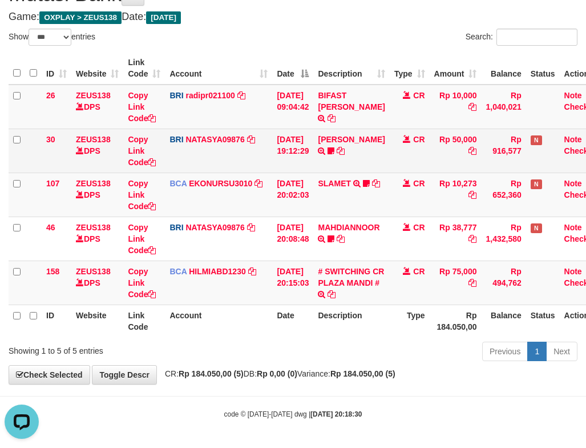
click at [182, 157] on td "BRI NATASYA09876 DPS SITI NURLITA SAPITRI mutasi_20250930_3126 | 30 mutasi_2025…" at bounding box center [218, 150] width 107 height 44
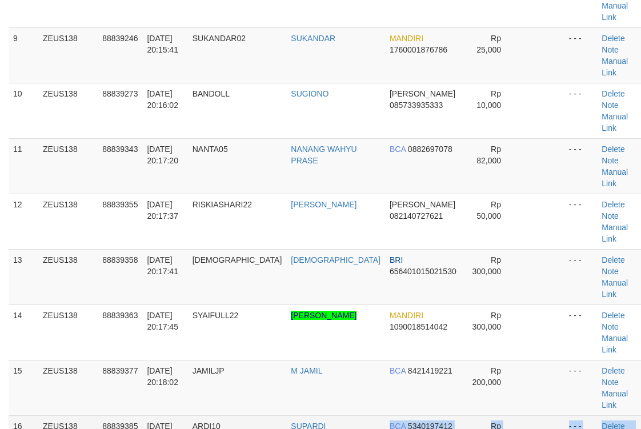
click at [345, 104] on tbody "1 ZEUS138 88838760 30/09/2025 20:06:10 FEBIYAN123 AKBAR SANDA FEBIYAN BCA 68152…" at bounding box center [326, 55] width 635 height 942
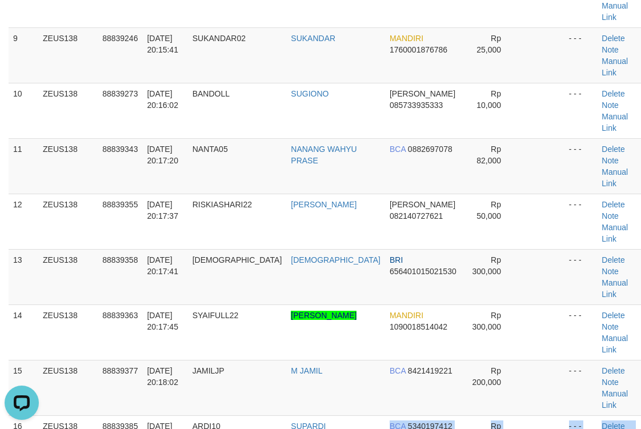
scroll to position [0, 0]
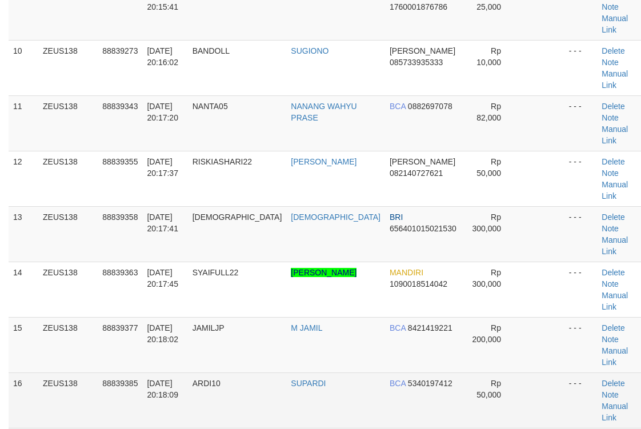
scroll to position [558, 0]
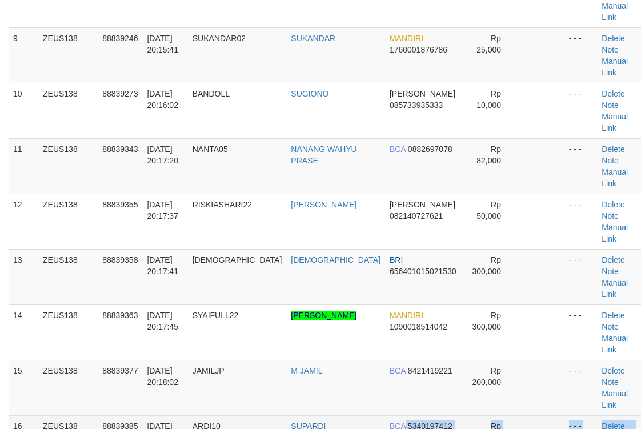
click at [369, 104] on table "ID Game/API Trans ID Date Trans. User ID Bank Acc. Name Bank Acc. Number Amount…" at bounding box center [326, 55] width 635 height 1007
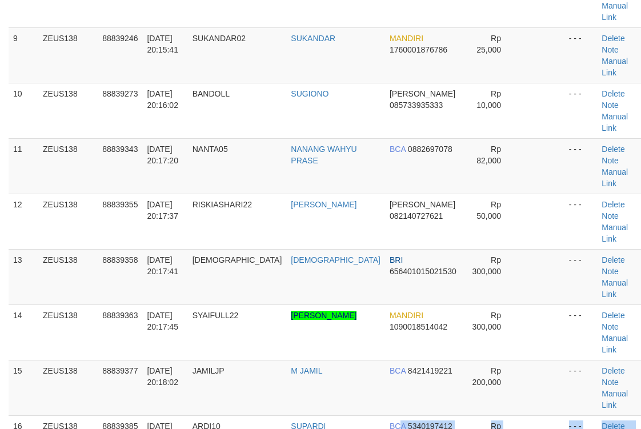
click at [368, 105] on tbody "1 ZEUS138 88838760 30/09/2025 20:06:10 FEBIYAN123 AKBAR SANDA FEBIYAN BCA 68152…" at bounding box center [326, 55] width 635 height 942
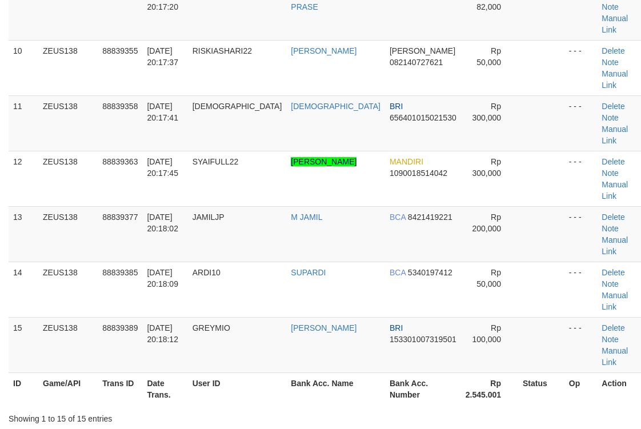
click at [369, 102] on div "**********" at bounding box center [320, 430] width 641 height 2005
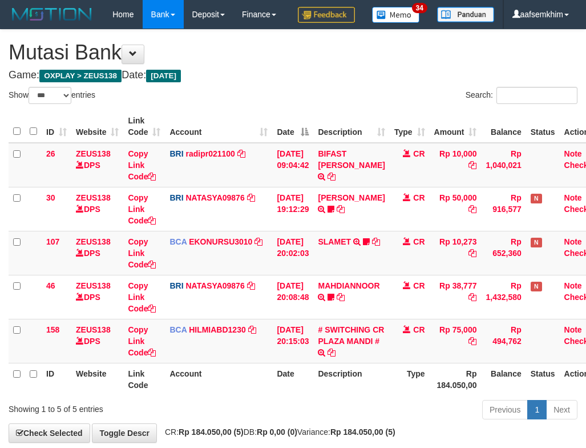
select select "***"
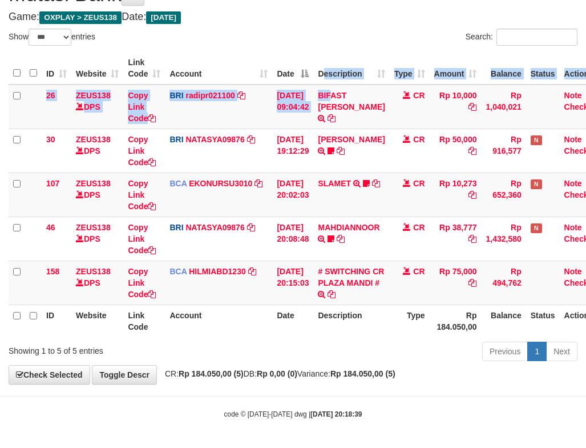
drag, startPoint x: 334, startPoint y: 76, endPoint x: 215, endPoint y: 86, distance: 119.7
click at [333, 76] on table "ID Website Link Code Account Date Description Type Amount Balance Status Action…" at bounding box center [308, 194] width 598 height 285
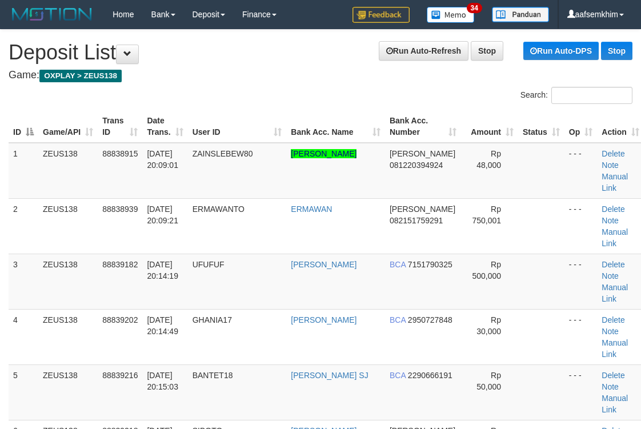
scroll to position [601, 0]
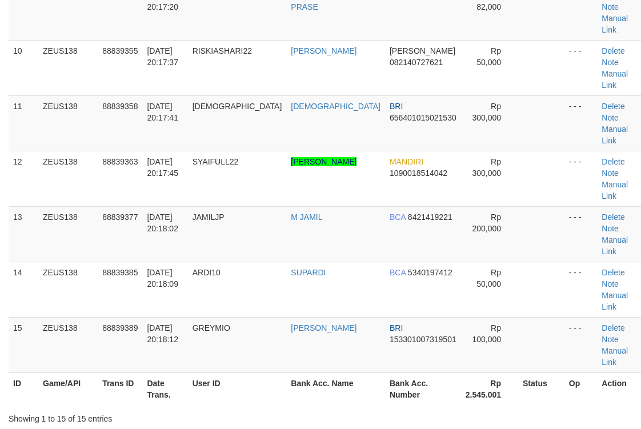
drag, startPoint x: 368, startPoint y: 98, endPoint x: 551, endPoint y: 61, distance: 186.9
click at [391, 91] on div "**********" at bounding box center [320, 430] width 641 height 2005
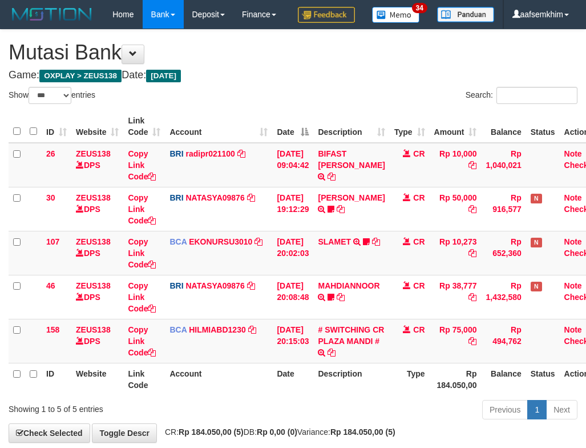
select select "***"
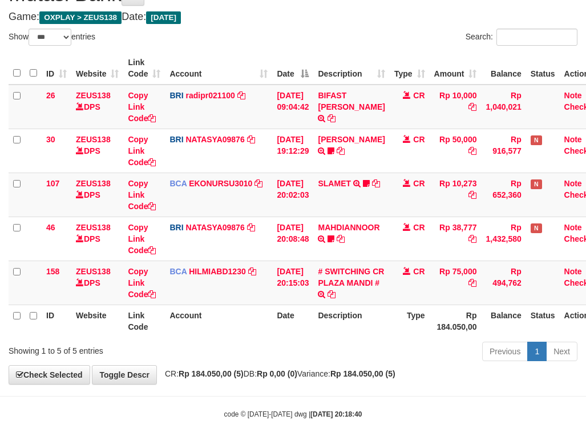
click at [332, 52] on th "Description" at bounding box center [351, 68] width 76 height 33
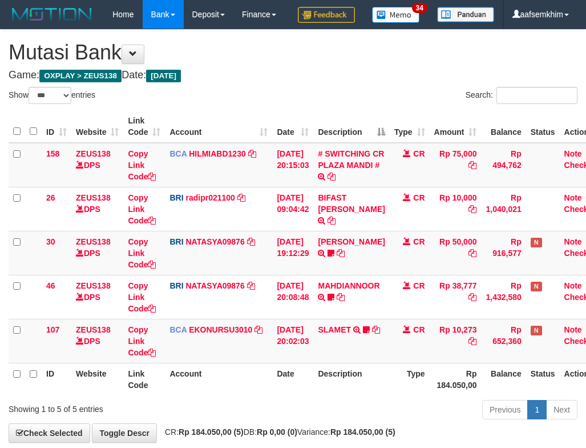
select select "***"
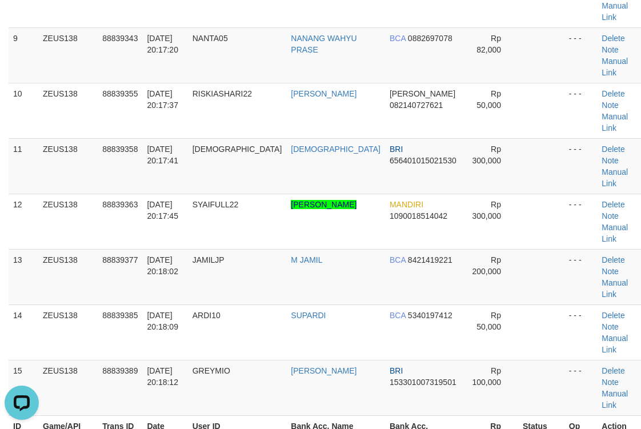
drag, startPoint x: 220, startPoint y: 85, endPoint x: 256, endPoint y: 83, distance: 36.0
click at [242, 415] on th "User ID" at bounding box center [237, 431] width 99 height 33
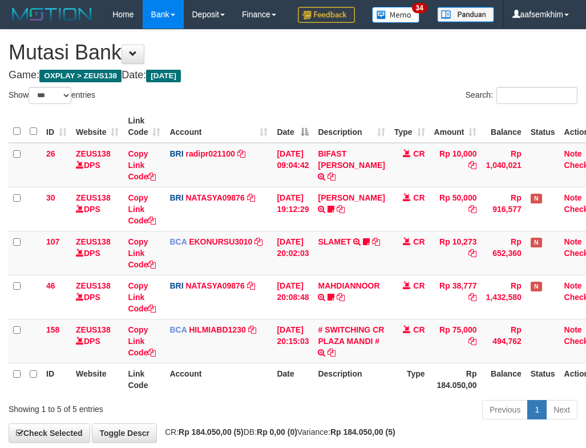
select select "***"
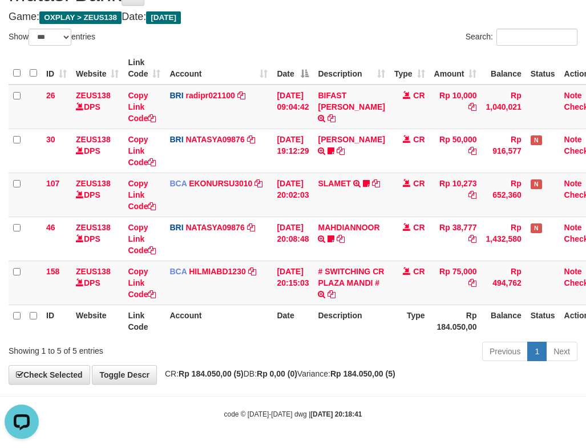
click at [353, 53] on th "Description" at bounding box center [351, 68] width 76 height 33
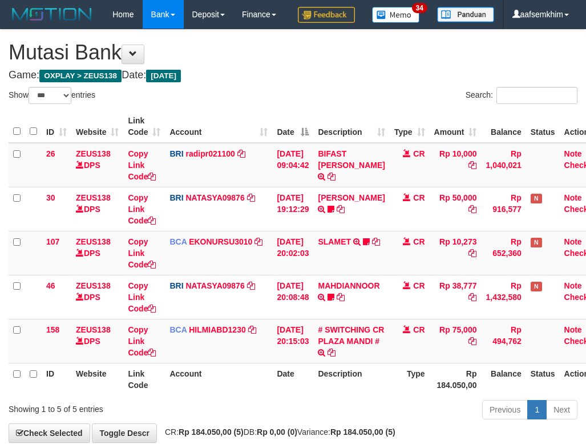
select select "***"
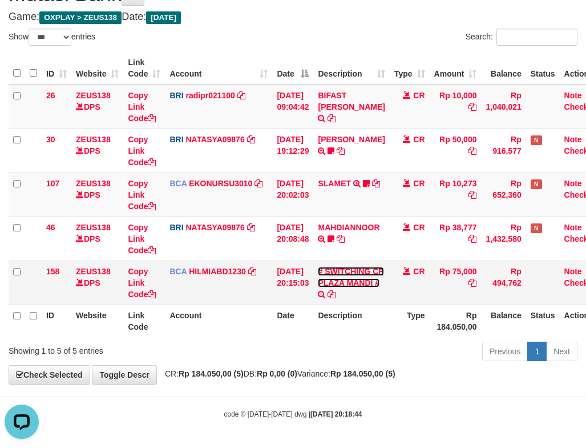
click at [348, 274] on link "# SWITCHING CR PLAZA MANDI #" at bounding box center [351, 277] width 66 height 21
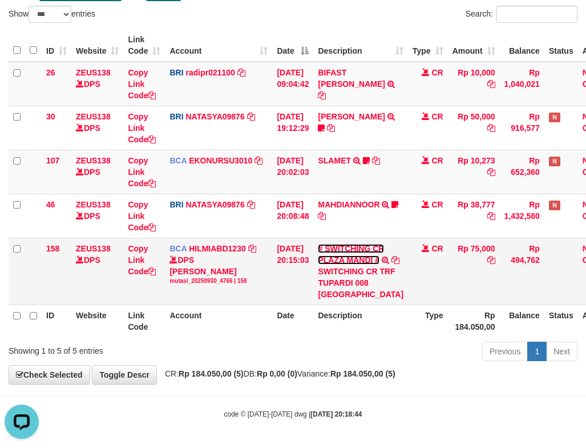
scroll to position [132, 0]
drag, startPoint x: 330, startPoint y: 262, endPoint x: 369, endPoint y: 263, distance: 39.4
click at [369, 266] on div "SWITCHING CR TRF TUPARDI 008 PLAZA MANDI" at bounding box center [361, 283] width 86 height 34
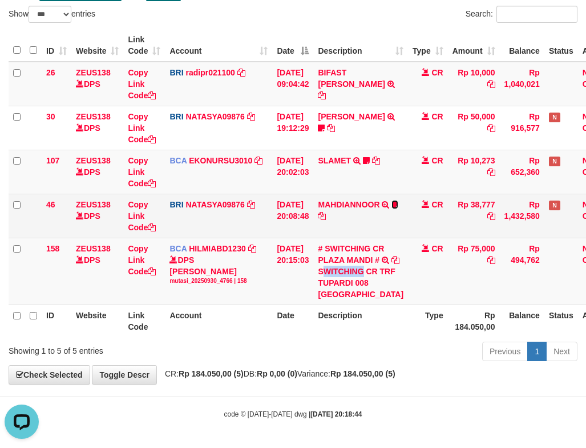
click at [392, 200] on icon at bounding box center [395, 204] width 7 height 8
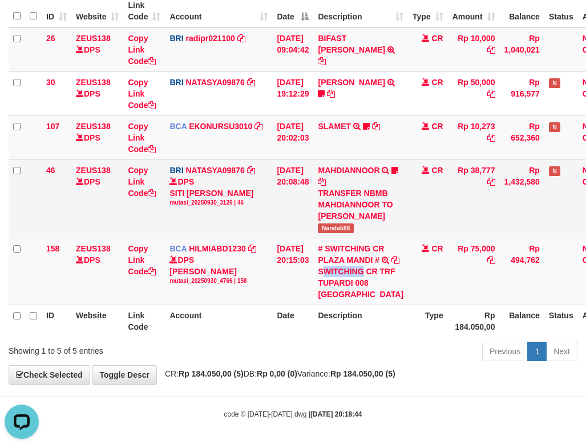
drag, startPoint x: 370, startPoint y: 273, endPoint x: 361, endPoint y: 272, distance: 8.6
click at [375, 238] on tr "46 ZEUS138 DPS Copy Link Code BRI NATASYA09876 DPS SITI NURLITA SAPITRI mutasi_…" at bounding box center [317, 198] width 616 height 78
click at [351, 233] on span "Nanda588" at bounding box center [335, 228] width 35 height 10
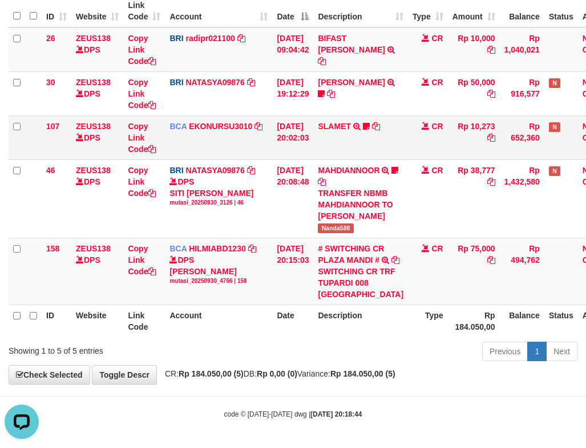
click at [354, 143] on td "SLAMET TRSF E-BANKING CR 3009/FTSCY/WS95051 10273.002025093001554963 TRFDN-SLAM…" at bounding box center [360, 137] width 95 height 44
click at [351, 131] on link "SLAMET" at bounding box center [334, 126] width 33 height 9
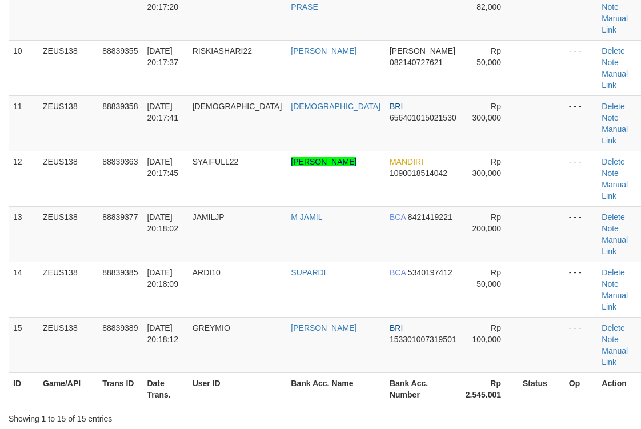
scroll to position [558, 0]
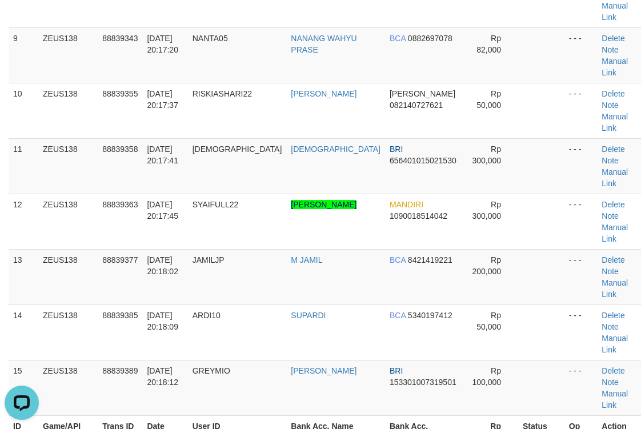
drag, startPoint x: 160, startPoint y: 95, endPoint x: 219, endPoint y: 83, distance: 60.7
click at [172, 415] on th "Date Trans." at bounding box center [164, 431] width 45 height 33
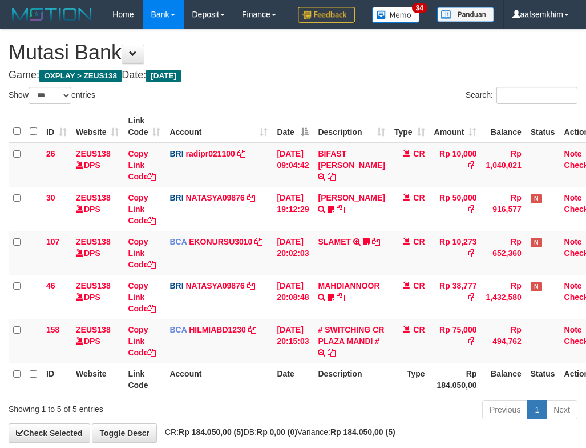
select select "***"
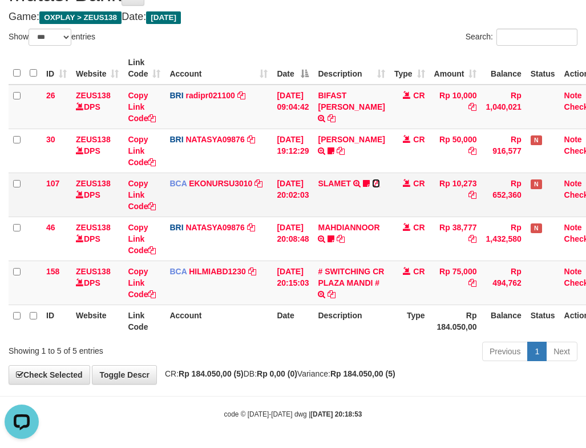
click at [380, 183] on icon at bounding box center [376, 183] width 8 height 8
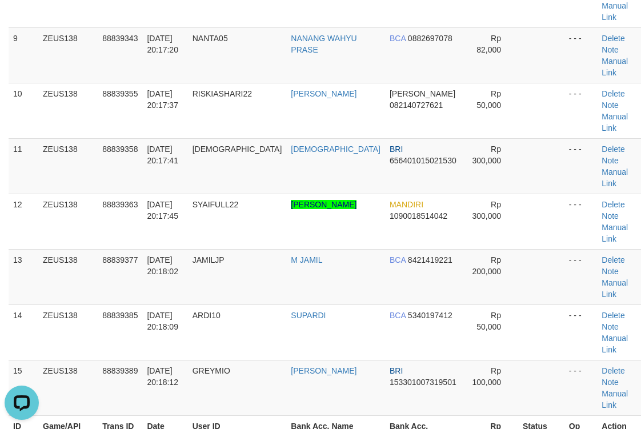
drag, startPoint x: 462, startPoint y: 119, endPoint x: 632, endPoint y: 110, distance: 169.8
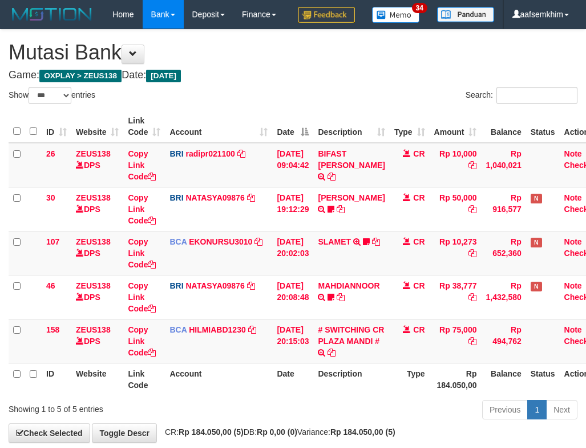
select select "***"
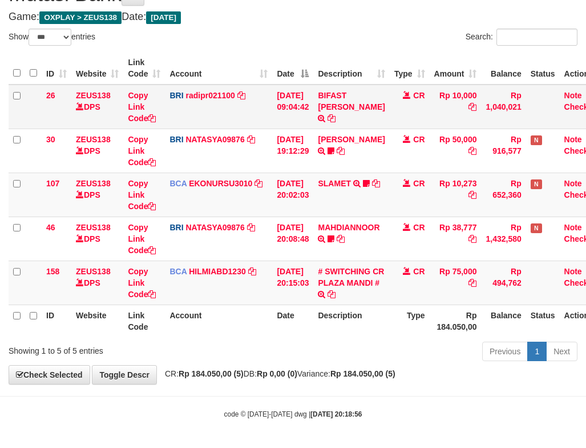
drag, startPoint x: 393, startPoint y: 182, endPoint x: 360, endPoint y: 100, distance: 87.6
click at [395, 182] on tr "107 ZEUS138 DPS Copy Link Code BCA EKONURSU3010 DPS EKO NUR SUSILO mutasi_20250…" at bounding box center [308, 194] width 598 height 44
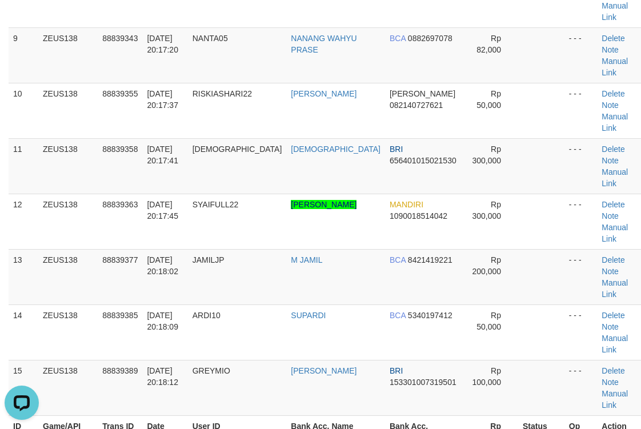
drag, startPoint x: 376, startPoint y: 197, endPoint x: 430, endPoint y: 169, distance: 60.5
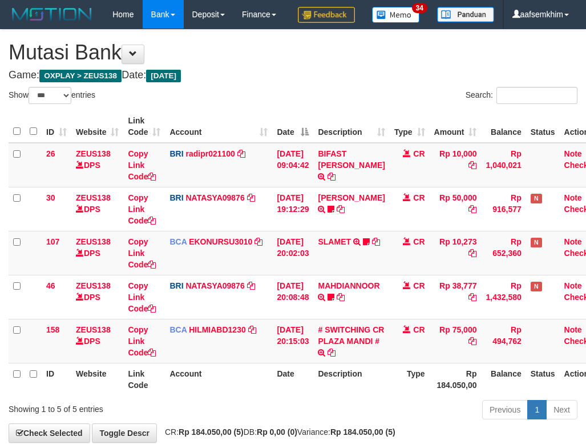
select select "***"
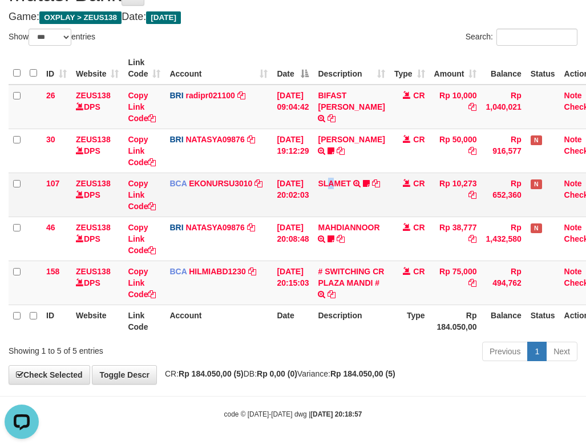
drag, startPoint x: 335, startPoint y: 200, endPoint x: 348, endPoint y: 207, distance: 15.1
click at [347, 207] on td "SLAMET TRSF E-BANKING CR 3009/FTSCY/WS95051 10273.002025093001554963 TRFDN-SLAM…" at bounding box center [351, 194] width 76 height 44
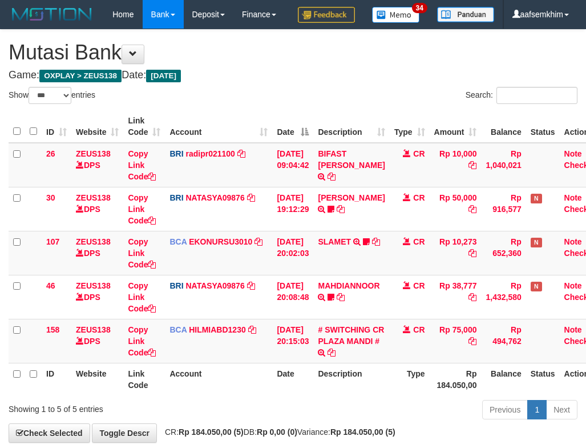
select select "***"
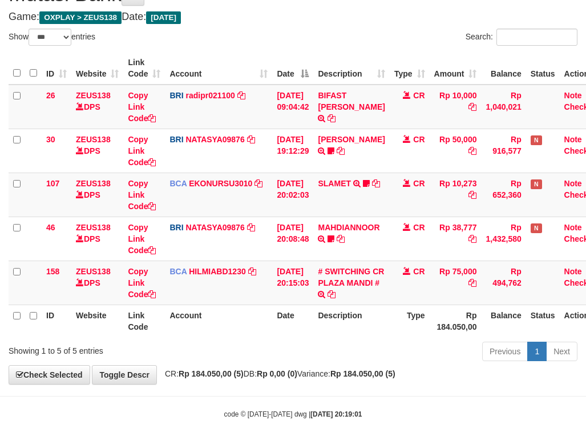
click at [357, 78] on th "Description" at bounding box center [351, 68] width 76 height 33
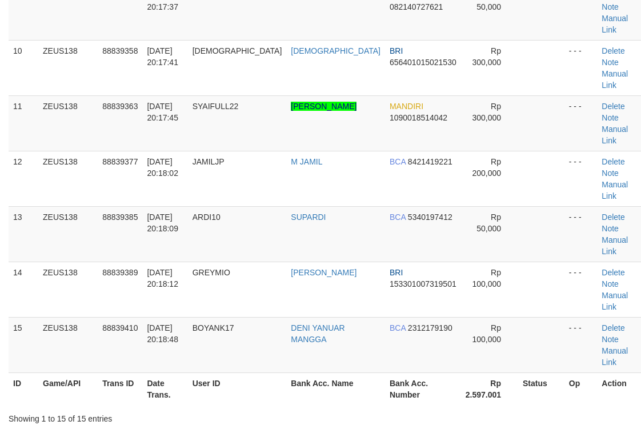
drag, startPoint x: 431, startPoint y: 91, endPoint x: 647, endPoint y: 45, distance: 221.3
click at [464, 78] on div "**********" at bounding box center [320, 430] width 641 height 2005
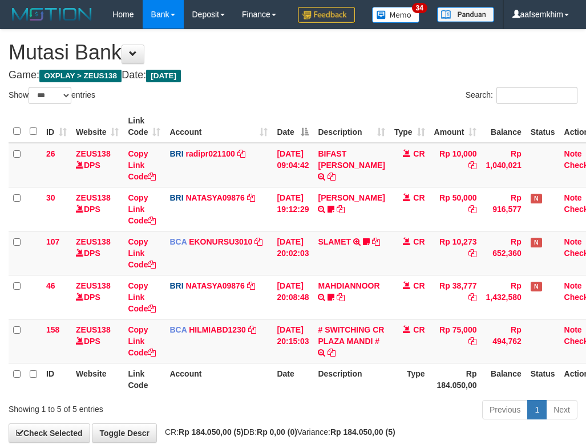
select select "***"
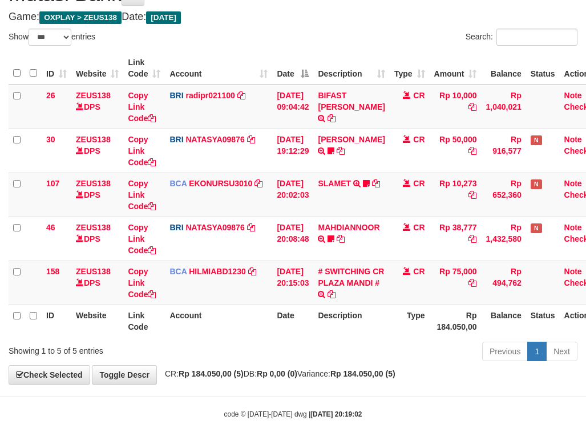
drag, startPoint x: 319, startPoint y: 50, endPoint x: 345, endPoint y: 66, distance: 31.0
click at [323, 49] on div "ID Website Link Code Account Date Description Type Amount Balance Status Action…" at bounding box center [293, 195] width 586 height 292
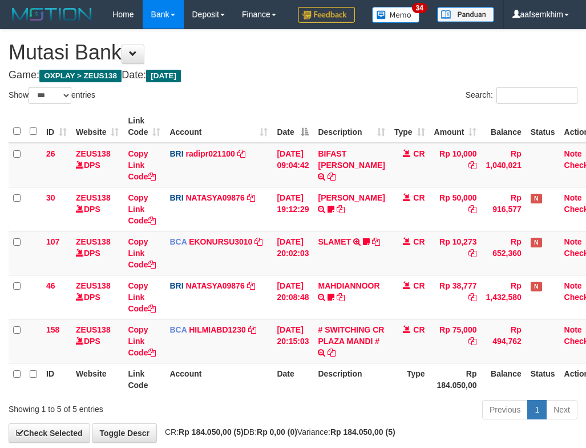
select select "***"
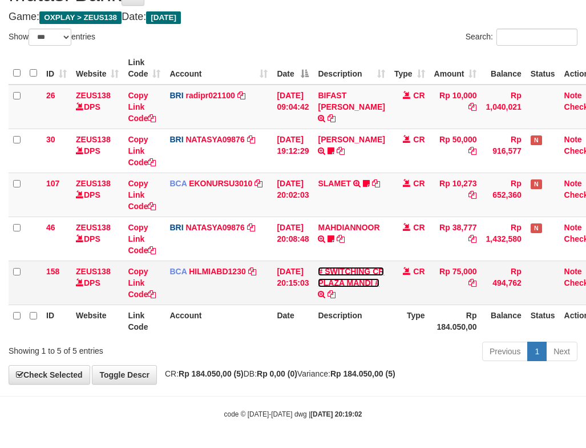
click at [348, 269] on link "# SWITCHING CR PLAZA MANDI #" at bounding box center [351, 277] width 66 height 21
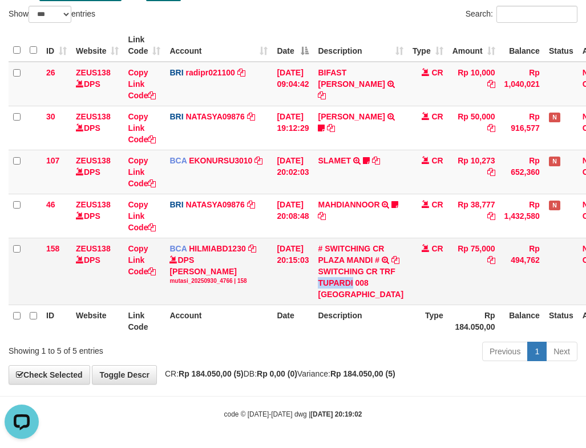
drag, startPoint x: 345, startPoint y: 268, endPoint x: 379, endPoint y: 267, distance: 33.1
click at [379, 267] on div "SWITCHING CR TRF TUPARDI 008 [GEOGRAPHIC_DATA]" at bounding box center [361, 283] width 86 height 34
click at [349, 266] on div "SWITCHING CR TRF TUPARDI 008 [GEOGRAPHIC_DATA]" at bounding box center [361, 283] width 86 height 34
click at [349, 266] on div "SWITCHING CR TRF TUPARDI 008 PLAZA MANDI" at bounding box center [361, 283] width 86 height 34
copy div "SWITCHING"
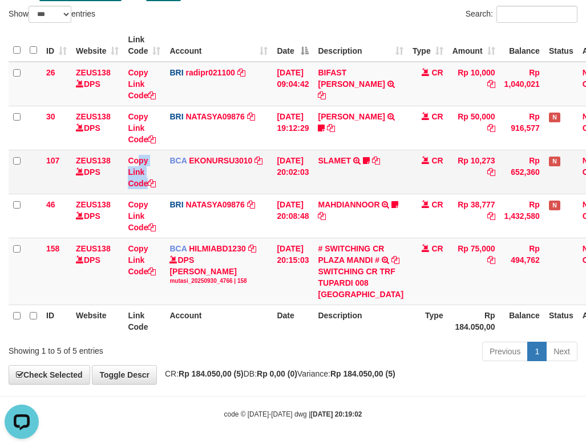
click at [165, 150] on tr "107 ZEUS138 DPS Copy Link Code BCA EKONURSU3010 DPS EKO NUR SUSILO mutasi_20250…" at bounding box center [317, 172] width 616 height 44
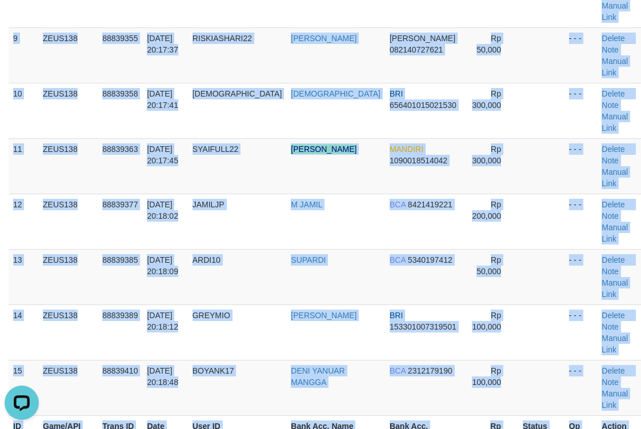
drag, startPoint x: 440, startPoint y: 105, endPoint x: 646, endPoint y: 109, distance: 206.2
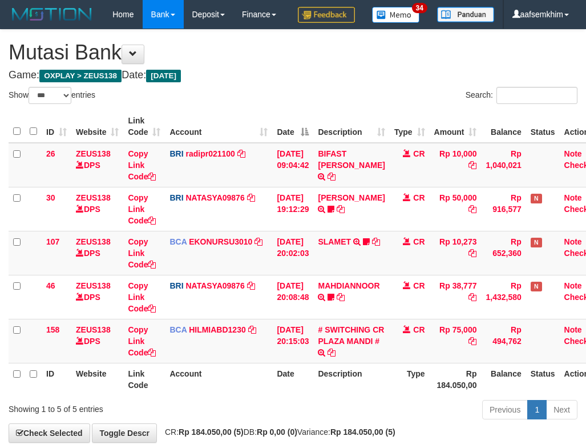
select select "***"
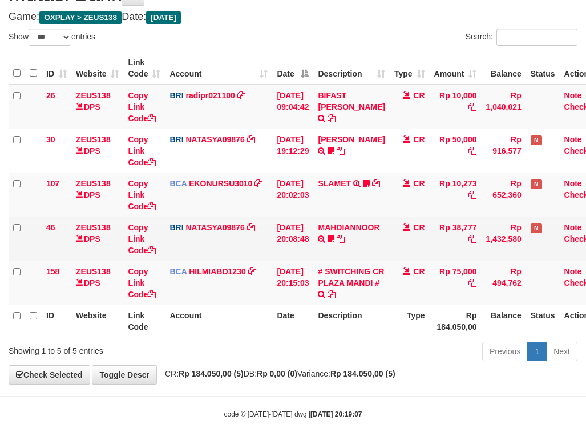
scroll to position [87, 0]
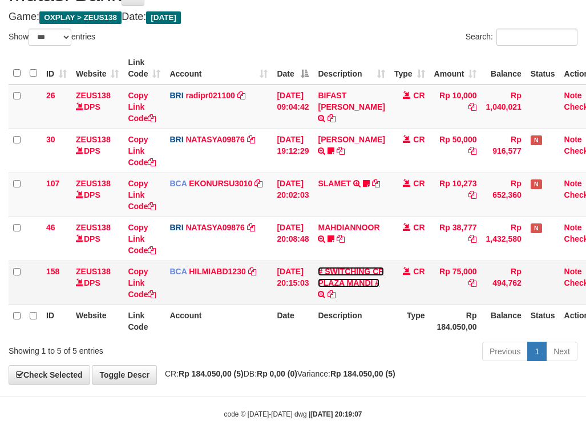
click at [361, 277] on link "# SWITCHING CR PLAZA MANDI #" at bounding box center [351, 277] width 66 height 21
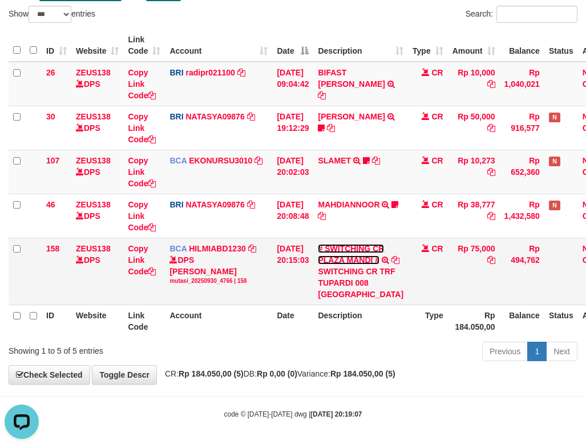
scroll to position [132, 0]
drag, startPoint x: 329, startPoint y: 262, endPoint x: 368, endPoint y: 260, distance: 38.9
click at [368, 266] on div "SWITCHING CR TRF TUPARDI 008 [GEOGRAPHIC_DATA]" at bounding box center [361, 283] width 86 height 34
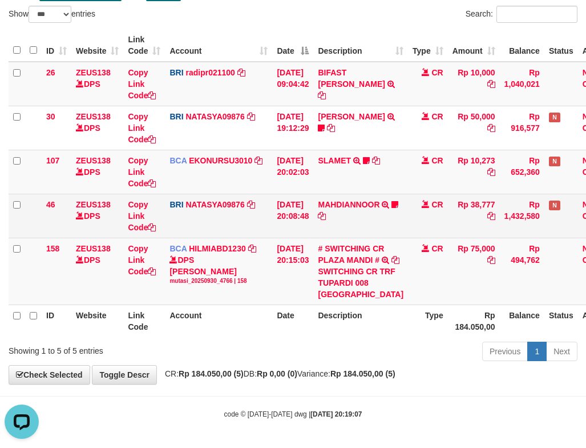
click at [334, 194] on td "MAHDIANNOOR TRANSFER NBMB MAHDIANNOOR TO SITI NURLITA SAPITRI Nanda588" at bounding box center [360, 216] width 95 height 44
click at [392, 200] on icon at bounding box center [395, 204] width 7 height 8
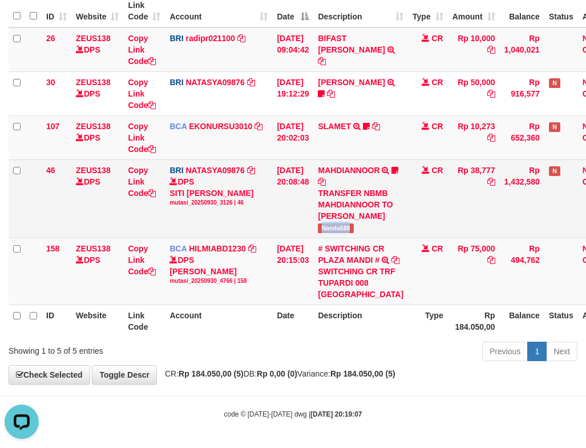
drag, startPoint x: 340, startPoint y: 270, endPoint x: 367, endPoint y: 269, distance: 26.3
click at [367, 238] on td "MAHDIANNOOR TRANSFER NBMB MAHDIANNOOR TO SITI NURLITA SAPITRI Nanda588" at bounding box center [360, 198] width 95 height 78
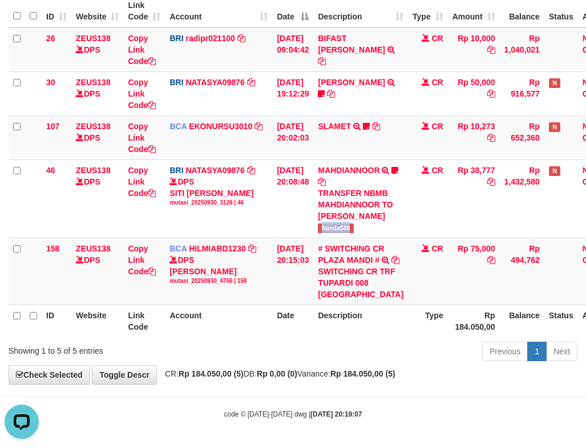
copy span "Nanda588"
drag, startPoint x: 426, startPoint y: 138, endPoint x: 416, endPoint y: 135, distance: 10.5
click at [432, 131] on span "CR" at bounding box center [437, 126] width 11 height 9
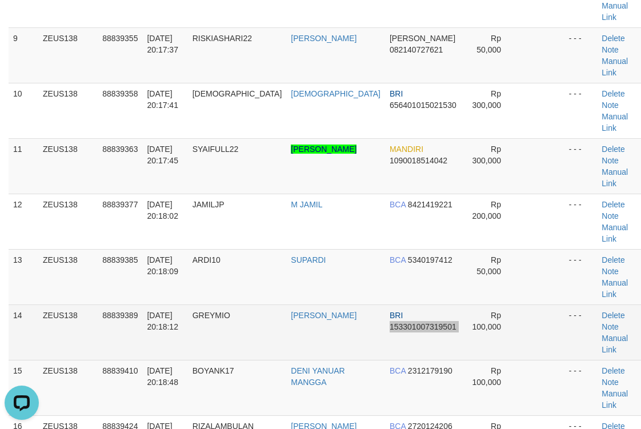
click at [427, 304] on tr "14 ZEUS138 88839389 30/09/2025 20:18:12 GREYMIO ASHARIE ABDURR BRI 153301007319…" at bounding box center [326, 331] width 635 height 55
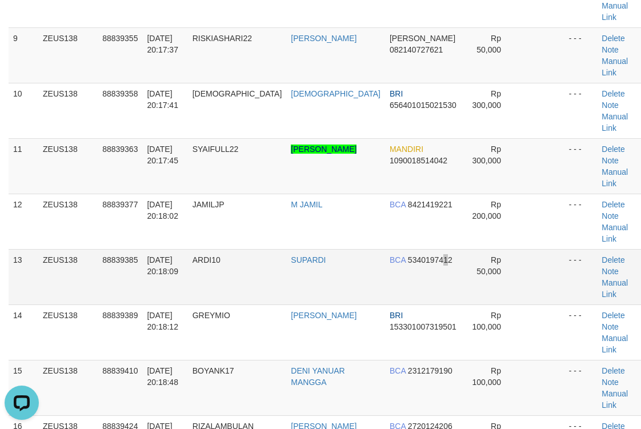
drag, startPoint x: 407, startPoint y: 131, endPoint x: 639, endPoint y: 110, distance: 232.8
click at [409, 249] on td "BCA 5340197412" at bounding box center [423, 276] width 76 height 55
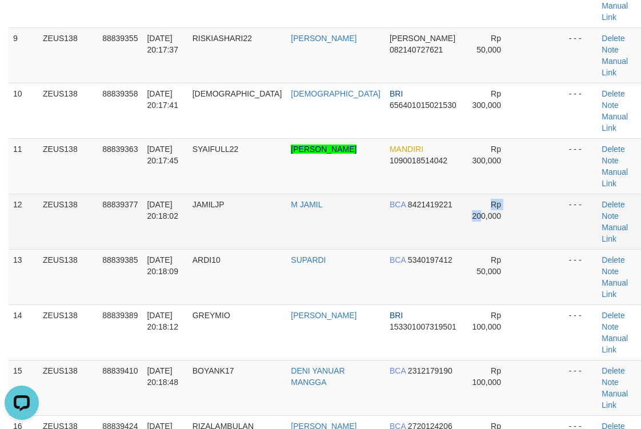
drag, startPoint x: 433, startPoint y: 79, endPoint x: 466, endPoint y: 78, distance: 33.7
click at [461, 194] on td "Rp 200,000" at bounding box center [489, 221] width 57 height 55
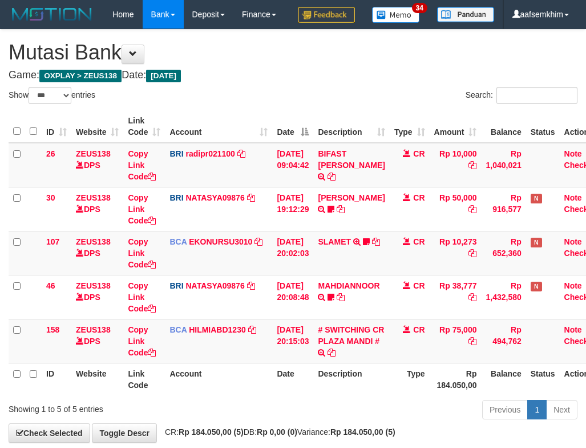
select select "***"
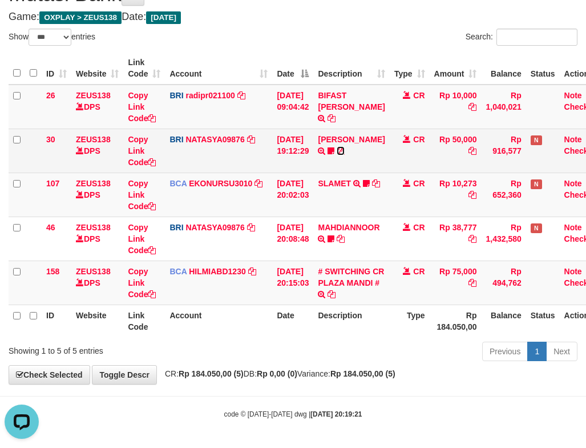
click at [345, 155] on icon at bounding box center [341, 151] width 8 height 8
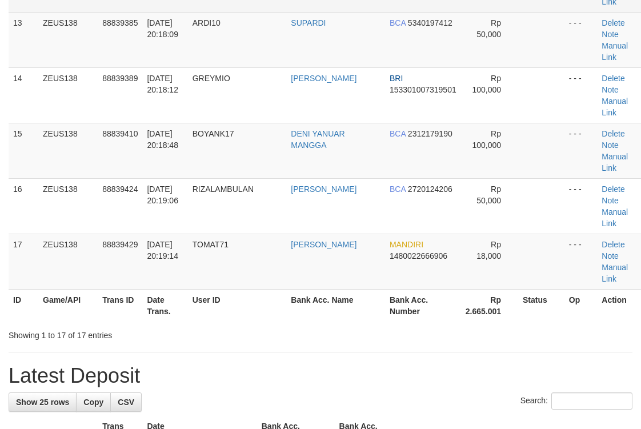
scroll to position [558, 0]
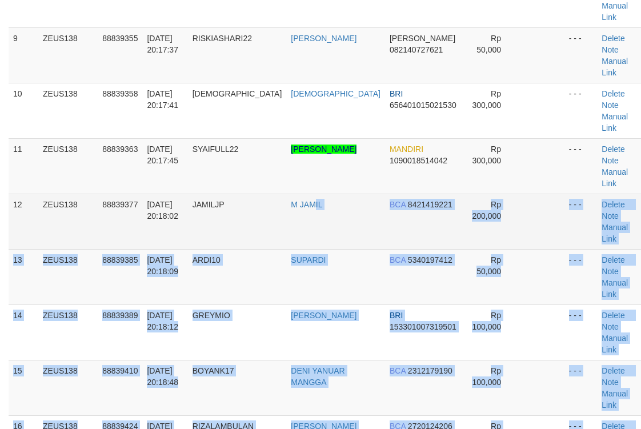
drag, startPoint x: 324, startPoint y: 91, endPoint x: 448, endPoint y: 86, distance: 123.4
click at [355, 90] on tbody "1 ZEUS138 88838939 30/09/2025 20:09:21 ERMAWANTO ERMAWAN DANA 082151759291 Rp 7…" at bounding box center [326, 55] width 635 height 942
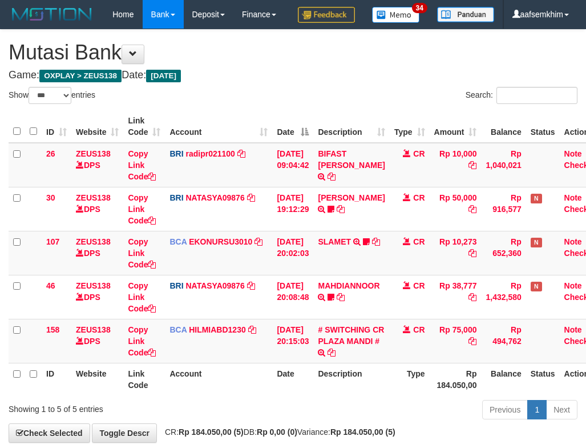
select select "***"
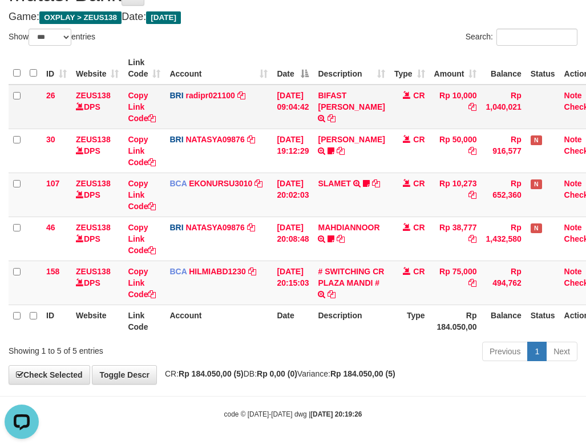
click at [344, 119] on td "BIFAST ERIKA S PAUN TRANSFER NBMB BIFAST ERIKA S PAUN TO REYNALDI ADI PRATAMA" at bounding box center [351, 107] width 76 height 45
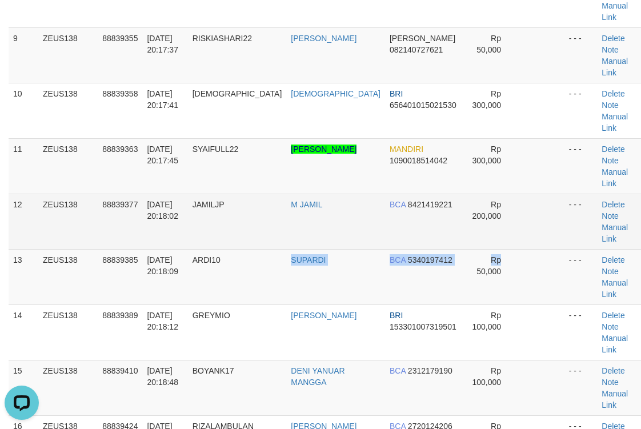
drag, startPoint x: 240, startPoint y: 114, endPoint x: 626, endPoint y: 106, distance: 386.1
click at [347, 249] on tr "13 ZEUS138 88839385 30/09/2025 20:18:09 ARDI10 SUPARDI BCA 5340197412 Rp 50,000…" at bounding box center [326, 276] width 635 height 55
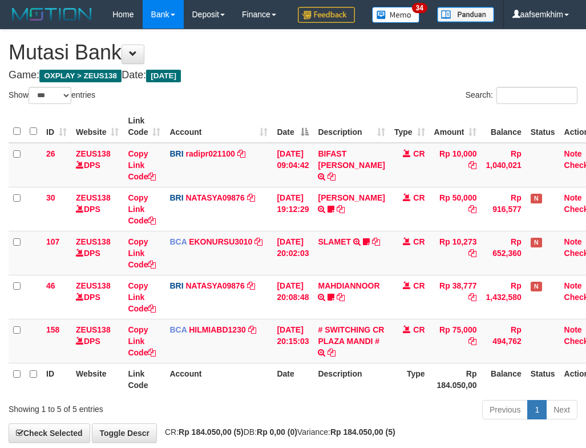
select select "***"
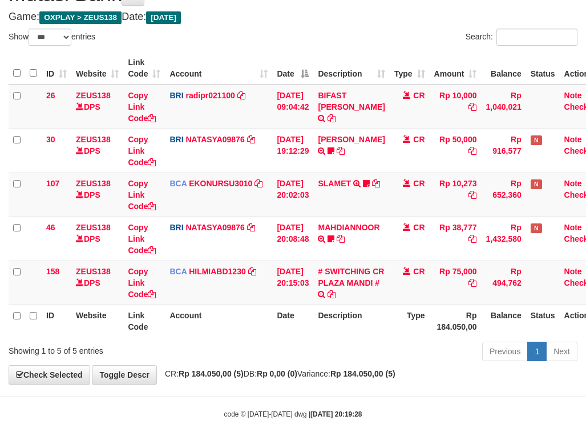
click at [326, 54] on th "Description" at bounding box center [351, 68] width 76 height 33
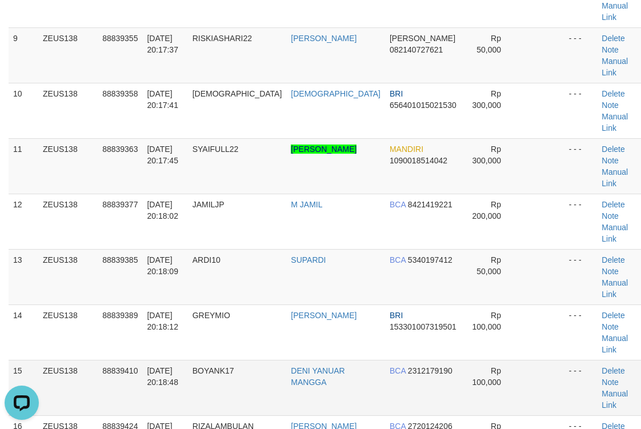
click at [535, 360] on td at bounding box center [541, 387] width 46 height 55
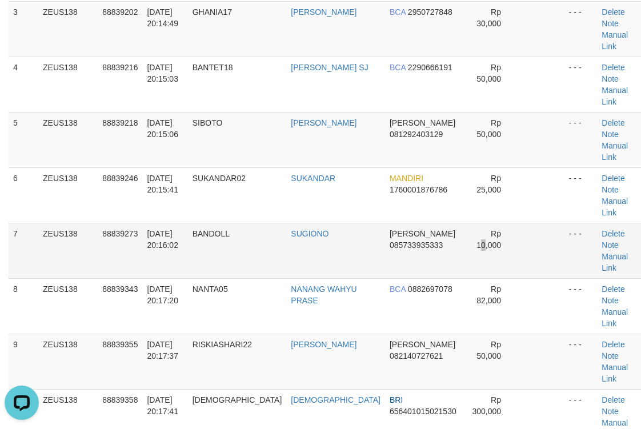
click at [461, 223] on td "Rp 10,000" at bounding box center [489, 250] width 57 height 55
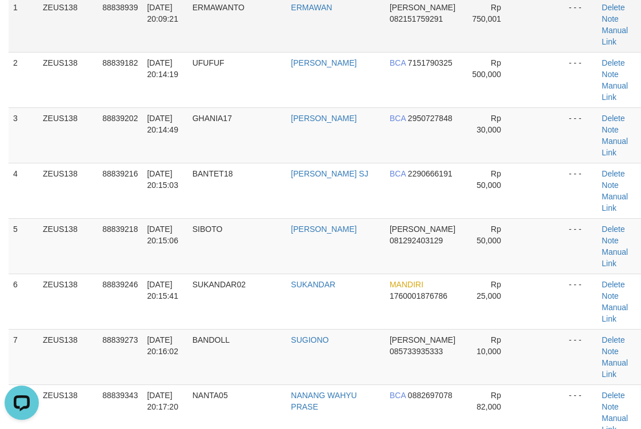
scroll to position [8, 0]
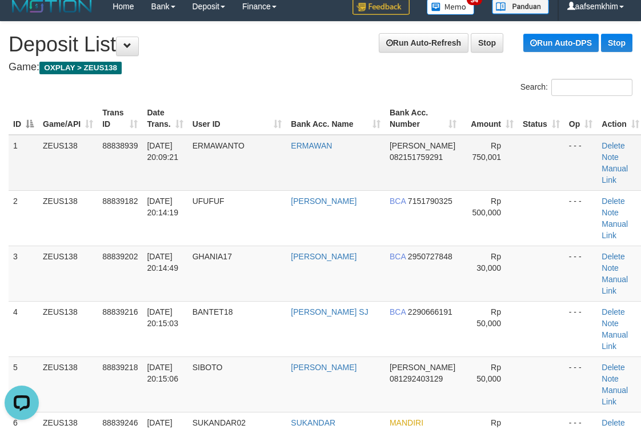
click at [426, 163] on tr "1 ZEUS138 88838939 30/09/2025 20:09:21 ERMAWANTO ERMAWAN DANA 082151759291 Rp 7…" at bounding box center [326, 163] width 635 height 56
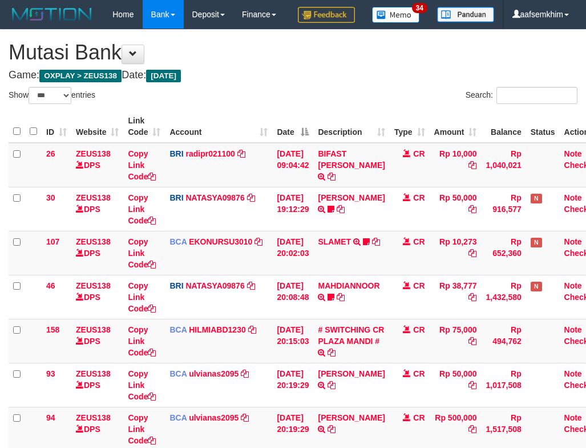
select select "***"
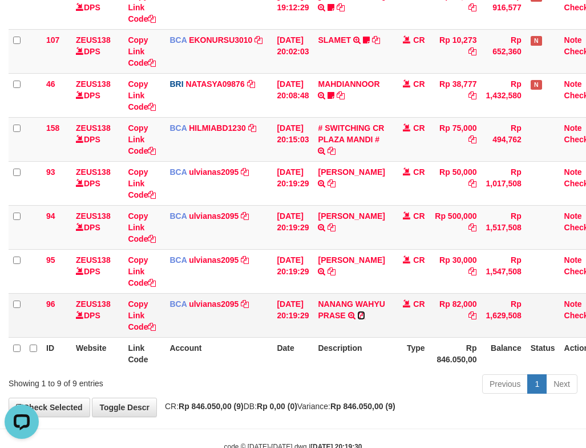
click at [357, 319] on icon at bounding box center [361, 315] width 8 height 8
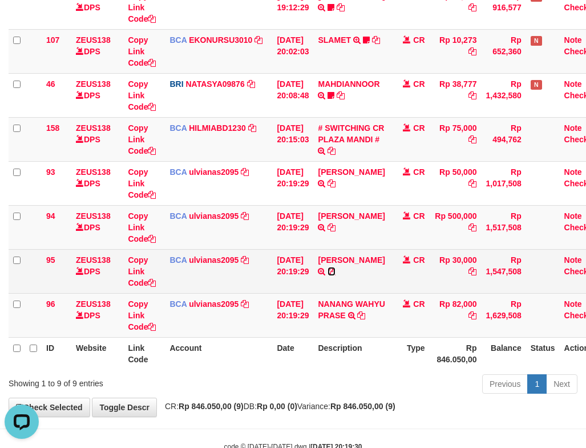
drag, startPoint x: 333, startPoint y: 311, endPoint x: 255, endPoint y: 291, distance: 80.2
click at [333, 275] on icon at bounding box center [332, 271] width 8 height 8
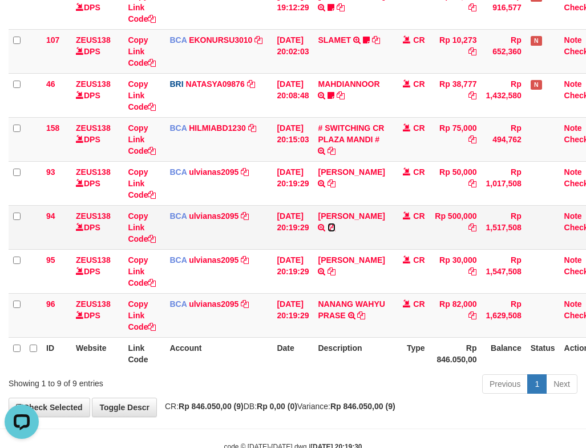
click at [328, 231] on icon at bounding box center [332, 227] width 8 height 8
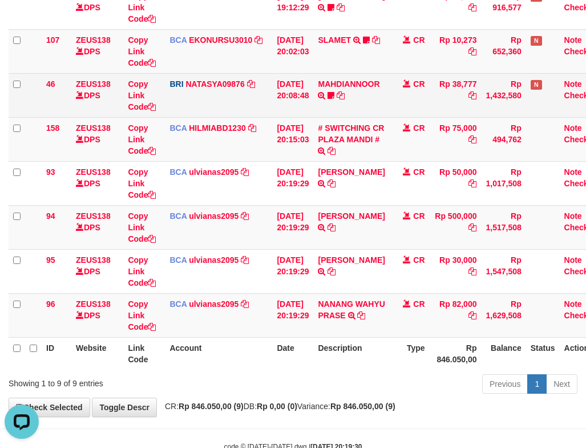
click at [325, 117] on tr "46 ZEUS138 DPS Copy Link Code BRI NATASYA09876 DPS SITI NURLITA SAPITRI mutasi_…" at bounding box center [308, 95] width 598 height 44
click at [288, 104] on tr "46 ZEUS138 DPS Copy Link Code BRI NATASYA09876 DPS SITI NURLITA SAPITRI mutasi_…" at bounding box center [308, 95] width 598 height 44
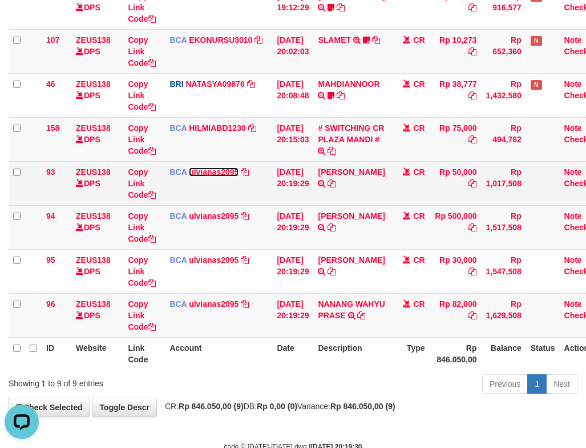
click at [218, 176] on link "ulvianas2095" at bounding box center [214, 171] width 50 height 9
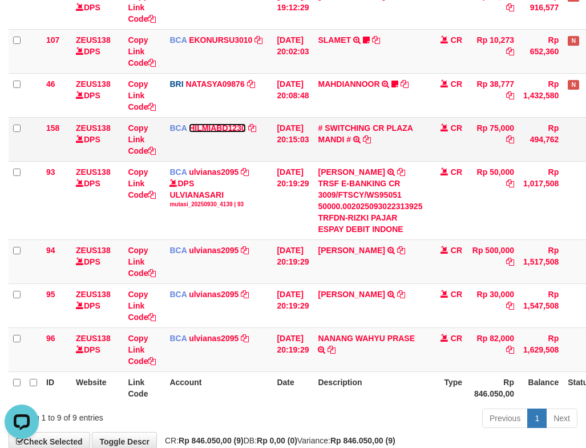
click at [223, 132] on link "HILMIABD1230" at bounding box center [217, 127] width 57 height 9
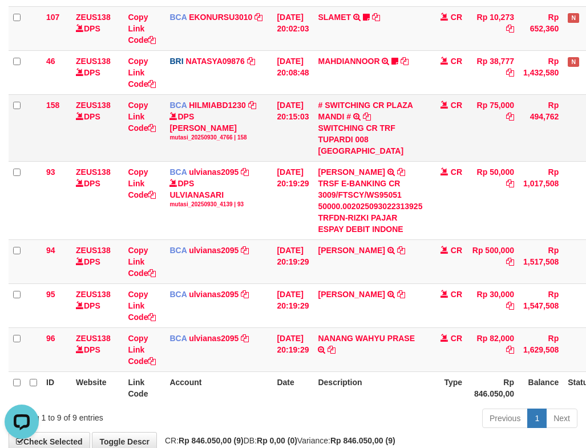
click at [397, 156] on div "SWITCHING CR TRF TUPARDI 008 [GEOGRAPHIC_DATA]" at bounding box center [370, 139] width 104 height 34
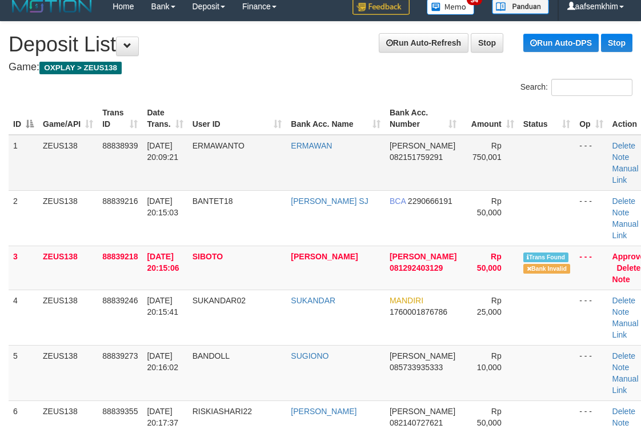
click at [461, 135] on td "Rp 750,001" at bounding box center [489, 163] width 57 height 56
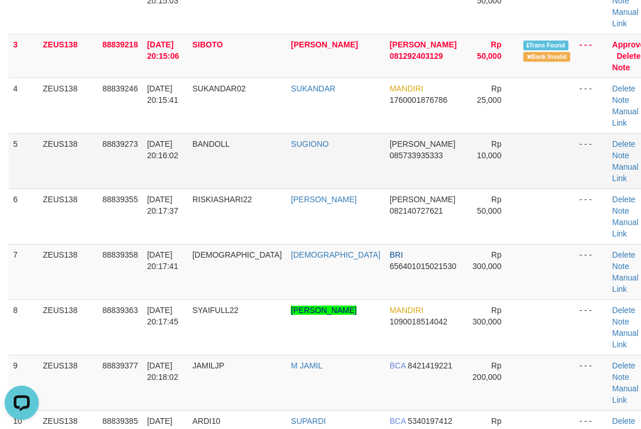
scroll to position [168, 0]
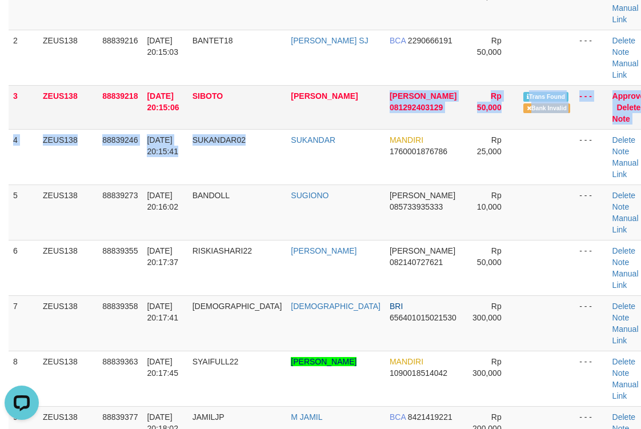
drag, startPoint x: 267, startPoint y: 108, endPoint x: 332, endPoint y: 98, distance: 65.3
click at [332, 98] on tbody "1 ZEUS138 88838939 30/09/2025 20:09:21 ERMAWANTO ERMAWAN DANA 082151759291 Rp 7…" at bounding box center [331, 328] width 645 height 709
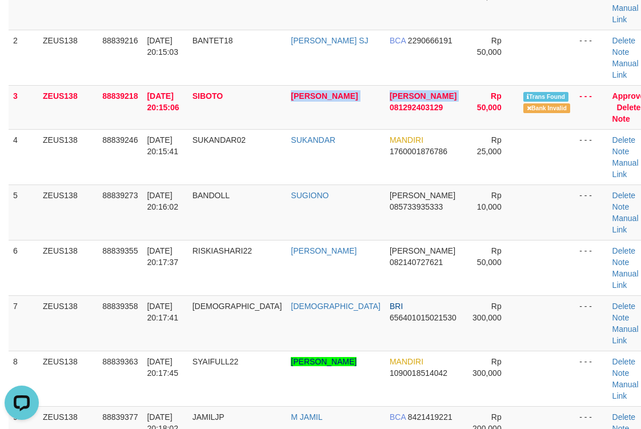
drag, startPoint x: 270, startPoint y: 92, endPoint x: 644, endPoint y: 108, distance: 374.3
click at [348, 89] on tr "3 ZEUS138 88839218 30/09/2025 20:15:06 SIBOTO RIZKI PAJAR DANA 081292403129 Rp …" at bounding box center [331, 107] width 645 height 44
click at [286, 85] on td "[PERSON_NAME]" at bounding box center [335, 107] width 99 height 44
drag, startPoint x: 265, startPoint y: 88, endPoint x: 647, endPoint y: 92, distance: 382.0
click at [328, 87] on tr "3 ZEUS138 88839218 30/09/2025 20:15:06 SIBOTO RIZKI PAJAR DANA 081292403129 Rp …" at bounding box center [331, 107] width 645 height 44
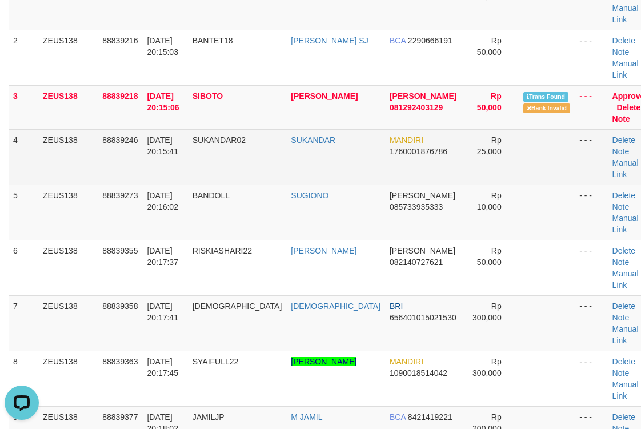
drag, startPoint x: 531, startPoint y: 146, endPoint x: 521, endPoint y: 126, distance: 22.2
click at [530, 146] on td at bounding box center [546, 156] width 56 height 55
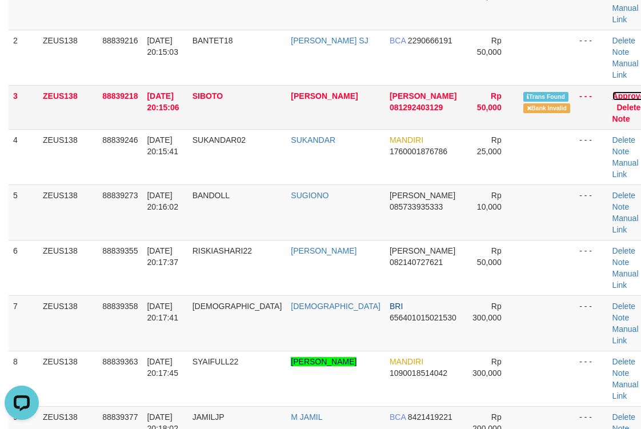
click at [612, 91] on link "Approve" at bounding box center [628, 95] width 33 height 9
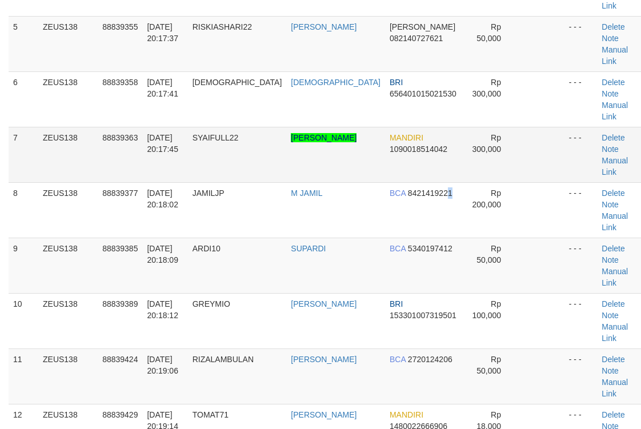
drag, startPoint x: 415, startPoint y: 107, endPoint x: 451, endPoint y: 100, distance: 36.6
click at [420, 182] on td "BCA 8421419221" at bounding box center [423, 209] width 76 height 55
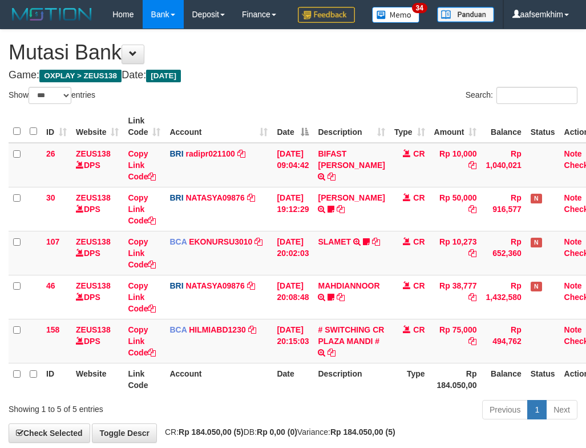
select select "***"
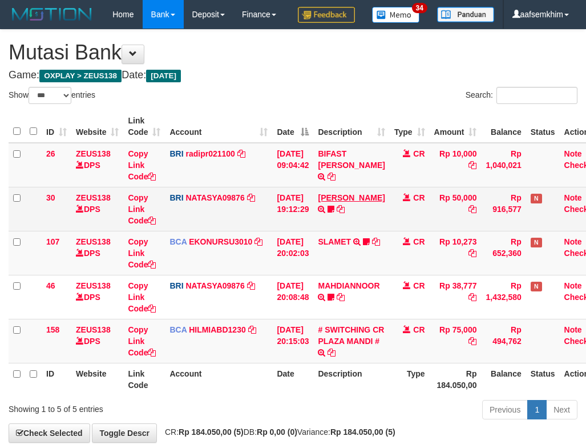
scroll to position [87, 0]
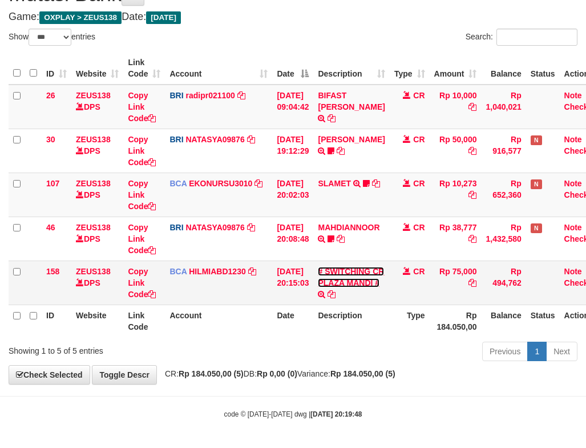
click at [352, 287] on link "# SWITCHING CR PLAZA MANDI #" at bounding box center [351, 277] width 66 height 21
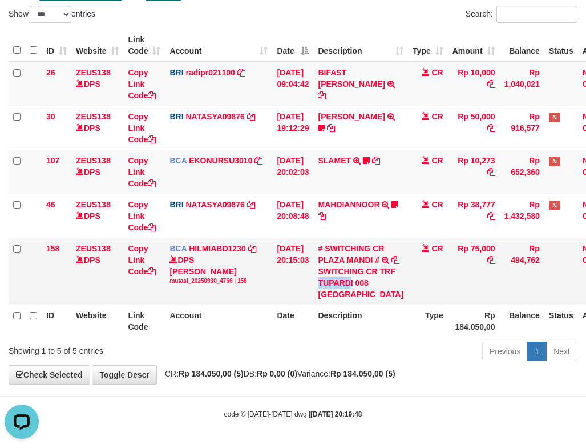
scroll to position [0, 0]
drag, startPoint x: 367, startPoint y: 272, endPoint x: 376, endPoint y: 274, distance: 9.2
click at [376, 274] on div "SWITCHING CR TRF TUPARDI 008 PLAZA MANDI" at bounding box center [361, 283] width 86 height 34
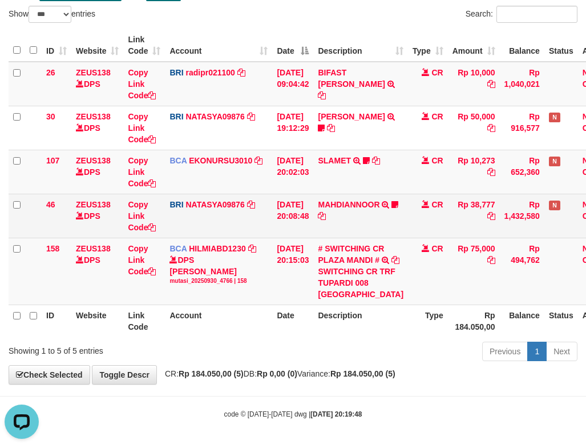
click at [274, 194] on td "30/09/2025 20:08:48" at bounding box center [292, 216] width 41 height 44
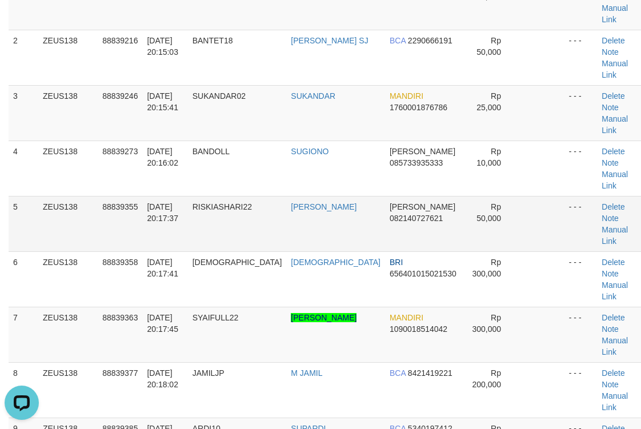
click at [478, 196] on td "Rp 50,000" at bounding box center [489, 223] width 57 height 55
drag, startPoint x: 469, startPoint y: 92, endPoint x: 547, endPoint y: 69, distance: 81.5
click at [476, 86] on td "Rp 25,000" at bounding box center [489, 112] width 57 height 55
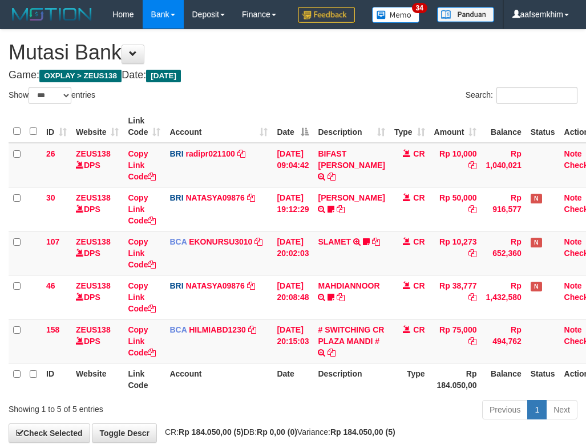
select select "***"
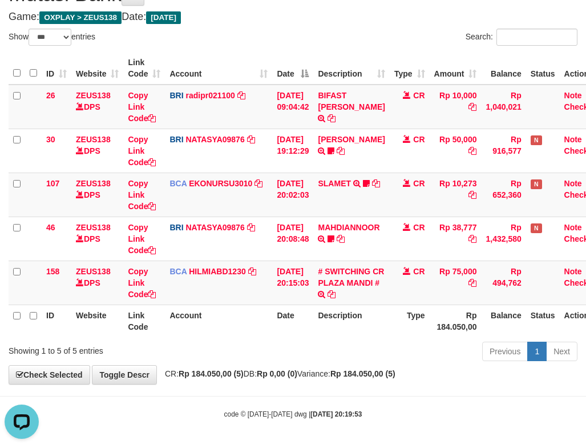
click at [339, 81] on th "Description" at bounding box center [351, 68] width 76 height 33
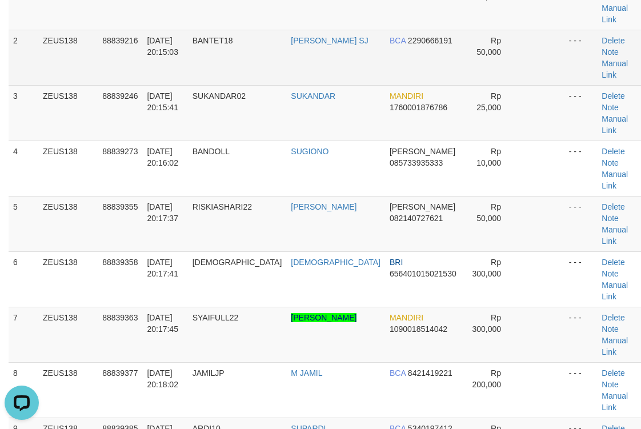
drag, startPoint x: 414, startPoint y: 69, endPoint x: 504, endPoint y: 57, distance: 90.9
click at [433, 85] on td "MANDIRI 1760001876786" at bounding box center [423, 112] width 76 height 55
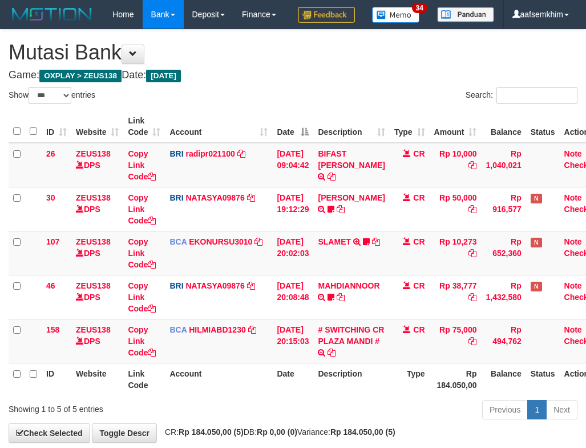
select select "***"
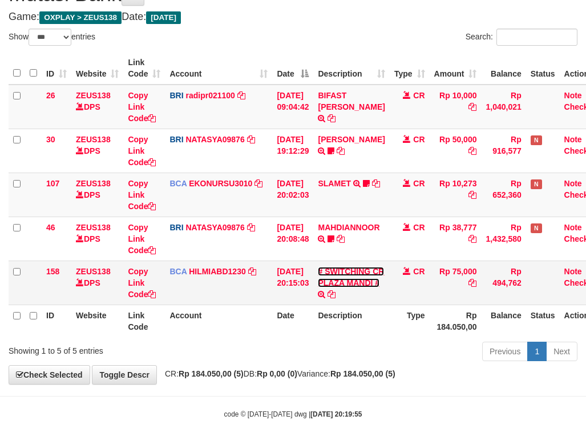
drag, startPoint x: 350, startPoint y: 277, endPoint x: 353, endPoint y: 263, distance: 14.6
click at [350, 277] on link "# SWITCHING CR PLAZA MANDI #" at bounding box center [351, 277] width 66 height 21
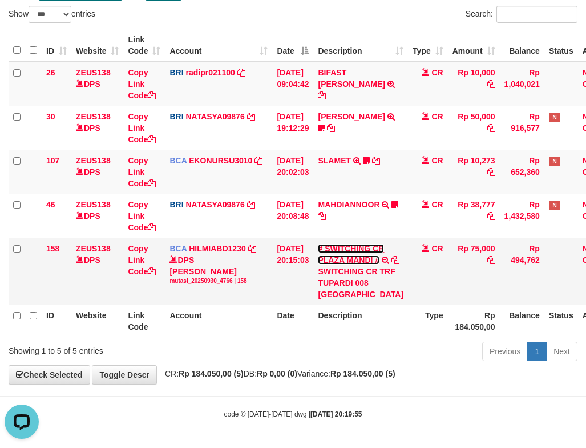
scroll to position [0, 0]
drag, startPoint x: 345, startPoint y: 270, endPoint x: 377, endPoint y: 274, distance: 31.6
click at [377, 274] on div "SWITCHING CR TRF TUPARDI 008 [GEOGRAPHIC_DATA]" at bounding box center [361, 283] width 86 height 34
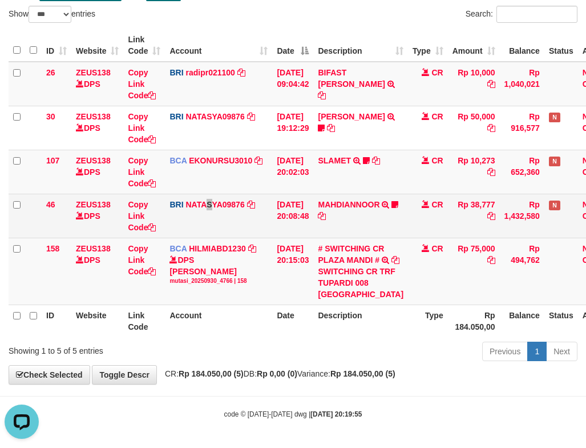
click at [212, 194] on td "BRI NATASYA09876 DPS SITI NURLITA SAPITRI mutasi_20250930_3126 | 46 mutasi_2025…" at bounding box center [218, 216] width 107 height 44
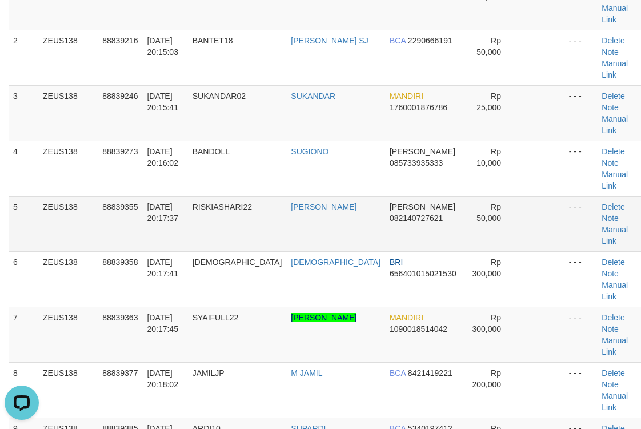
click at [469, 196] on td "Rp 50,000" at bounding box center [489, 223] width 57 height 55
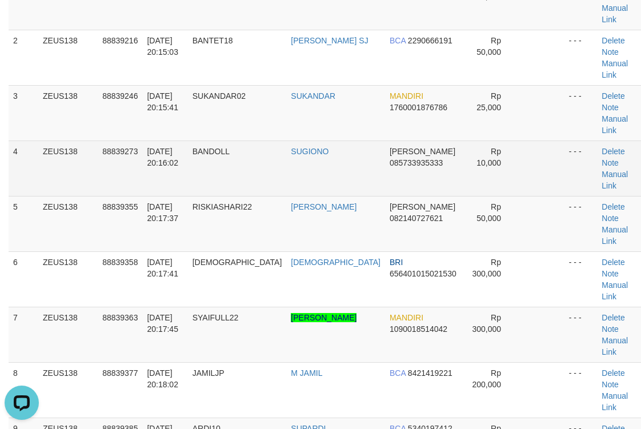
click at [461, 140] on td "Rp 10,000" at bounding box center [489, 167] width 57 height 55
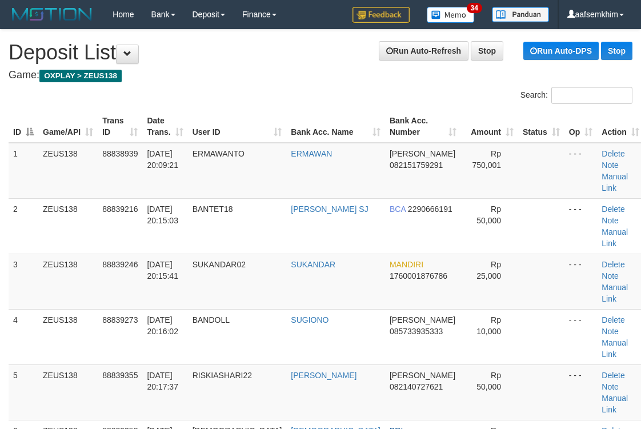
scroll to position [168, 0]
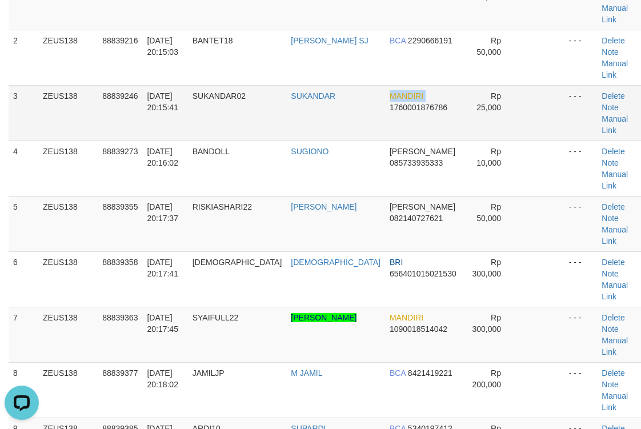
drag, startPoint x: 346, startPoint y: 85, endPoint x: 365, endPoint y: 89, distance: 19.8
click at [365, 89] on tr "3 ZEUS138 88839246 30/09/2025 20:15:41 SUKANDAR02 SUKANDAR MANDIRI 176000187678…" at bounding box center [326, 112] width 635 height 55
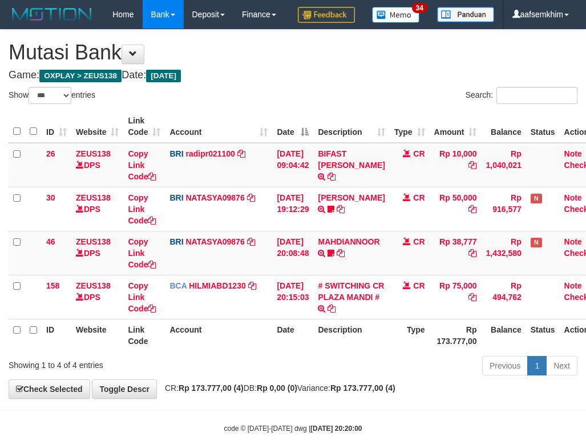
select select "***"
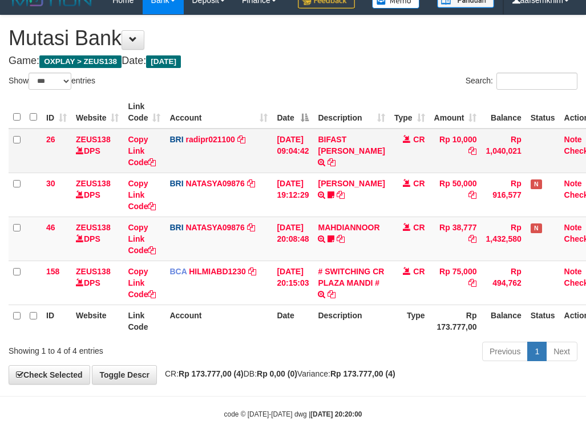
click at [266, 144] on td "BRI radipr021100 DPS REYNALDI ADI PRATAMA mutasi_20250930_3774 | 26 mutasi_2025…" at bounding box center [218, 150] width 107 height 45
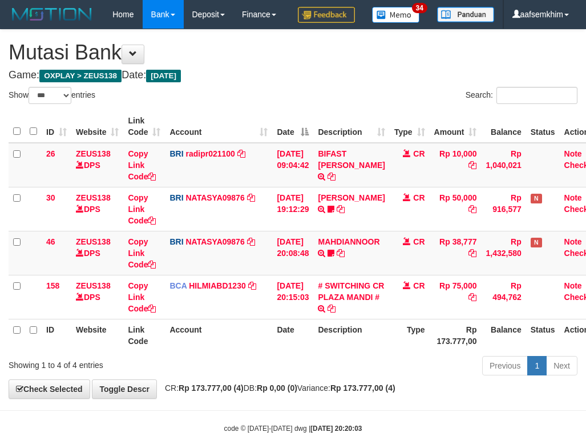
select select "***"
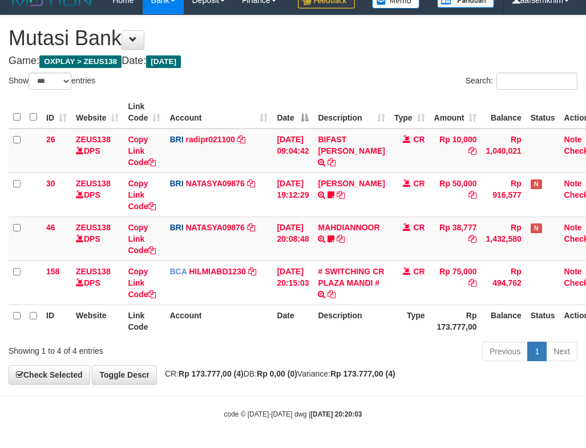
click at [348, 82] on div "Search:" at bounding box center [440, 83] width 276 height 20
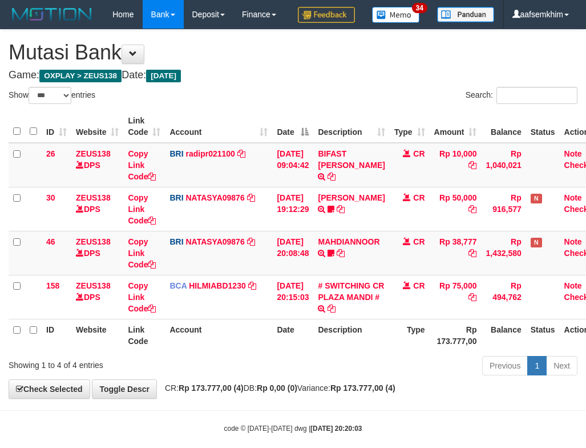
select select "***"
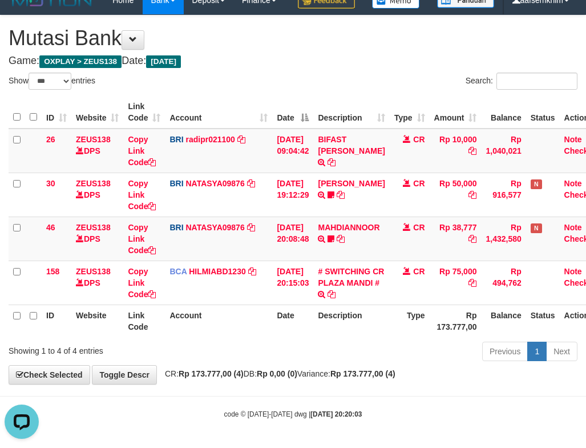
click at [356, 71] on div "**********" at bounding box center [293, 199] width 586 height 368
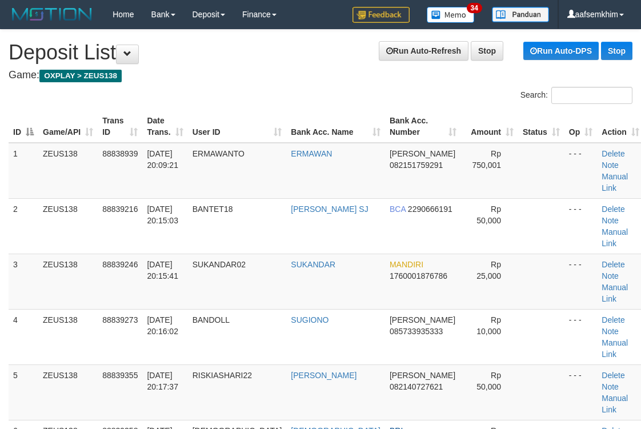
scroll to position [168, 0]
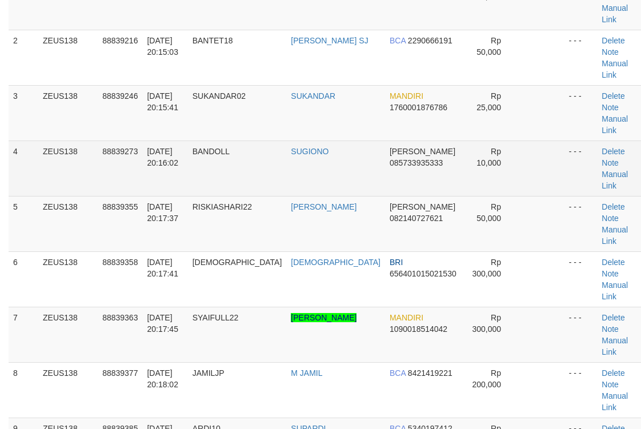
click at [505, 140] on tr "4 ZEUS138 88839273 30/09/2025 20:16:02 BANDOLL SUGIONO DANA 085733935333 Rp 10,…" at bounding box center [326, 167] width 635 height 55
drag, startPoint x: 516, startPoint y: 131, endPoint x: 560, endPoint y: 128, distance: 44.0
click at [518, 140] on td at bounding box center [541, 167] width 46 height 55
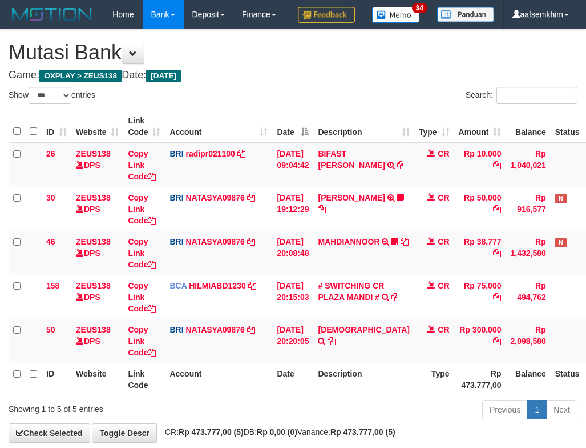
select select "***"
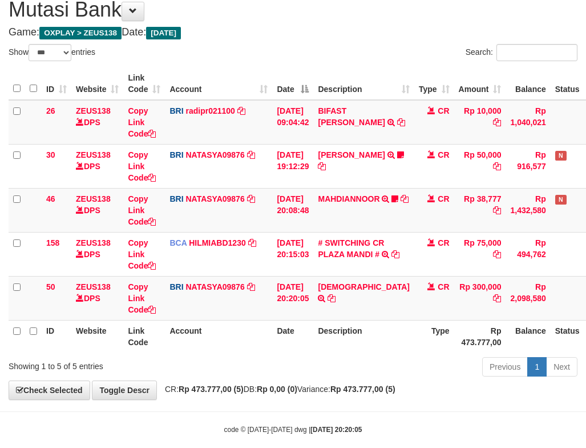
click at [345, 100] on th "Description" at bounding box center [363, 83] width 100 height 33
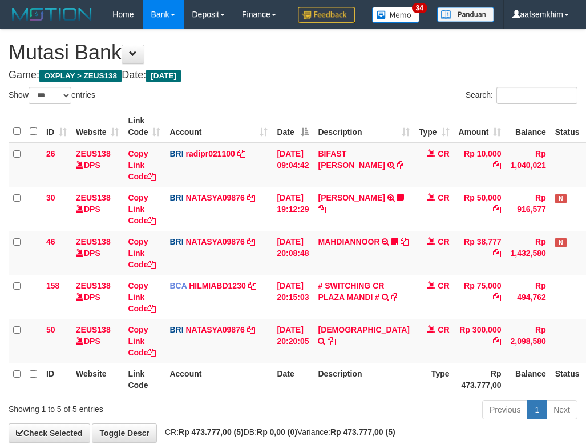
select select "***"
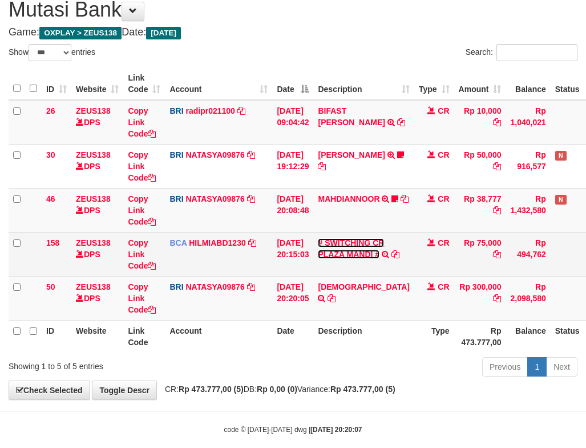
click at [341, 259] on link "# SWITCHING CR PLAZA MANDI #" at bounding box center [351, 248] width 66 height 21
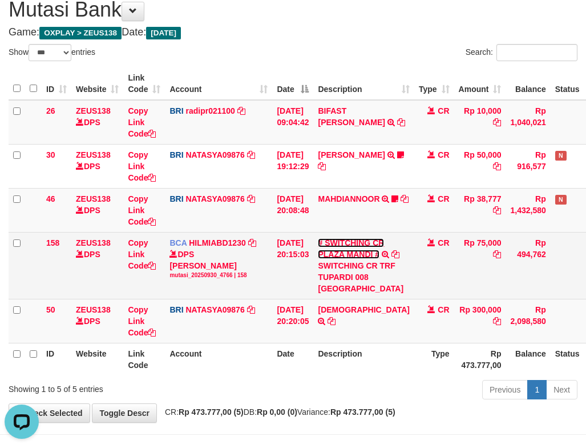
scroll to position [0, 0]
drag, startPoint x: 350, startPoint y: 332, endPoint x: 363, endPoint y: 337, distance: 14.1
click at [363, 294] on div "SWITCHING CR TRF TUPARDI 008 [GEOGRAPHIC_DATA]" at bounding box center [363, 277] width 91 height 34
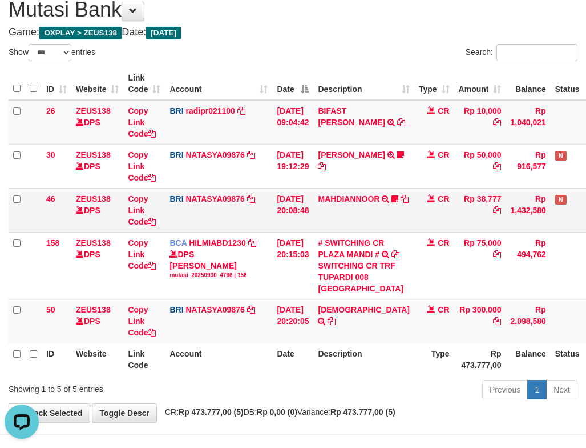
drag, startPoint x: 248, startPoint y: 237, endPoint x: 260, endPoint y: 244, distance: 13.3
click at [250, 232] on td "BRI NATASYA09876 DPS SITI NURLITA SAPITRI mutasi_20250930_3126 | 46 mutasi_2025…" at bounding box center [218, 210] width 107 height 44
drag, startPoint x: 299, startPoint y: 242, endPoint x: 319, endPoint y: 233, distance: 21.7
click at [307, 232] on td "30/09/2025 20:08:48" at bounding box center [292, 210] width 41 height 44
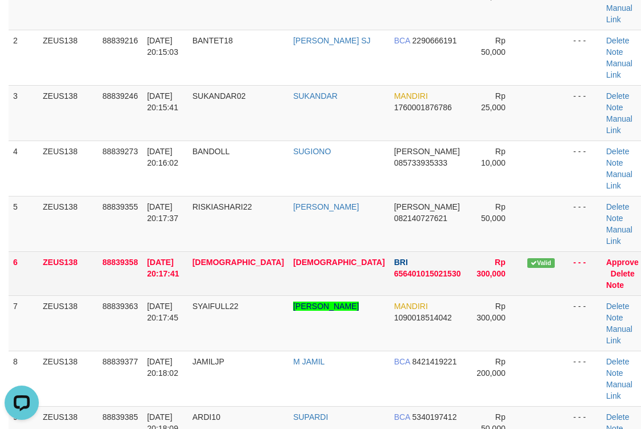
click at [465, 251] on td "Rp 300,000" at bounding box center [493, 273] width 57 height 44
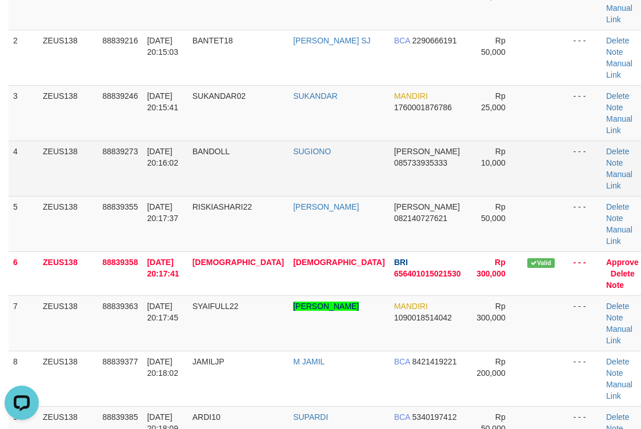
click at [482, 140] on td "Rp 10,000" at bounding box center [493, 167] width 57 height 55
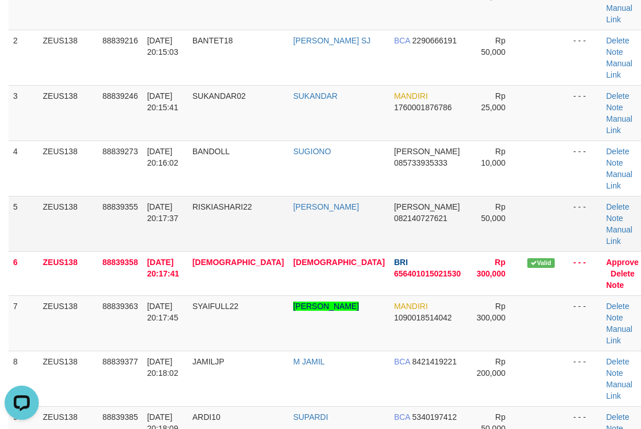
click at [481, 202] on span "Rp 50,000" at bounding box center [493, 212] width 25 height 21
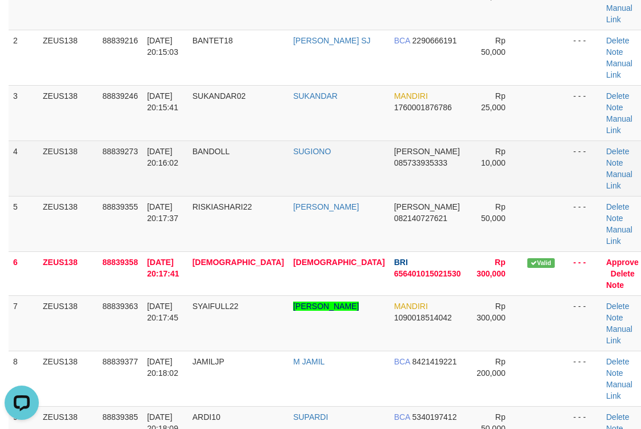
click at [336, 141] on td "SUGIONO" at bounding box center [338, 167] width 100 height 55
click at [339, 140] on td "SUGIONO" at bounding box center [338, 167] width 100 height 55
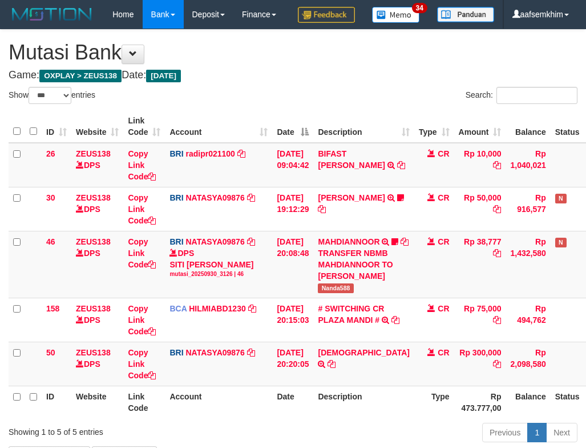
select select "***"
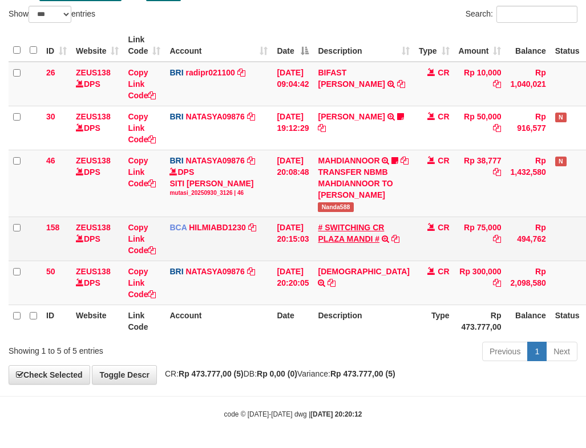
scroll to position [155, 0]
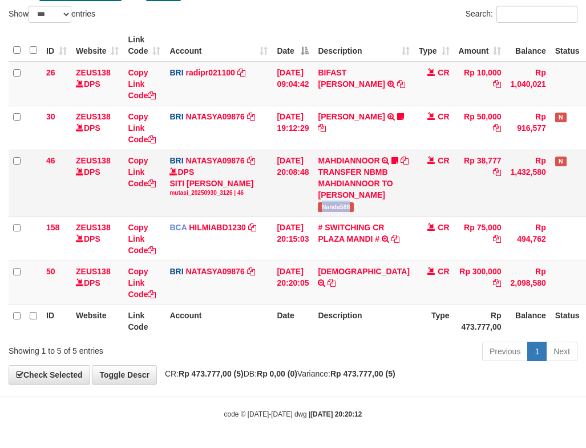
drag, startPoint x: 344, startPoint y: 207, endPoint x: 375, endPoint y: 208, distance: 31.5
click at [375, 208] on td "MAHDIANNOOR TRANSFER NBMB MAHDIANNOOR TO SITI NURLITA SAPITRI Nanda588" at bounding box center [363, 183] width 100 height 67
copy span "Nanda588"
click at [332, 281] on icon at bounding box center [332, 283] width 8 height 8
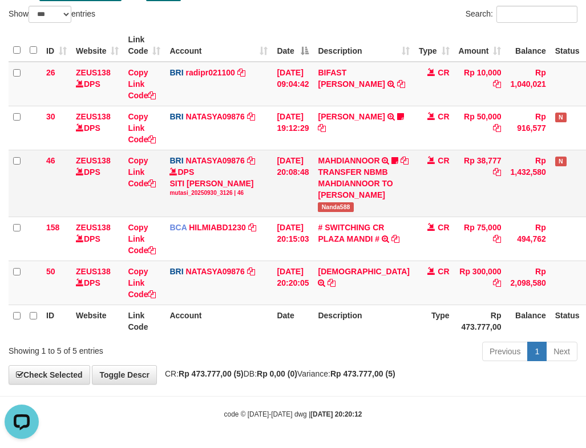
click at [262, 164] on td "BRI NATASYA09876 DPS SITI NURLITA SAPITRI mutasi_20250930_3126 | 46 mutasi_2025…" at bounding box center [218, 183] width 107 height 67
click at [329, 166] on div "TRANSFER NBMB MAHDIANNOOR TO SITI NURLITA SAPITRI" at bounding box center [363, 183] width 91 height 34
drag, startPoint x: 311, startPoint y: 211, endPoint x: 311, endPoint y: 189, distance: 22.3
click at [311, 211] on td "30/09/2025 20:08:48" at bounding box center [292, 183] width 41 height 67
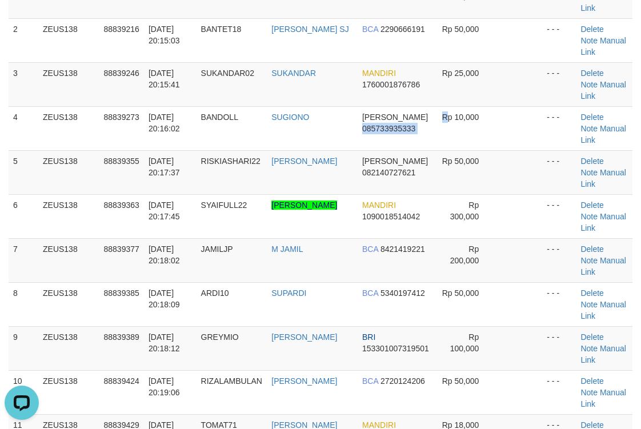
drag, startPoint x: 423, startPoint y: 110, endPoint x: 637, endPoint y: 91, distance: 214.9
click at [435, 106] on tr "4 ZEUS138 88839273 [DATE] 20:16:02 [GEOGRAPHIC_DATA] [GEOGRAPHIC_DATA][PERSON_N…" at bounding box center [321, 128] width 624 height 44
